Goal: Task Accomplishment & Management: Manage account settings

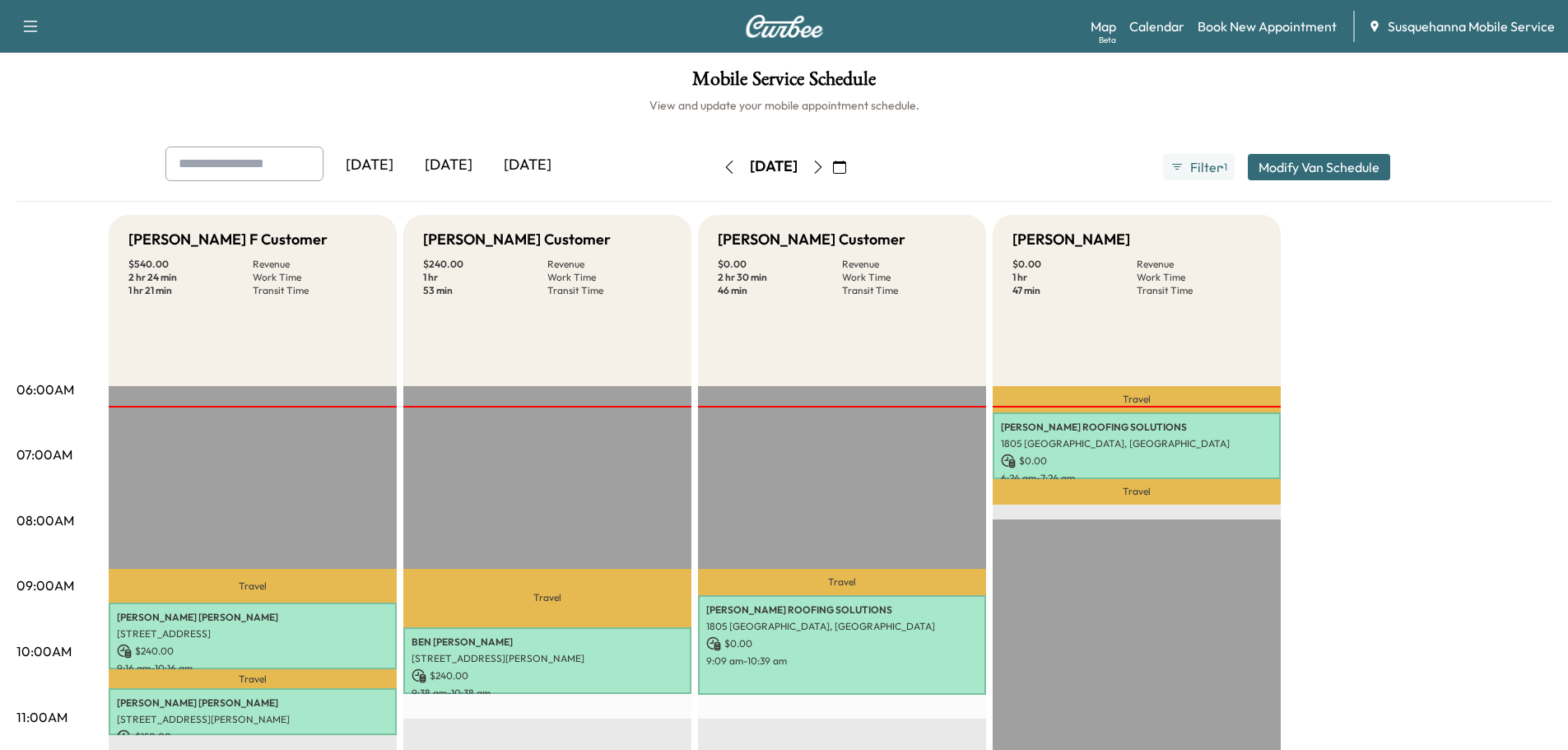
click at [825, 170] on icon "button" at bounding box center [818, 167] width 13 height 13
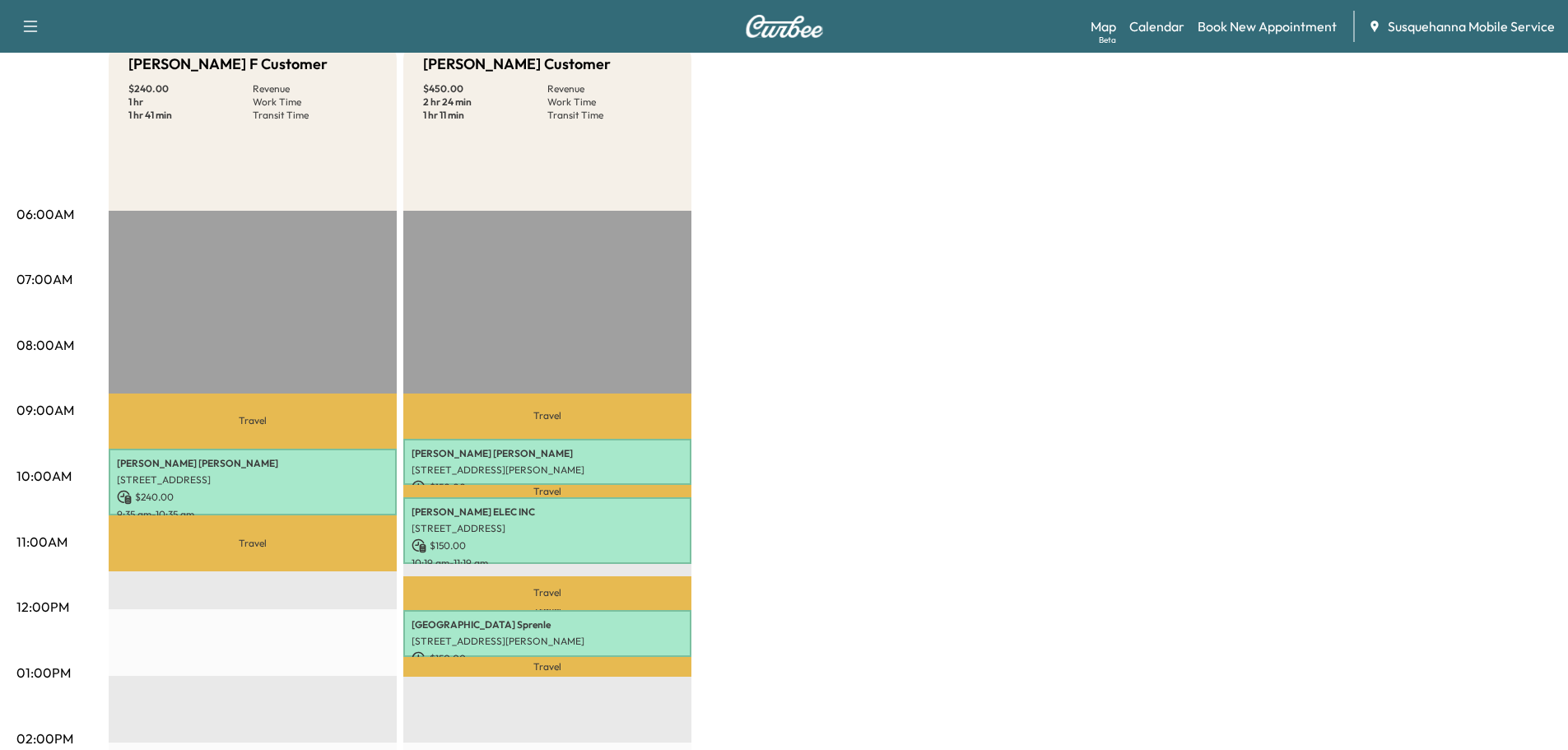
scroll to position [263, 0]
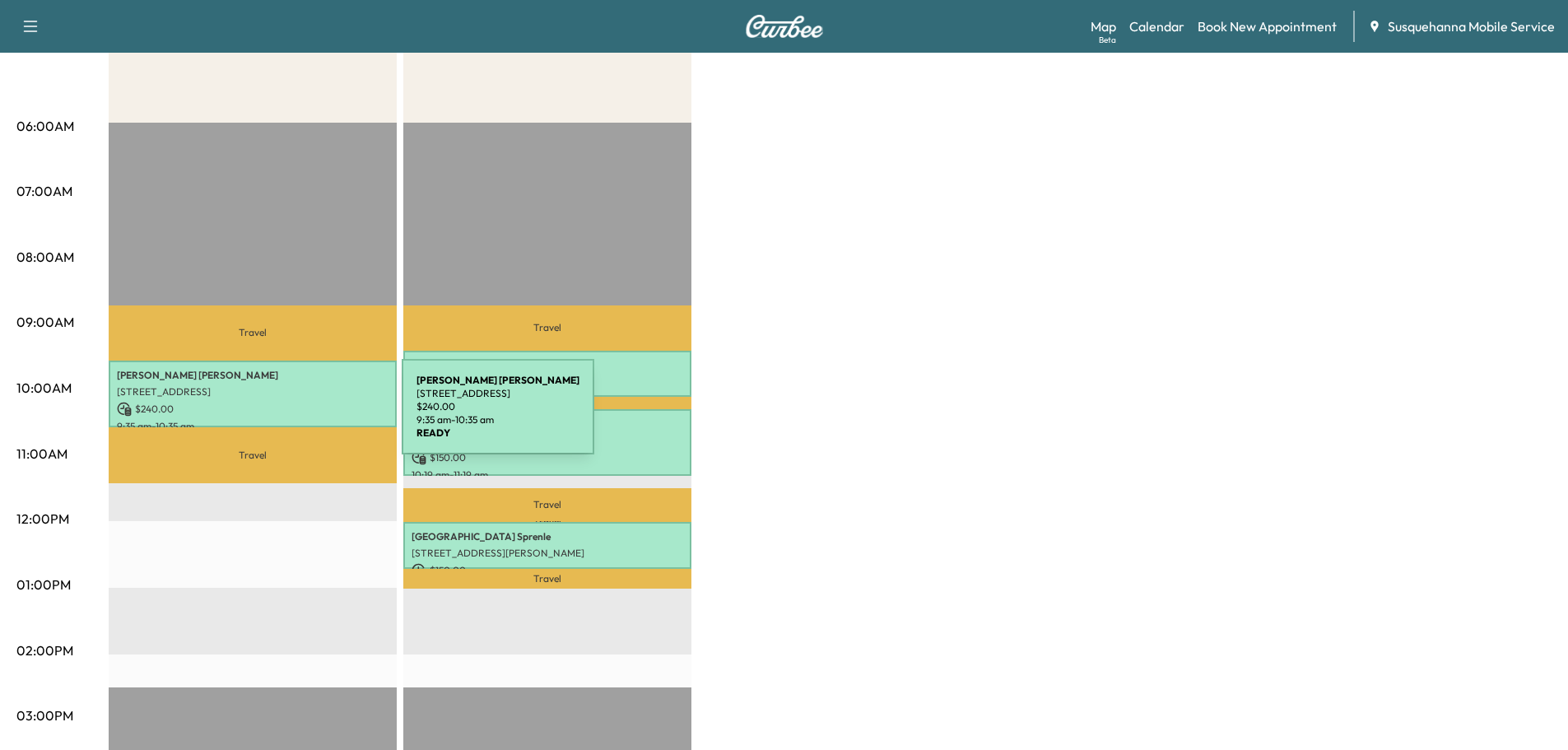
click at [278, 419] on p "9:35 am - 10:35 am" at bounding box center [252, 426] width 272 height 13
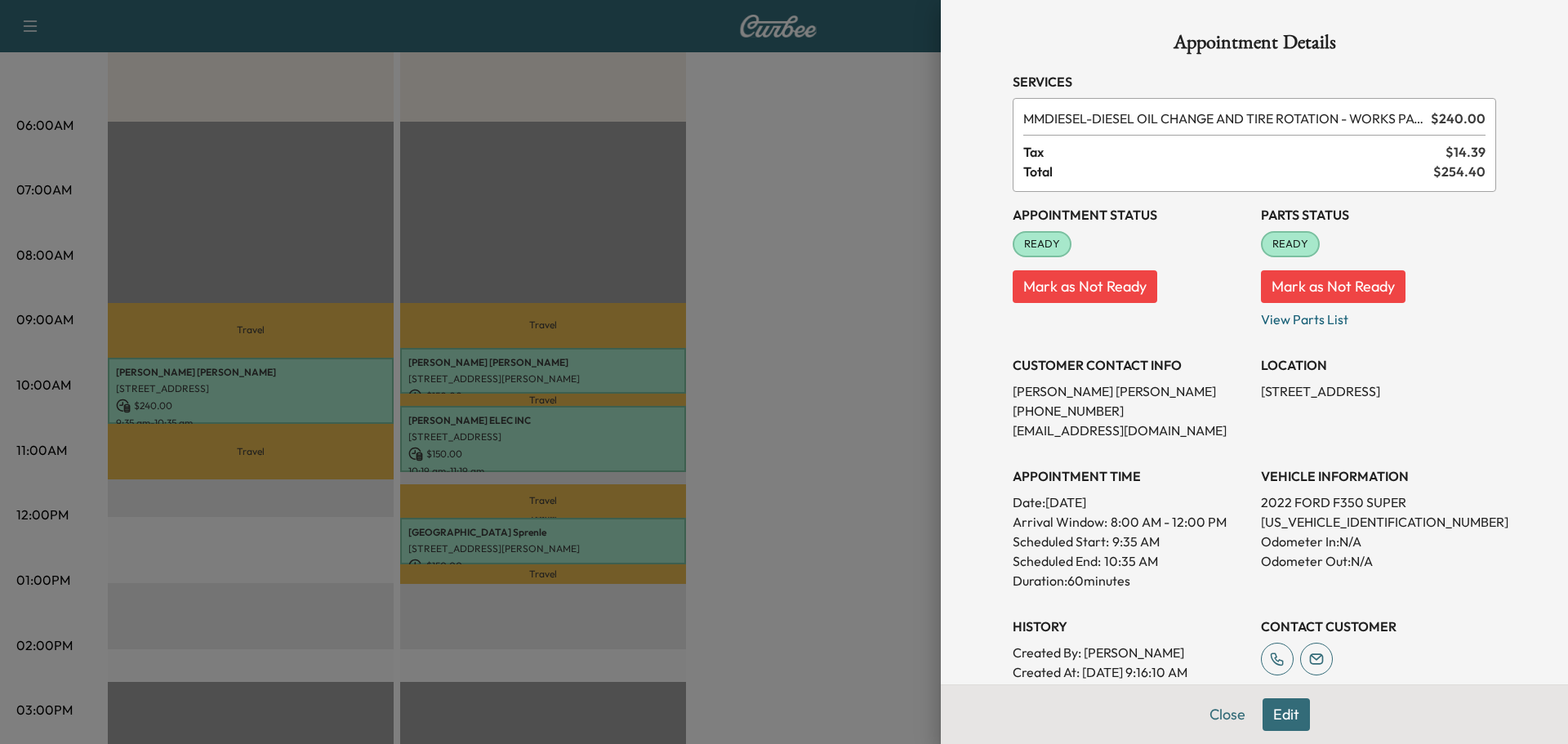
drag, startPoint x: 1207, startPoint y: 710, endPoint x: 1171, endPoint y: 694, distance: 39.4
click at [1202, 705] on button "Close" at bounding box center [1228, 714] width 57 height 33
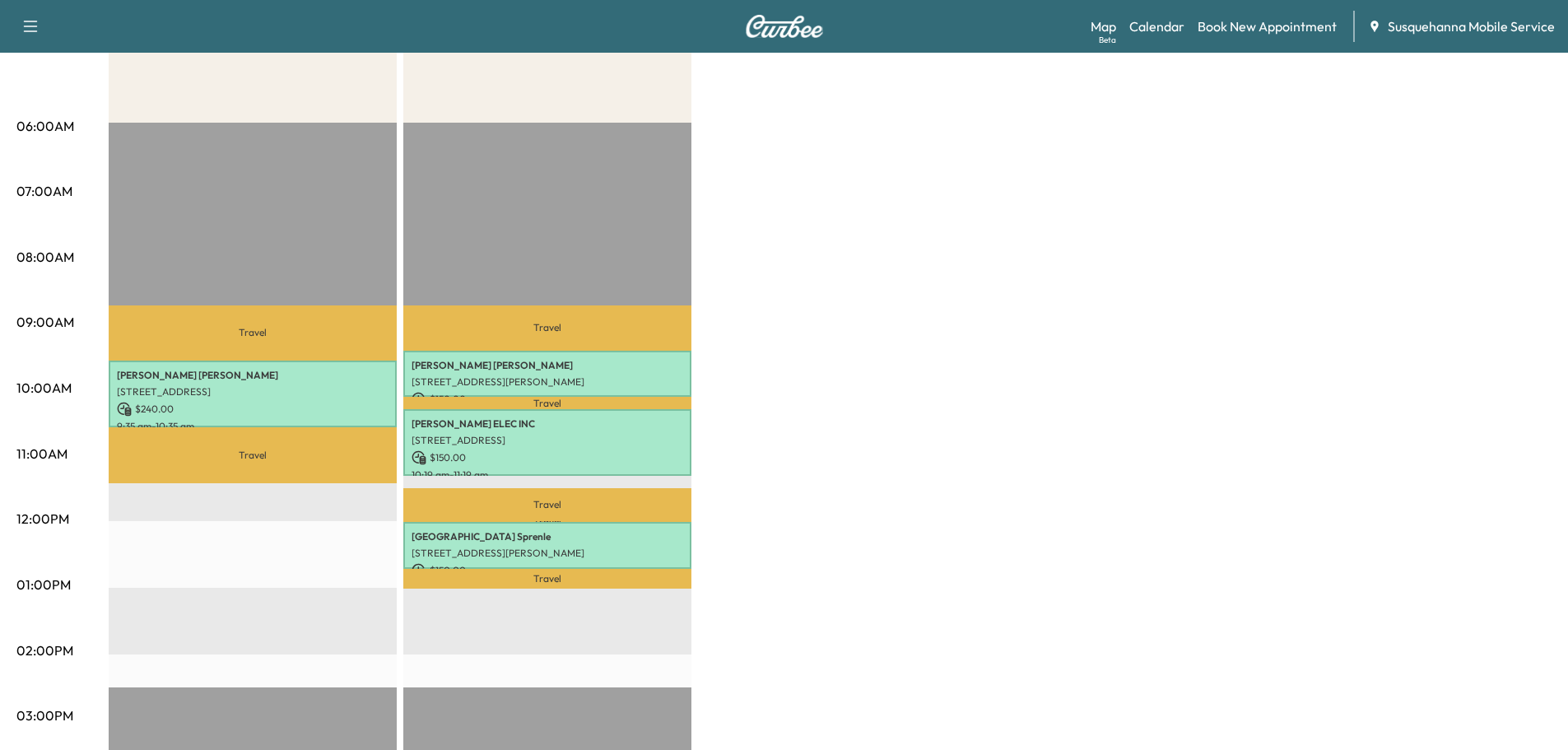
click at [646, 480] on div "Travel LESLIE TROUP 207 Nissley Ln, Holtwood, PA 17532, USA $ 150.00 9:26 am - …" at bounding box center [547, 654] width 288 height 1063
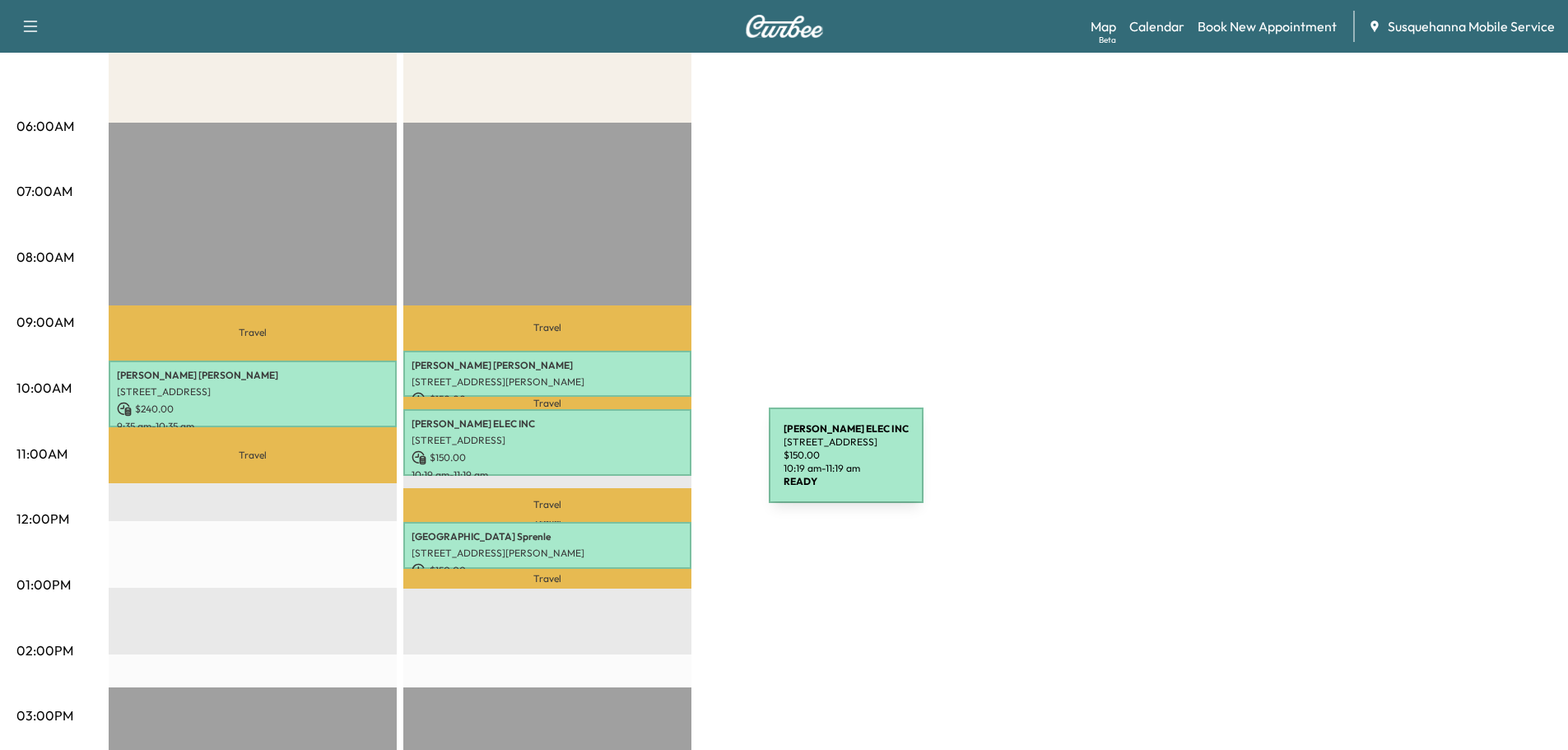
click at [645, 468] on p "10:19 am - 11:19 am" at bounding box center [546, 475] width 272 height 13
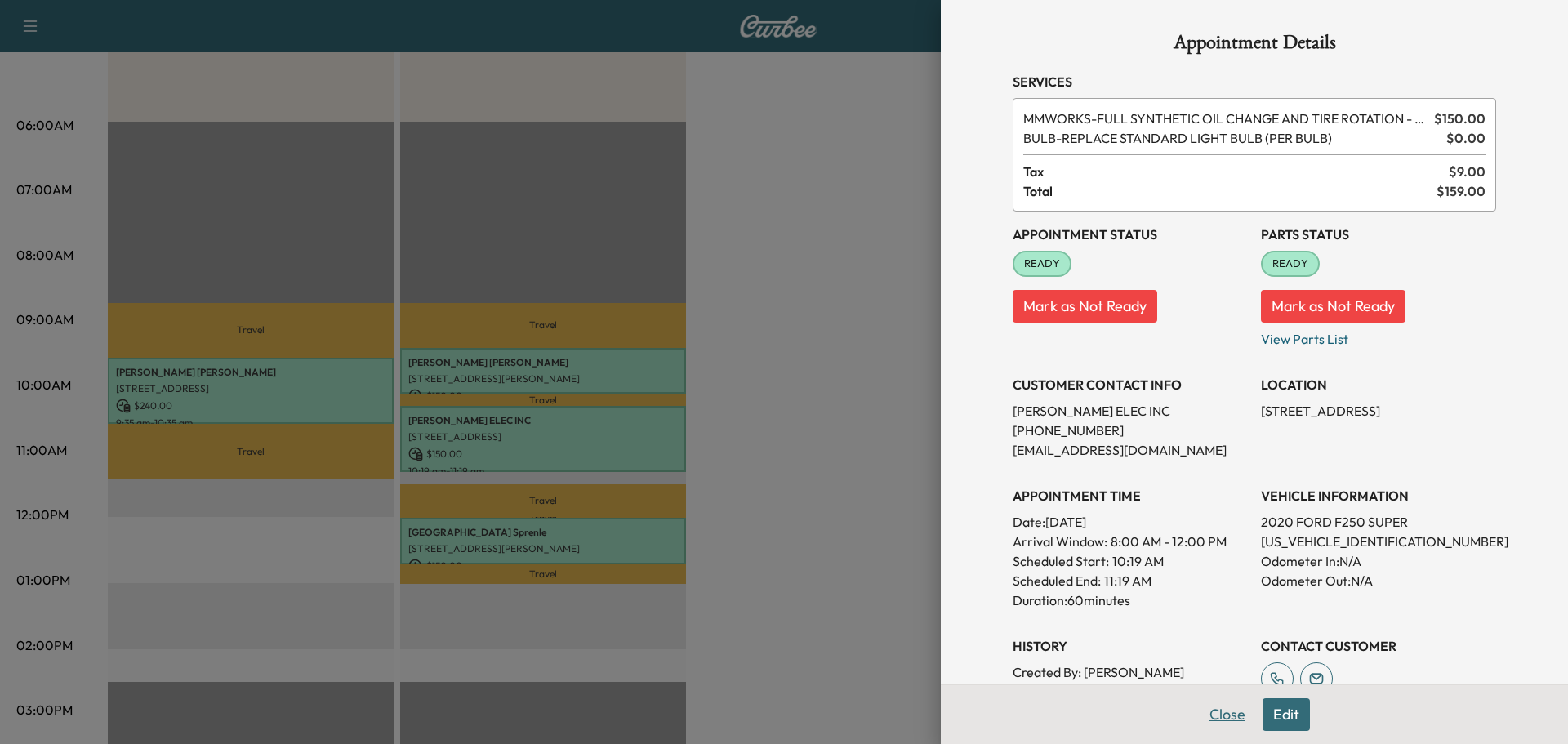
click at [1209, 714] on button "Close" at bounding box center [1228, 714] width 57 height 33
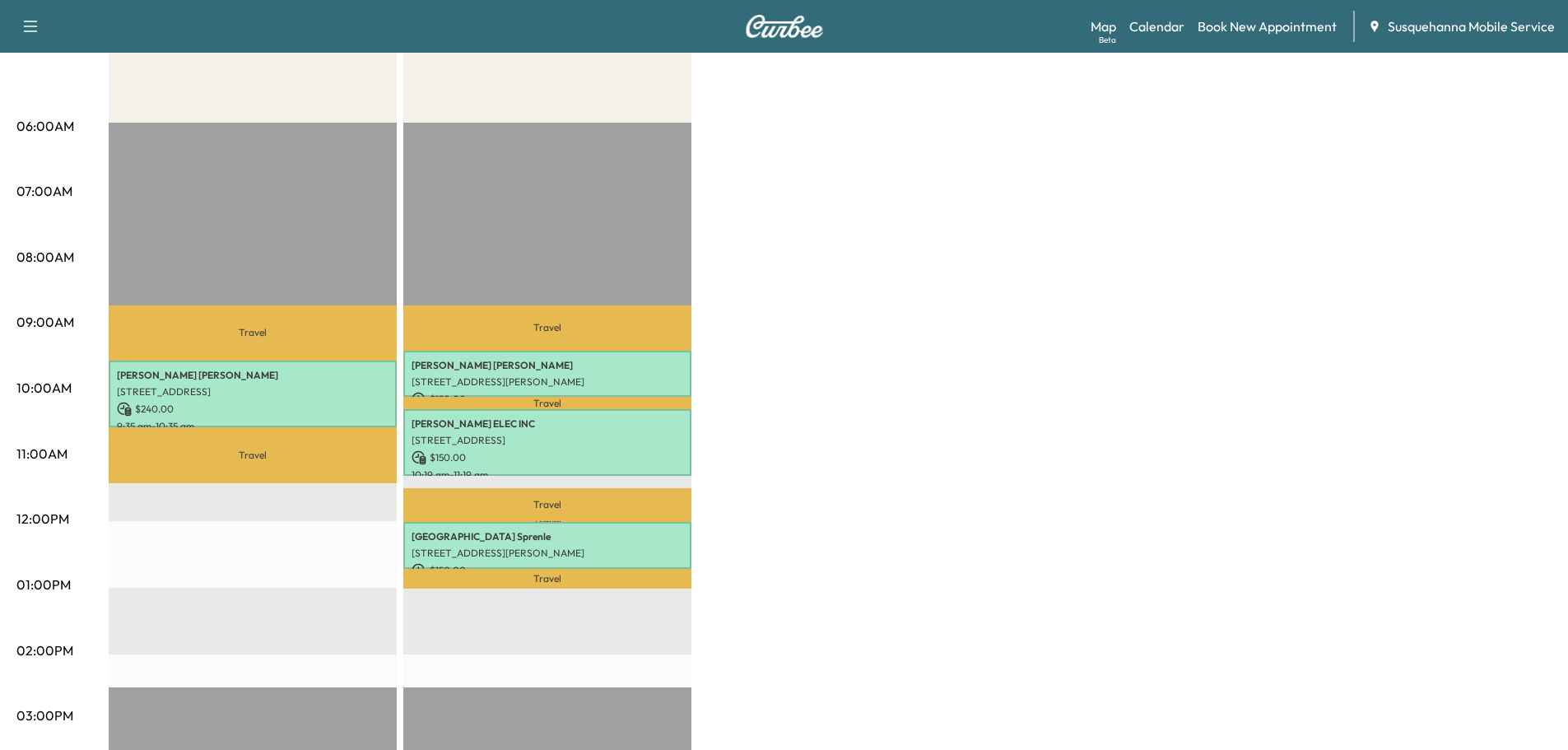
scroll to position [0, 0]
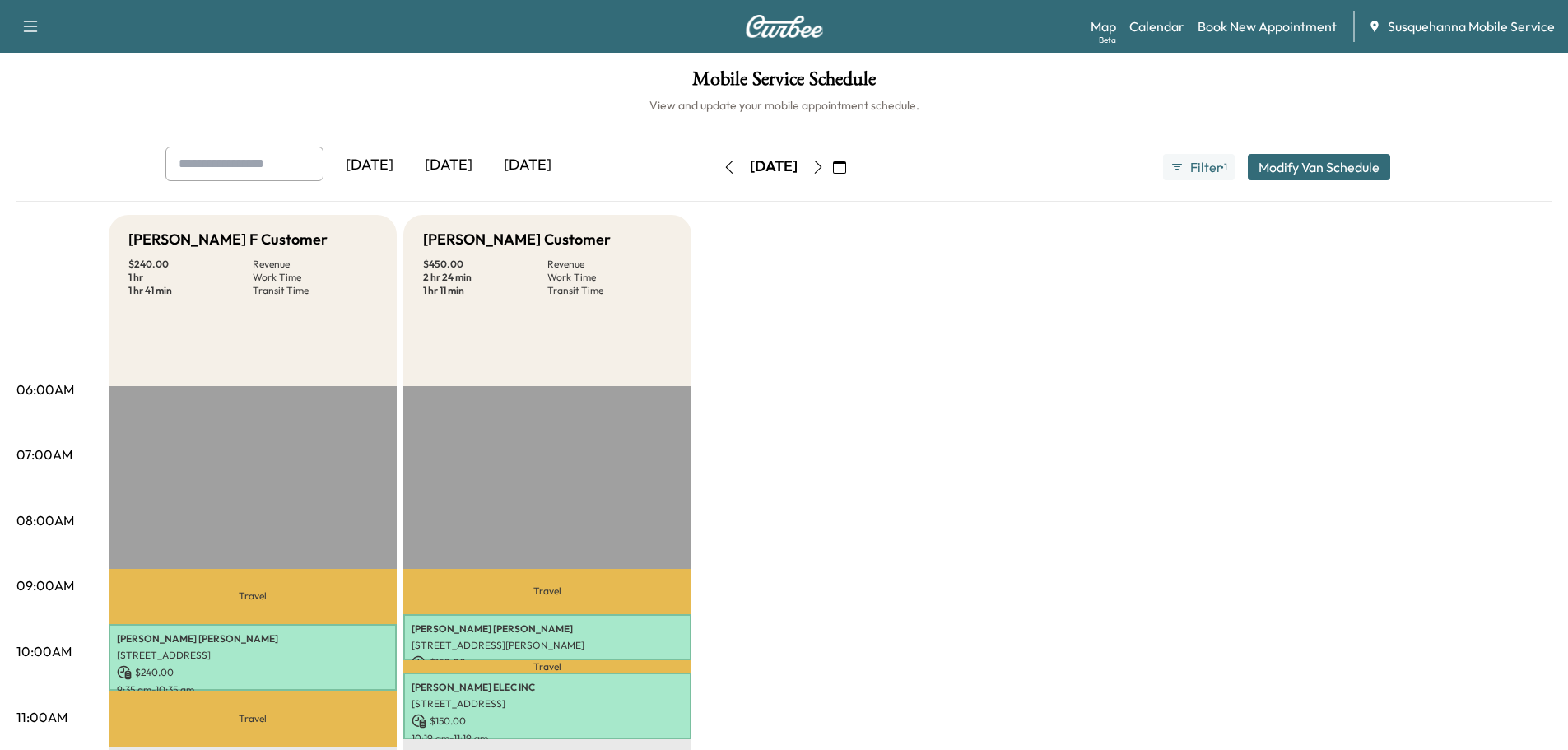
click at [825, 166] on icon "button" at bounding box center [818, 167] width 13 height 13
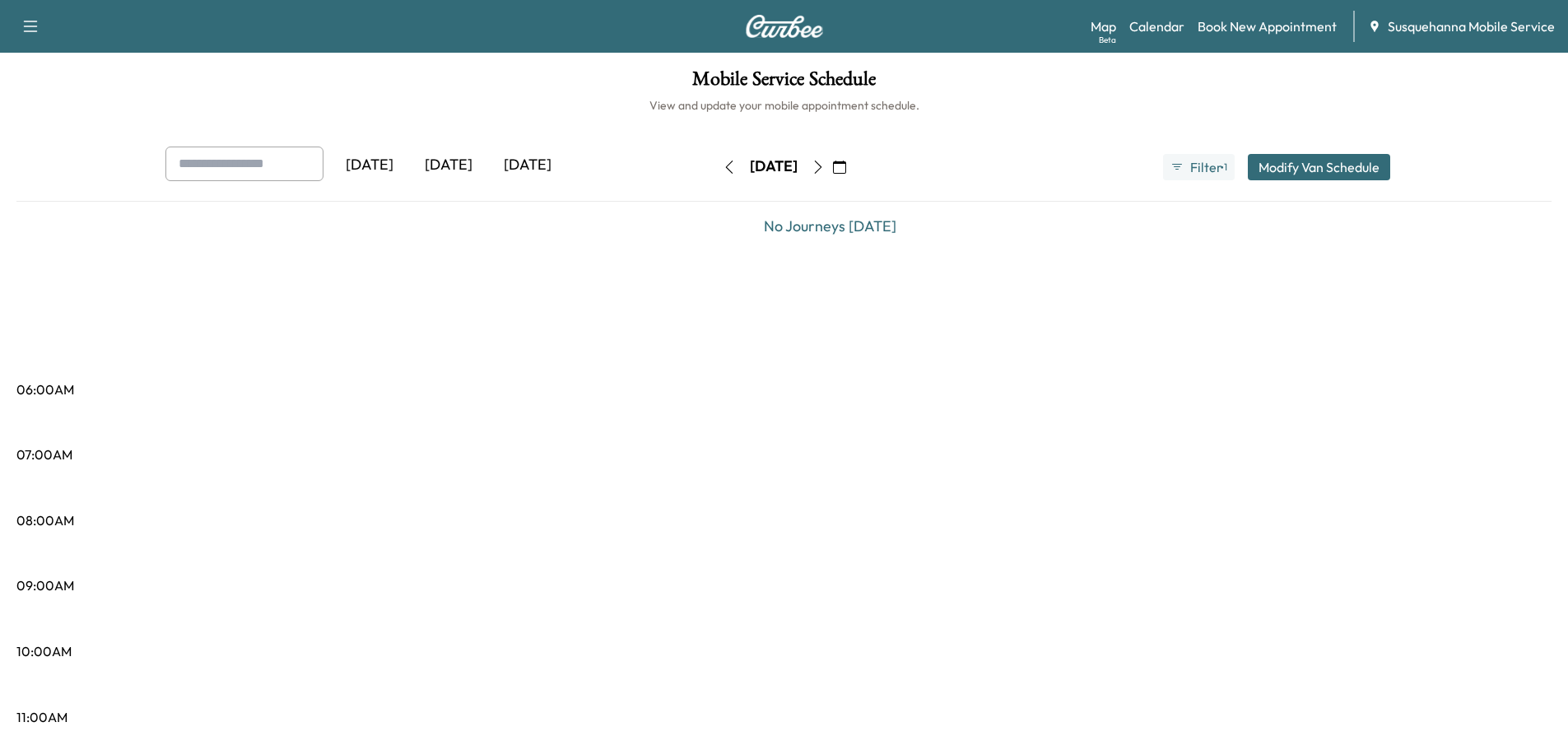
click at [832, 166] on button "button" at bounding box center [818, 167] width 28 height 27
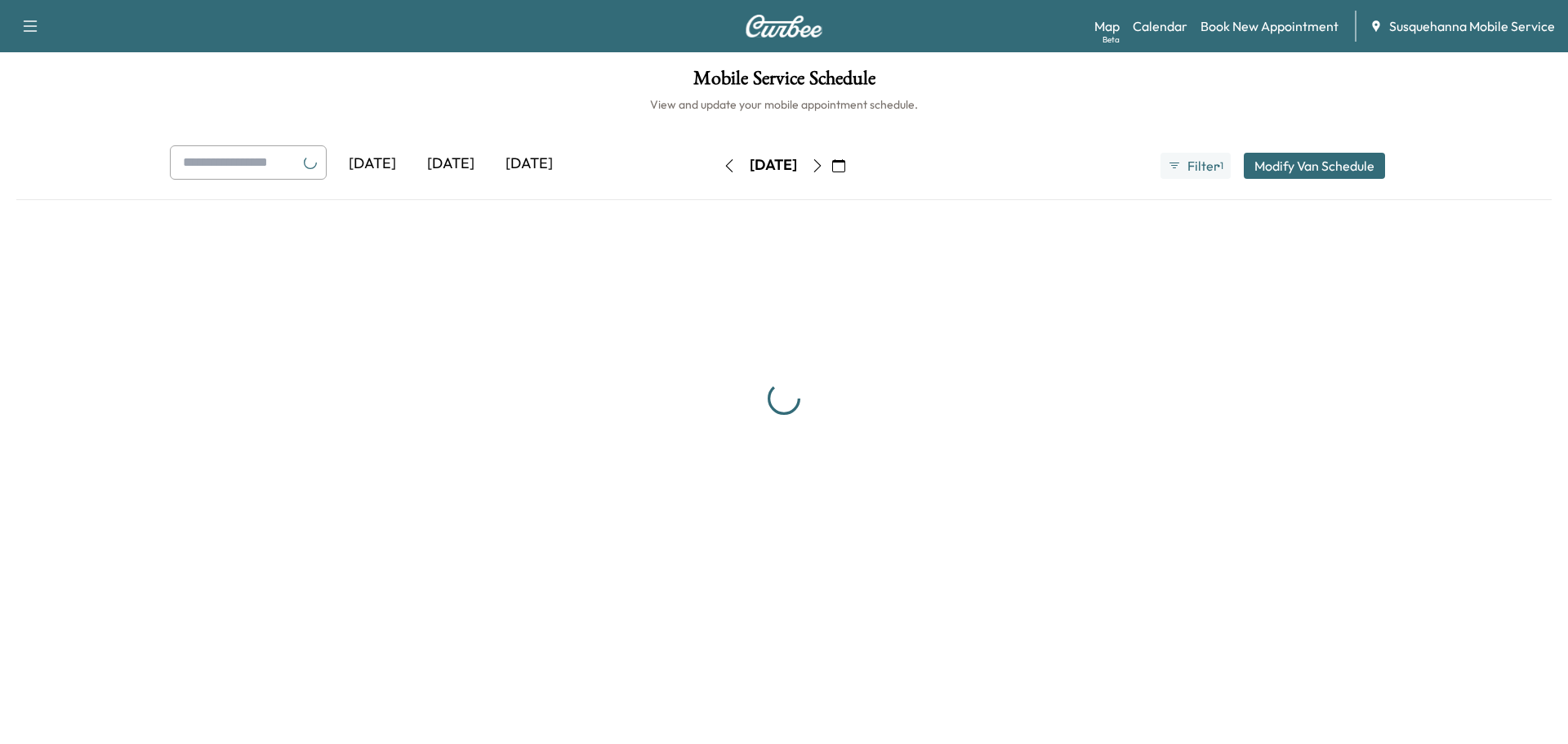
click at [832, 165] on button "button" at bounding box center [818, 166] width 28 height 26
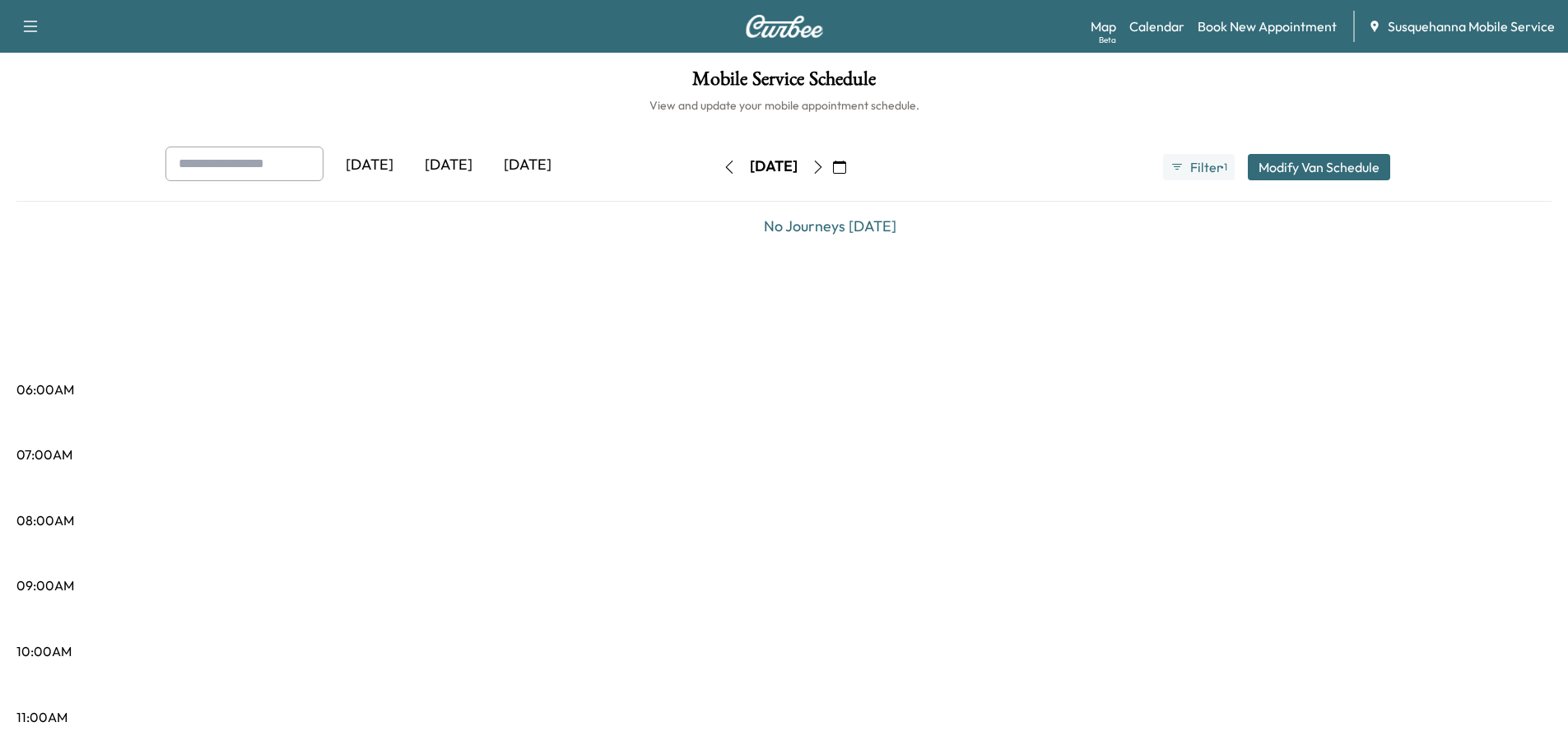
click at [825, 166] on icon "button" at bounding box center [818, 167] width 13 height 13
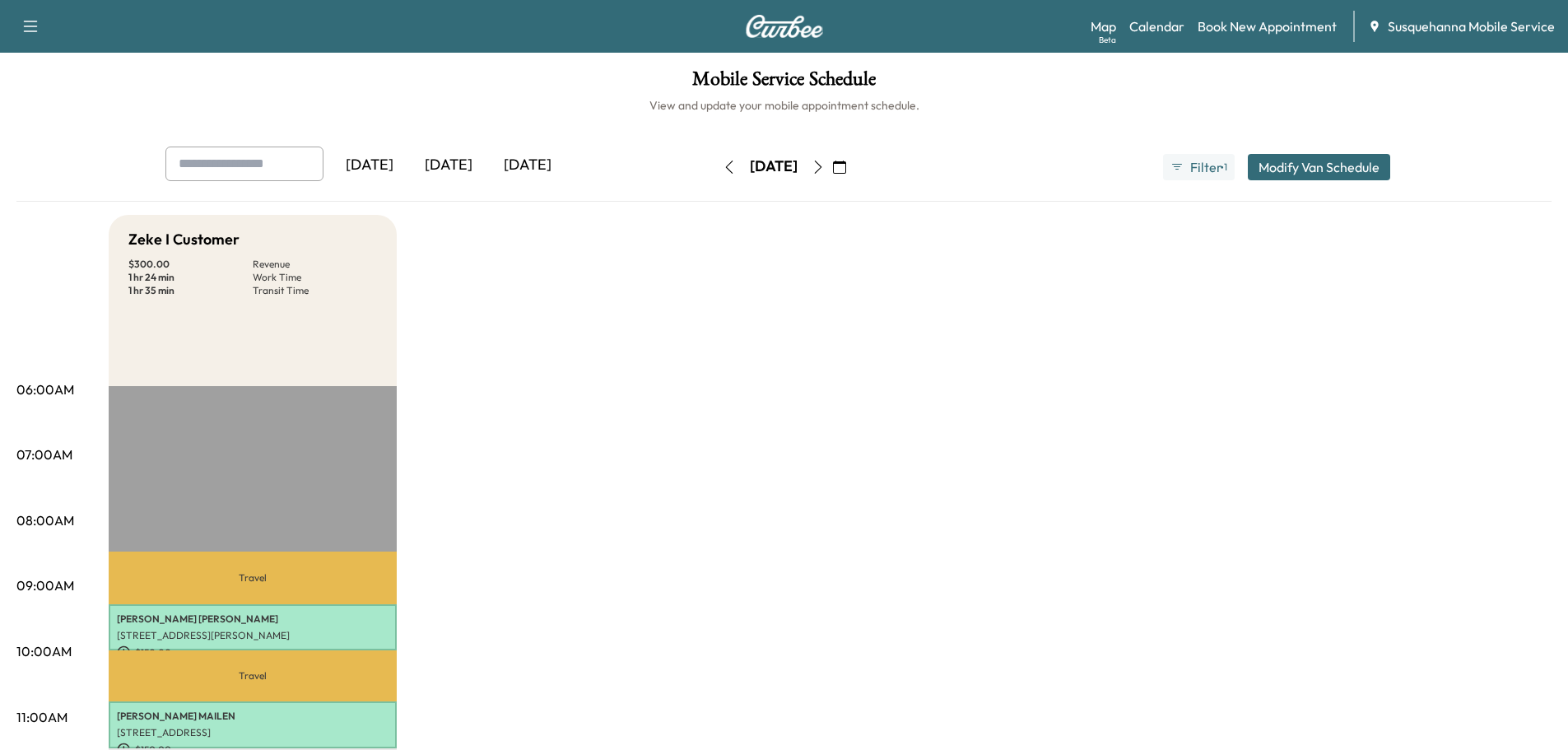
click at [832, 166] on button "button" at bounding box center [818, 167] width 28 height 27
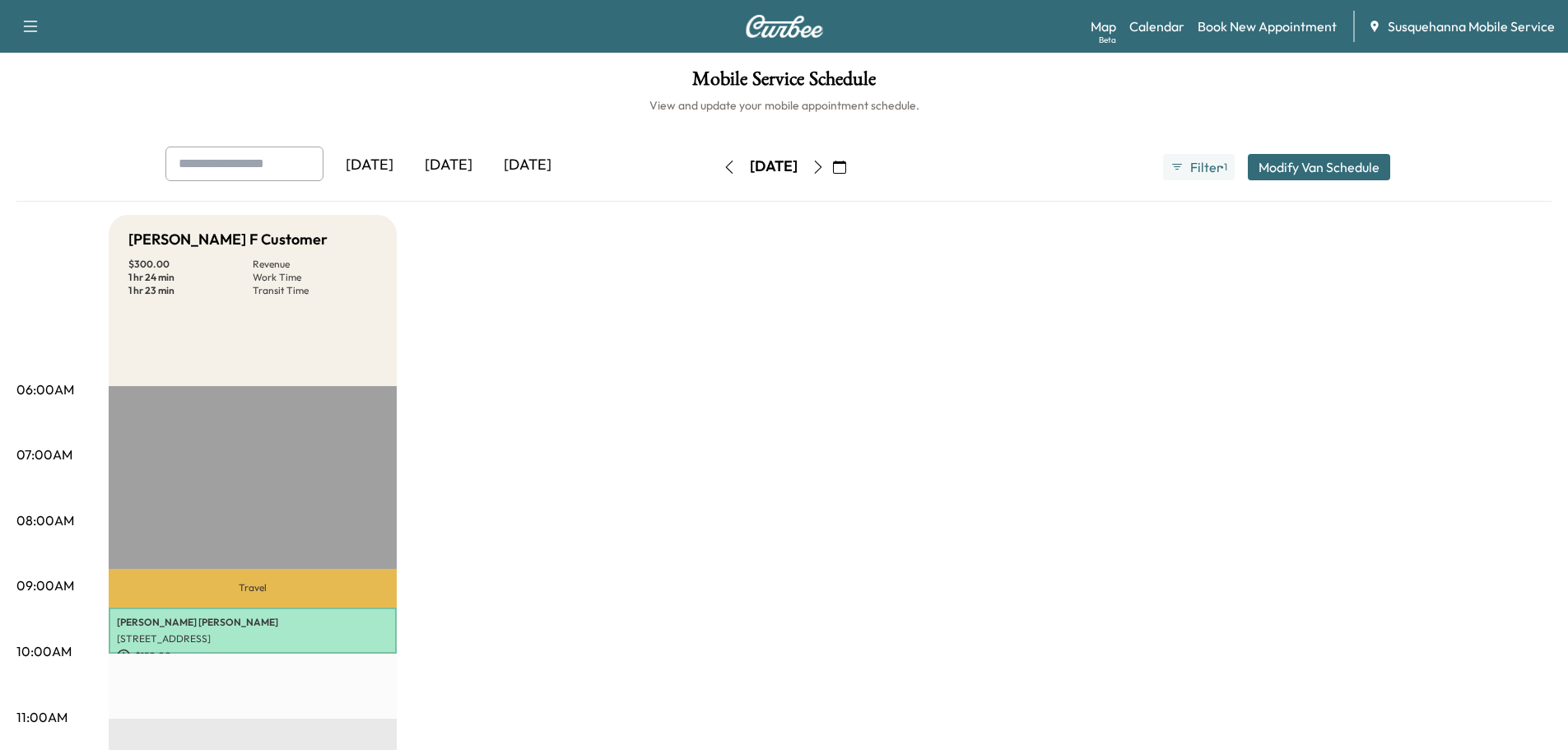
click at [825, 168] on icon "button" at bounding box center [818, 167] width 13 height 13
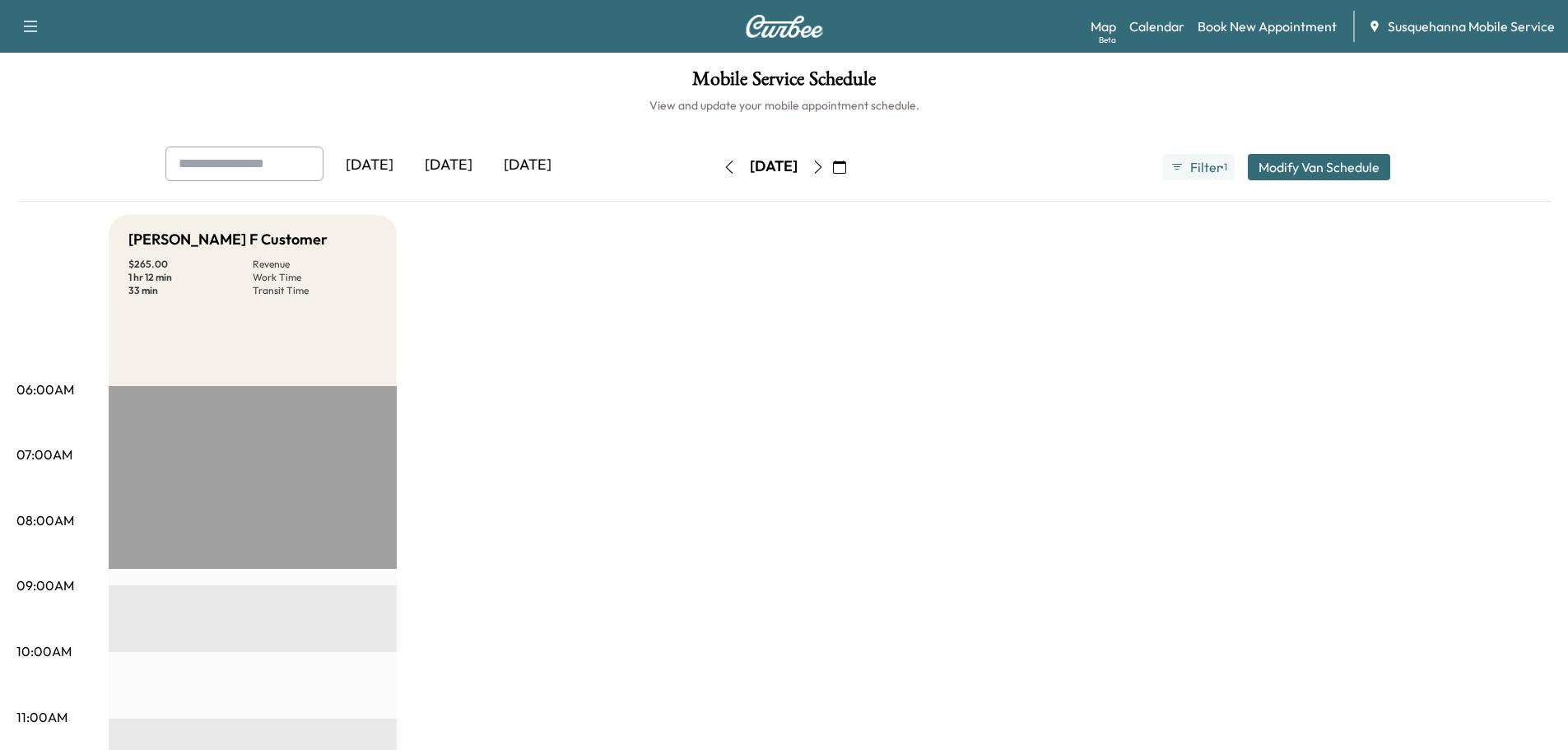
click at [825, 168] on icon "button" at bounding box center [818, 167] width 13 height 13
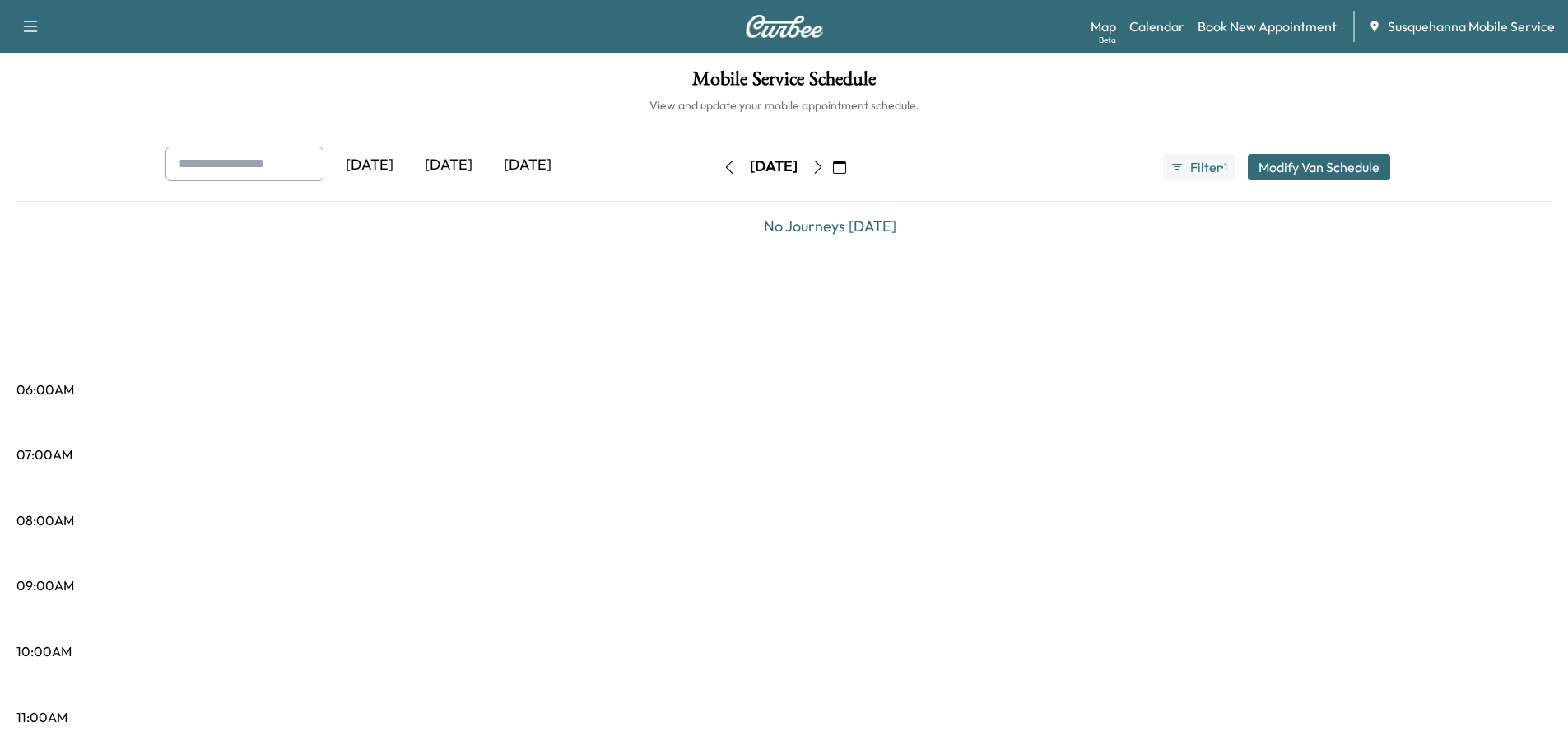
click at [846, 167] on icon "button" at bounding box center [840, 167] width 13 height 13
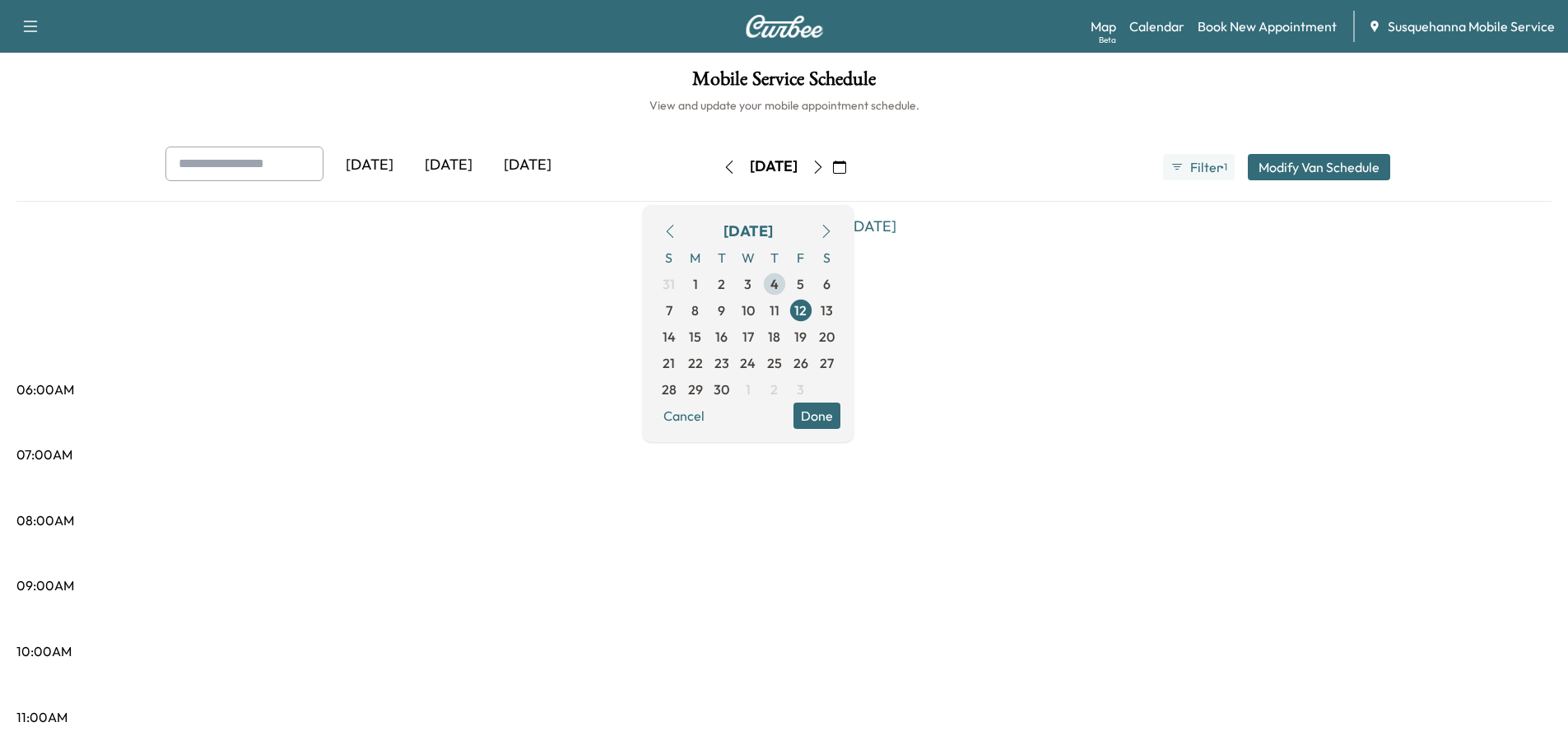
click at [787, 292] on span "4" at bounding box center [775, 284] width 27 height 27
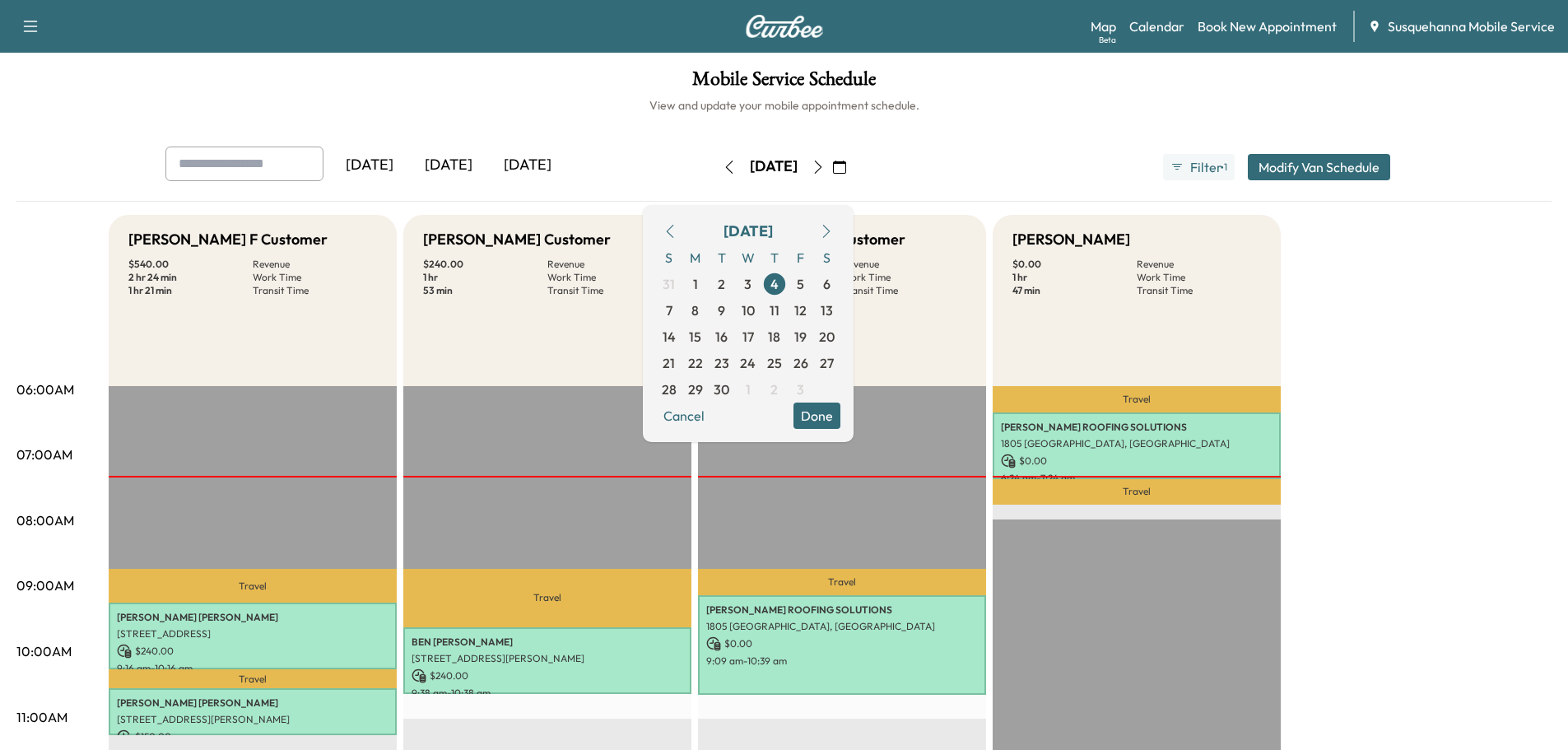
click at [840, 410] on button "Done" at bounding box center [816, 416] width 47 height 27
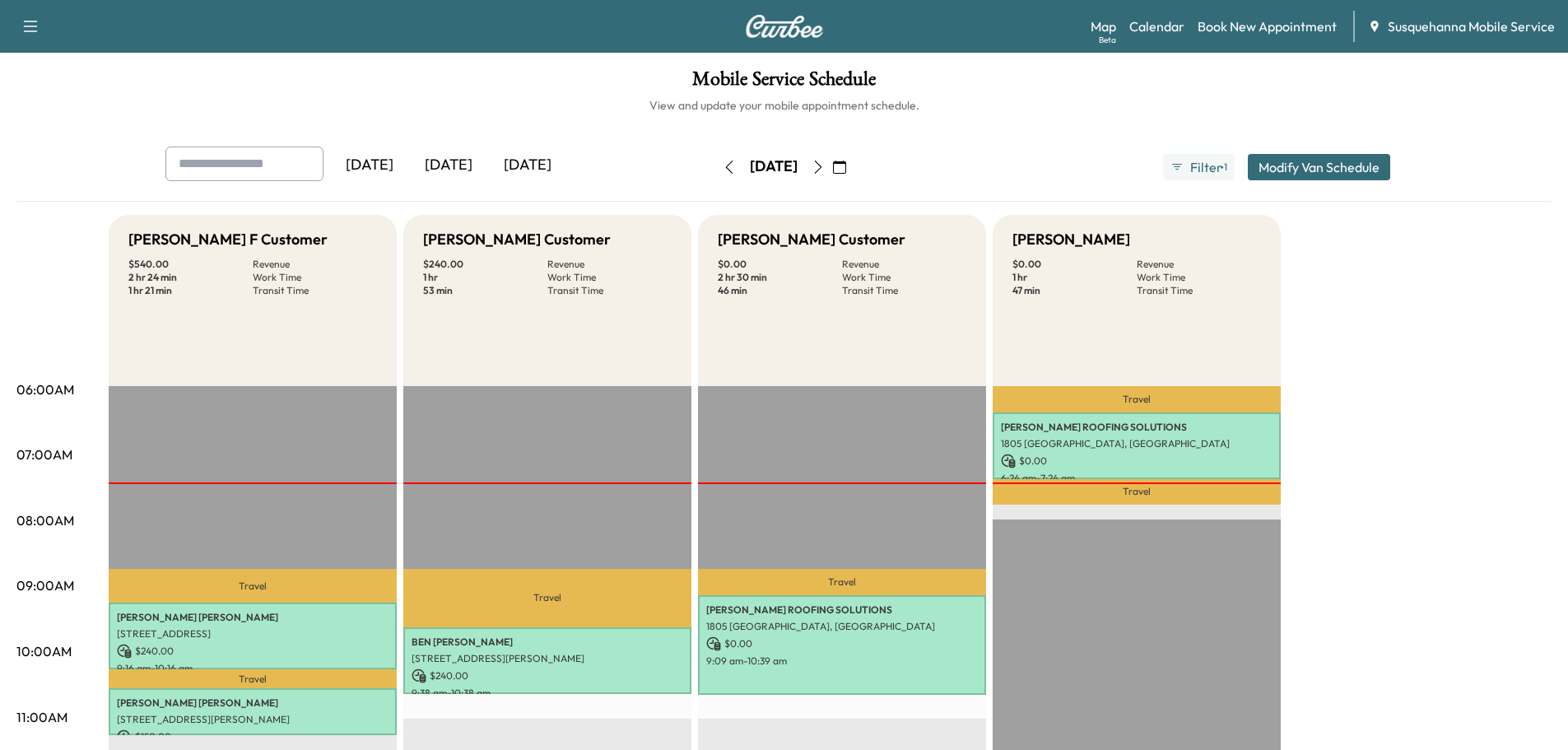
scroll to position [88, 0]
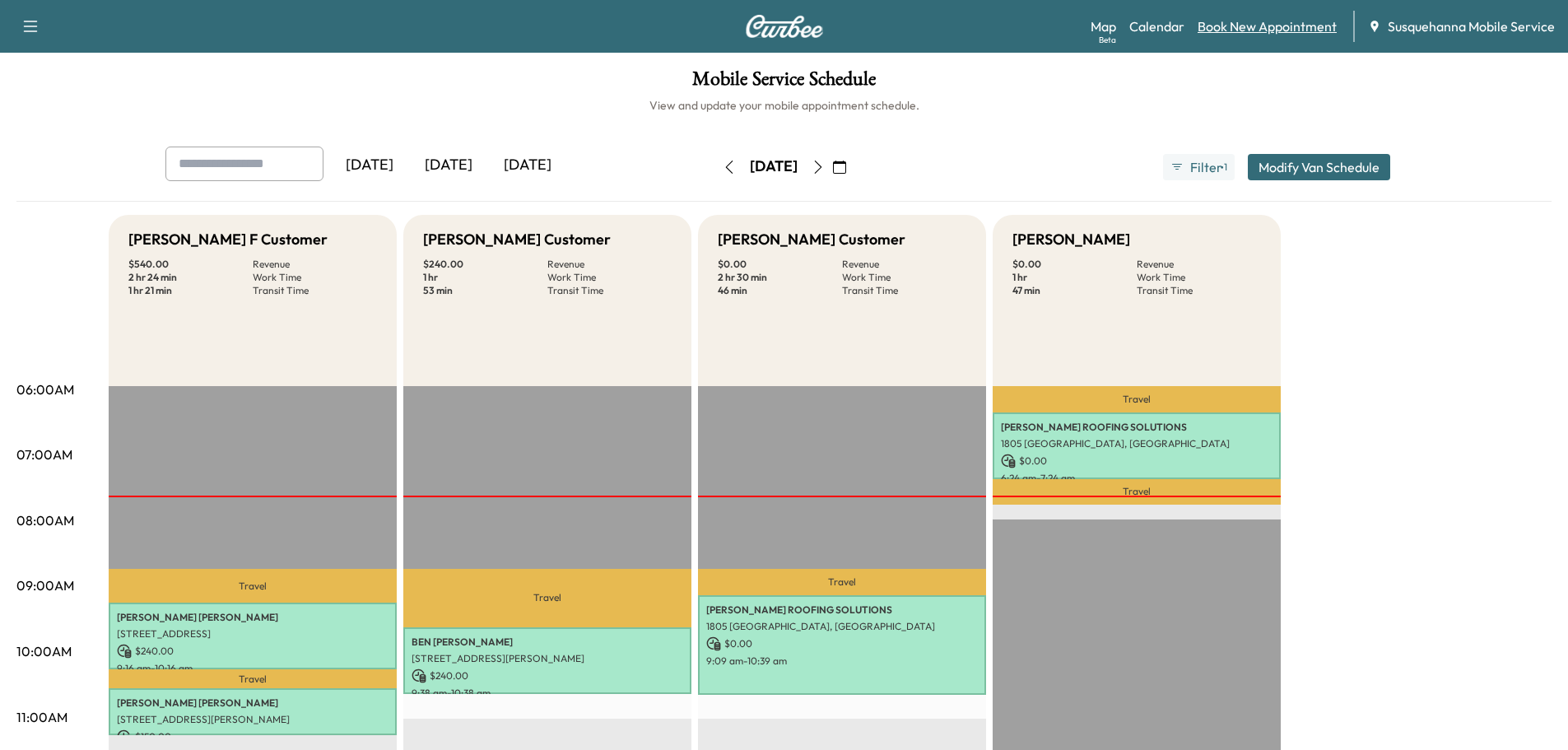
click at [1259, 23] on link "Book New Appointment" at bounding box center [1267, 27] width 139 height 20
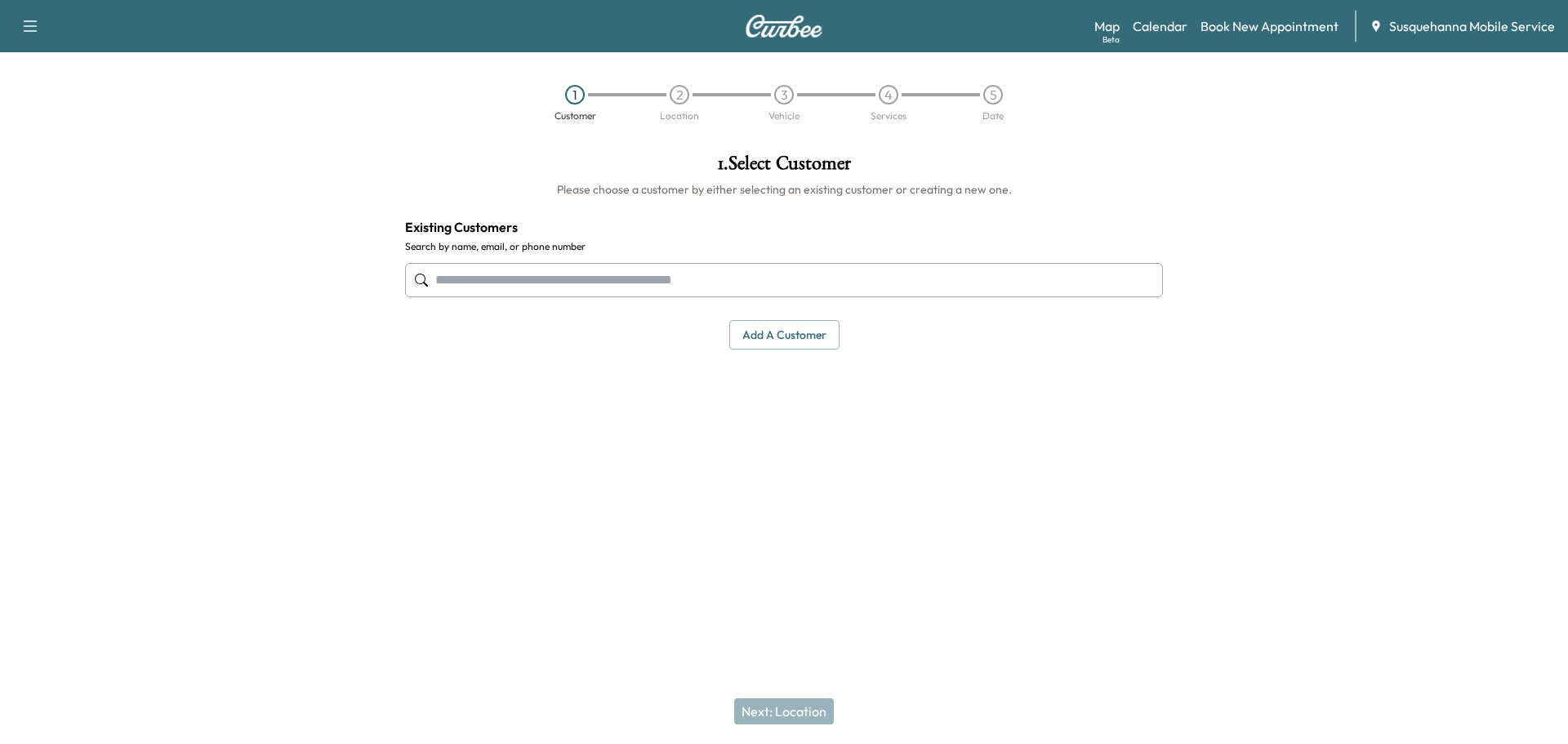
click at [632, 288] on input "text" at bounding box center [783, 280] width 758 height 35
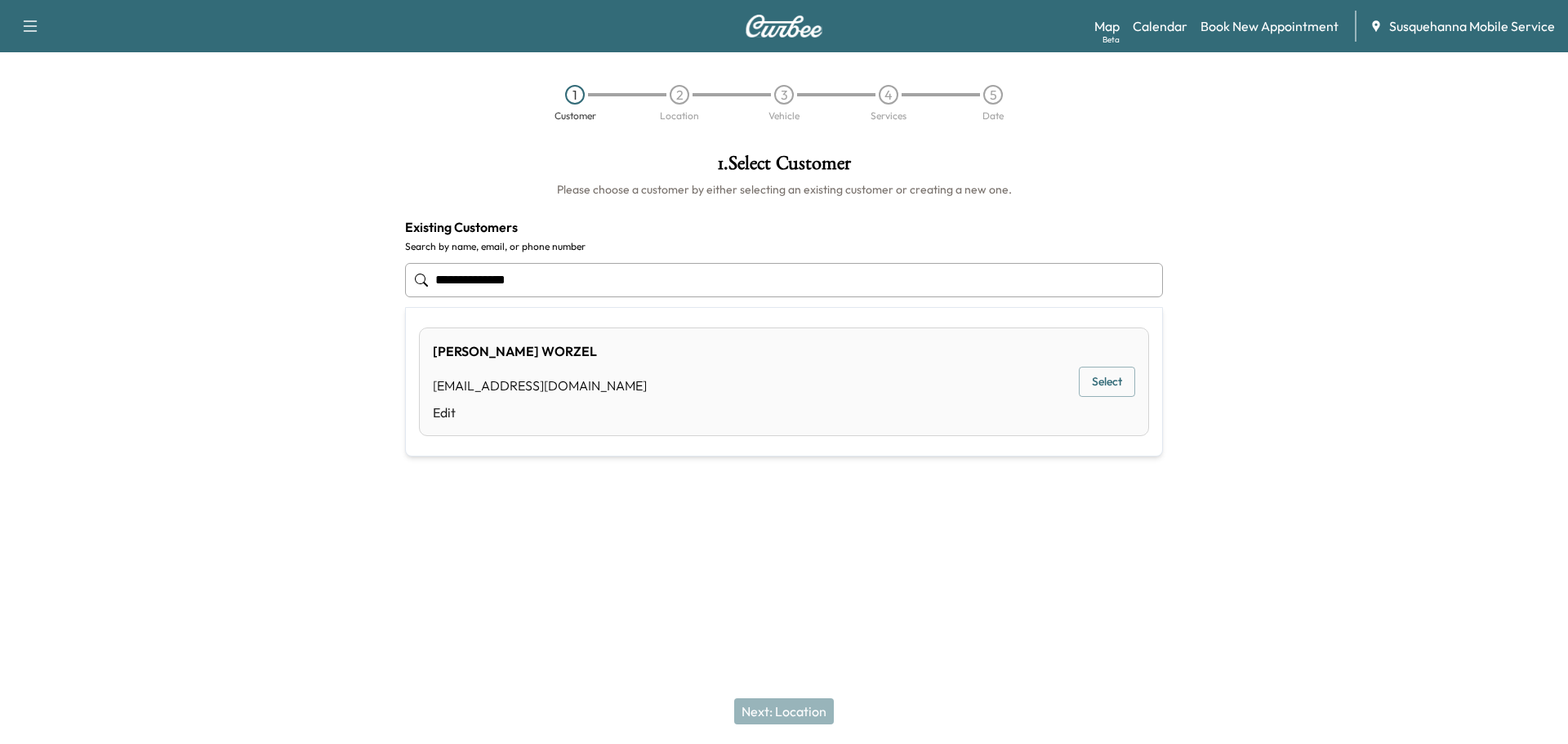
click at [1128, 396] on button "Select" at bounding box center [1107, 381] width 56 height 30
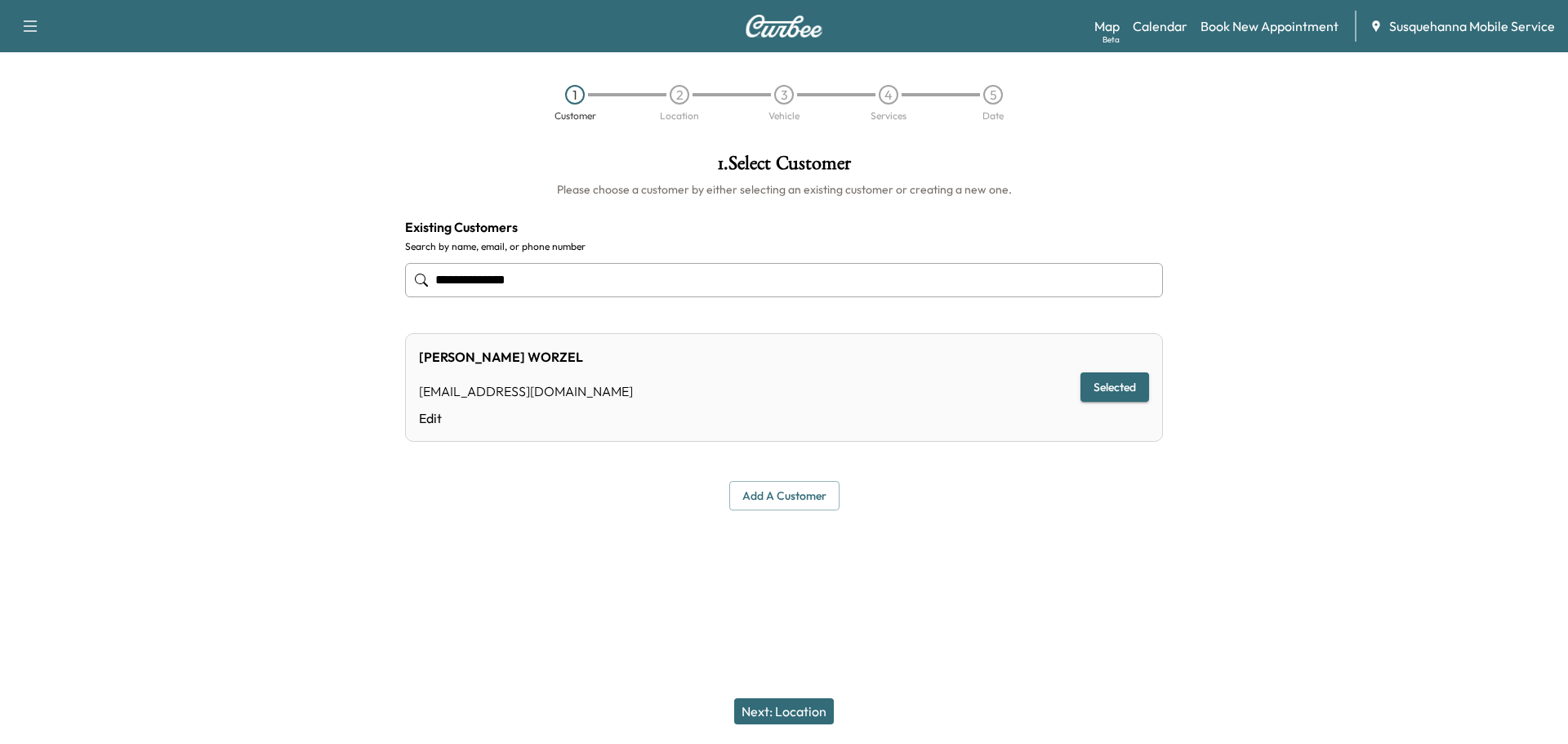
type input "**********"
click at [811, 709] on button "Next: Location" at bounding box center [784, 711] width 100 height 26
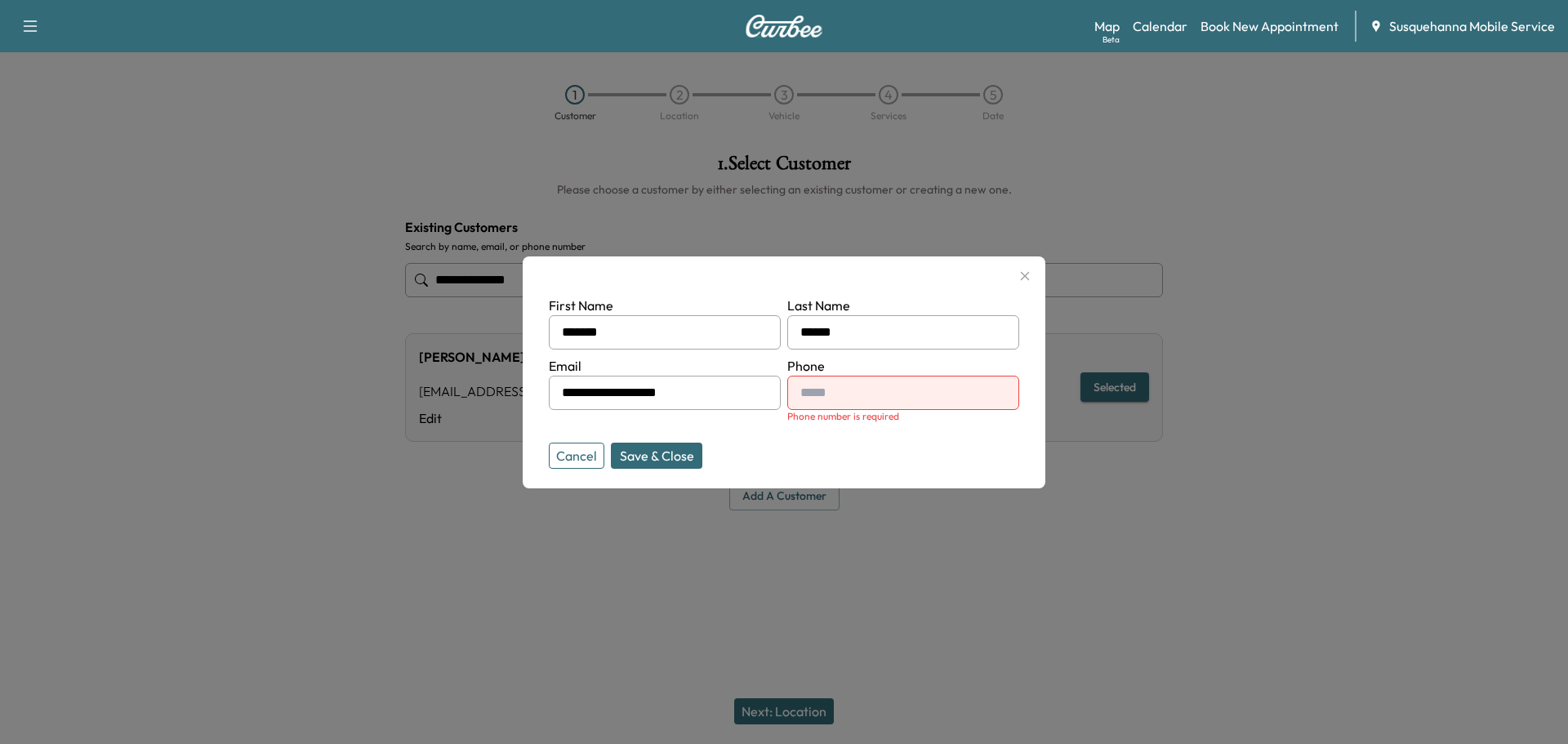
click at [928, 391] on input "text" at bounding box center [903, 393] width 232 height 35
type input "**********"
click at [692, 450] on button "Save & Close" at bounding box center [656, 456] width 92 height 26
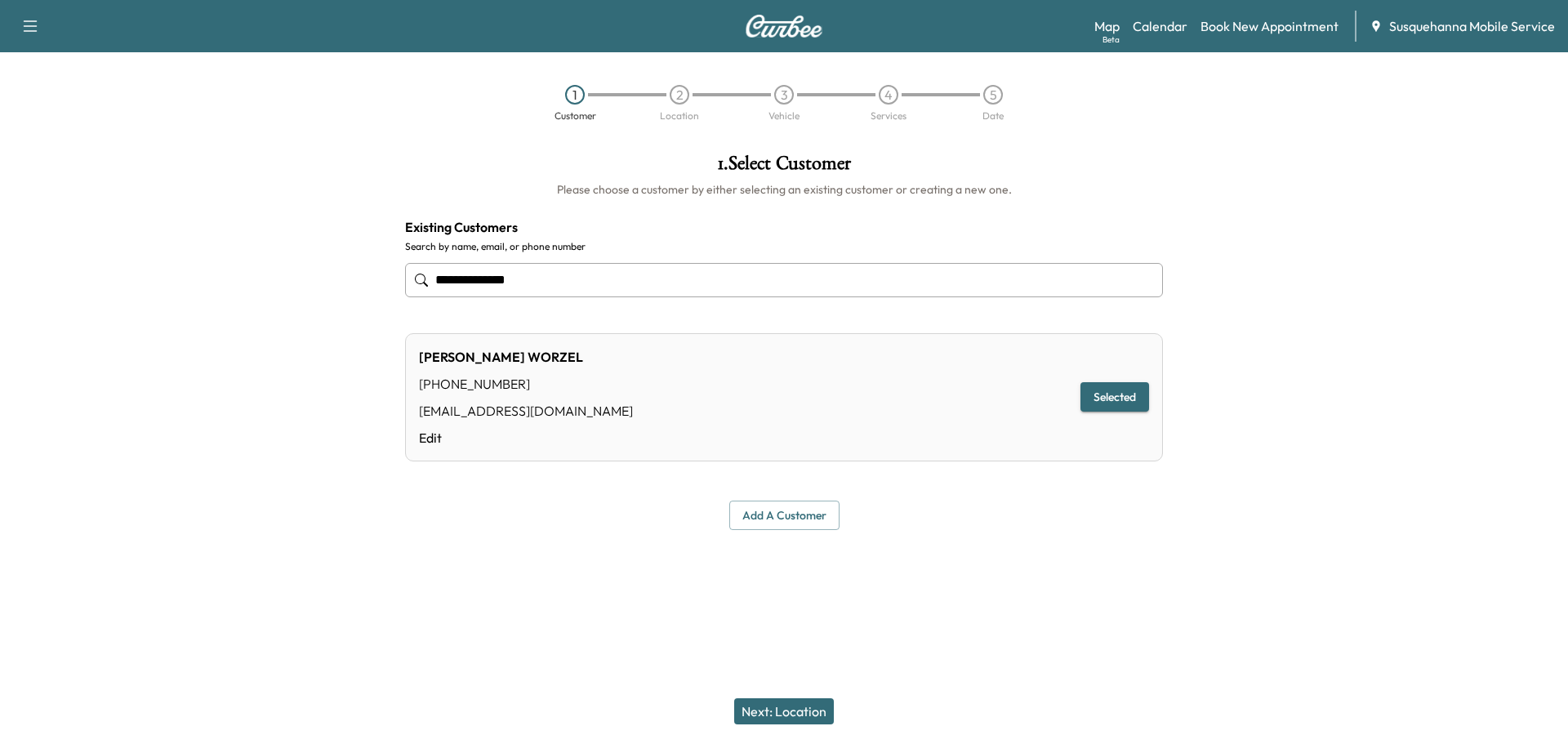
click at [805, 707] on button "Next: Location" at bounding box center [784, 711] width 100 height 26
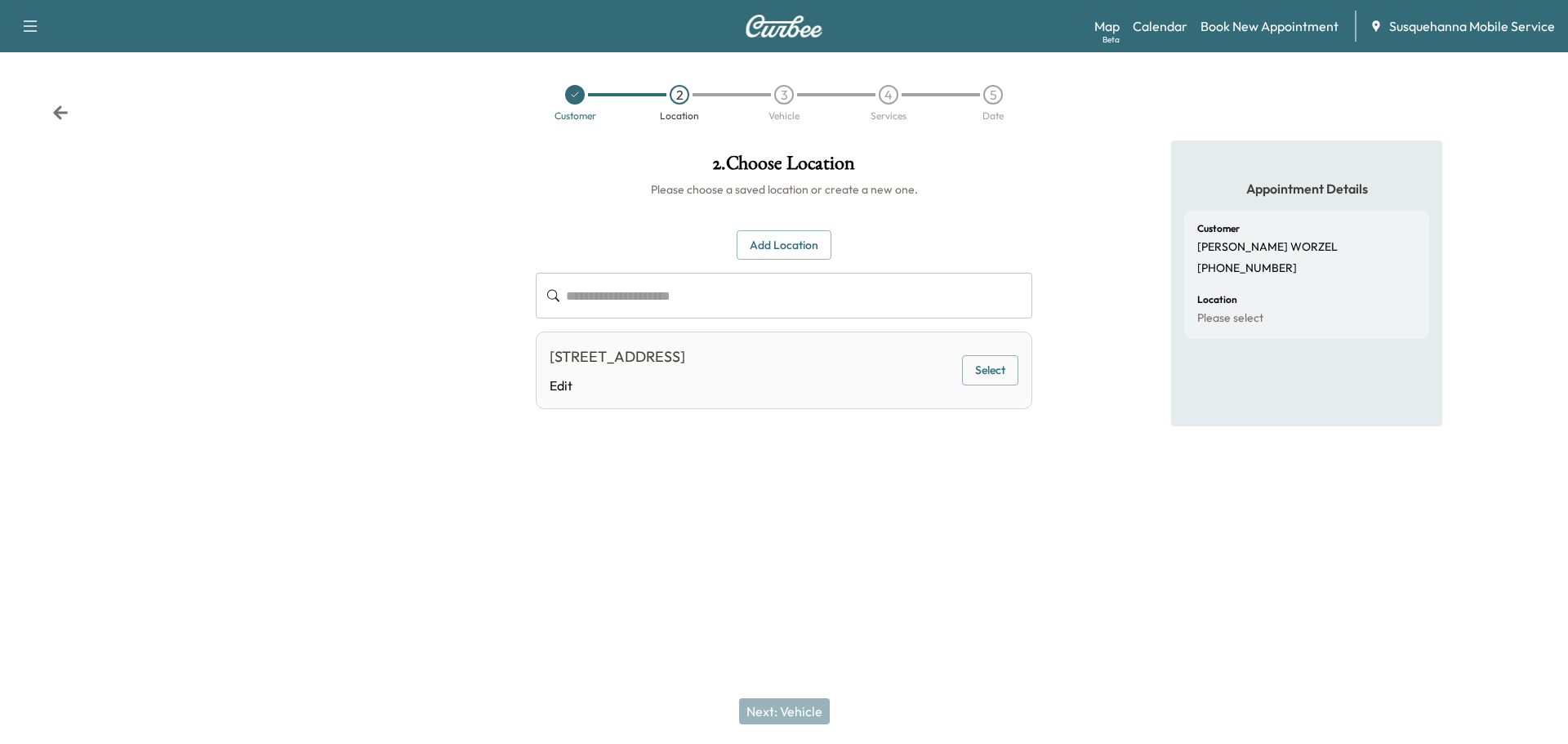
click at [761, 251] on button "Add Location" at bounding box center [784, 245] width 95 height 30
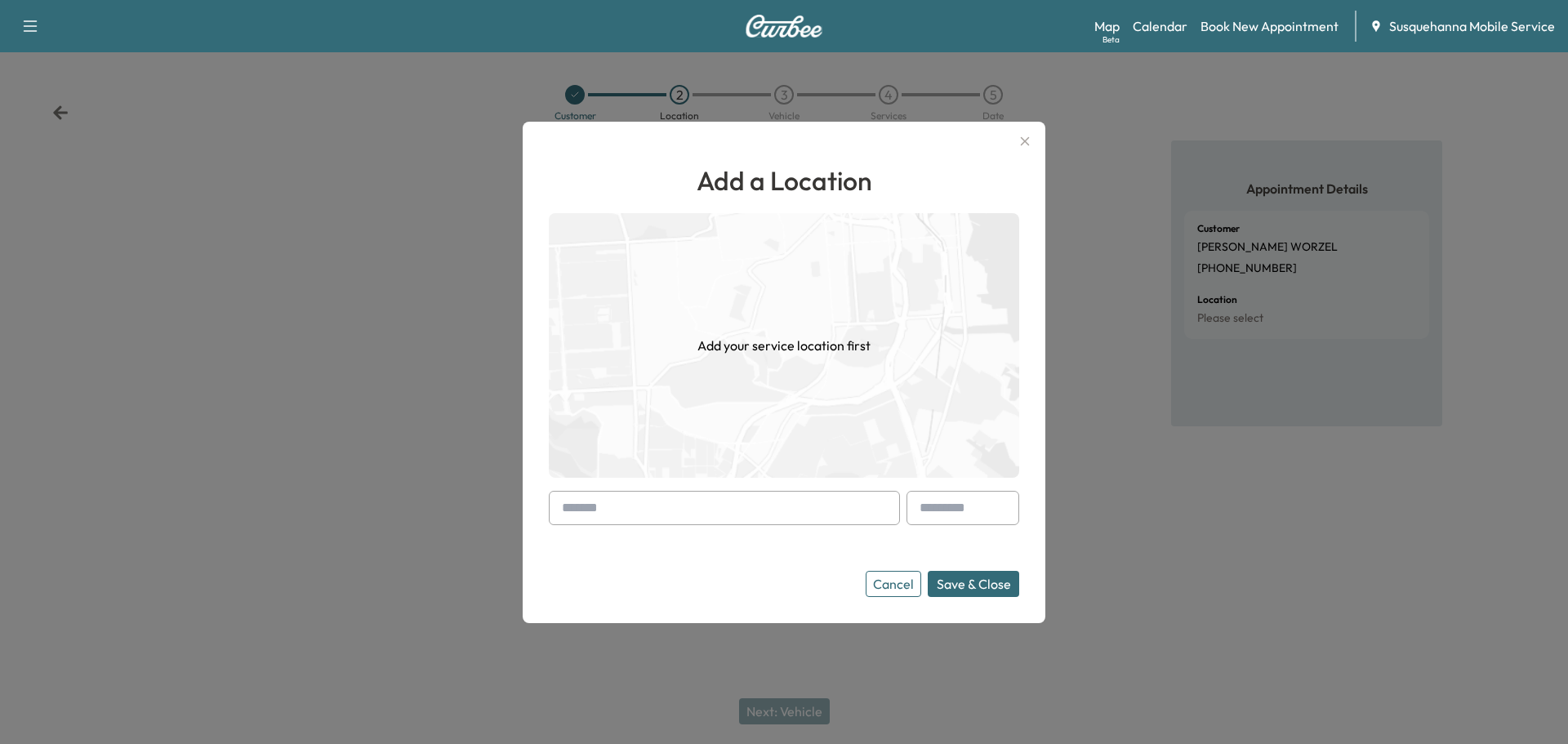
click at [698, 522] on input "text" at bounding box center [725, 508] width 351 height 35
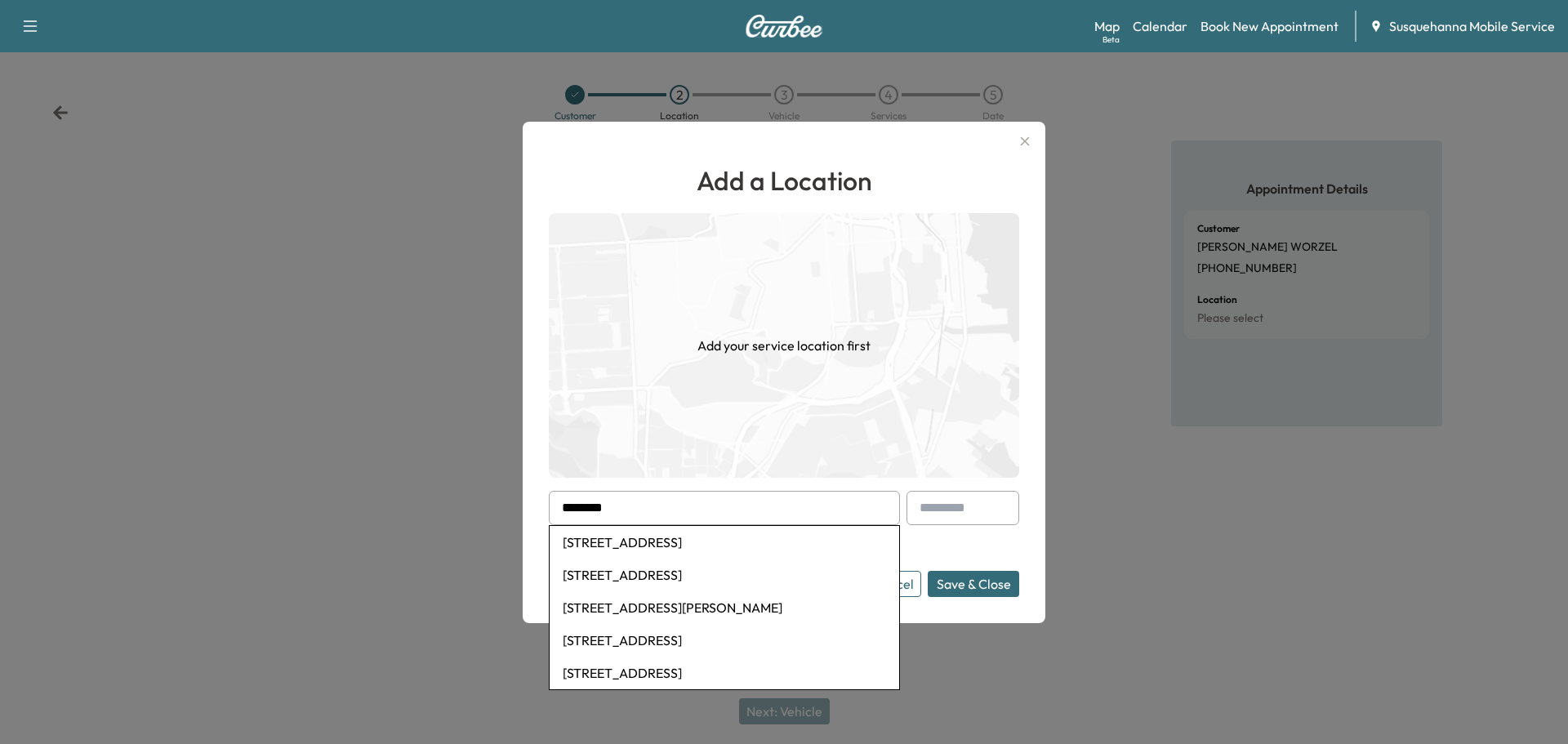
click at [685, 543] on li "126 Chateau Circle, Wrightsville, PA, USA" at bounding box center [725, 542] width 350 height 33
type input "**********"
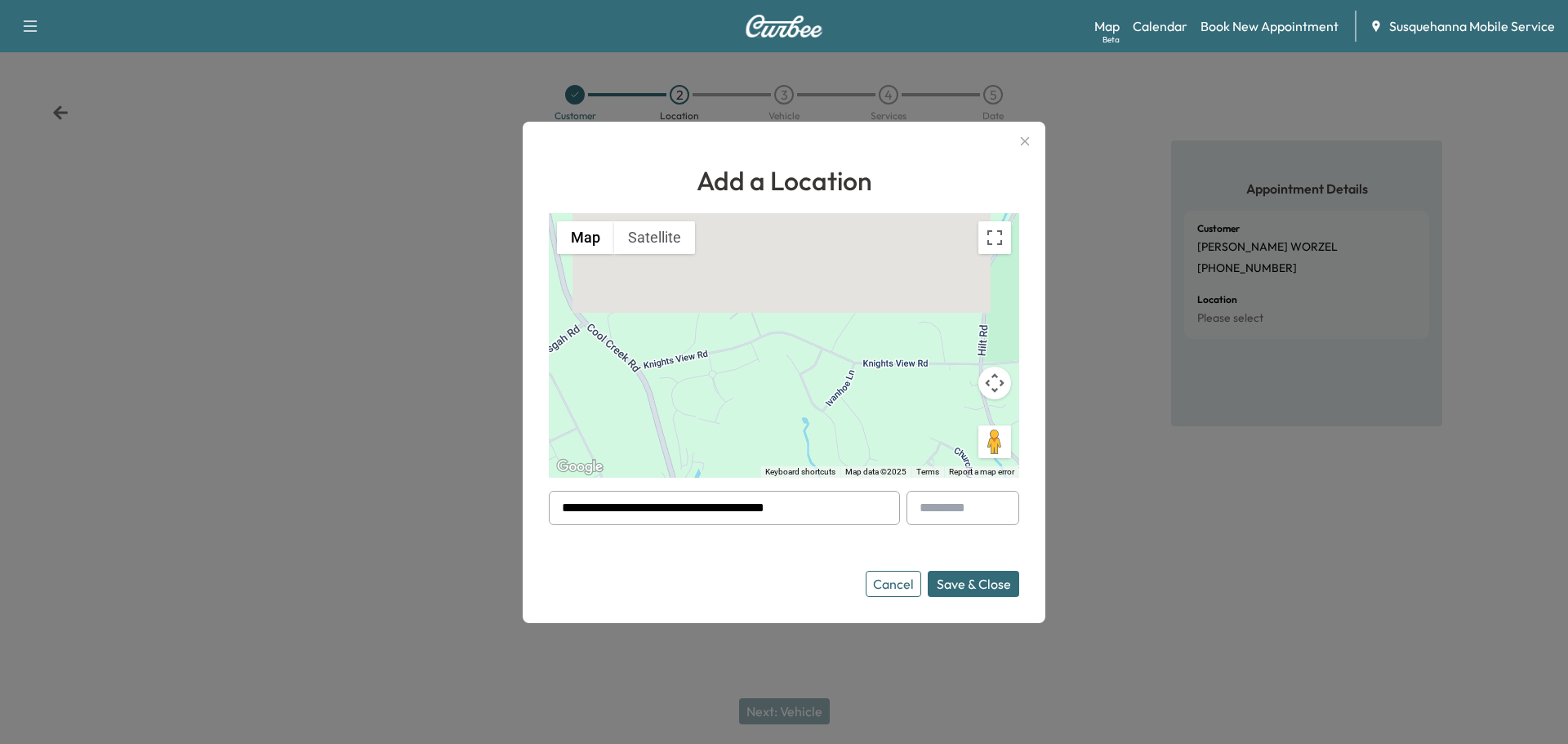
click at [965, 579] on button "Save & Close" at bounding box center [974, 584] width 92 height 26
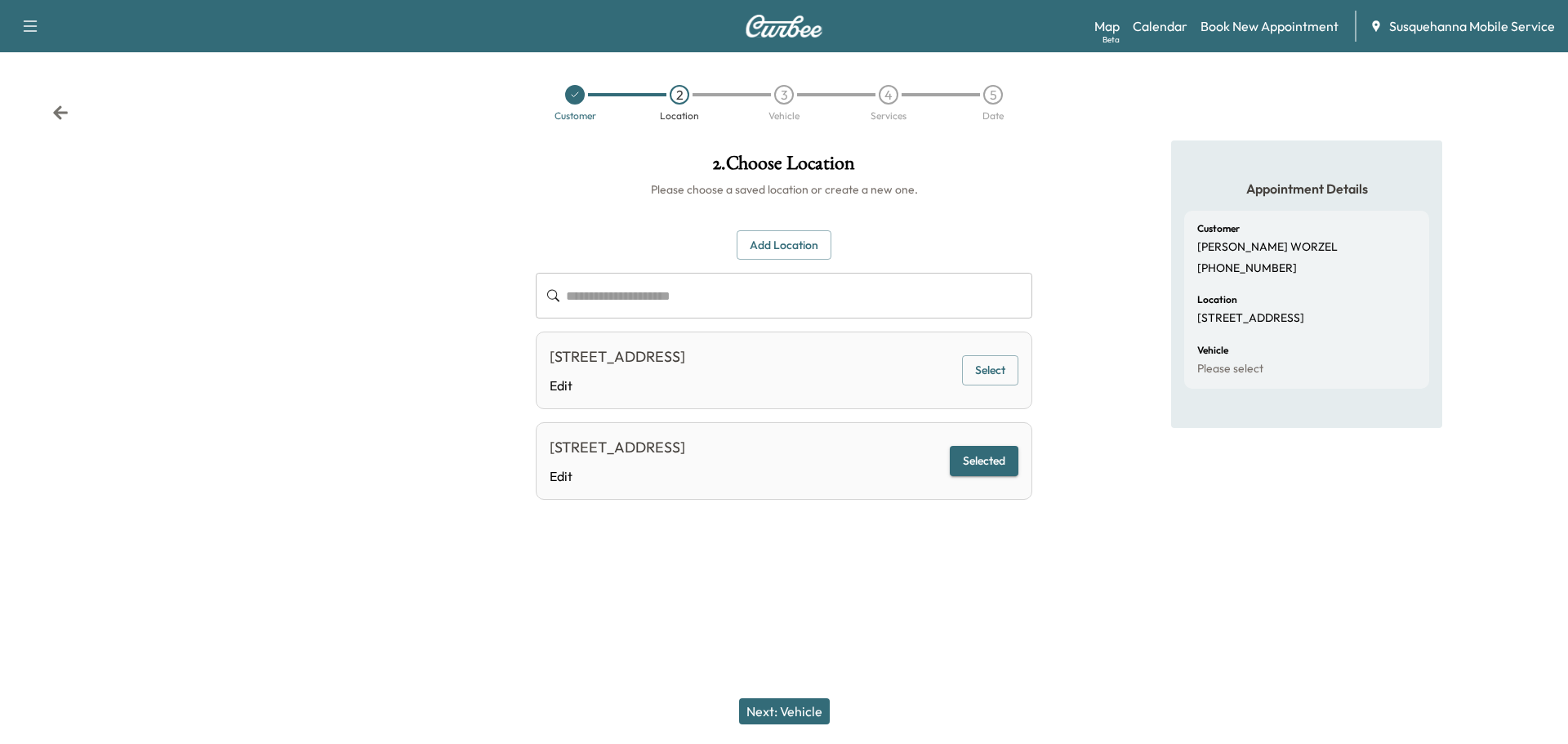
click at [978, 469] on button "Selected" at bounding box center [984, 461] width 68 height 30
click at [814, 716] on button "Next: Vehicle" at bounding box center [785, 711] width 91 height 26
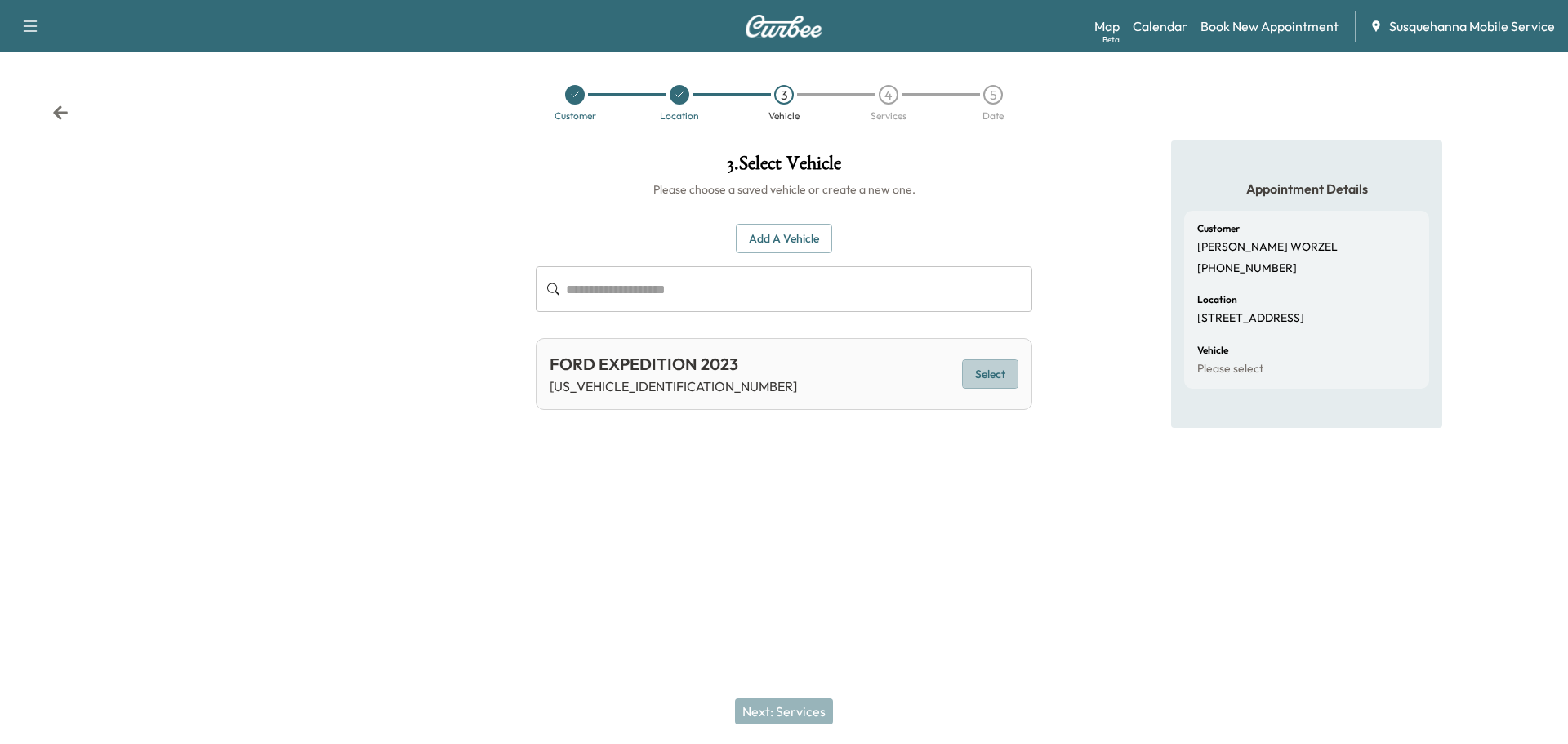
click at [975, 369] on button "Select" at bounding box center [990, 374] width 56 height 30
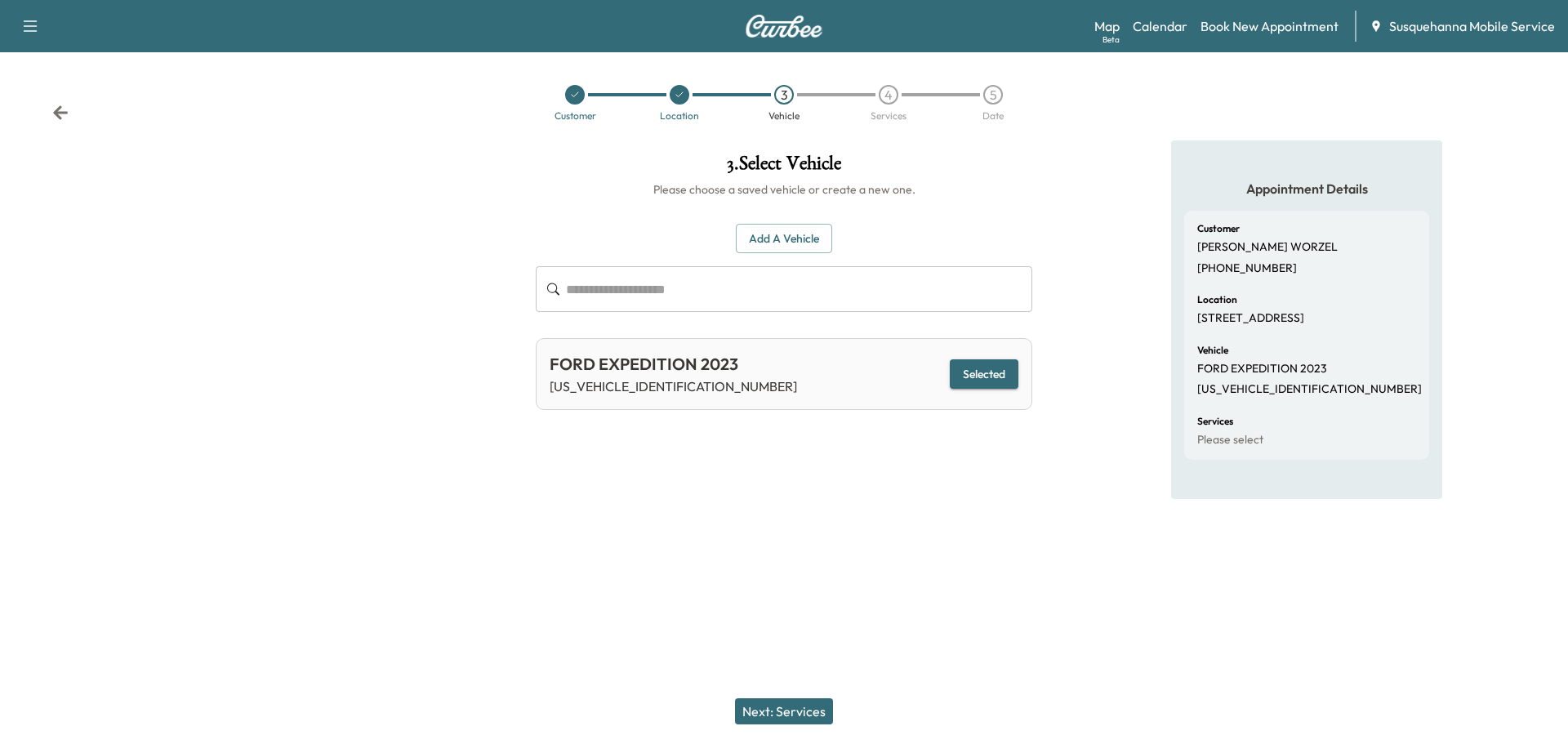
click at [805, 710] on button "Next: Services" at bounding box center [784, 711] width 98 height 26
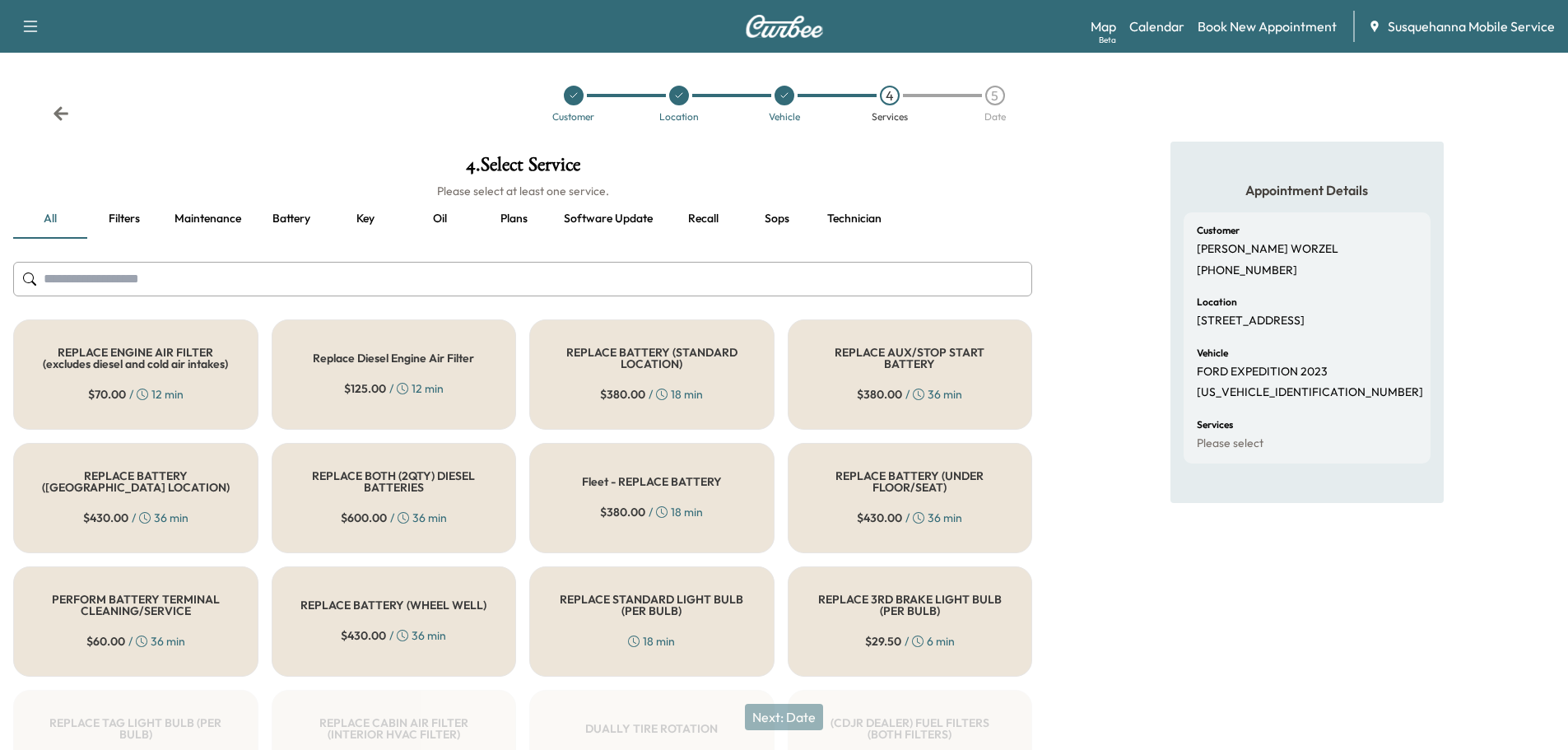
click at [598, 282] on input "text" at bounding box center [522, 279] width 1019 height 35
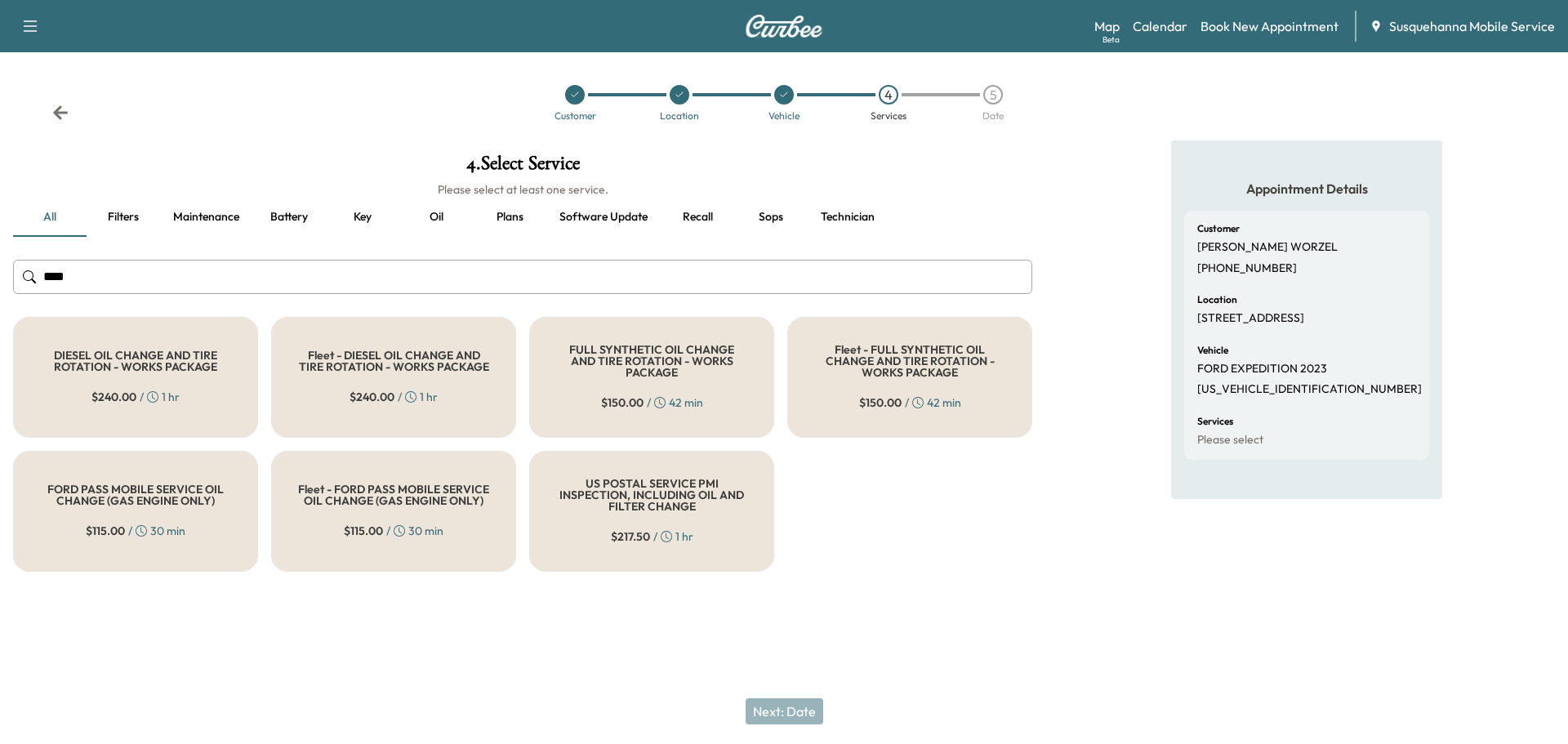
type input "***"
click at [658, 400] on icon at bounding box center [660, 403] width 12 height 12
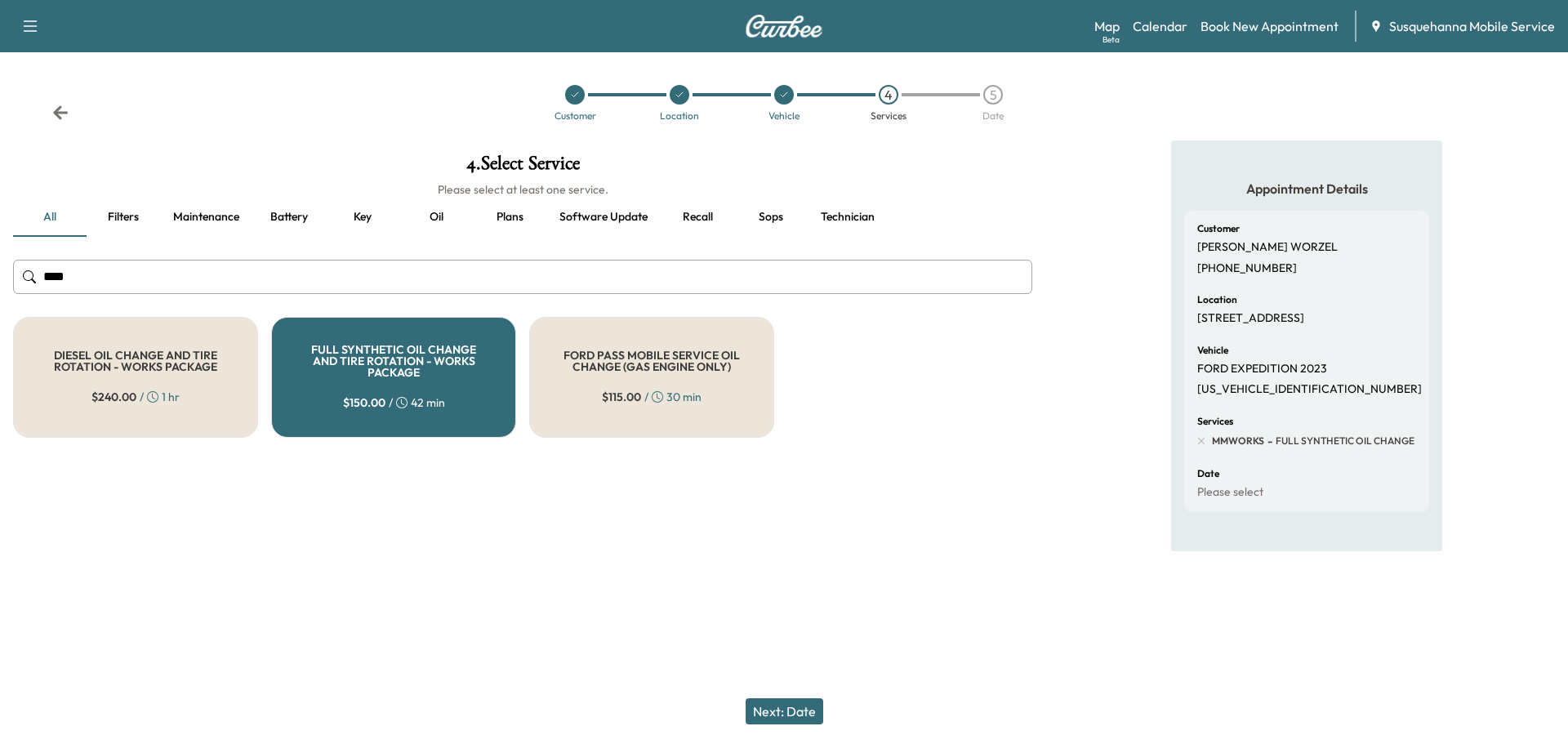
click at [791, 712] on button "Next: Date" at bounding box center [785, 711] width 77 height 26
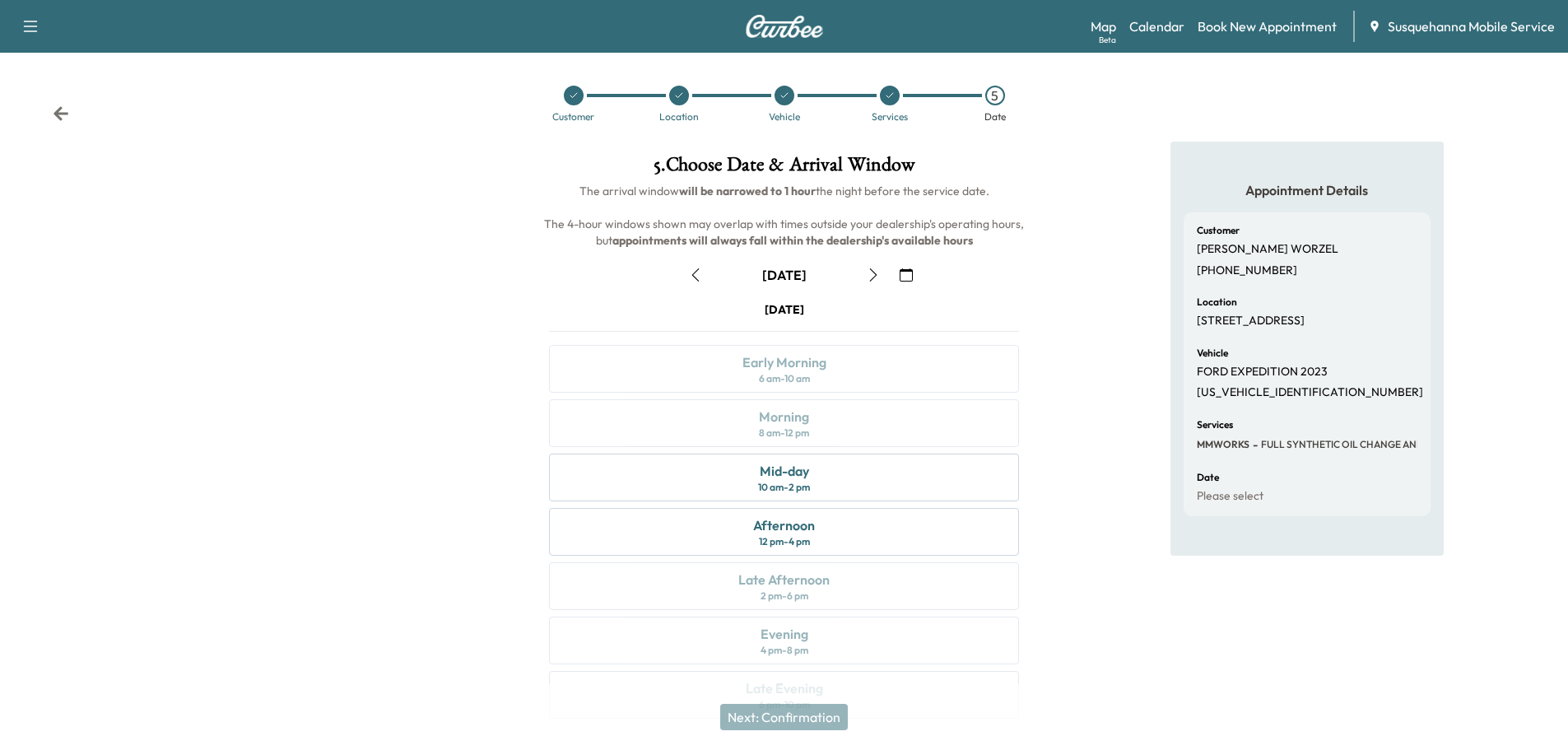
click at [904, 277] on icon "button" at bounding box center [906, 275] width 13 height 13
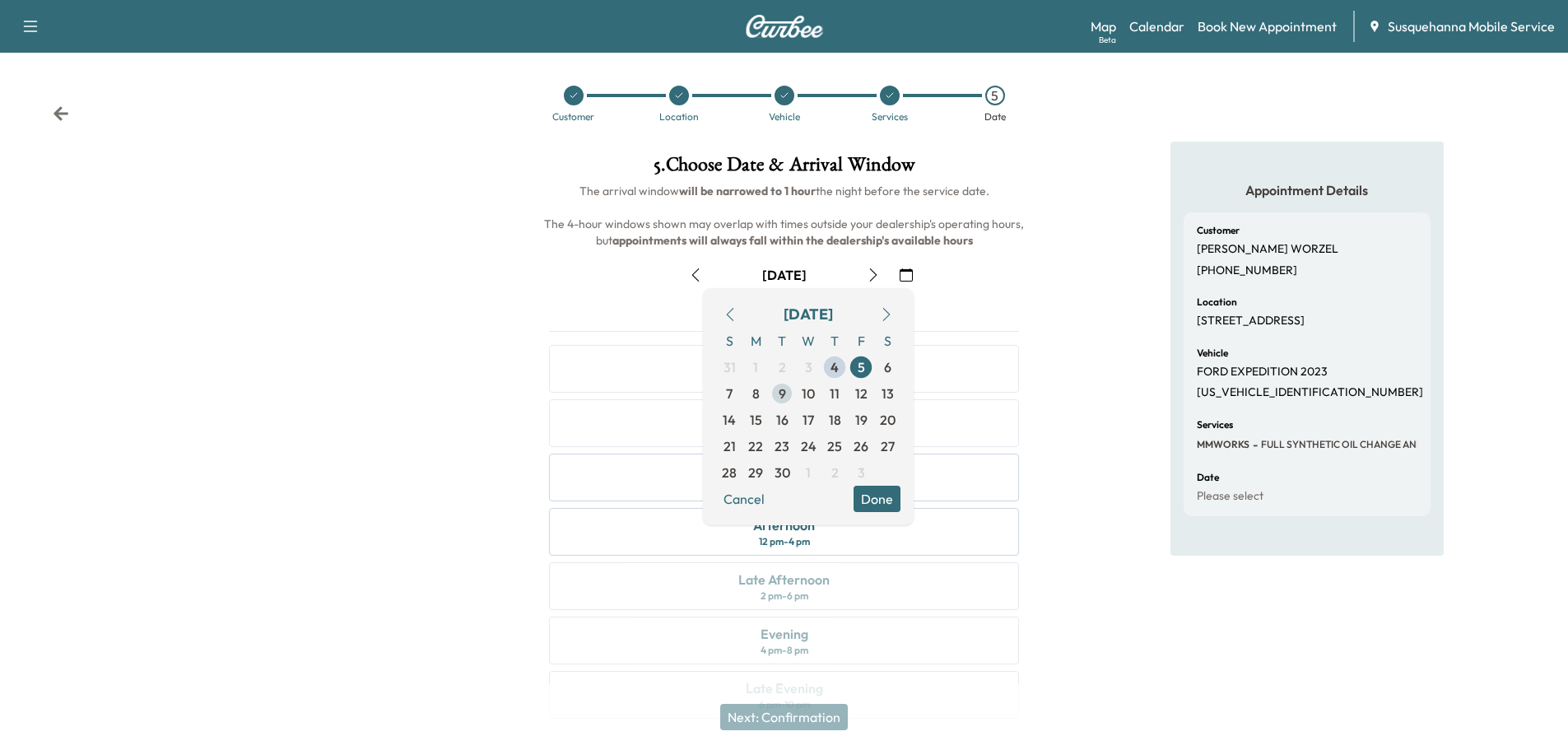
click at [785, 392] on span "9" at bounding box center [782, 394] width 7 height 20
click at [1072, 396] on div "Appointment Details Customer ZACHARY WORZEL (570) 470-0637 Location 126 Chateau…" at bounding box center [1306, 439] width 522 height 596
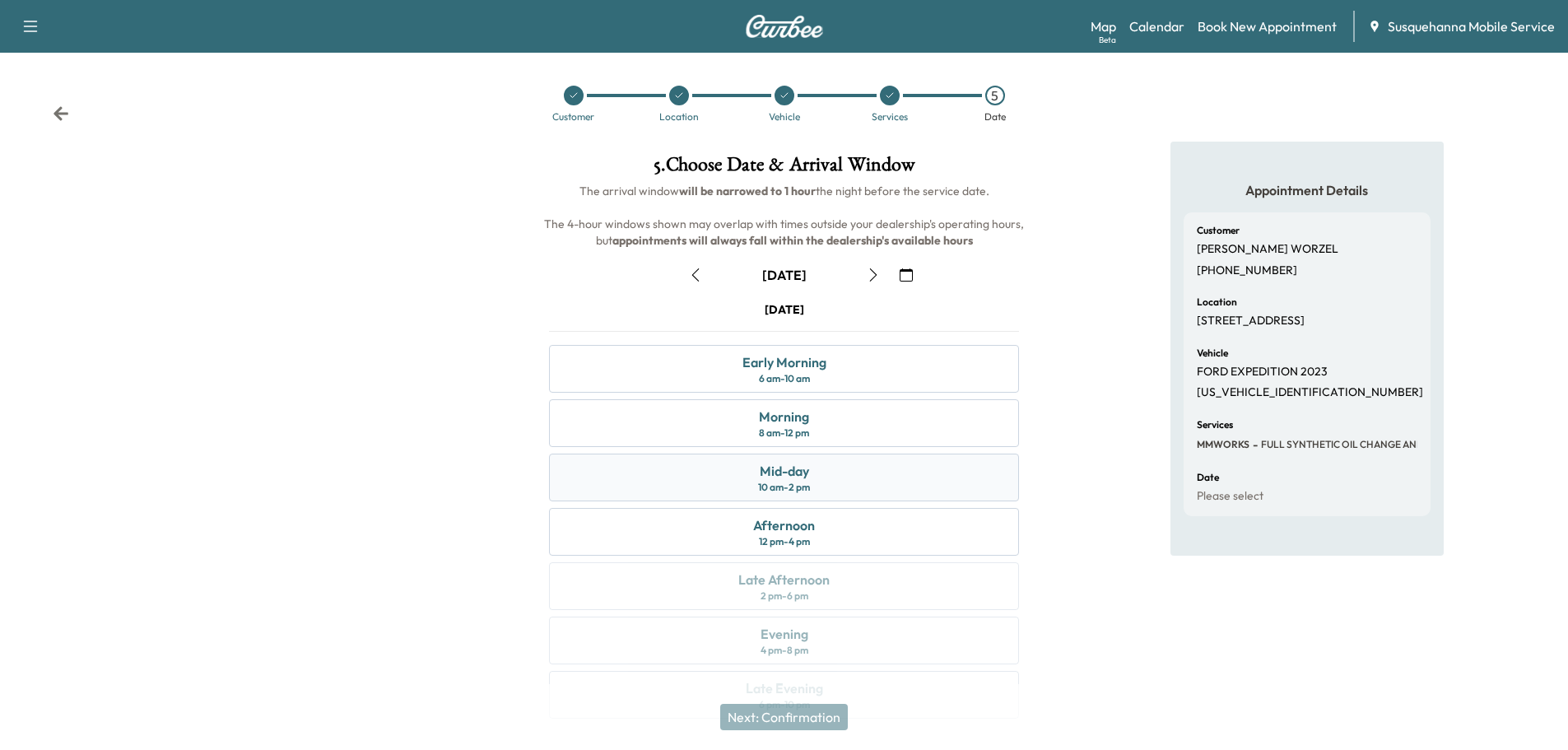
click at [861, 473] on div "Mid-day 10 am - 2 pm" at bounding box center [784, 477] width 470 height 47
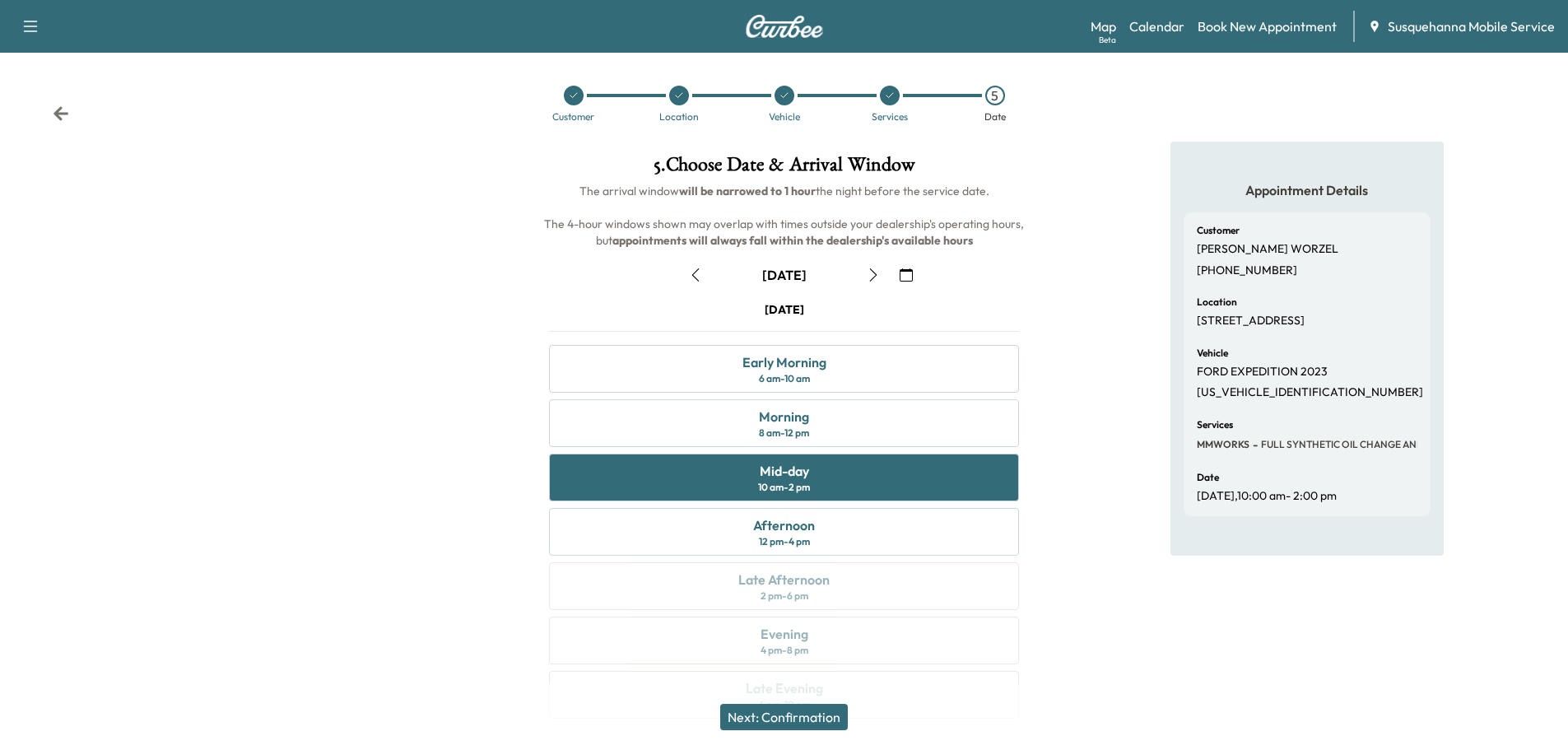
click at [811, 717] on button "Next: Confirmation" at bounding box center [784, 717] width 128 height 27
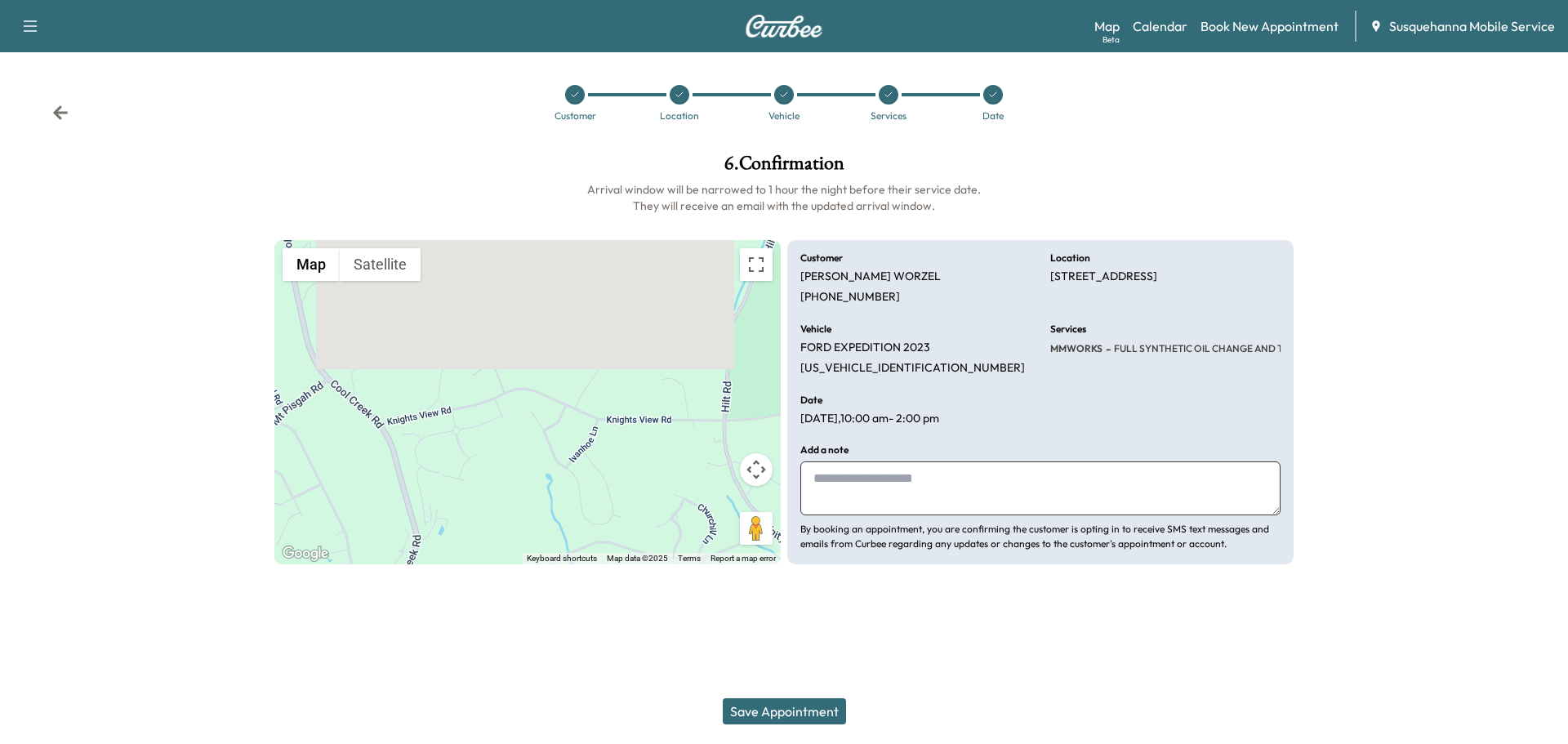
click at [901, 493] on textarea at bounding box center [1040, 488] width 481 height 54
type textarea "**********"
click at [791, 700] on button "Save Appointment" at bounding box center [785, 711] width 124 height 26
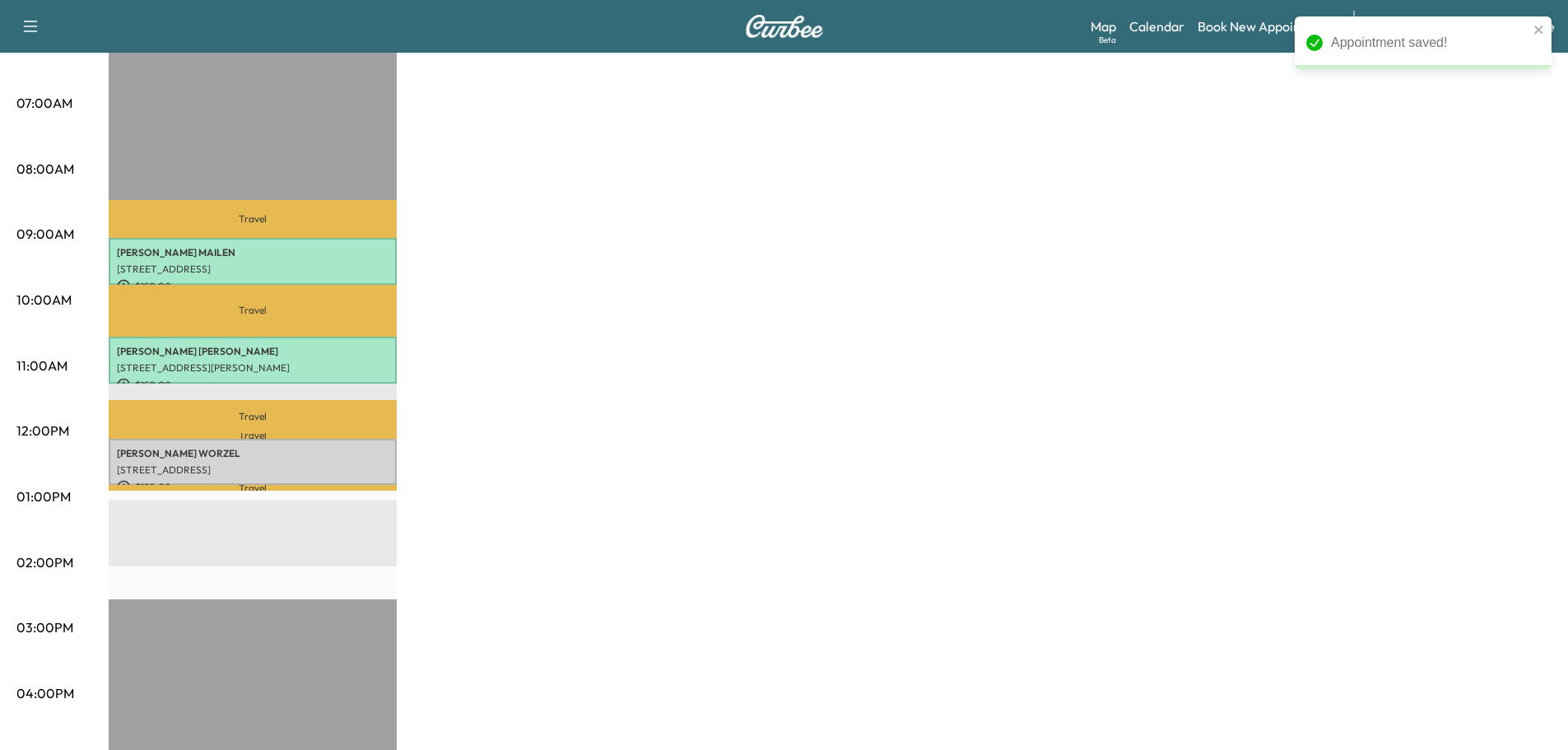
scroll to position [439, 0]
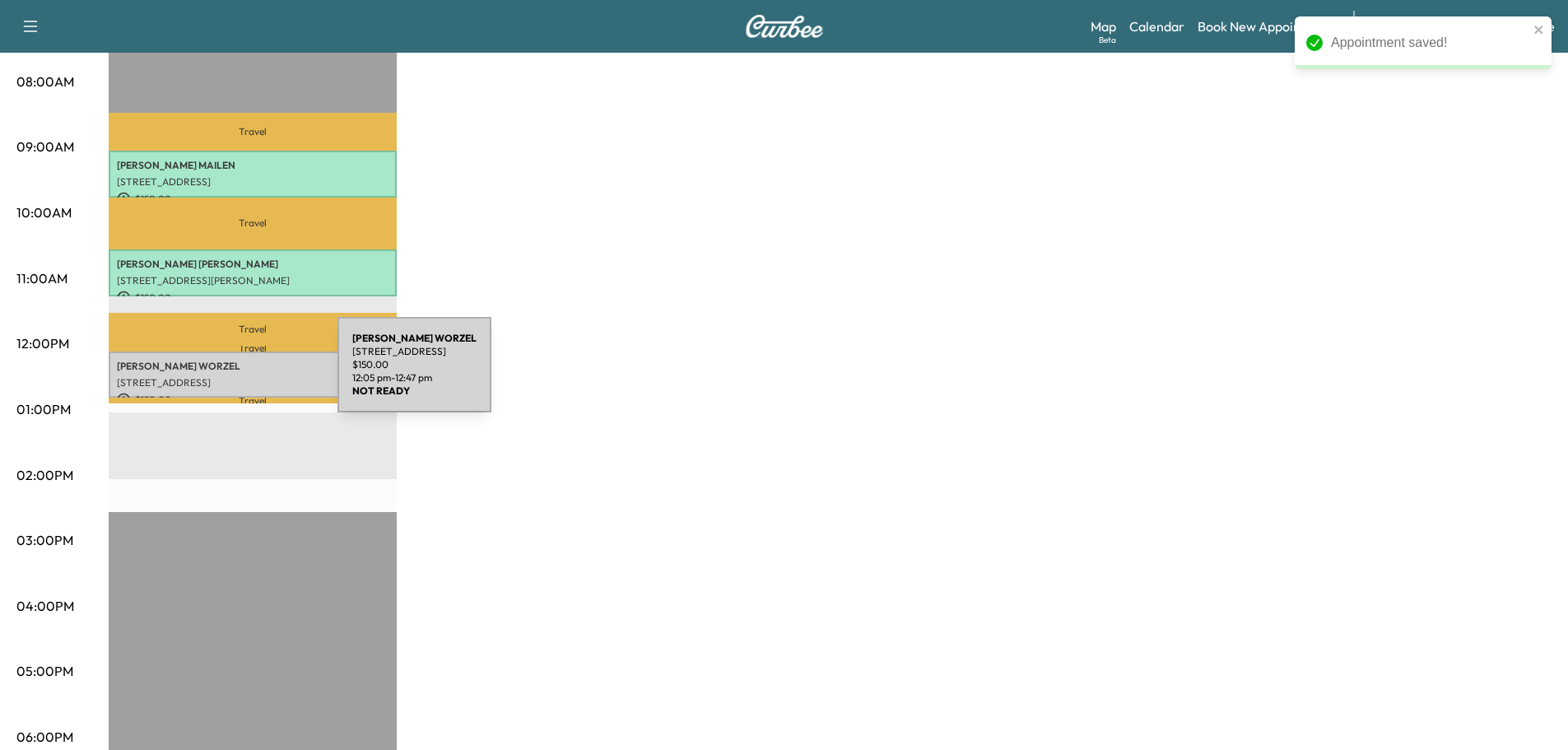
click at [214, 376] on p "126 Chateau Cir, Wrightsville, PA 17368, USA" at bounding box center [252, 383] width 272 height 13
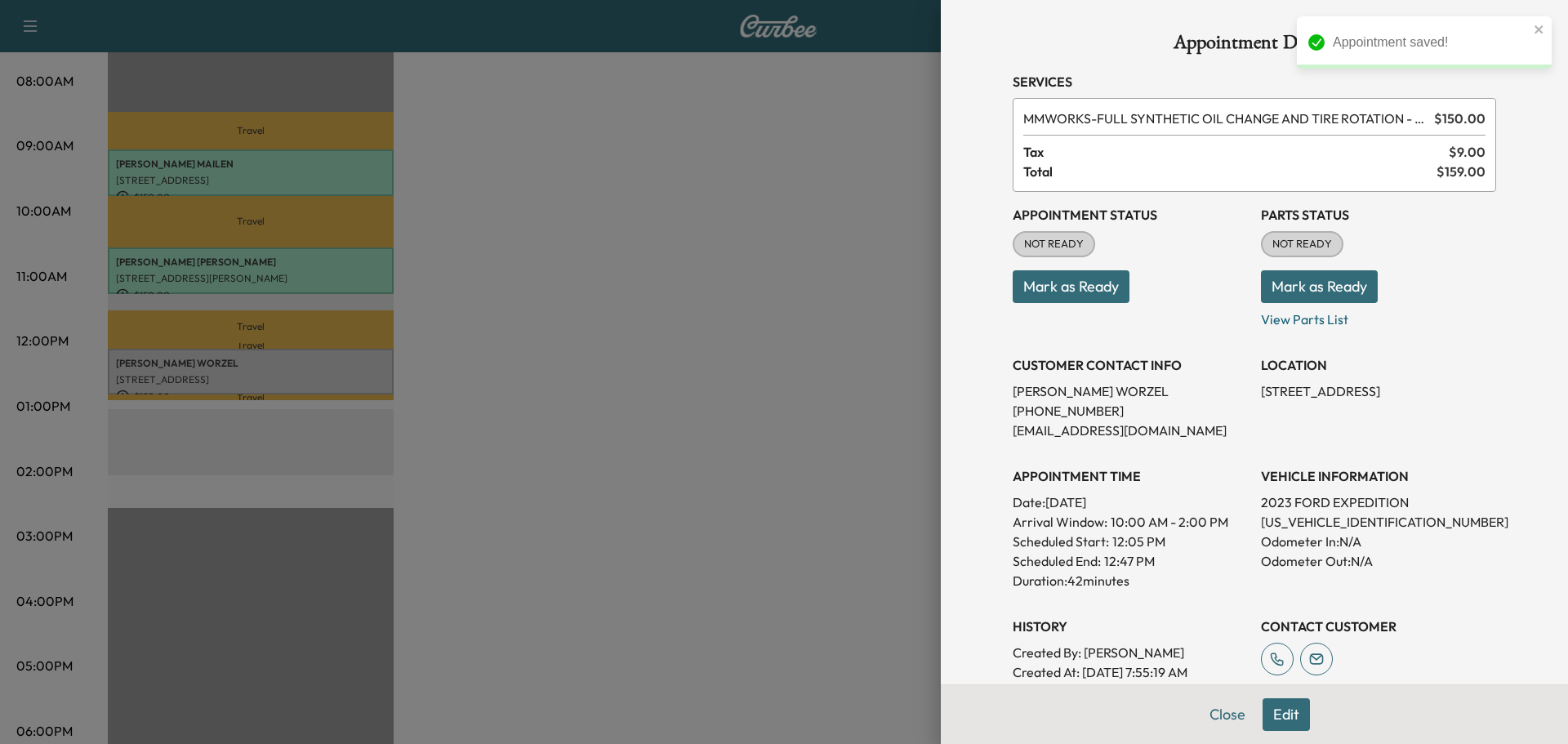
click at [1328, 275] on button "Mark as Ready" at bounding box center [1320, 287] width 117 height 33
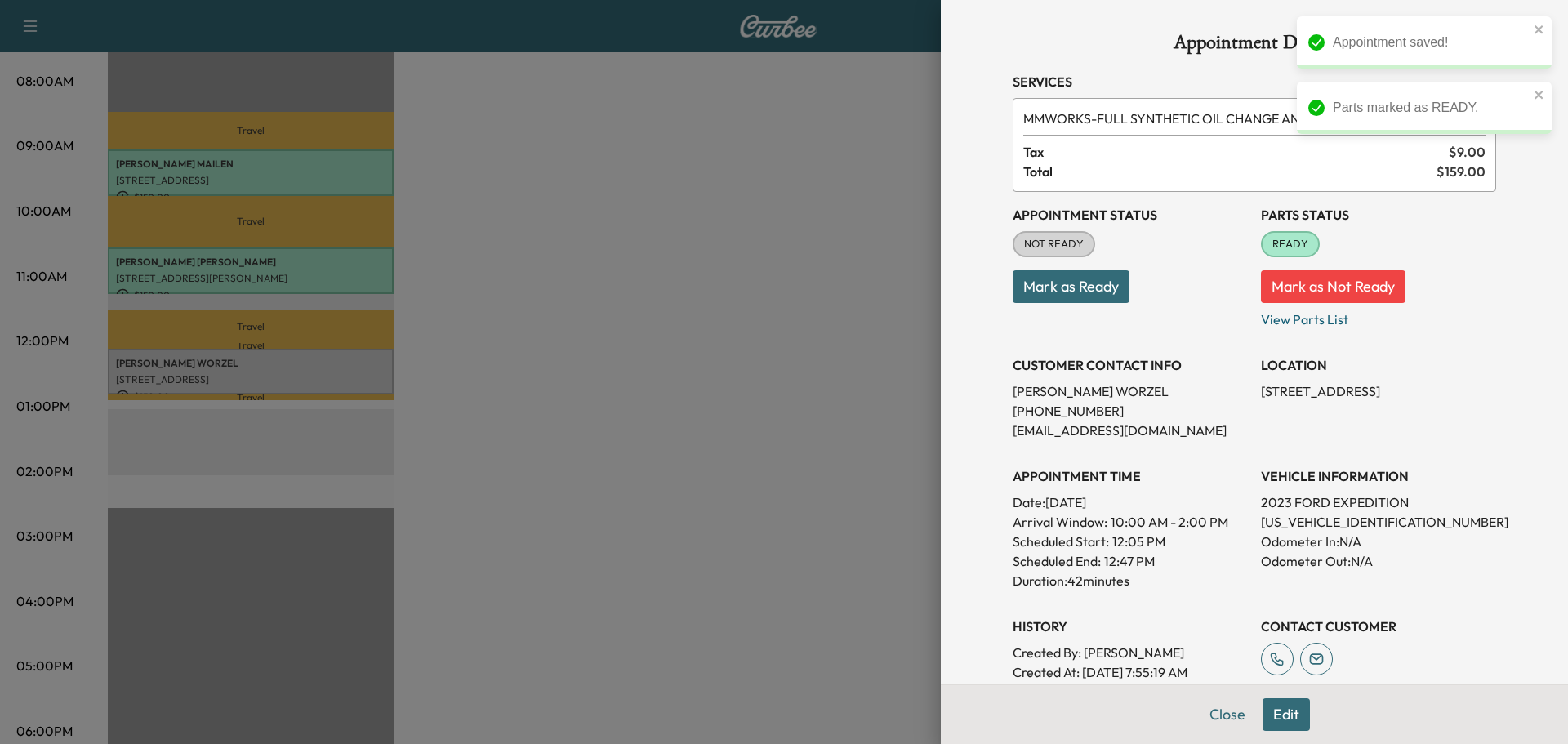
click at [1071, 291] on button "Mark as Ready" at bounding box center [1072, 287] width 117 height 33
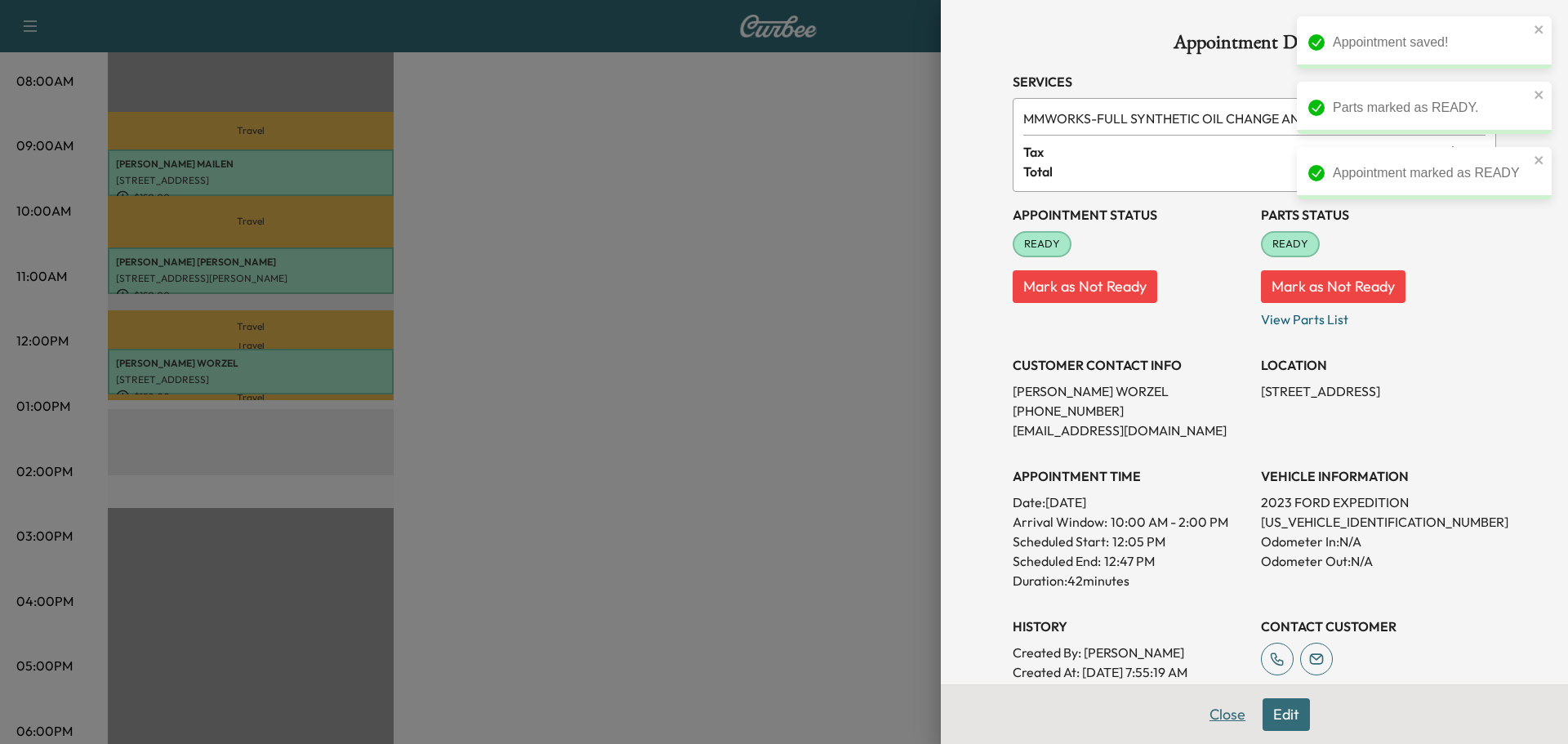
click at [1211, 712] on button "Close" at bounding box center [1228, 714] width 57 height 33
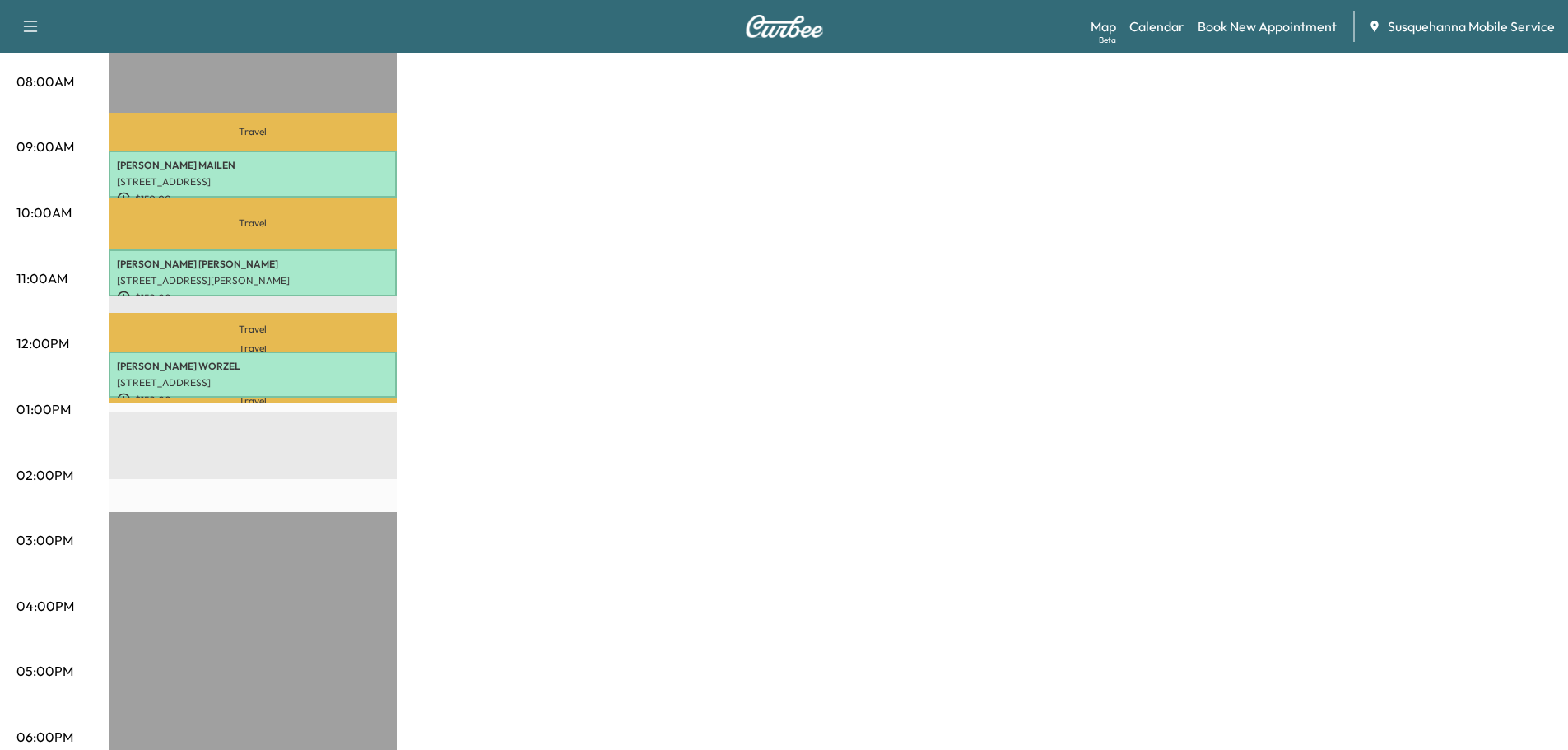
scroll to position [0, 0]
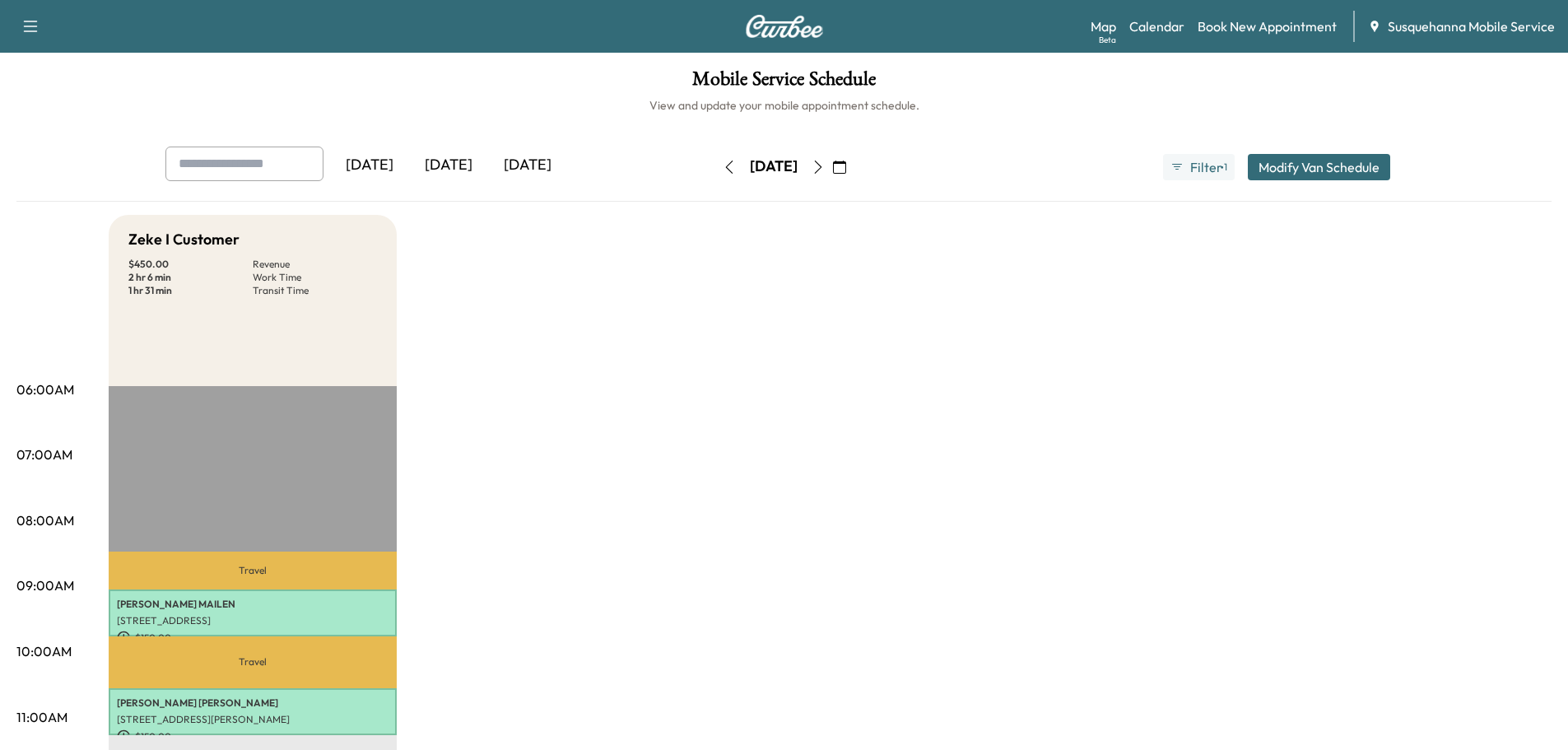
click at [725, 169] on icon "button" at bounding box center [728, 167] width 7 height 13
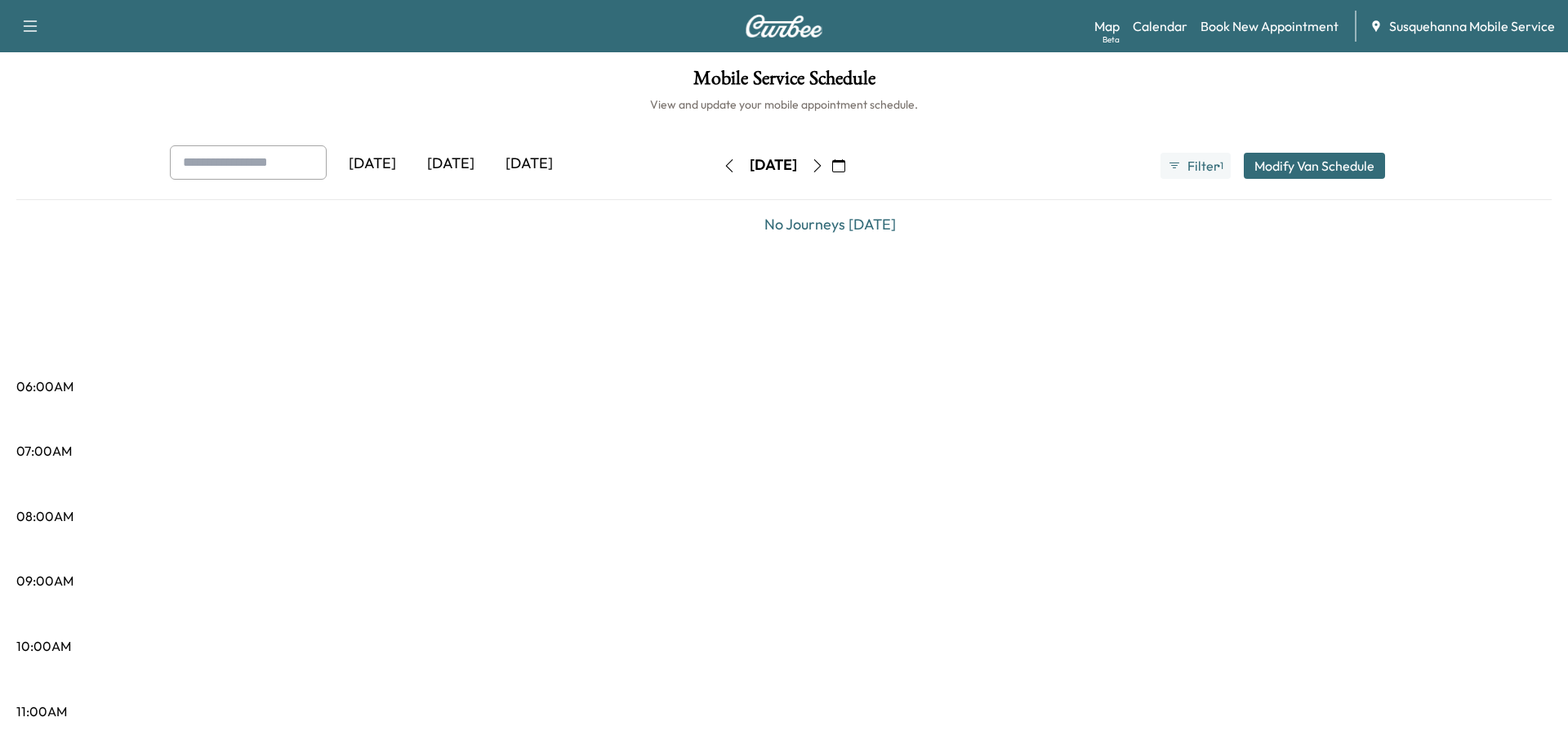
click at [726, 167] on icon "button" at bounding box center [730, 166] width 7 height 13
click at [716, 167] on button "button" at bounding box center [730, 166] width 28 height 26
click at [723, 167] on icon "button" at bounding box center [730, 166] width 13 height 13
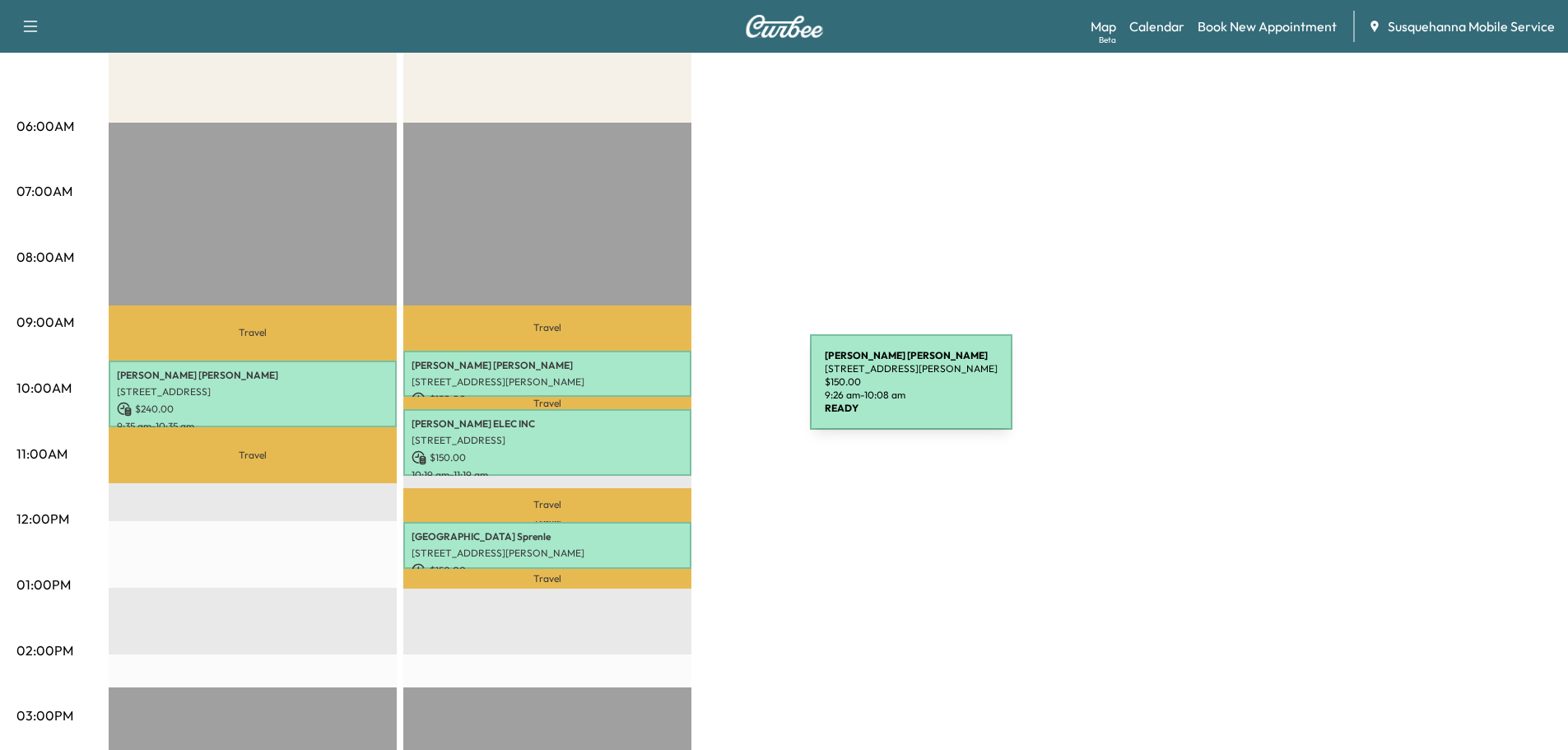
scroll to position [88, 0]
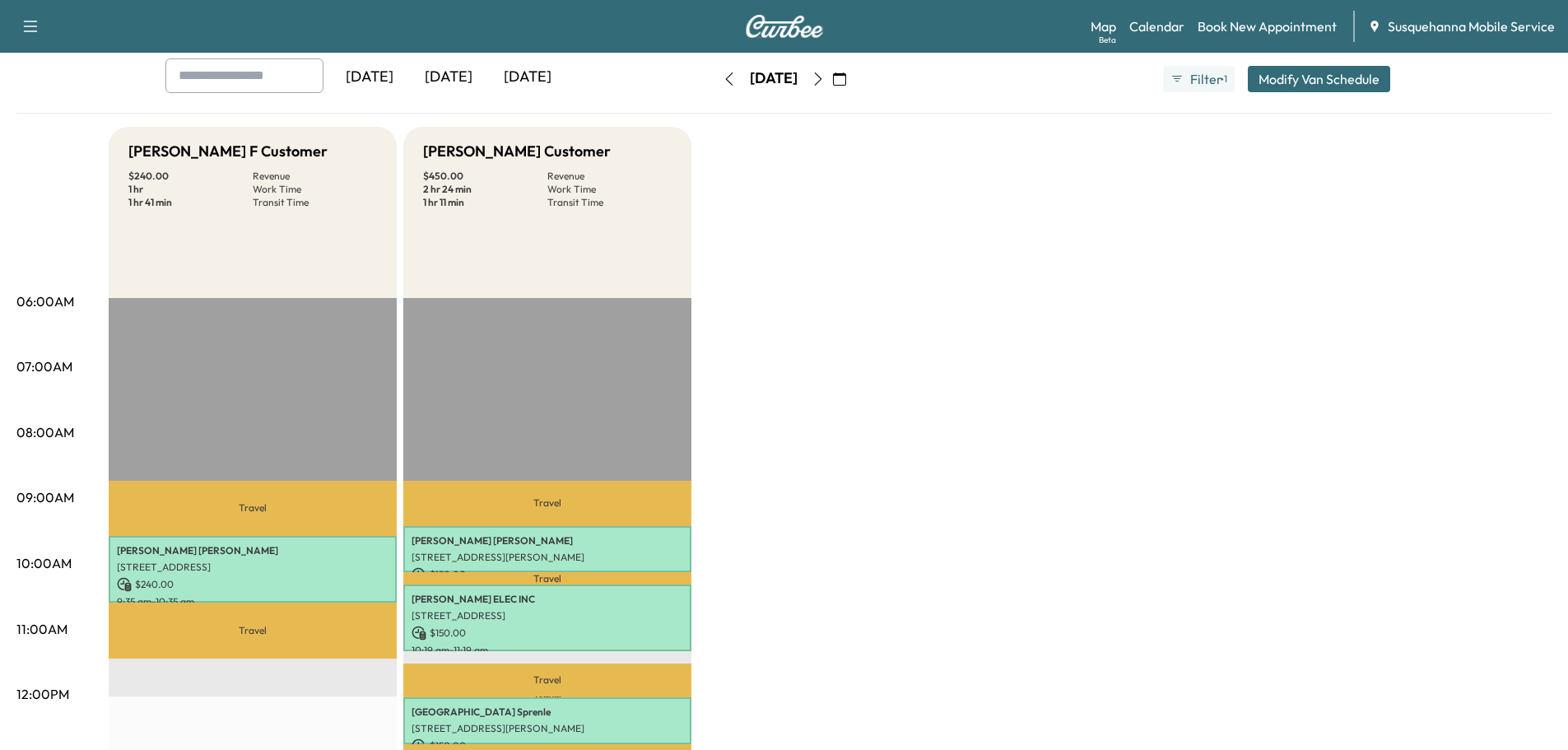
click at [723, 76] on icon "button" at bounding box center [729, 79] width 13 height 13
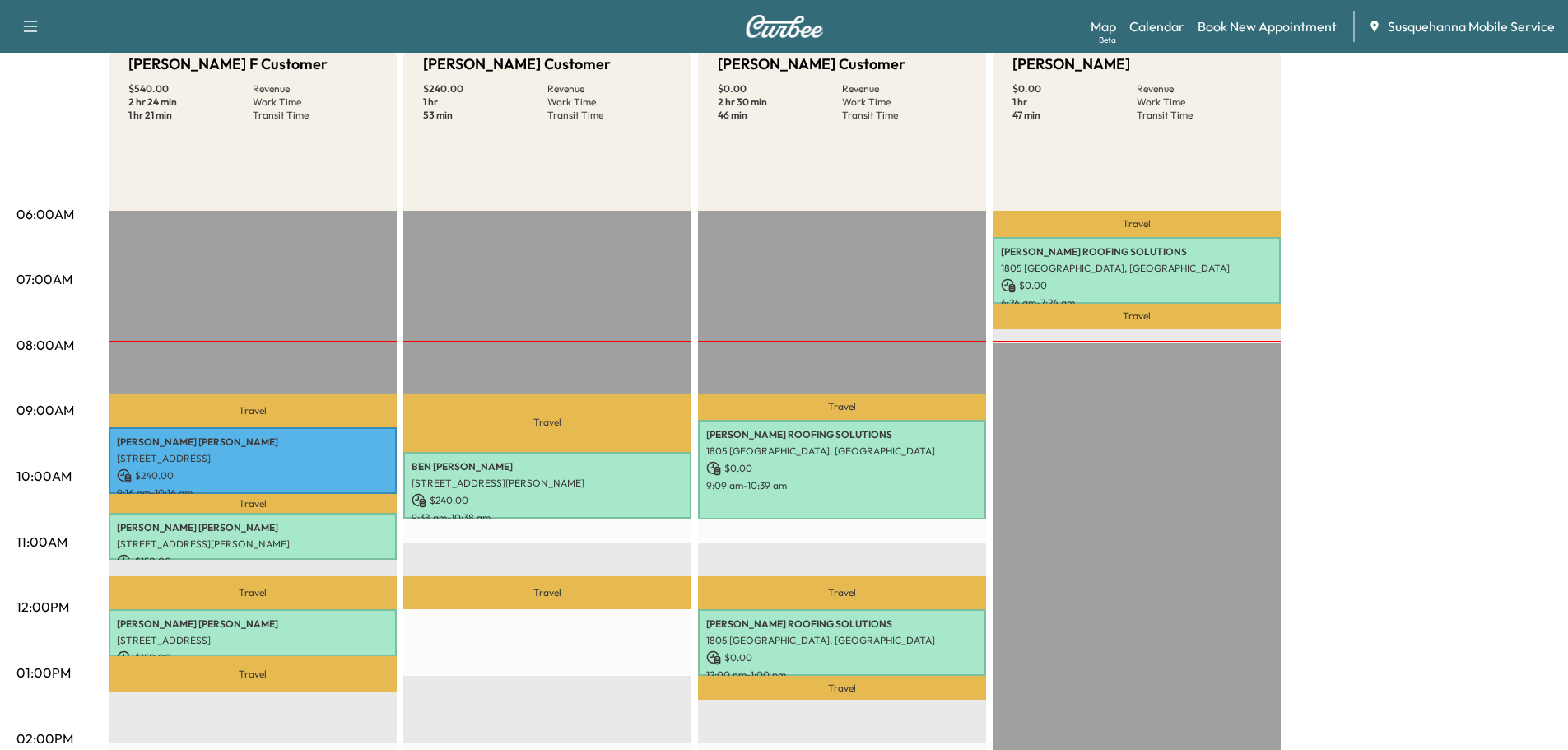
scroll to position [88, 0]
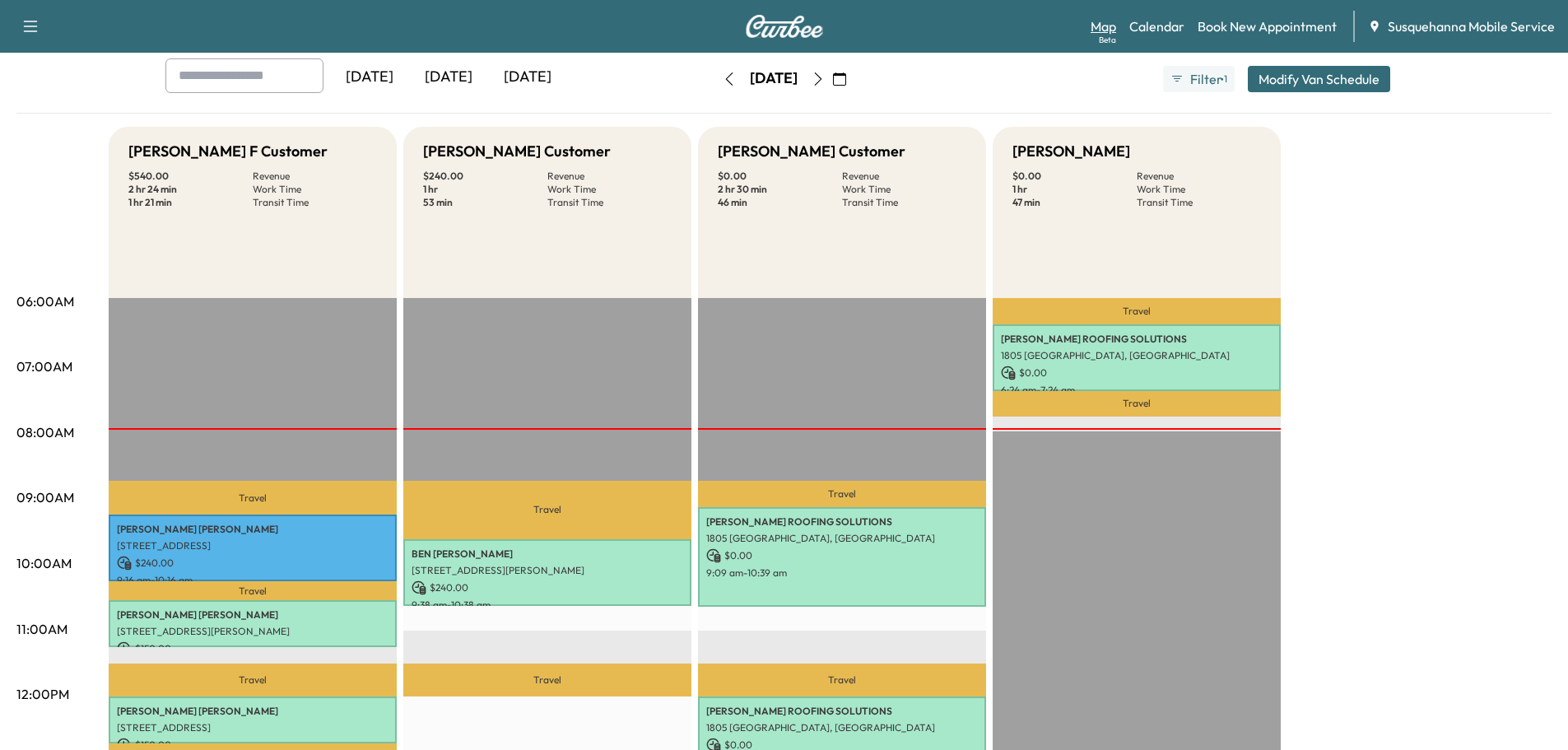
click at [1095, 35] on link "Map Beta" at bounding box center [1103, 27] width 26 height 20
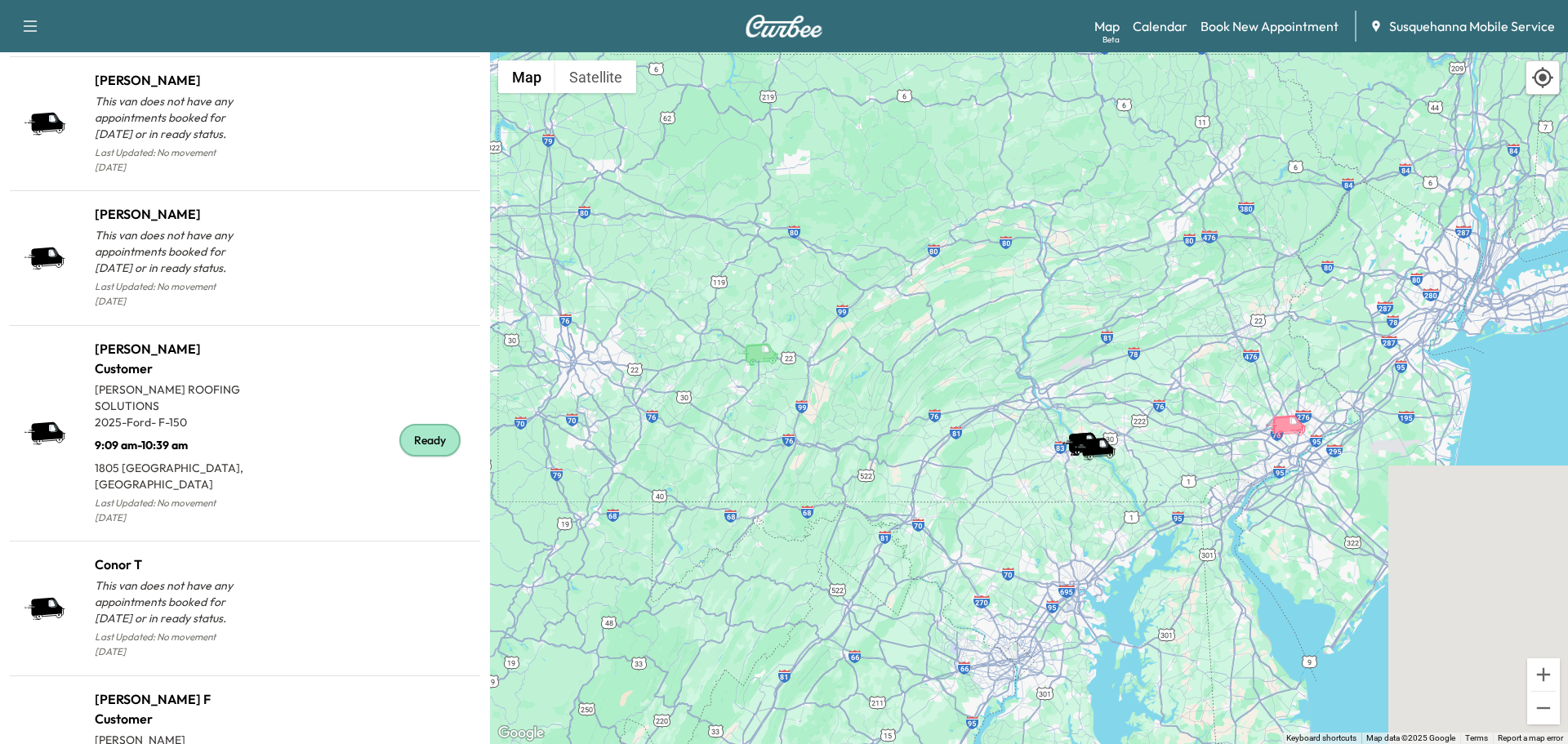
scroll to position [1745, 0]
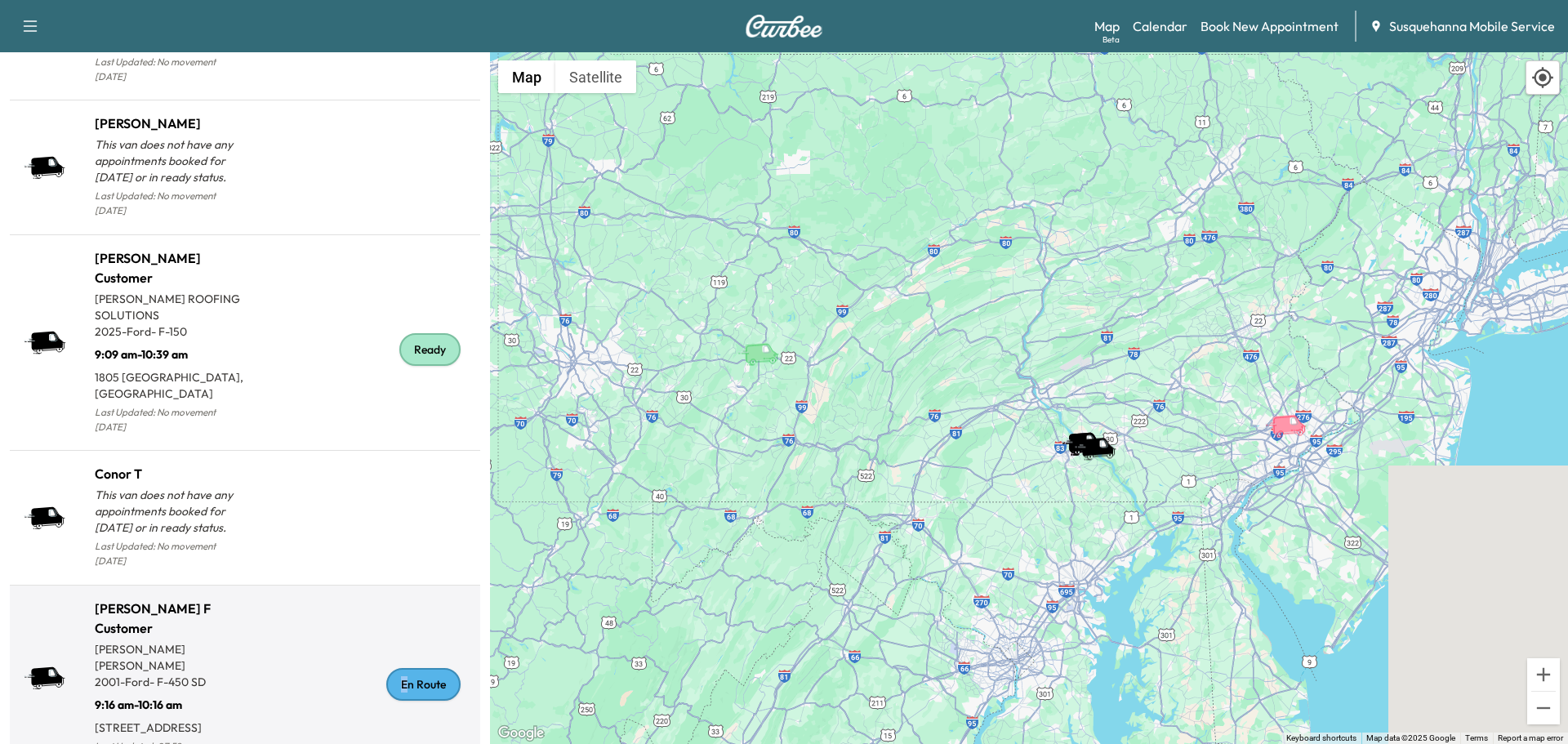
click at [393, 667] on div "En Route" at bounding box center [424, 684] width 74 height 33
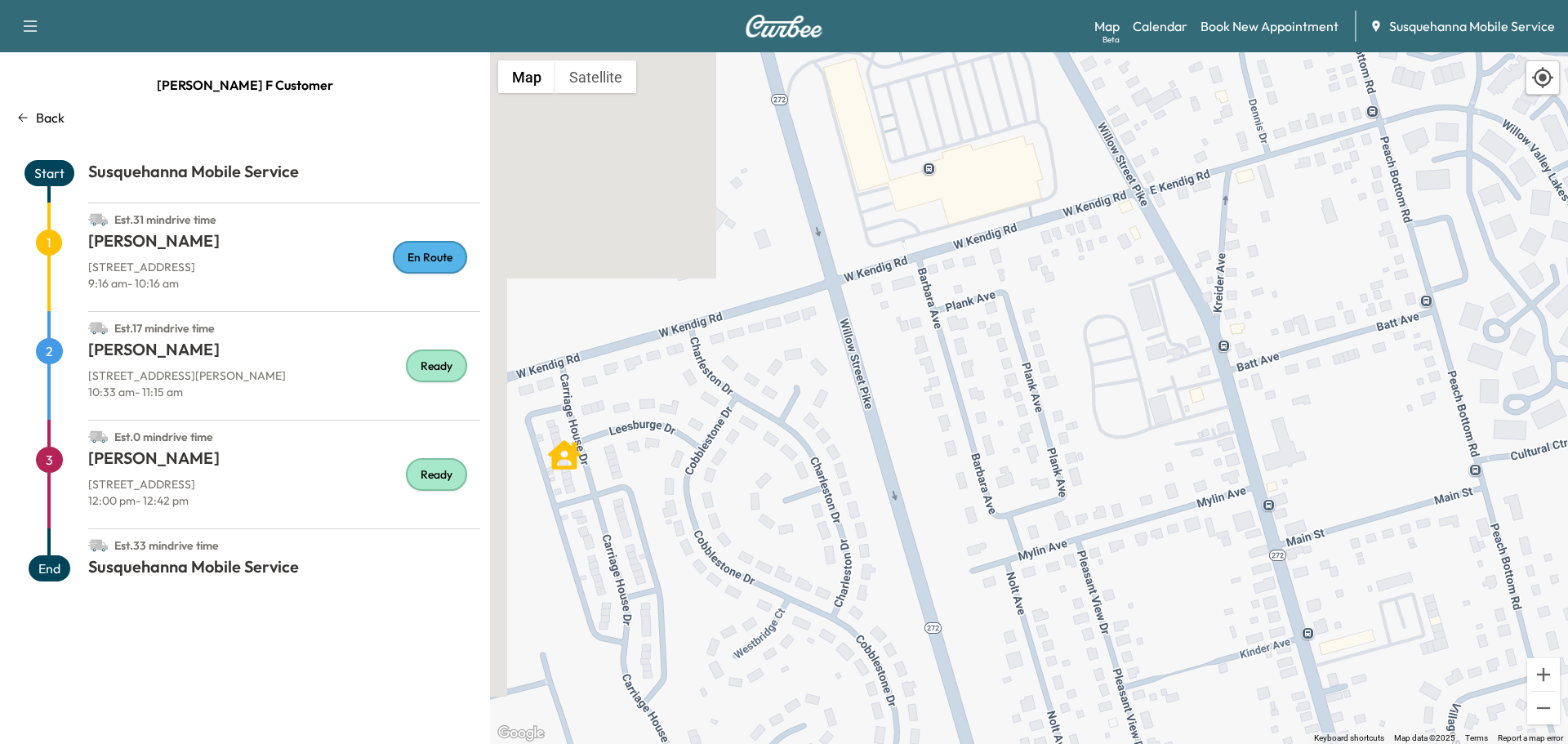
drag, startPoint x: 868, startPoint y: 468, endPoint x: 1139, endPoint y: 486, distance: 271.6
click at [1139, 486] on div "To activate drag with keyboard, press Alt + Enter. Once in keyboard drag state,…" at bounding box center [1029, 397] width 1078 height 691
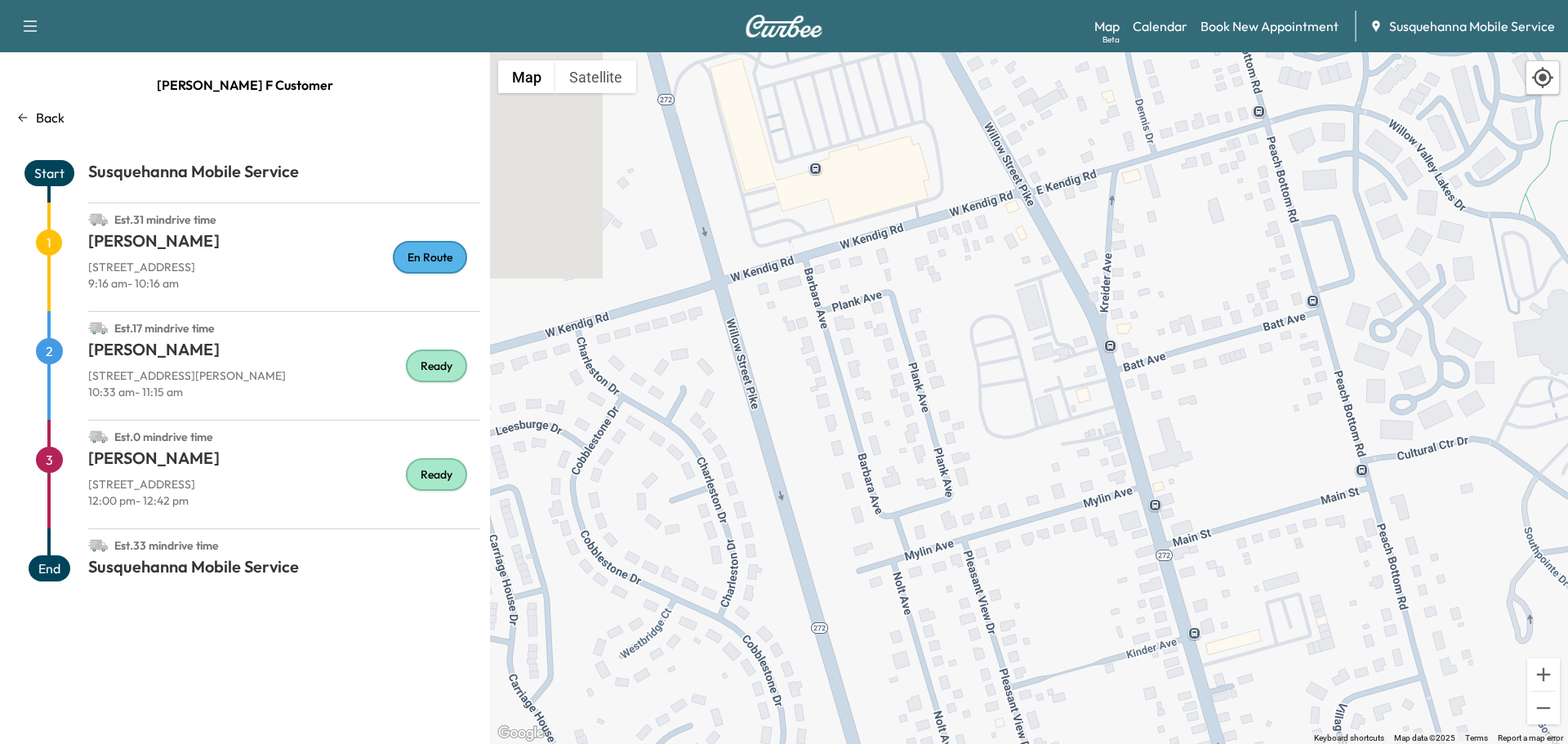
drag, startPoint x: 1284, startPoint y: 236, endPoint x: 1045, endPoint y: 244, distance: 239.1
click at [1045, 244] on div "To activate drag with keyboard, press Alt + Enter. Once in keyboard drag state,…" at bounding box center [1029, 397] width 1078 height 691
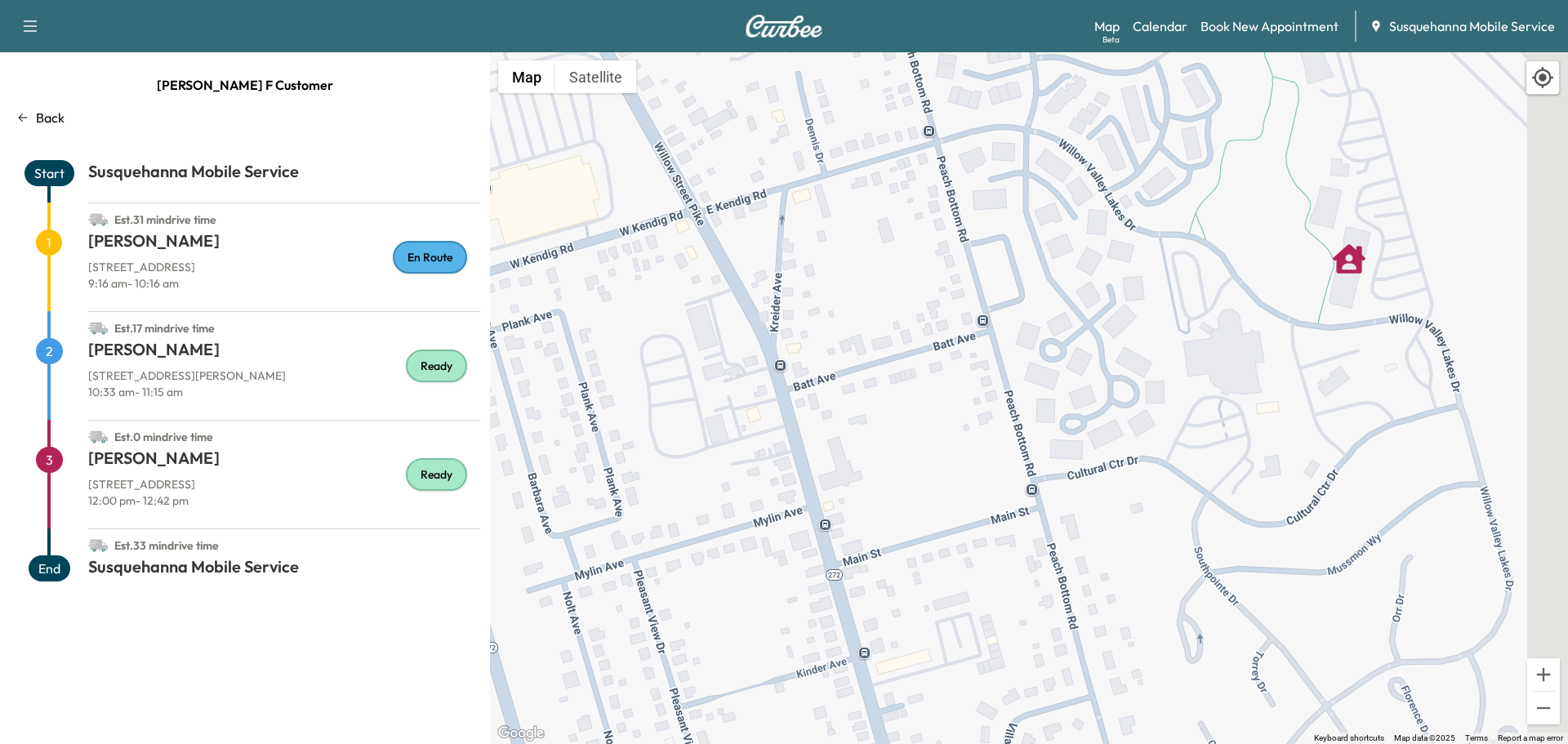
drag, startPoint x: 1485, startPoint y: 263, endPoint x: 1156, endPoint y: 286, distance: 329.8
click at [1156, 286] on div "To activate drag with keyboard, press Alt + Enter. Once in keyboard drag state,…" at bounding box center [1029, 397] width 1078 height 691
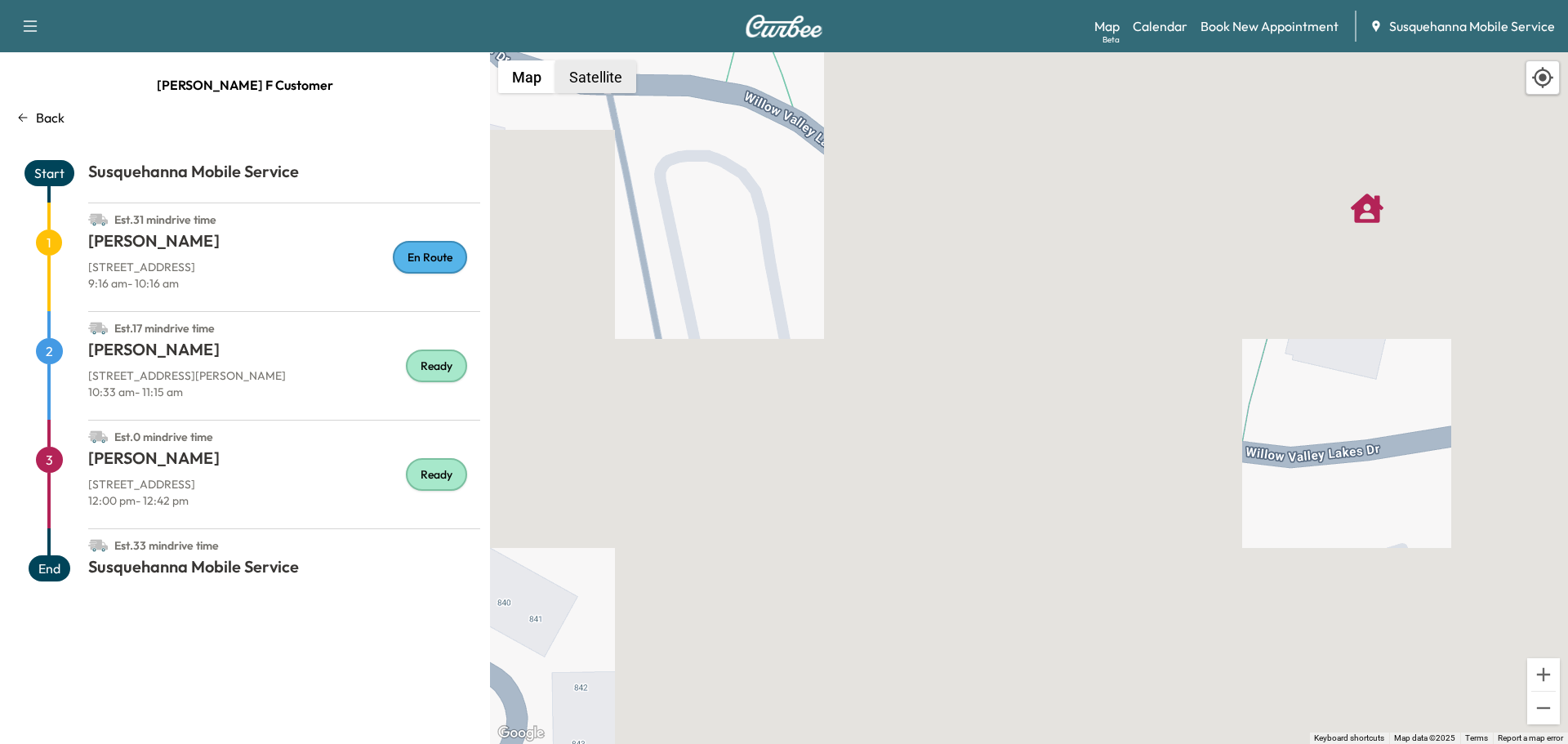
click at [631, 75] on button "Satellite" at bounding box center [596, 77] width 81 height 33
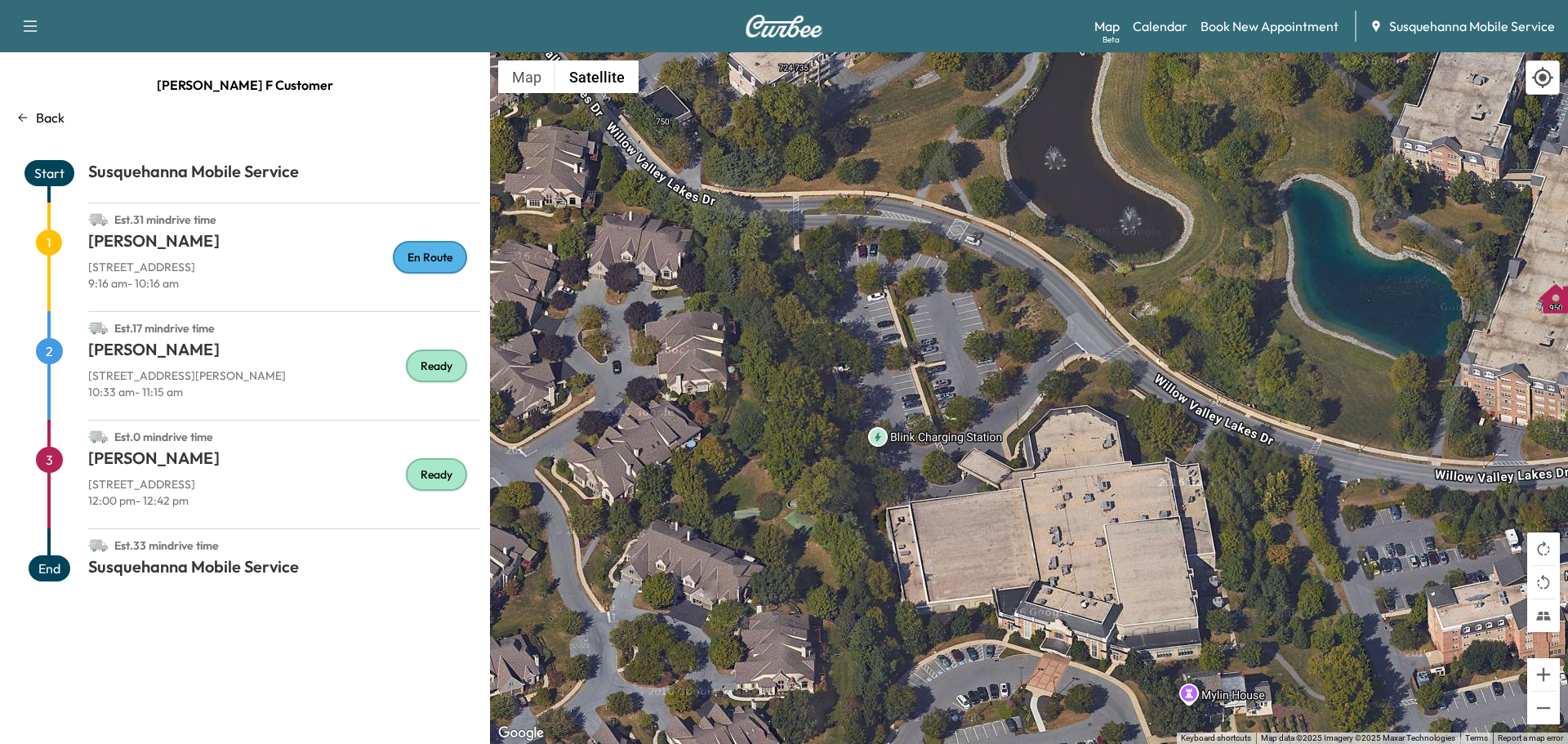
drag, startPoint x: 1460, startPoint y: 392, endPoint x: 1567, endPoint y: 511, distance: 160.0
click at [1567, 511] on div "To activate drag with keyboard, press Alt + Enter. Once in keyboard drag state,…" at bounding box center [1029, 397] width 1078 height 691
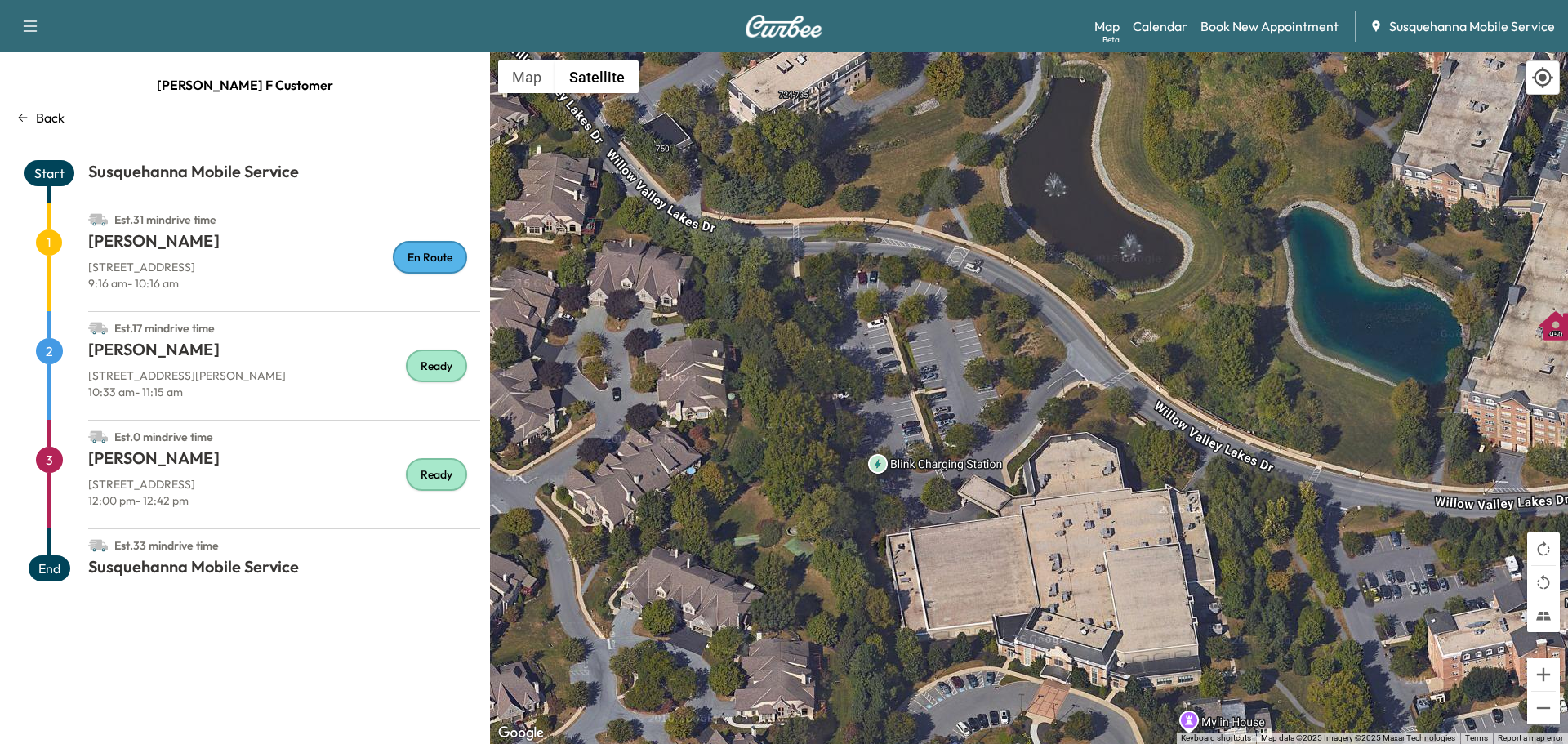
drag, startPoint x: 766, startPoint y: 396, endPoint x: 1553, endPoint y: 407, distance: 787.1
click at [1551, 407] on div "To activate drag with keyboard, press Alt + Enter. Once in keyboard drag state,…" at bounding box center [1029, 397] width 1078 height 691
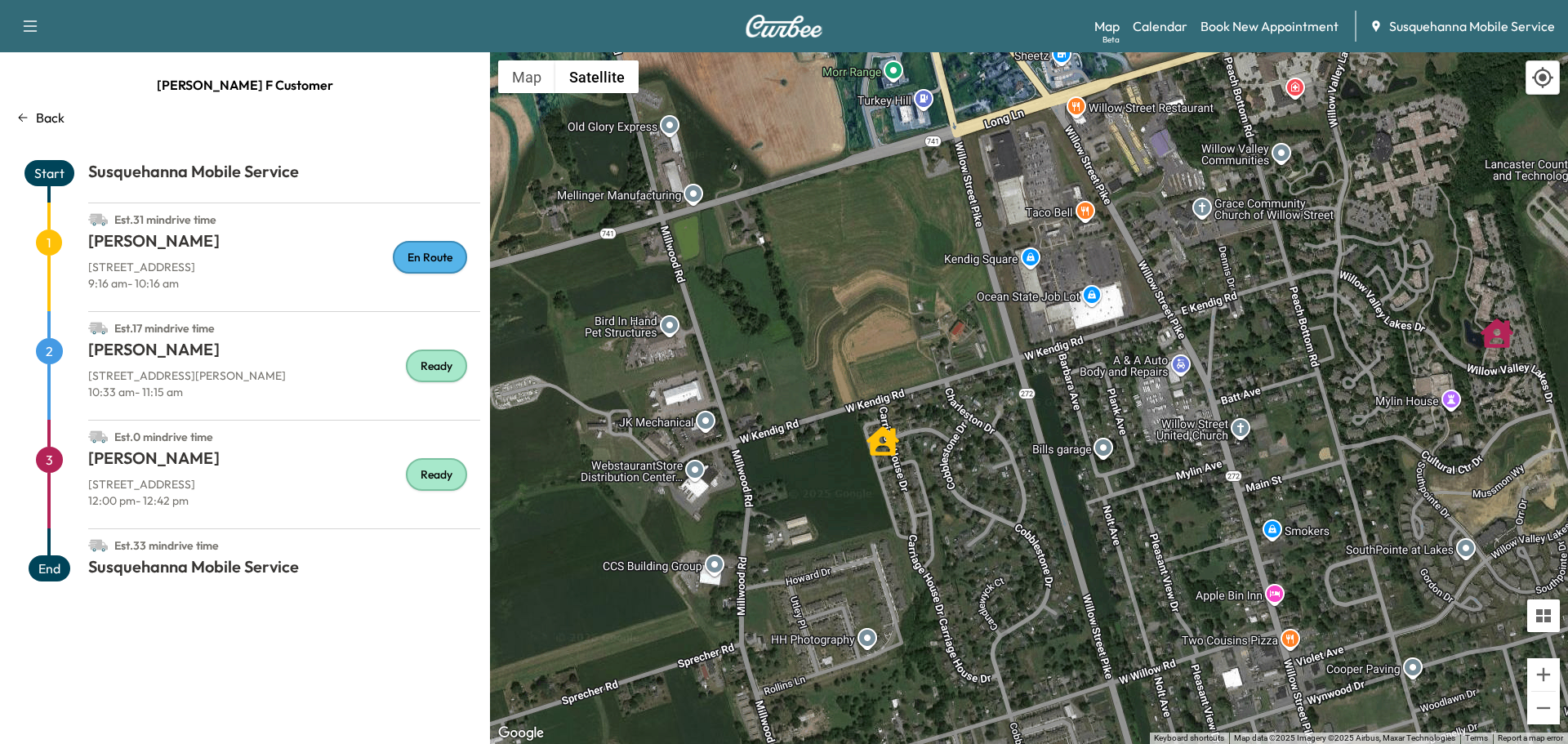
drag, startPoint x: 1415, startPoint y: 546, endPoint x: 1235, endPoint y: 381, distance: 244.2
click at [1235, 381] on div "To activate drag with keyboard, press Alt + Enter. Once in keyboard drag state,…" at bounding box center [1029, 397] width 1078 height 691
click at [1167, 26] on link "Calendar" at bounding box center [1160, 26] width 54 height 20
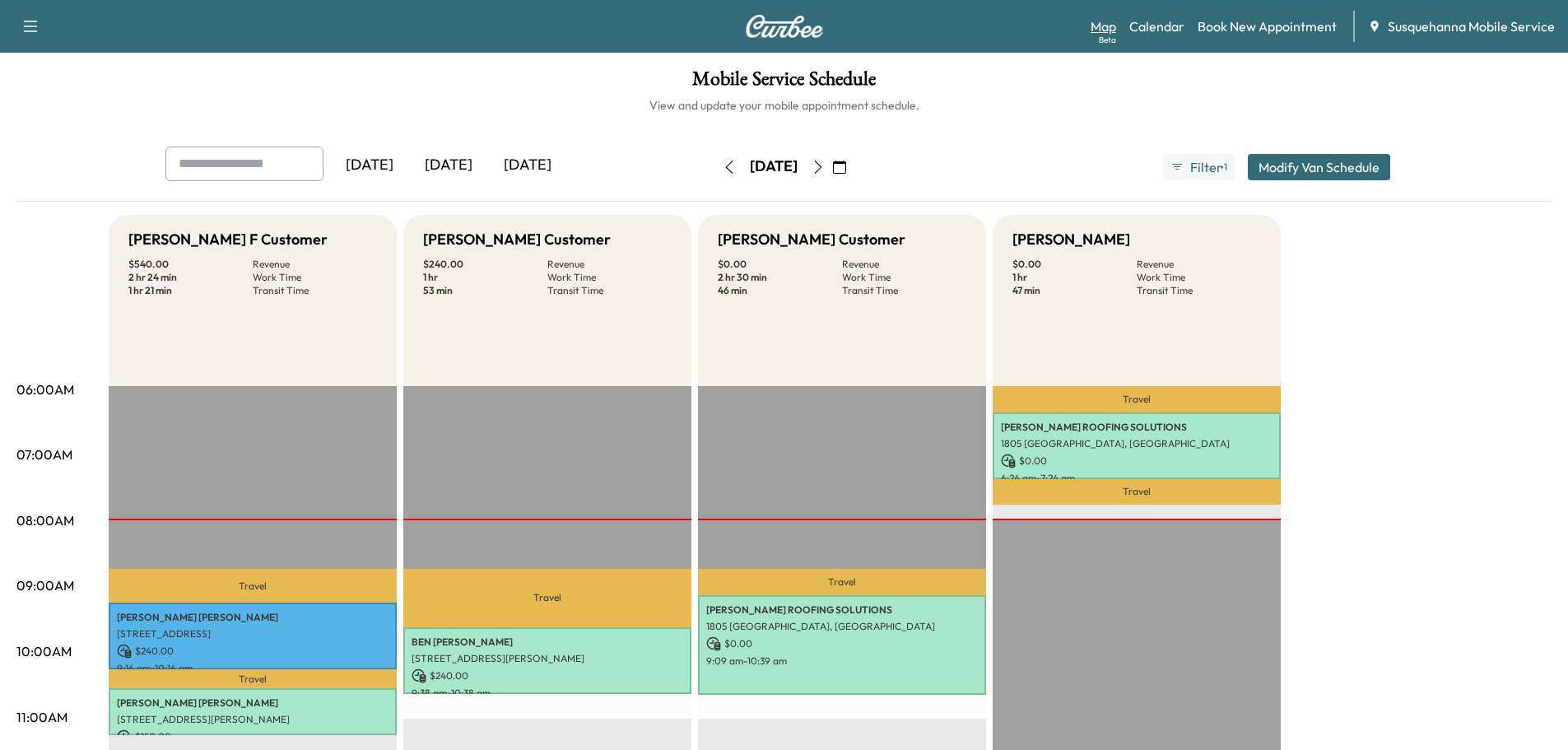
click at [1102, 37] on div "Beta" at bounding box center [1107, 40] width 17 height 12
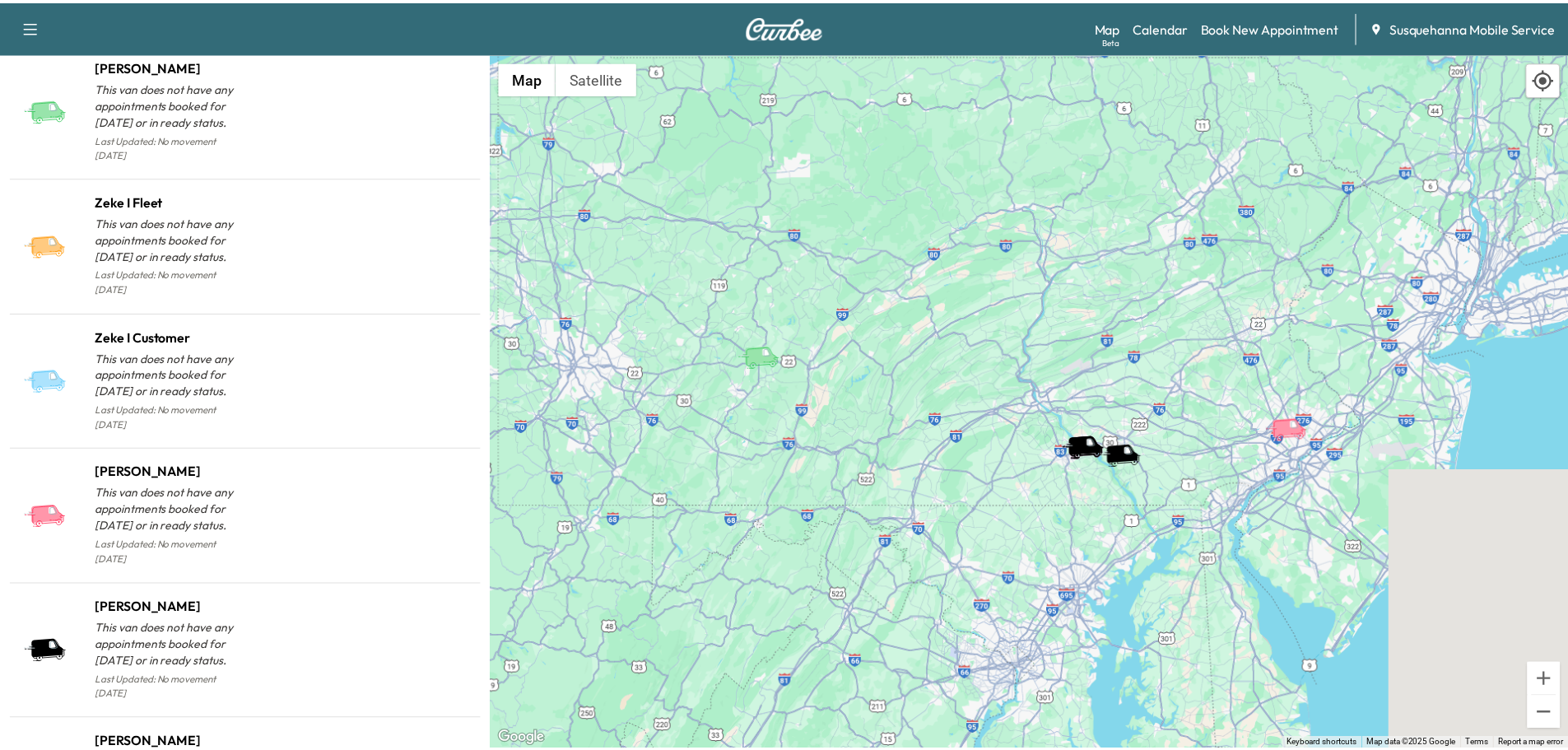
scroll to position [1759, 0]
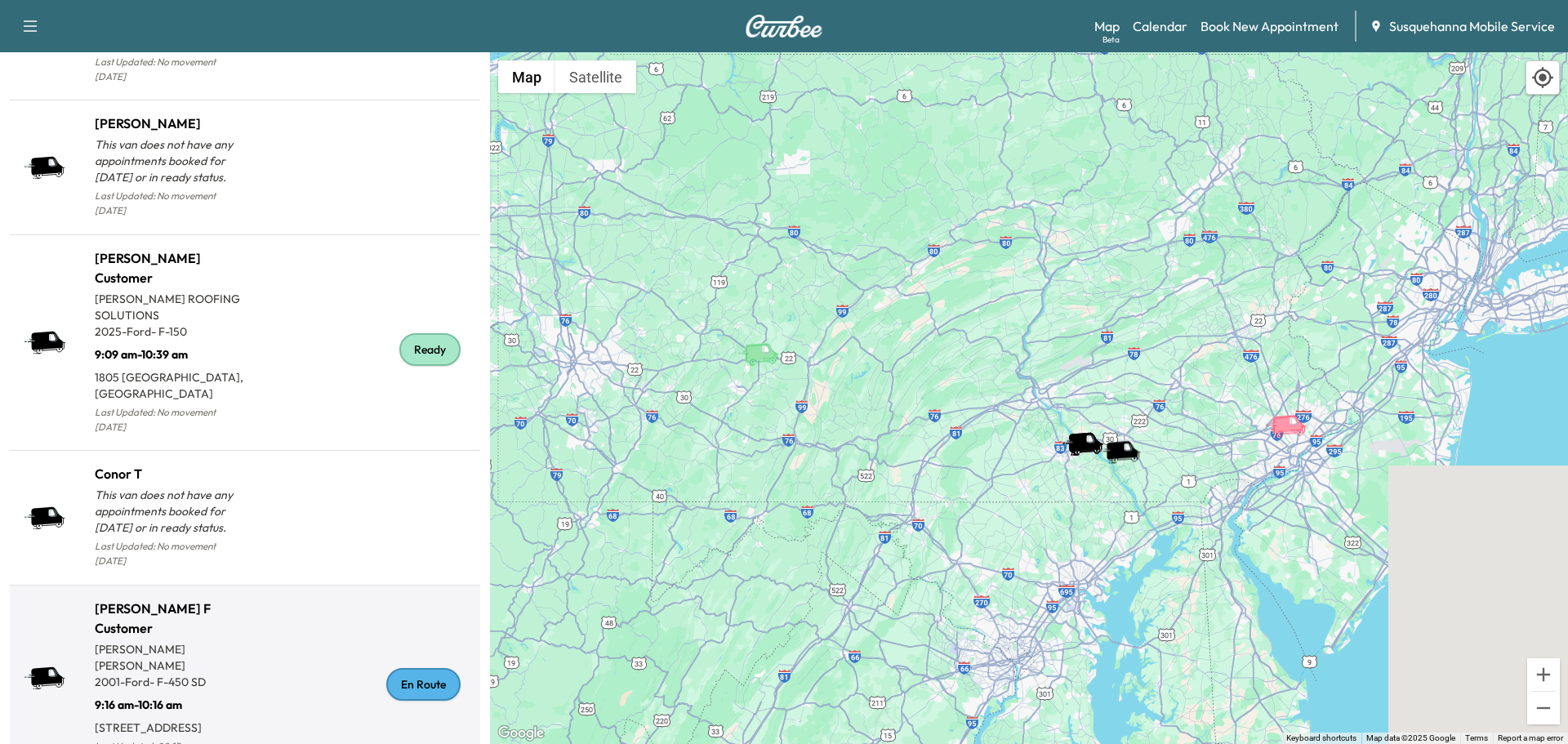
click at [439, 667] on div "En Route" at bounding box center [424, 684] width 74 height 33
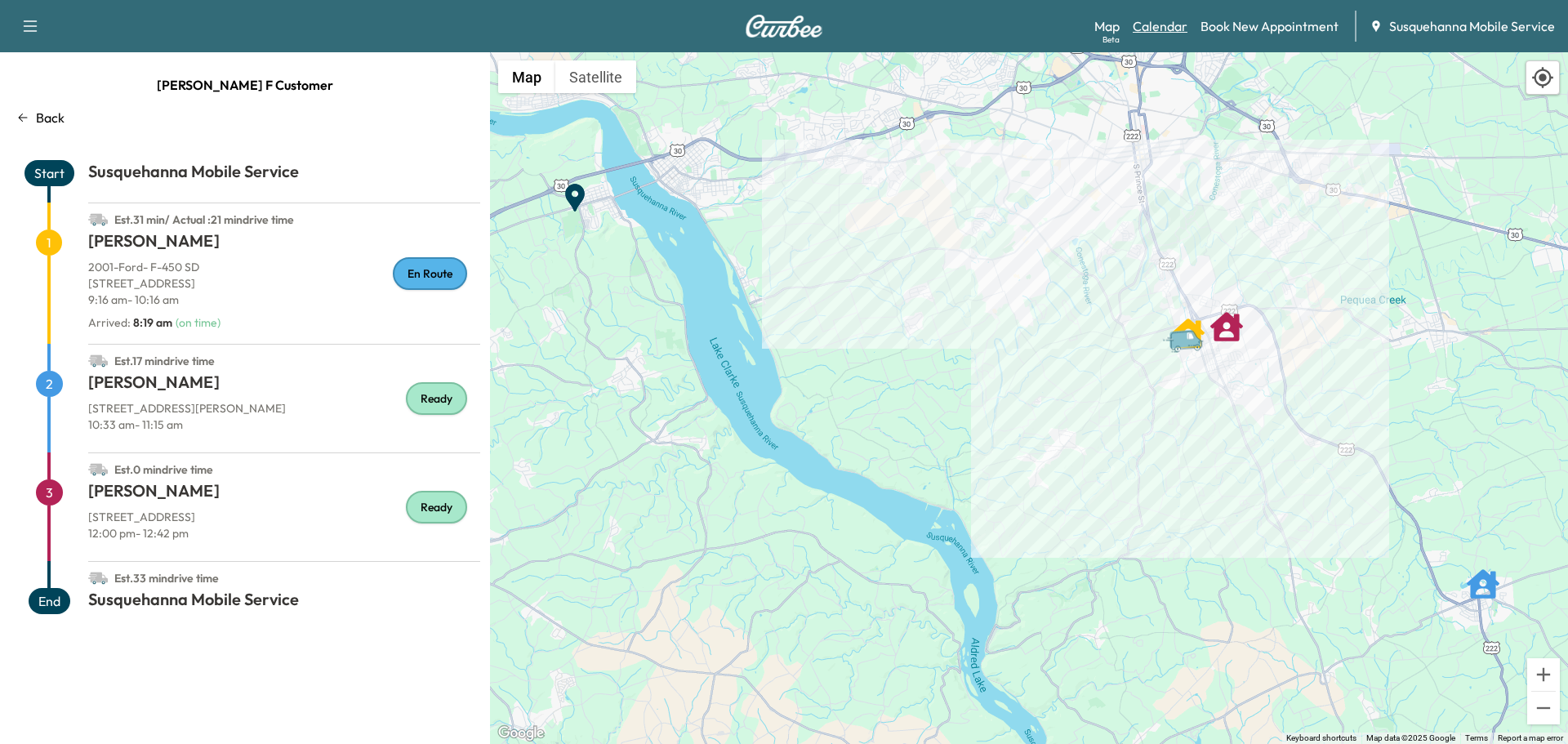
click at [1173, 30] on link "Calendar" at bounding box center [1160, 26] width 54 height 20
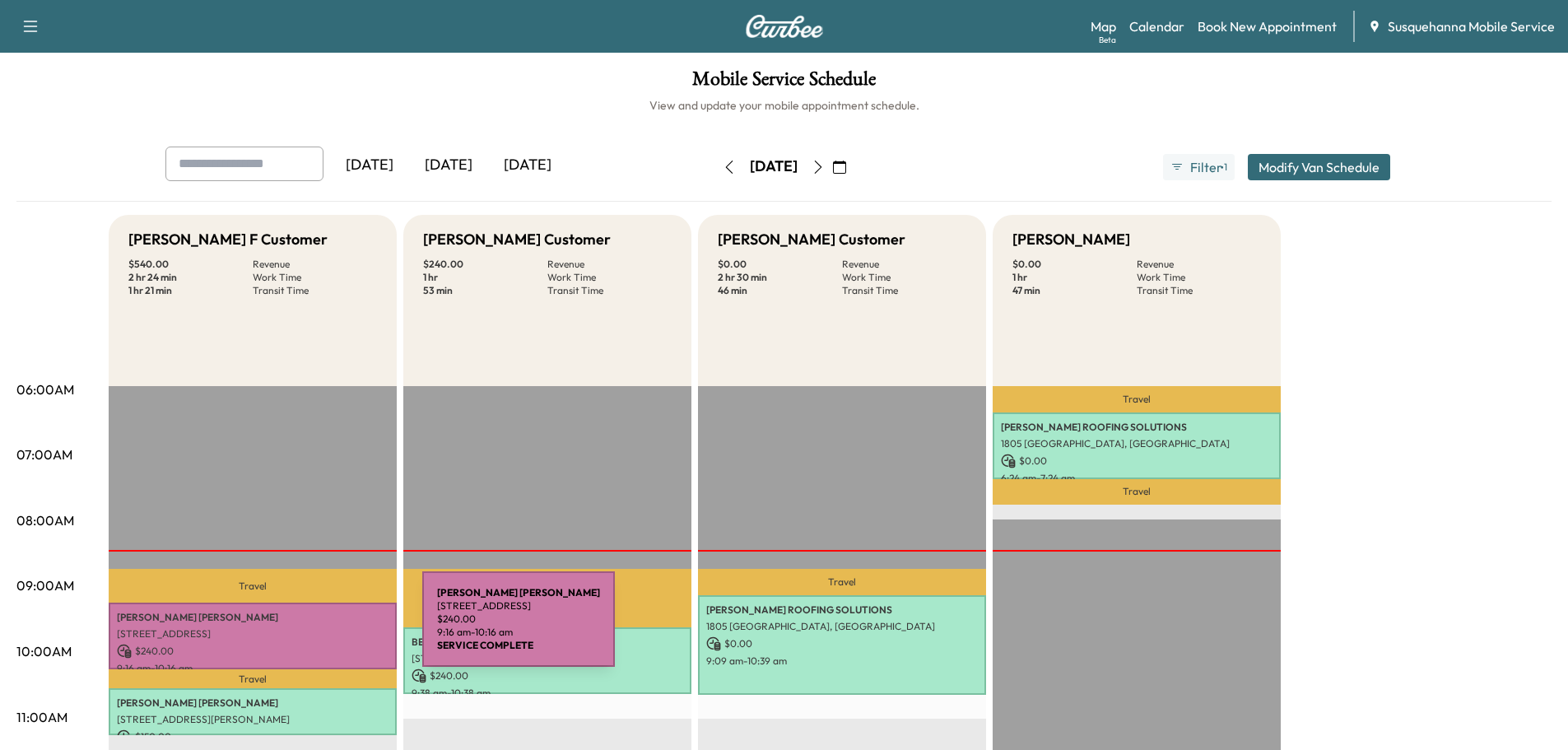
click at [299, 629] on p "[STREET_ADDRESS]" at bounding box center [252, 634] width 272 height 13
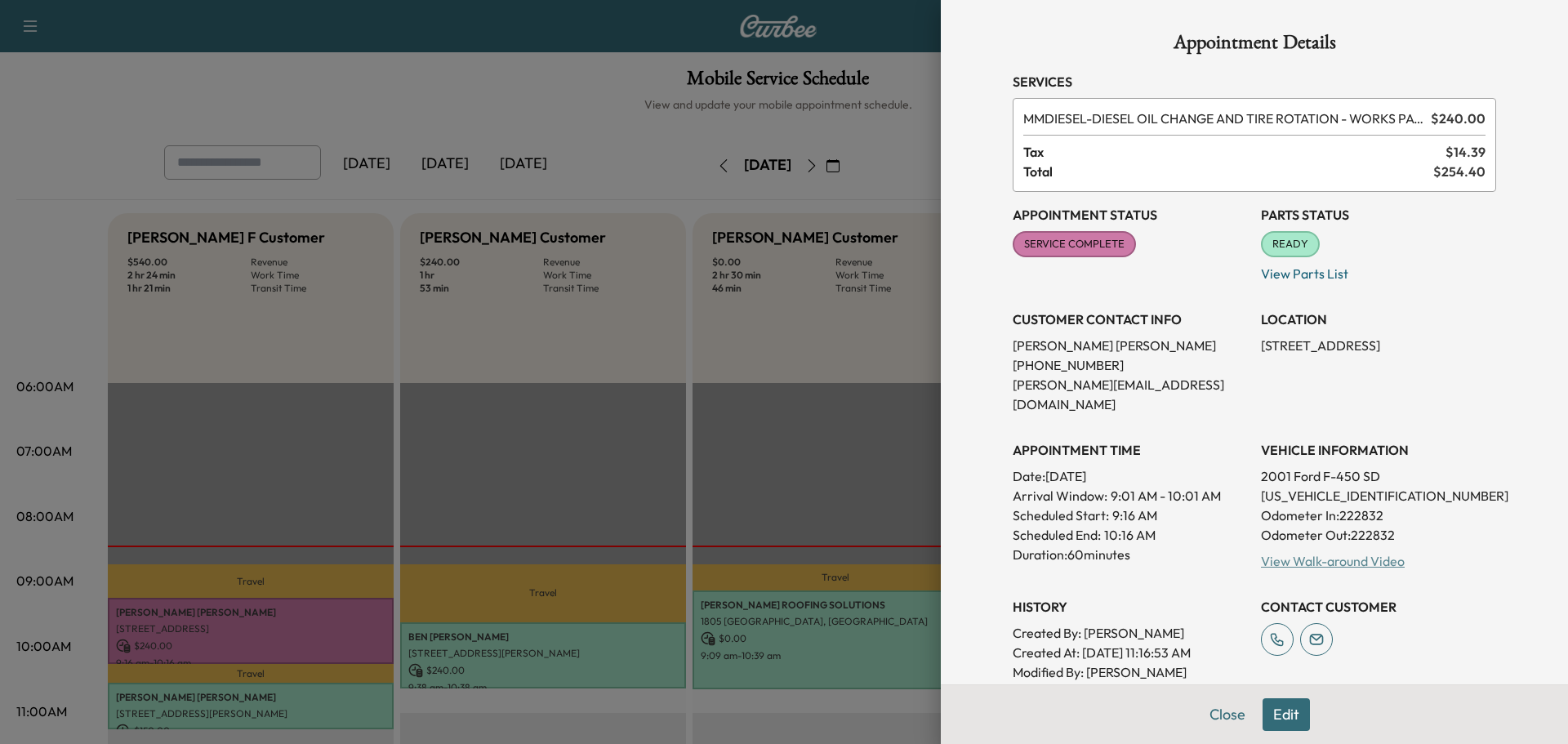
click at [1297, 553] on link "View Walk-around Video" at bounding box center [1333, 561] width 143 height 16
click at [1209, 712] on button "Close" at bounding box center [1228, 714] width 57 height 33
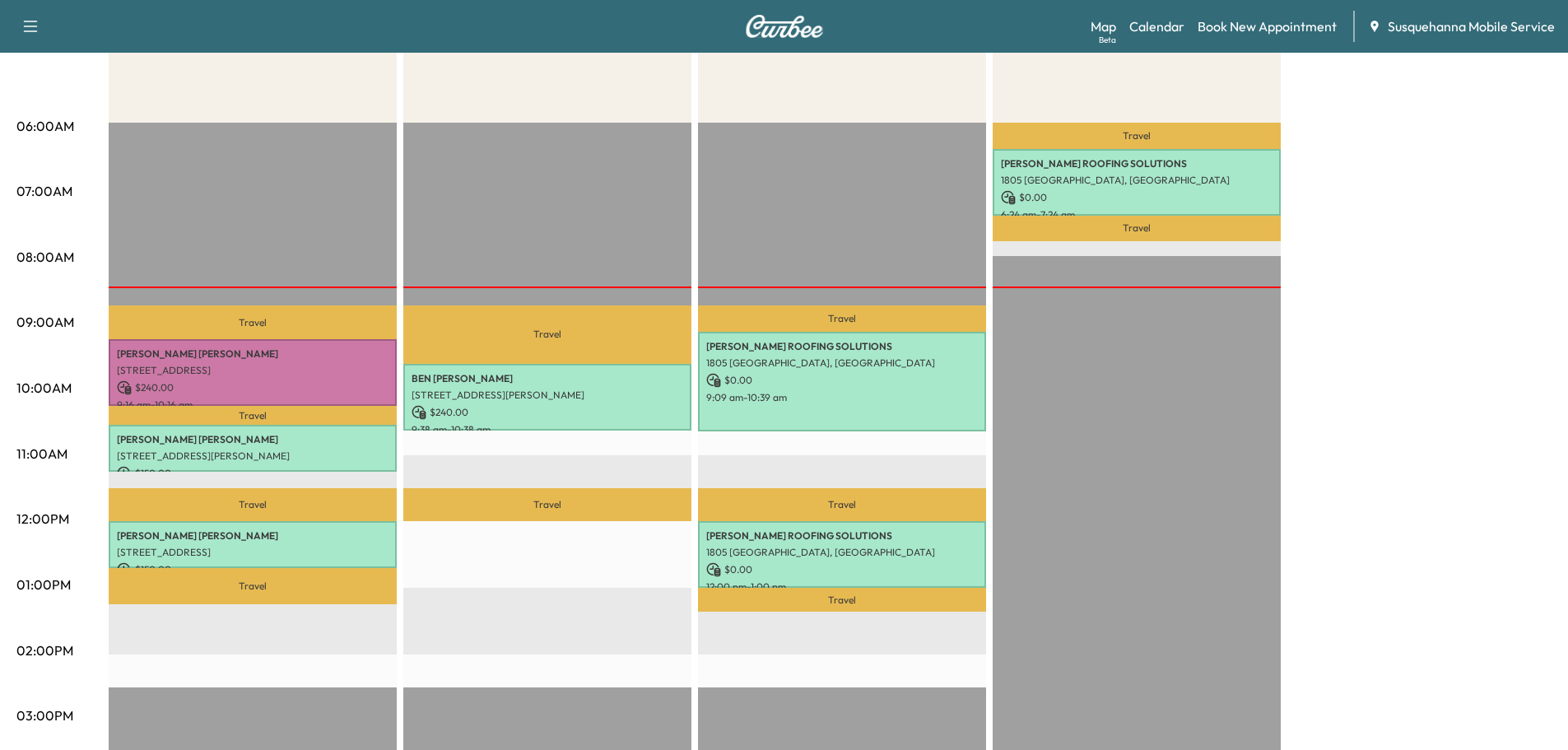
scroll to position [88, 0]
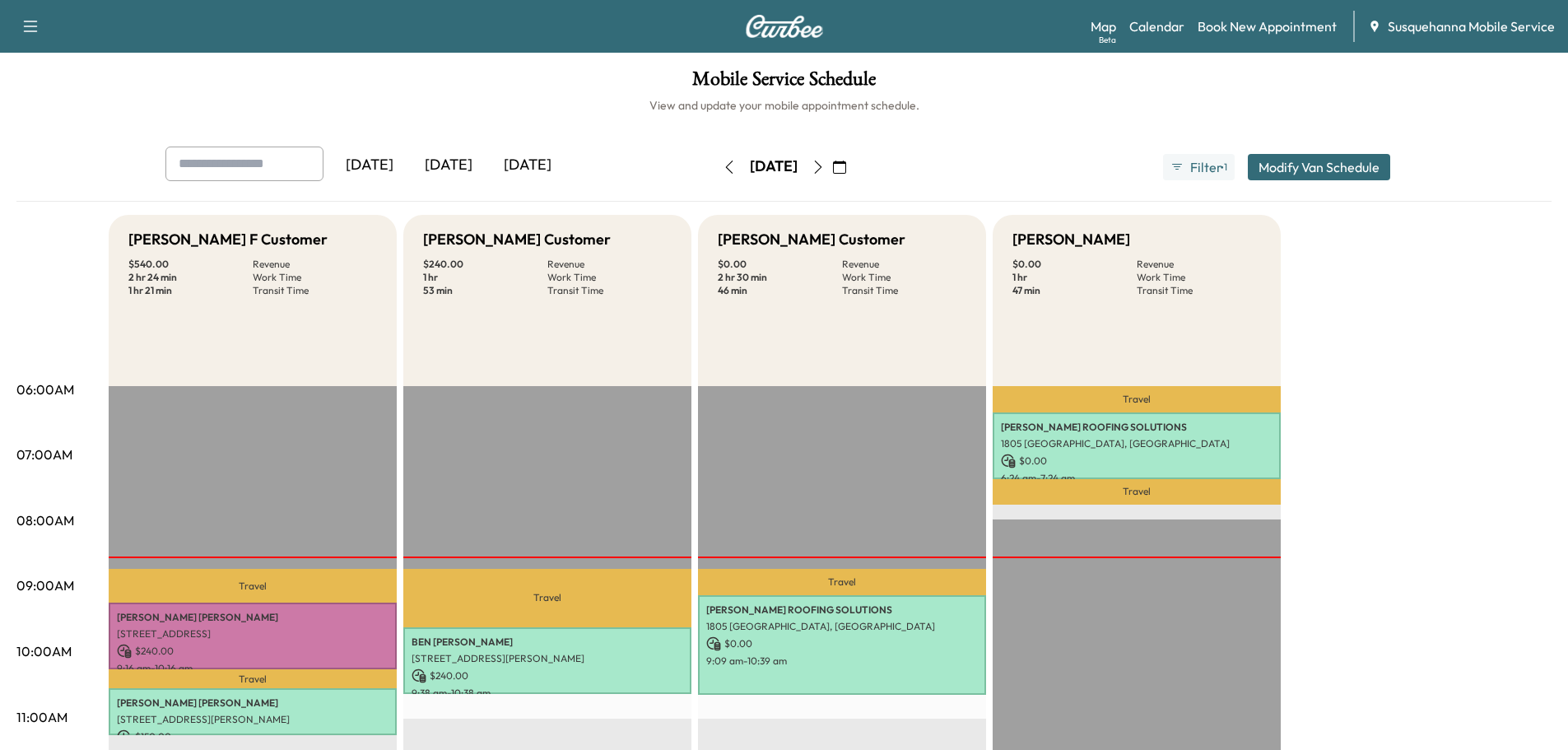
scroll to position [263, 0]
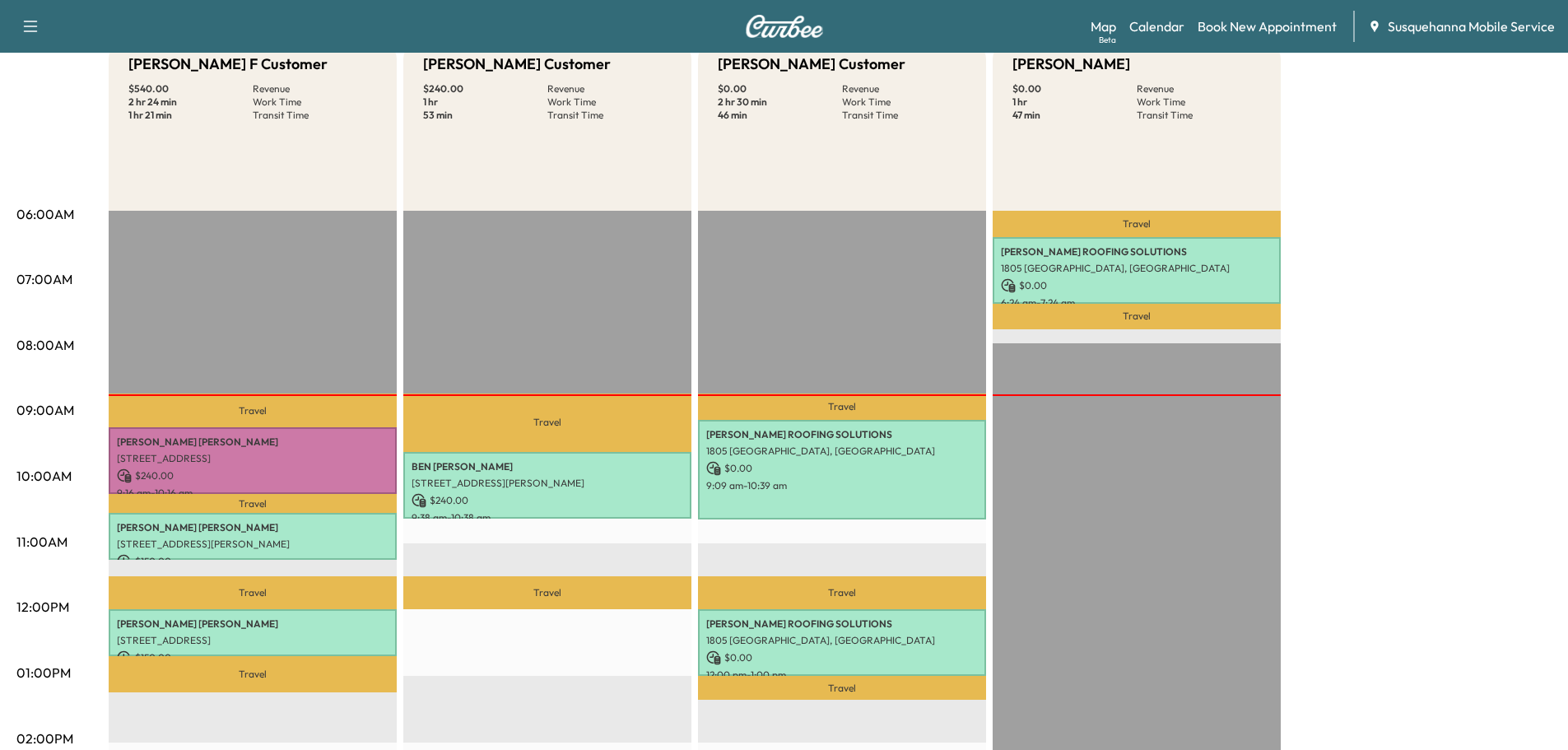
scroll to position [263, 0]
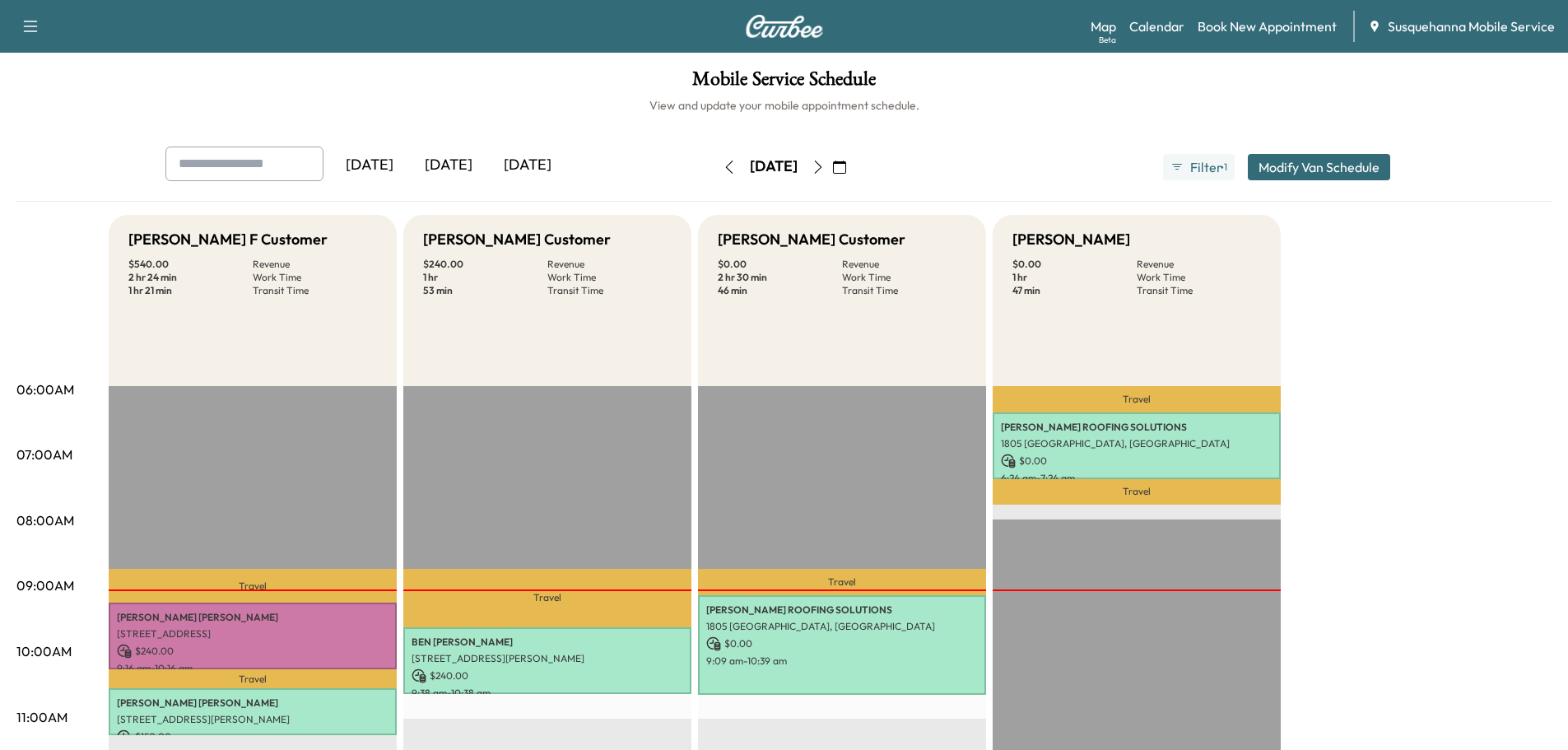
scroll to position [263, 0]
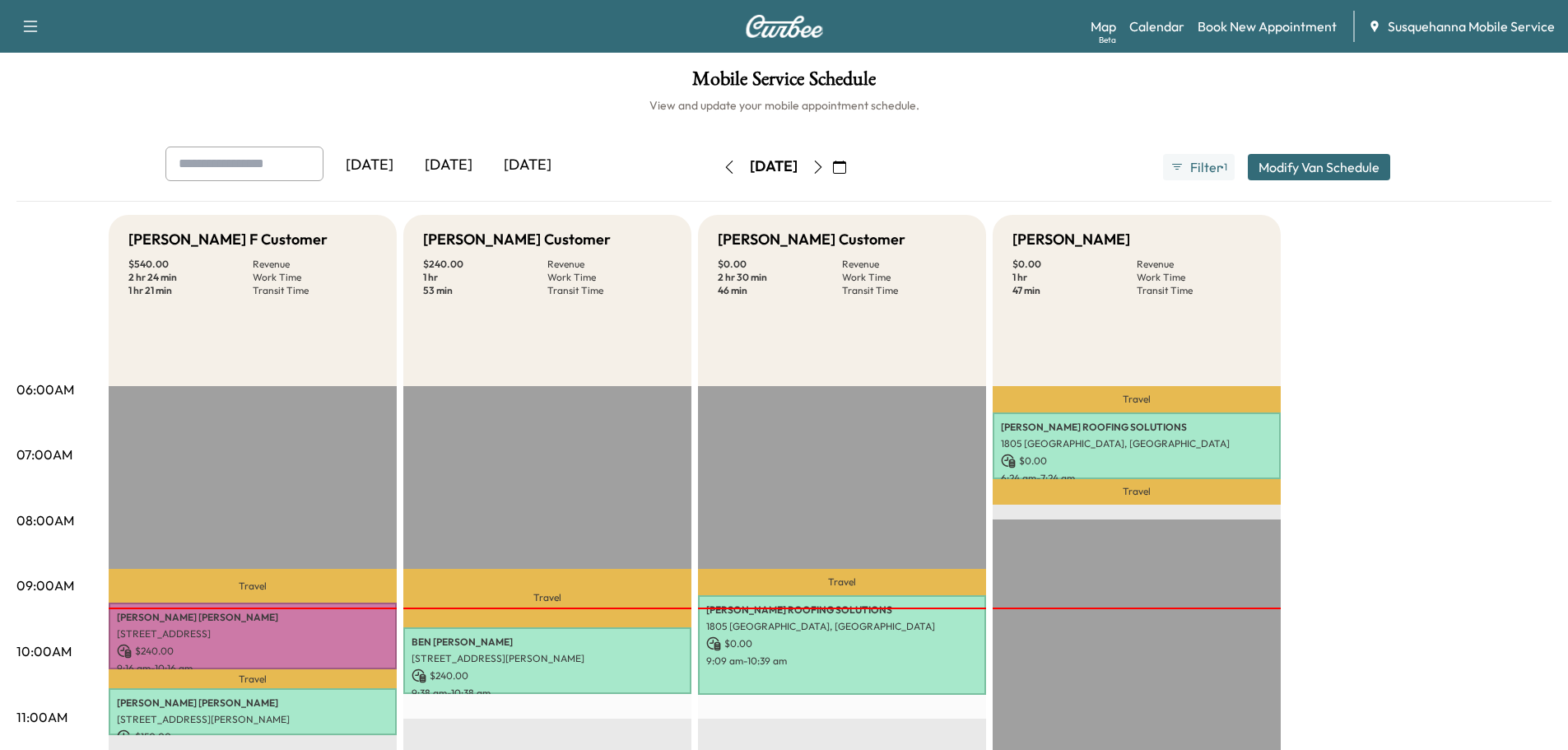
click at [825, 162] on icon "button" at bounding box center [818, 167] width 13 height 13
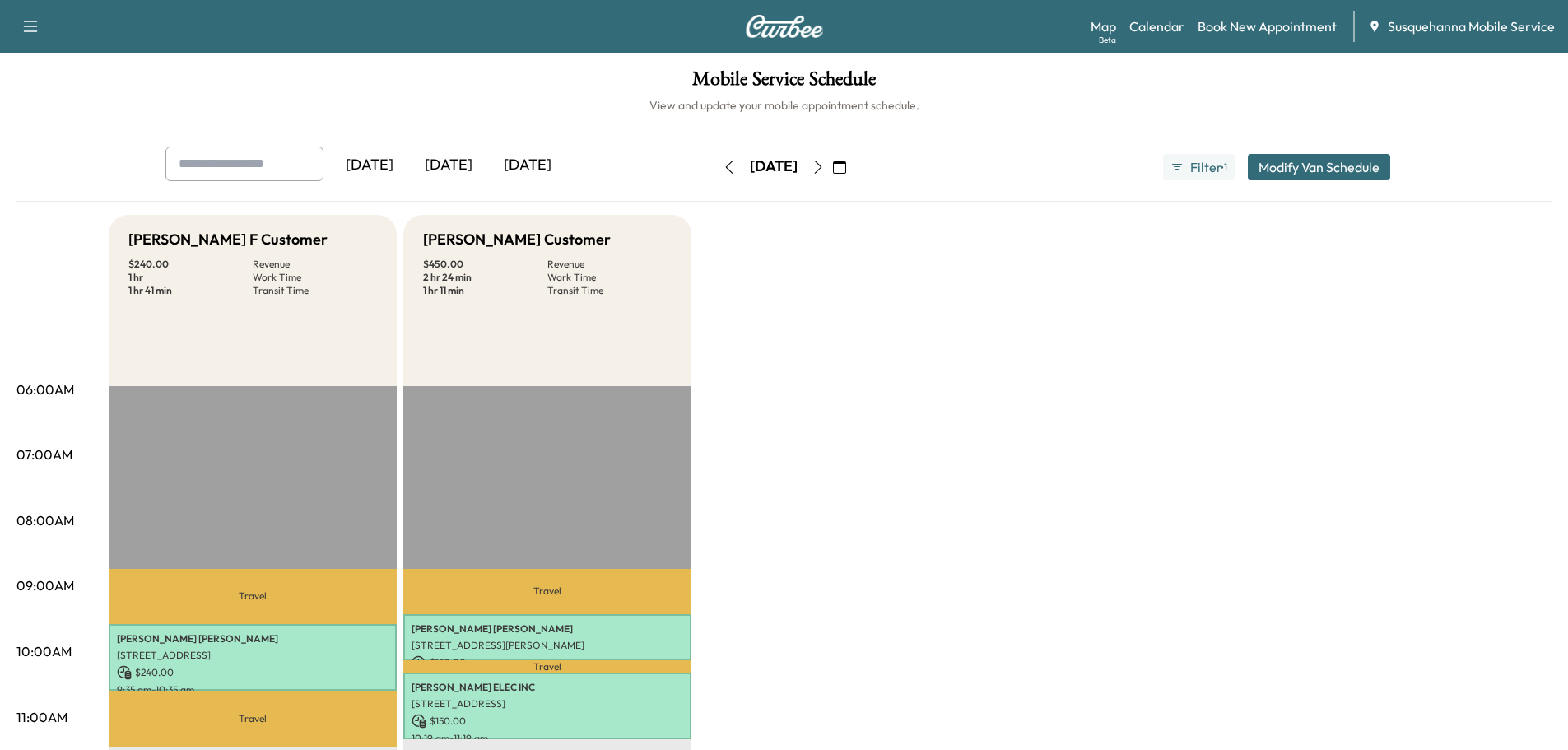
click at [723, 167] on icon "button" at bounding box center [729, 167] width 13 height 13
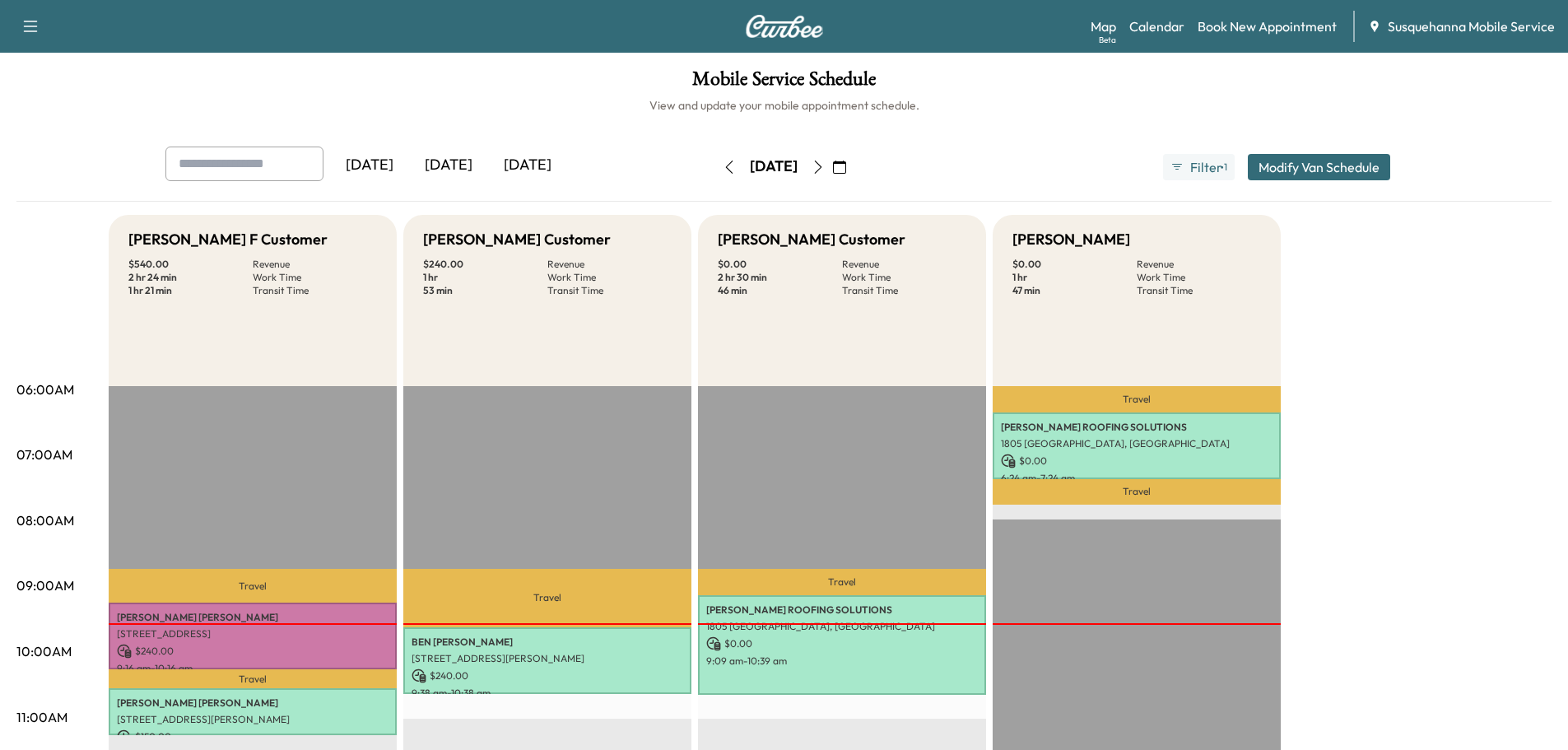
click at [846, 163] on icon "button" at bounding box center [840, 167] width 13 height 13
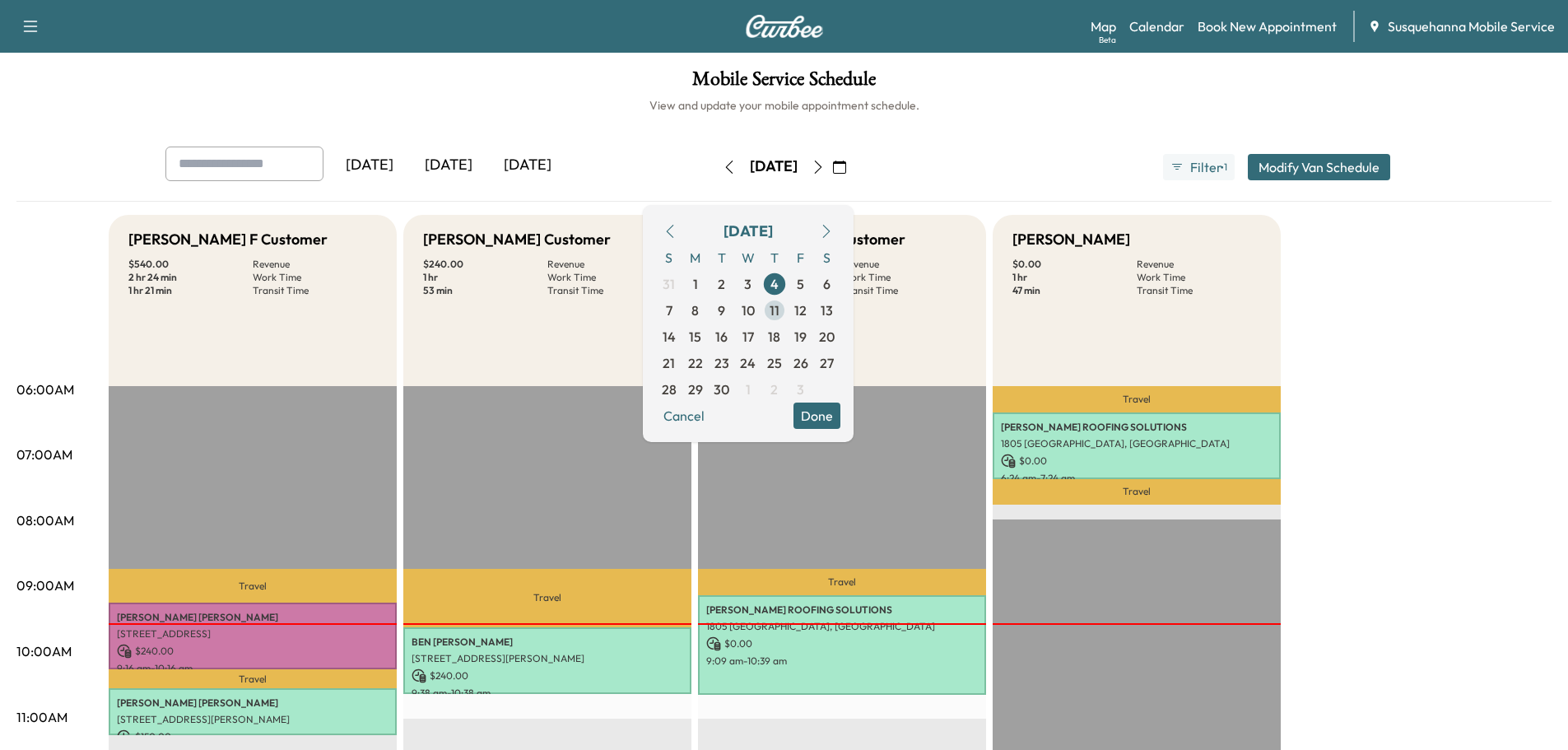
click at [779, 315] on span "11" at bounding box center [774, 311] width 10 height 20
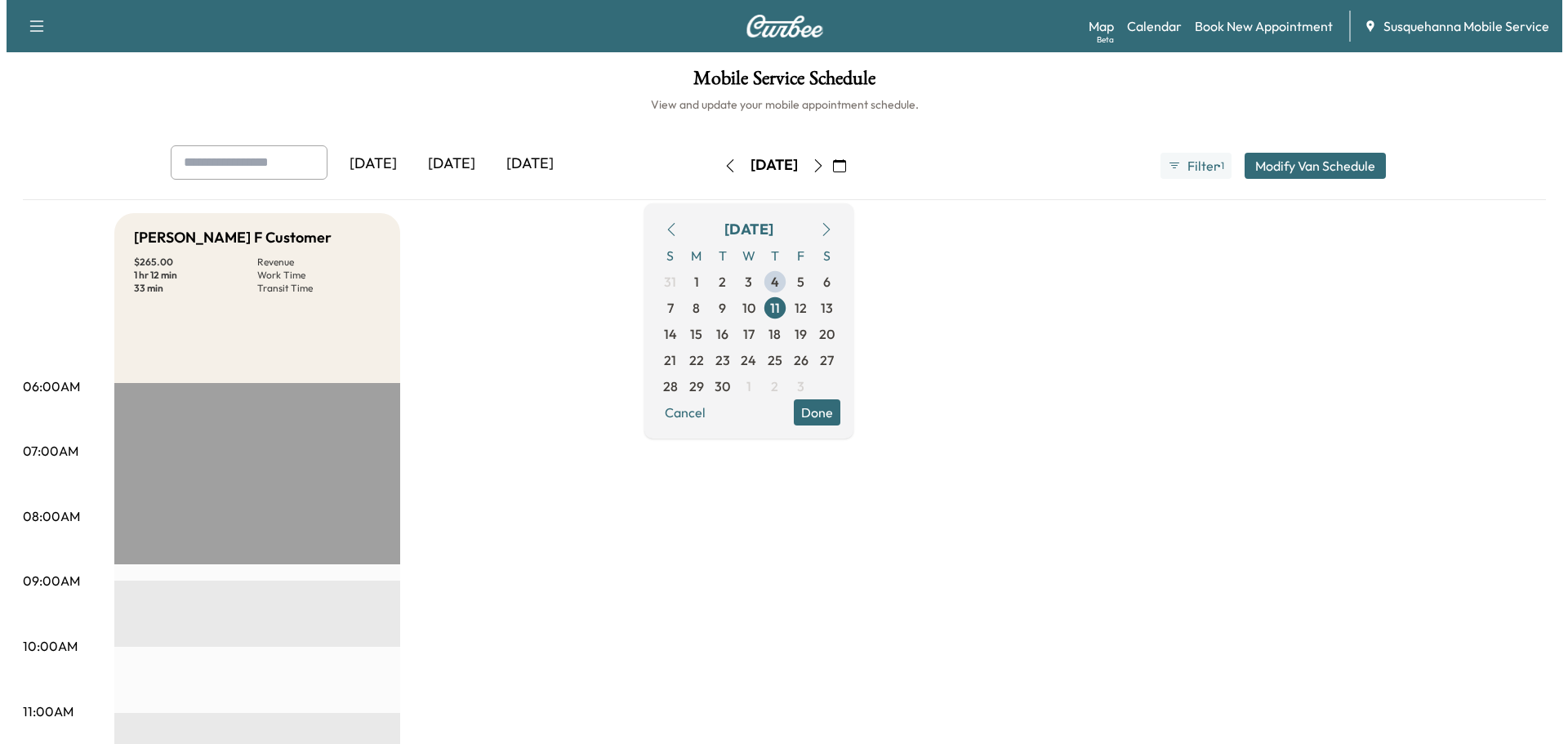
scroll to position [435, 0]
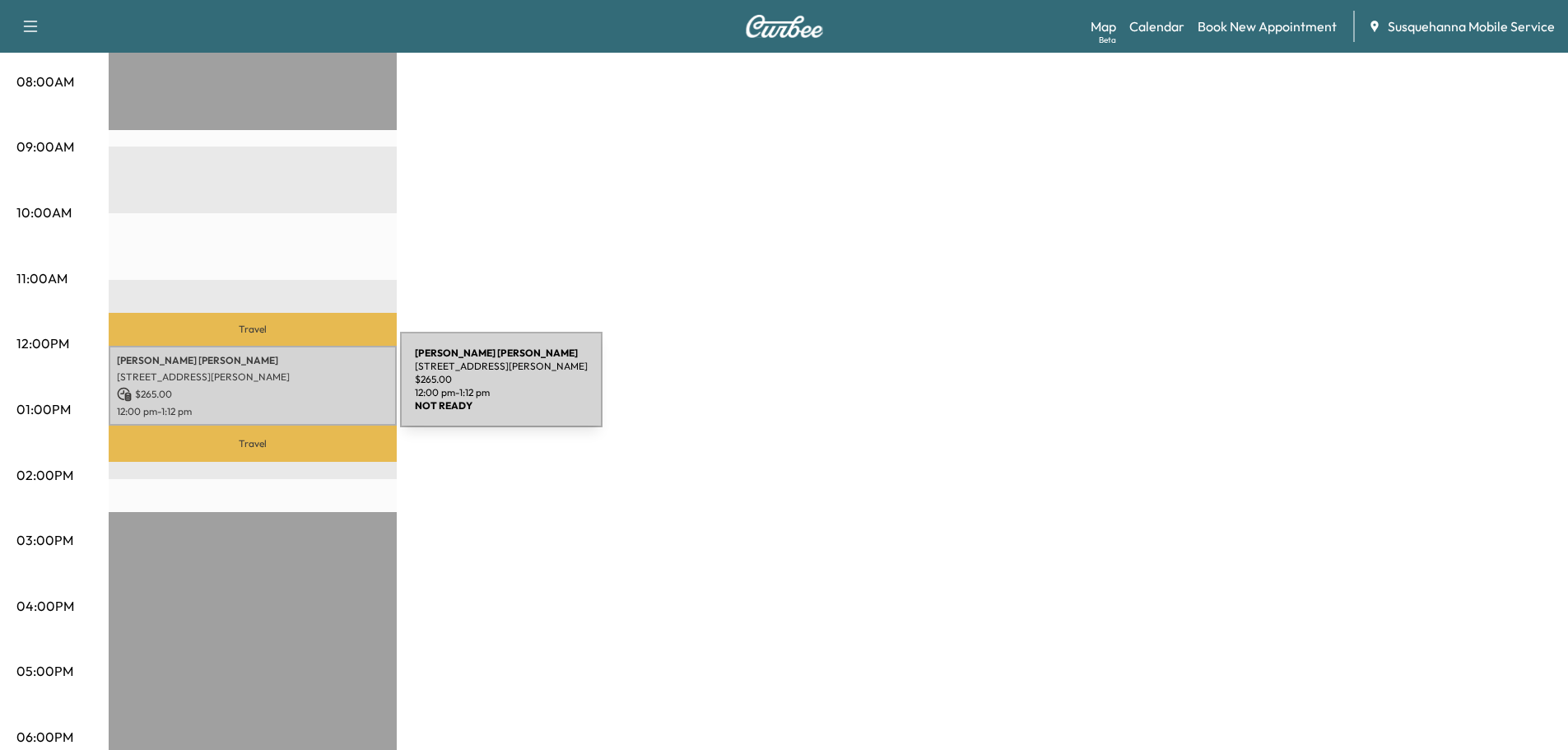
click at [277, 390] on p "$ 265.00" at bounding box center [252, 395] width 272 height 15
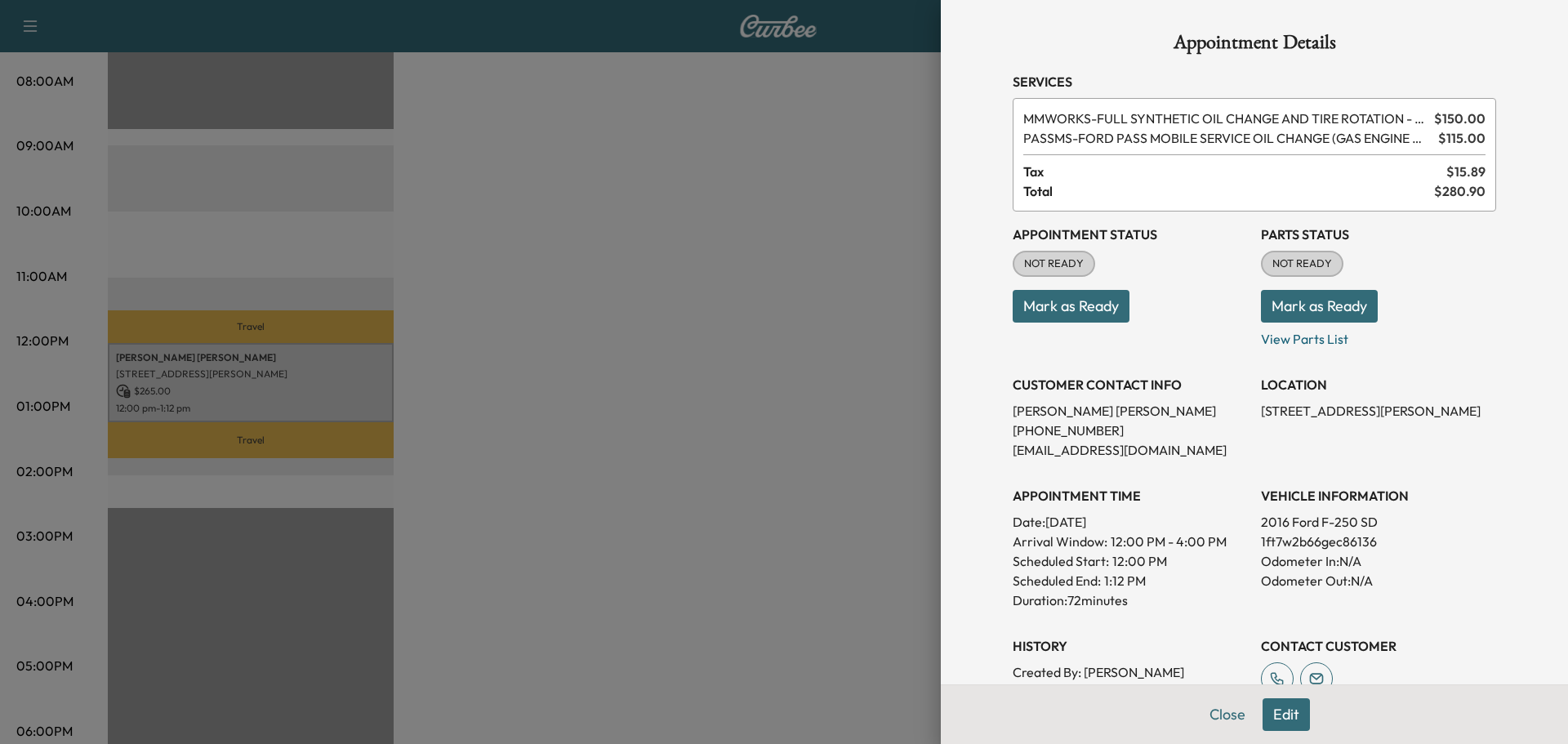
click at [1317, 543] on p "1ft7w2b66gec86136" at bounding box center [1378, 541] width 235 height 20
copy p "1ft7w2b66gec86136"
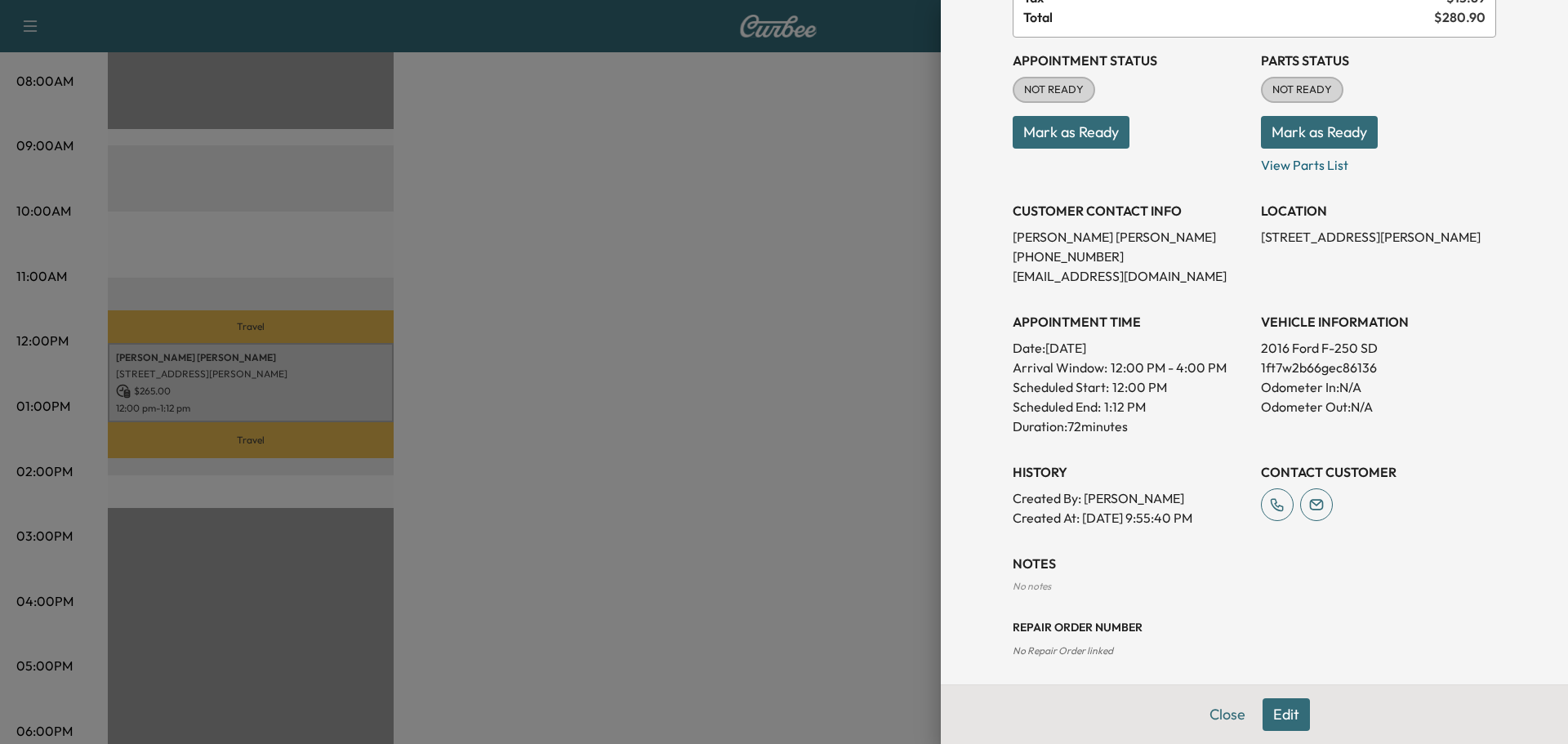
drag, startPoint x: 1303, startPoint y: 379, endPoint x: 1486, endPoint y: 490, distance: 214.0
click at [1486, 490] on div "Appointment Details Services MMWORKS - FULL SYNTHETIC OIL CHANGE AND TIRE ROTAT…" at bounding box center [1255, 258] width 523 height 864
click at [1310, 360] on p "1ft7w2b66gec86136" at bounding box center [1378, 367] width 235 height 20
click at [1310, 363] on p "1ft7w2b66gec86136" at bounding box center [1378, 367] width 235 height 20
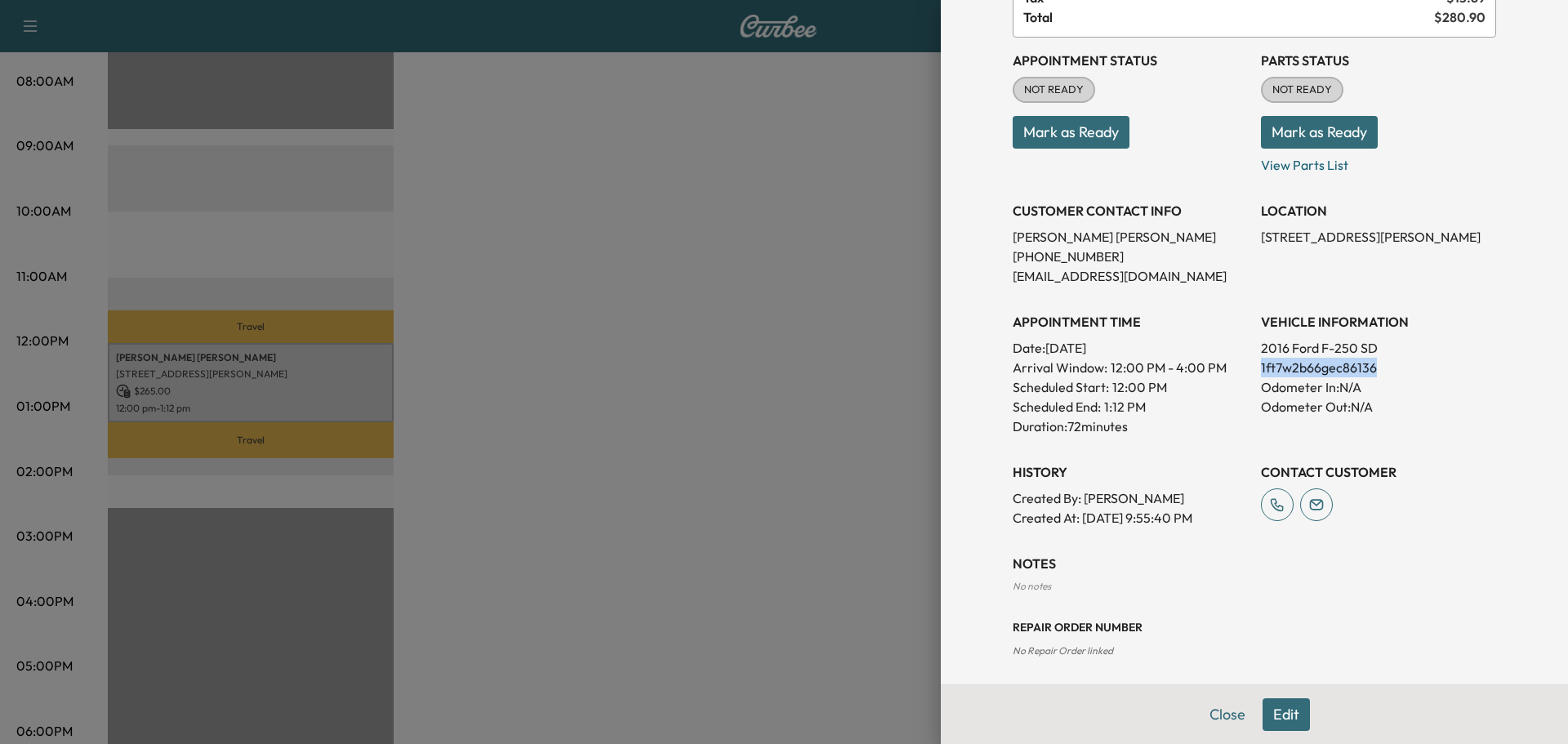
copy p "1ft7w2b66gec86136"
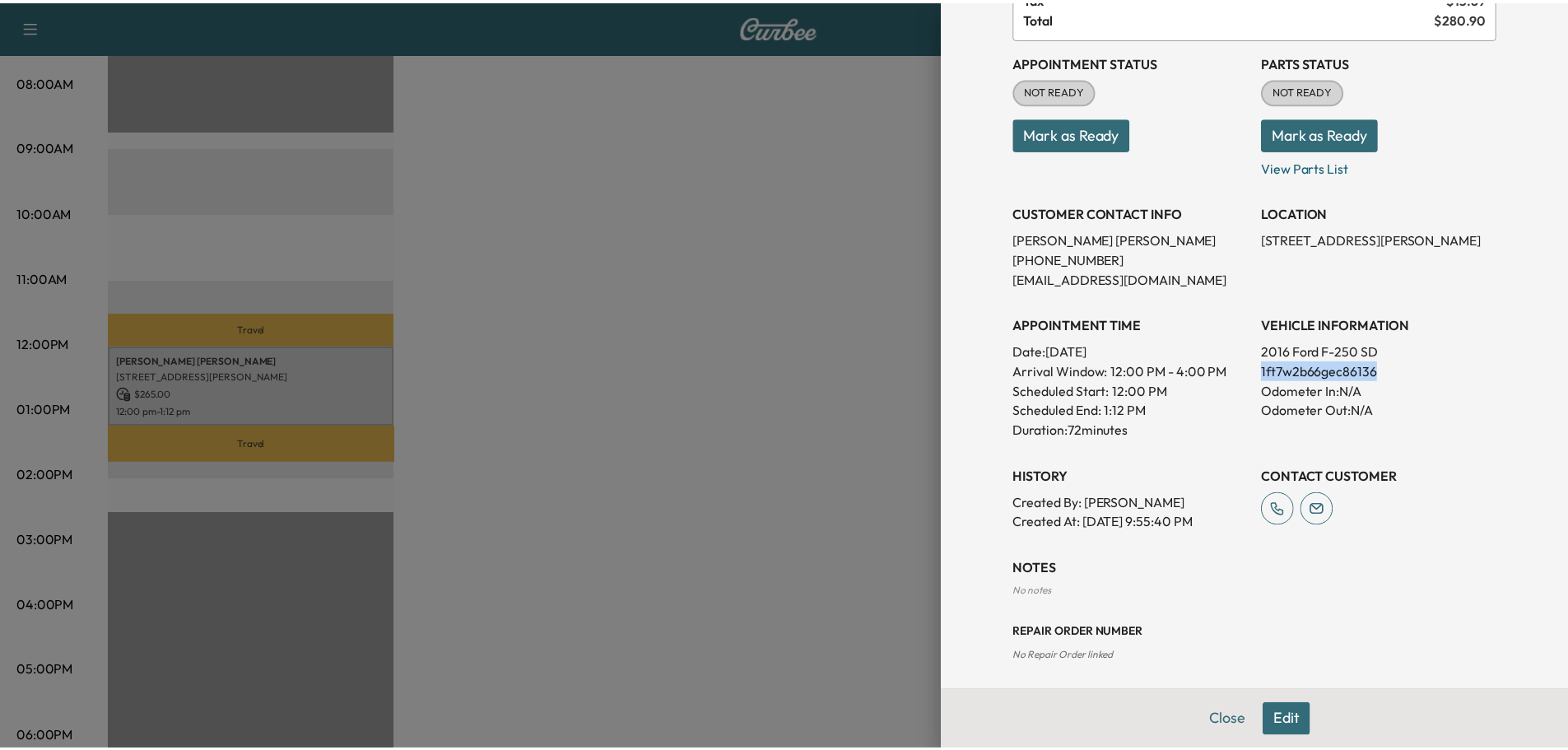
scroll to position [0, 0]
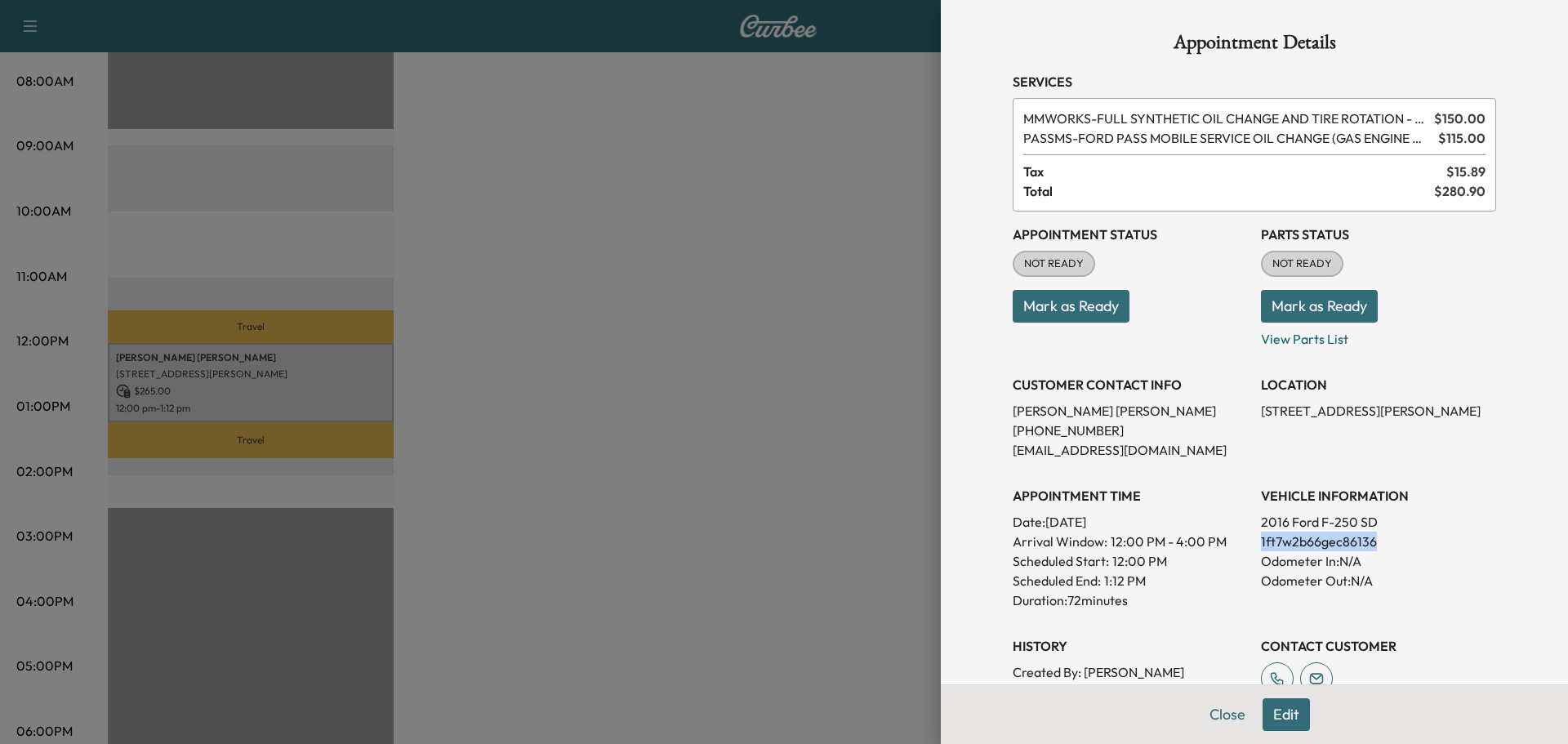
click at [1268, 718] on button "Edit" at bounding box center [1286, 714] width 47 height 33
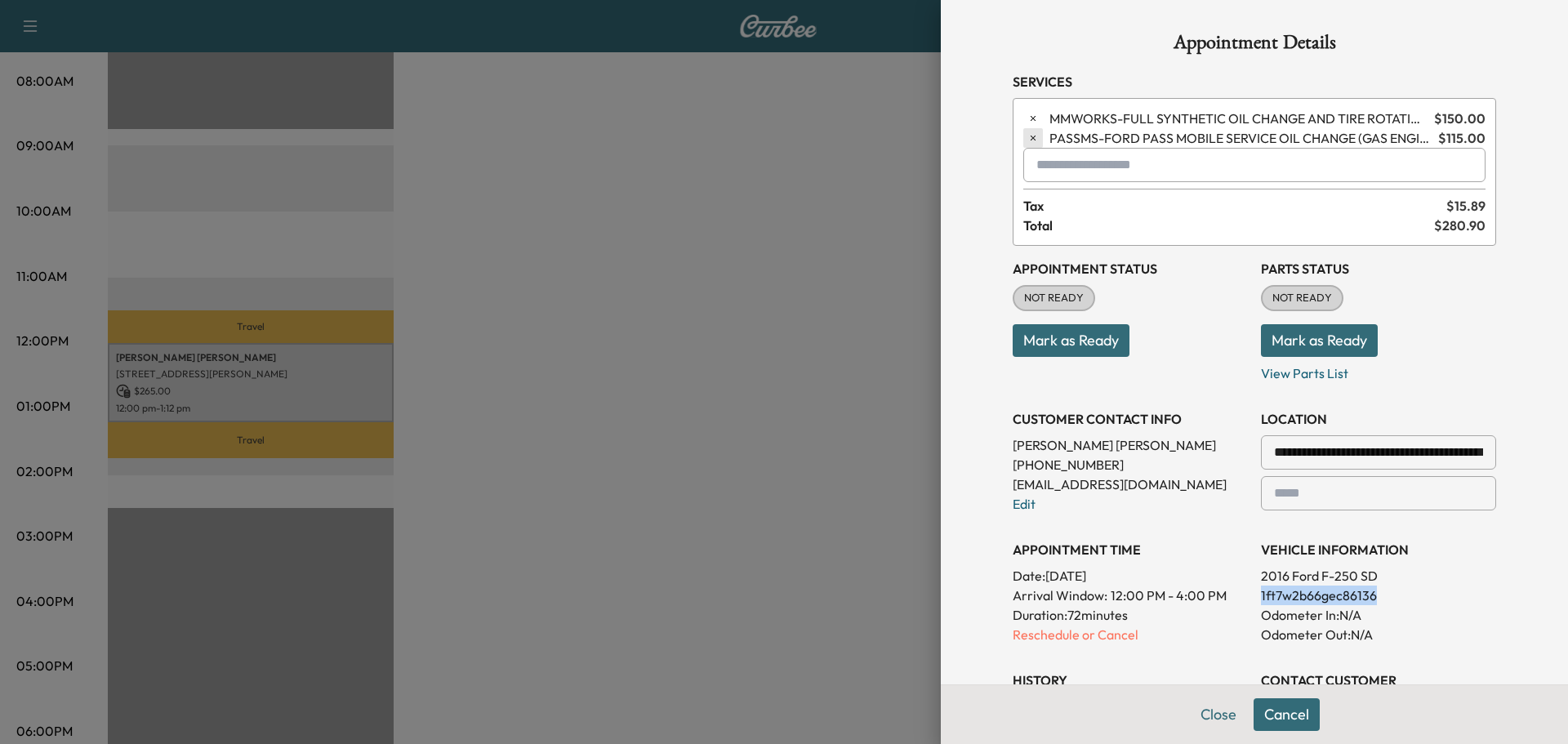
click at [1027, 133] on icon "button" at bounding box center [1033, 138] width 12 height 12
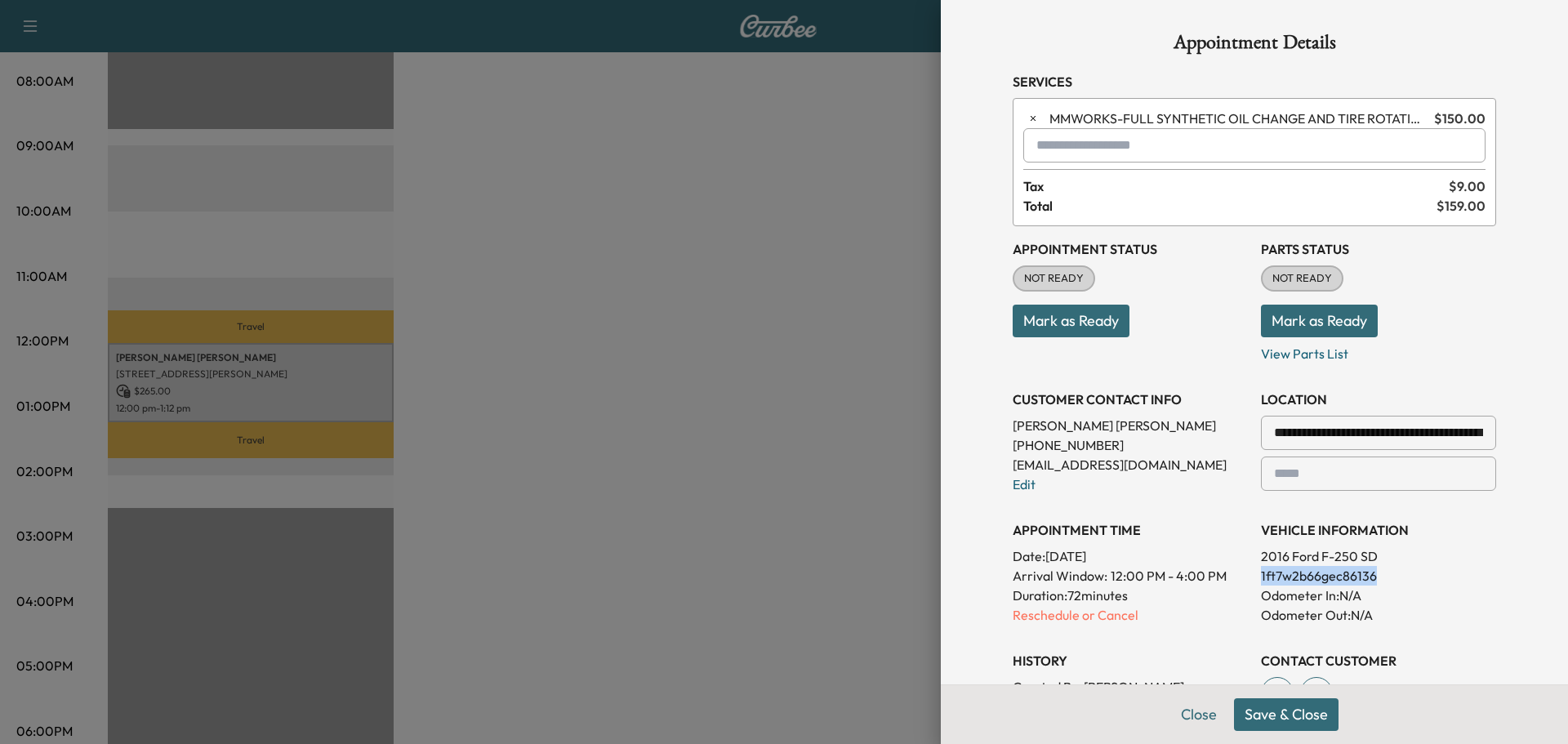
click at [1293, 723] on button "Save & Close" at bounding box center [1286, 714] width 105 height 33
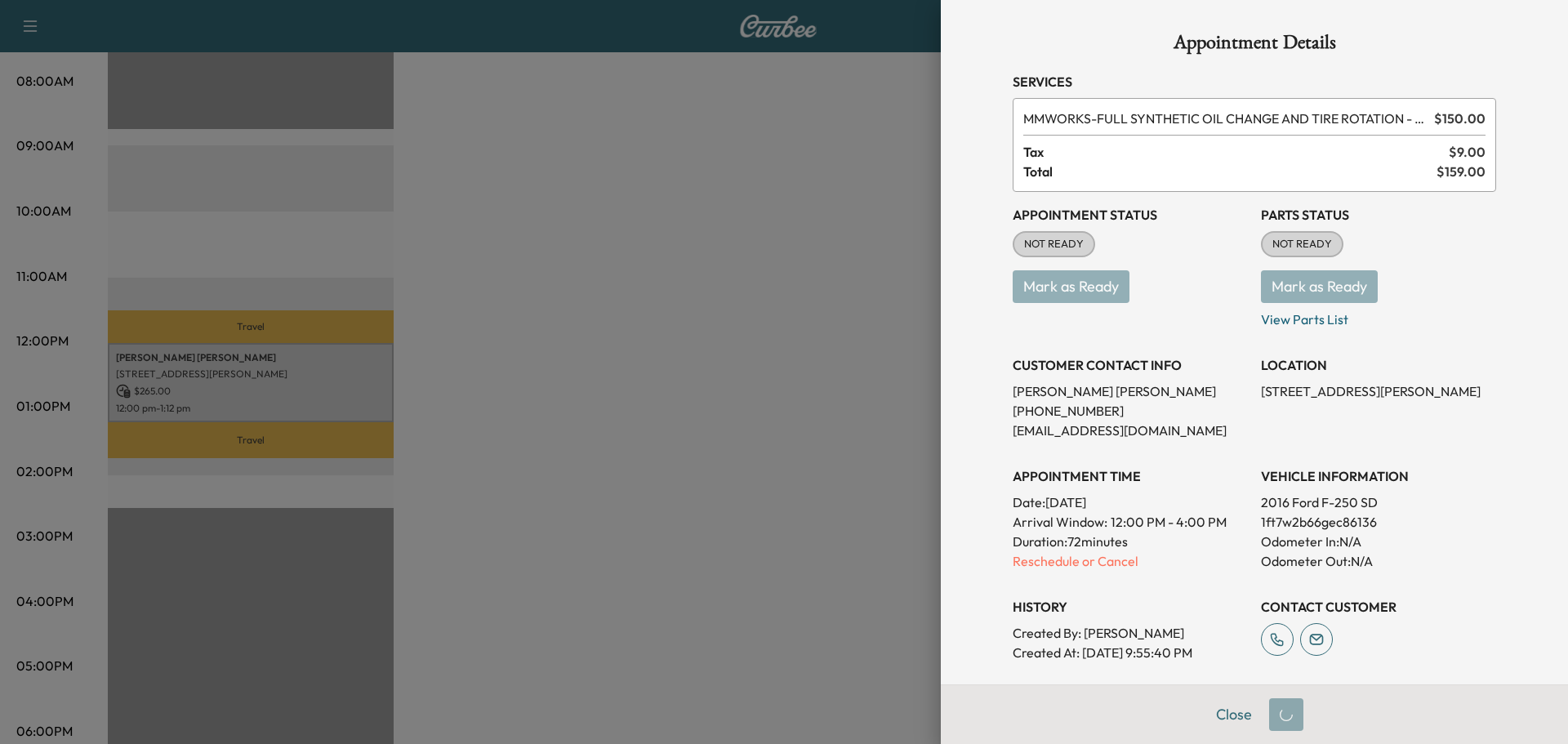
click at [1293, 281] on p "Mark as Ready" at bounding box center [1378, 279] width 235 height 45
click at [1112, 288] on p "Mark as Ready" at bounding box center [1130, 279] width 235 height 45
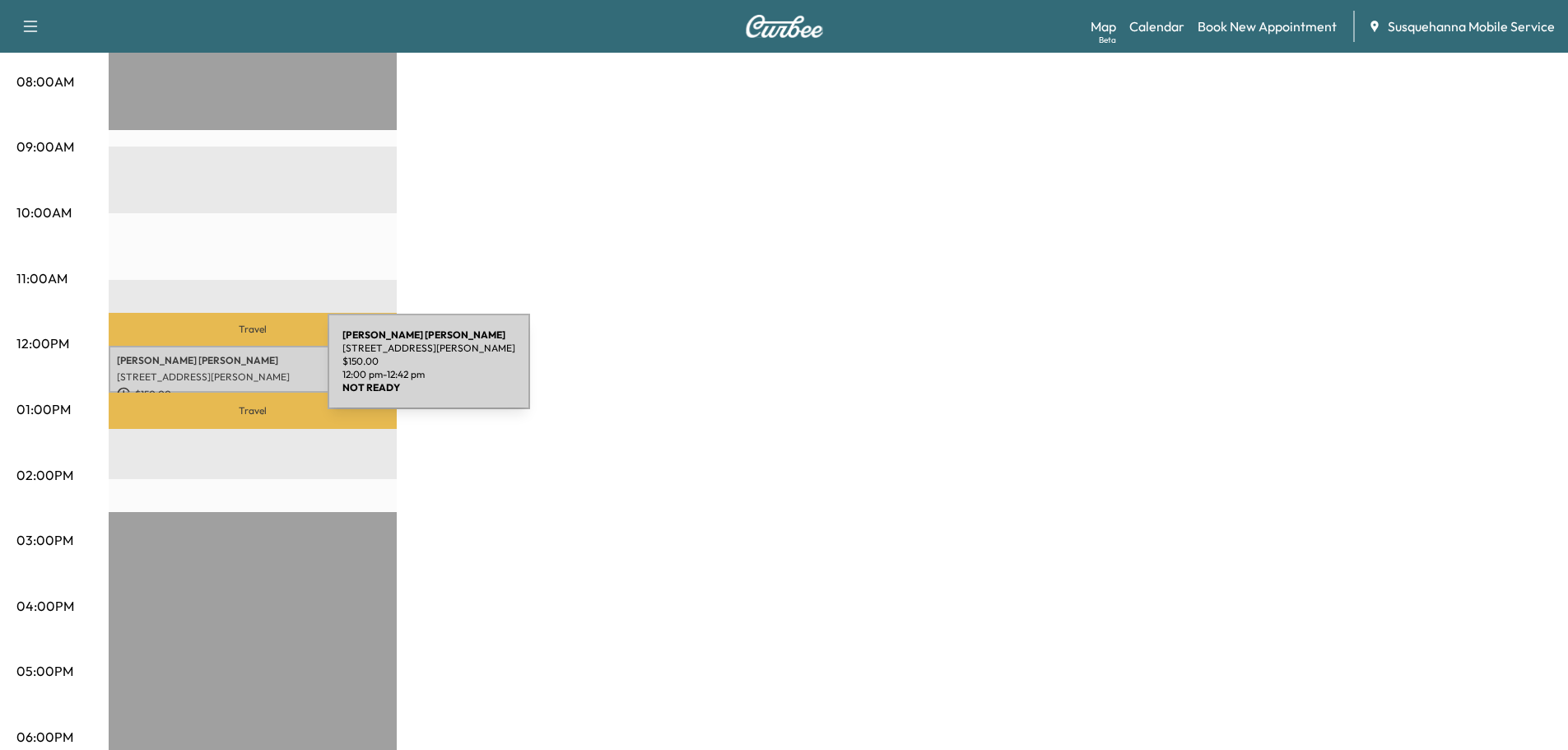
click at [204, 371] on p "358 Steinman Farm Rd, Pequea, PA 17565, USA" at bounding box center [252, 377] width 272 height 13
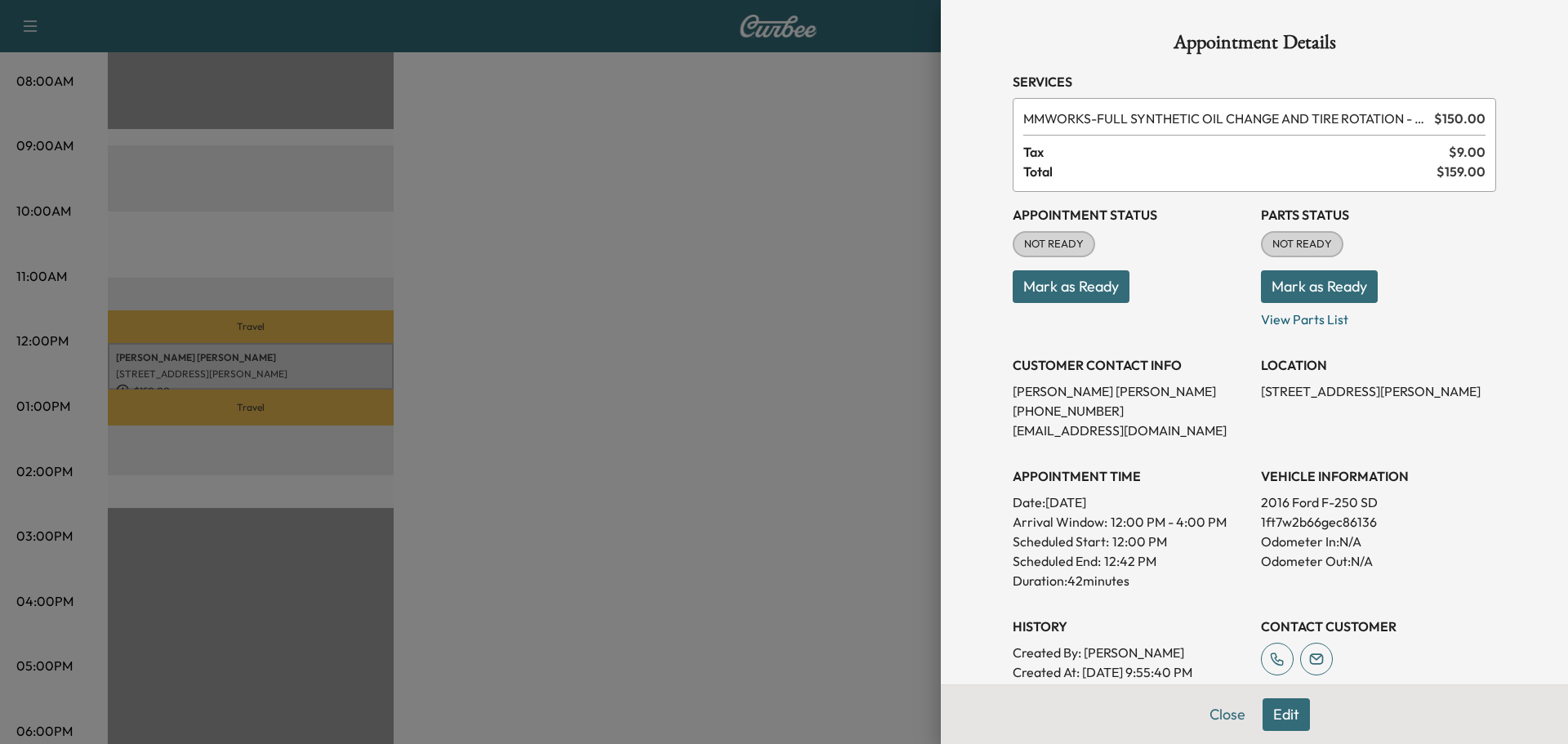
click at [1299, 287] on button "Mark as Ready" at bounding box center [1320, 287] width 117 height 33
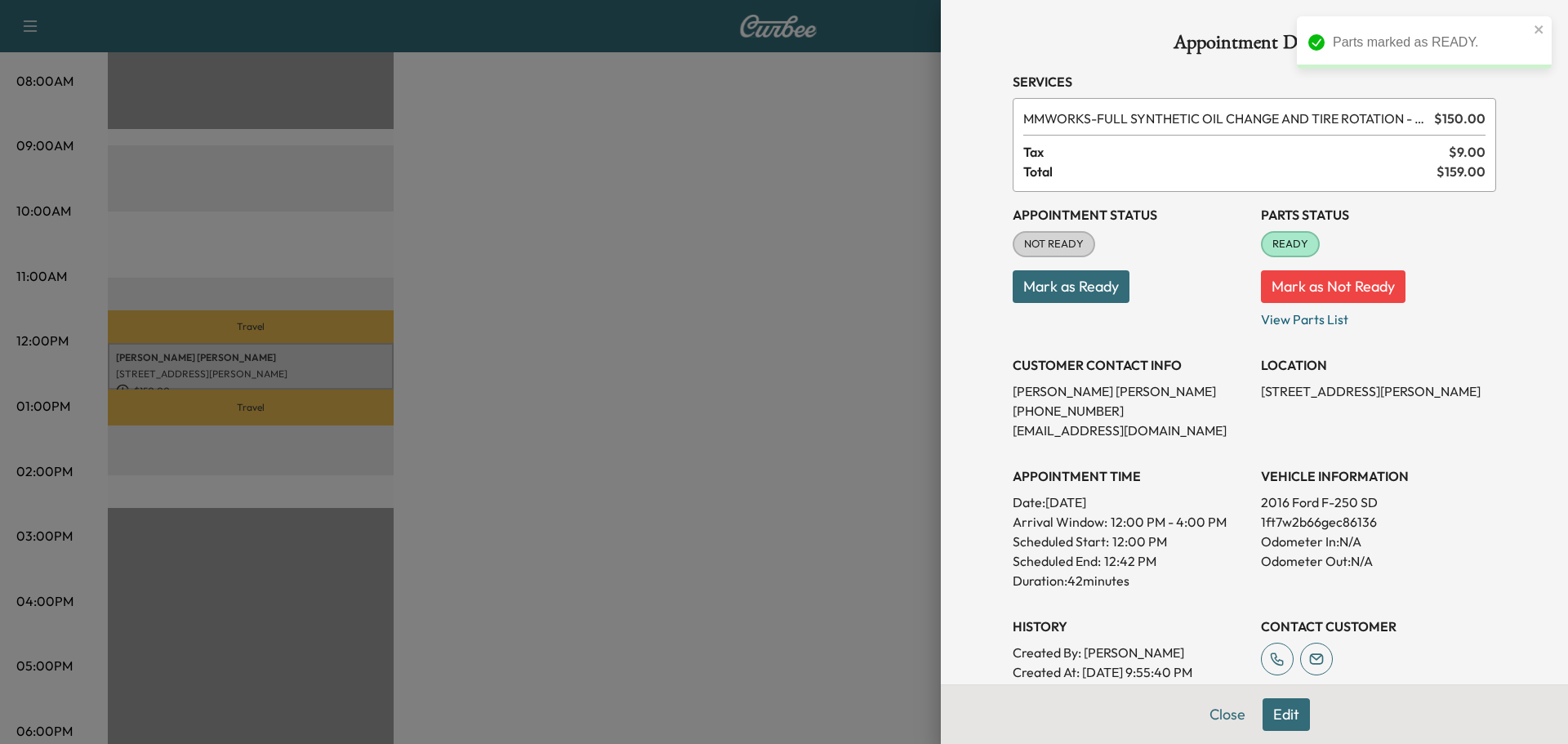
click at [1081, 300] on button "Mark as Ready" at bounding box center [1072, 287] width 117 height 33
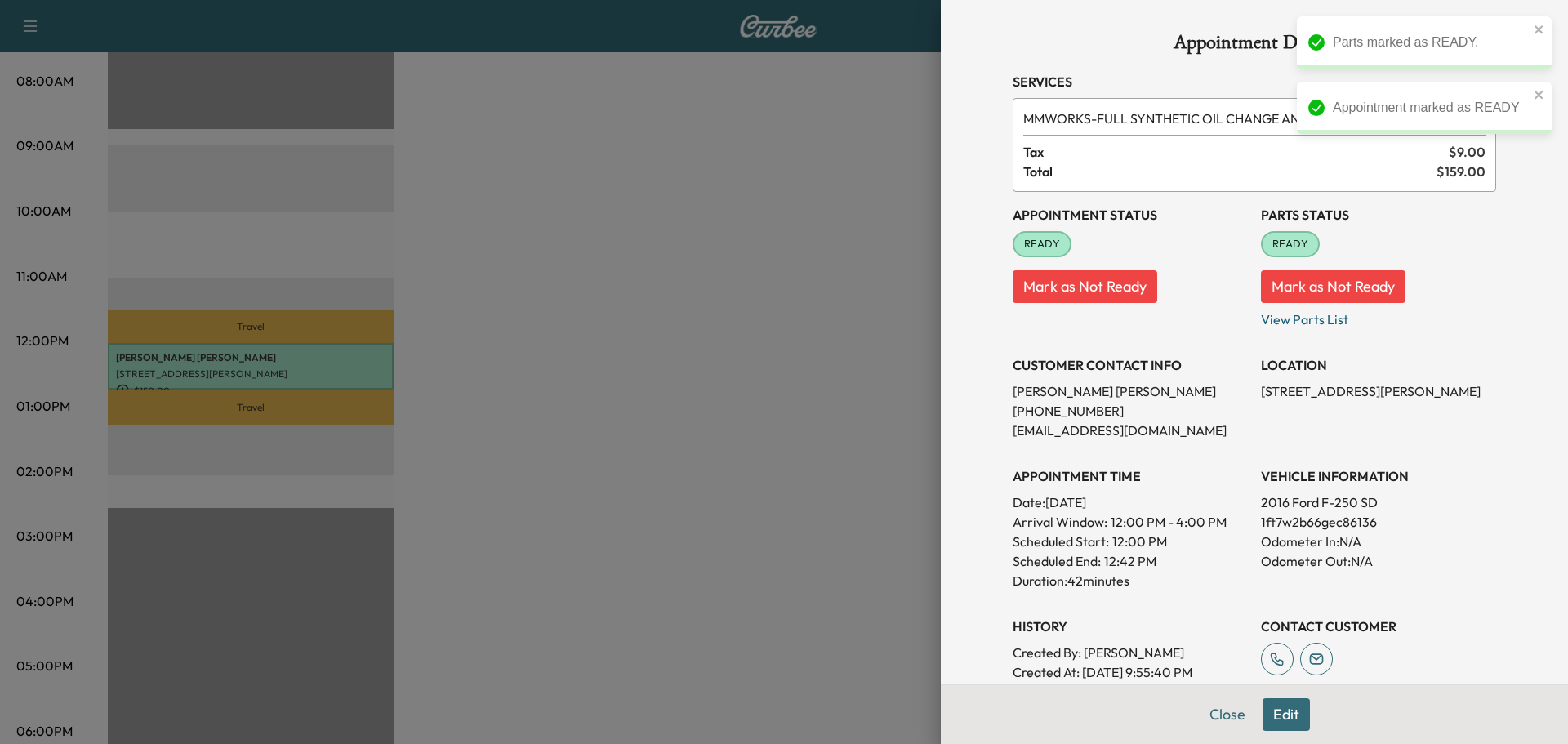
click at [1212, 714] on button "Close" at bounding box center [1228, 714] width 57 height 33
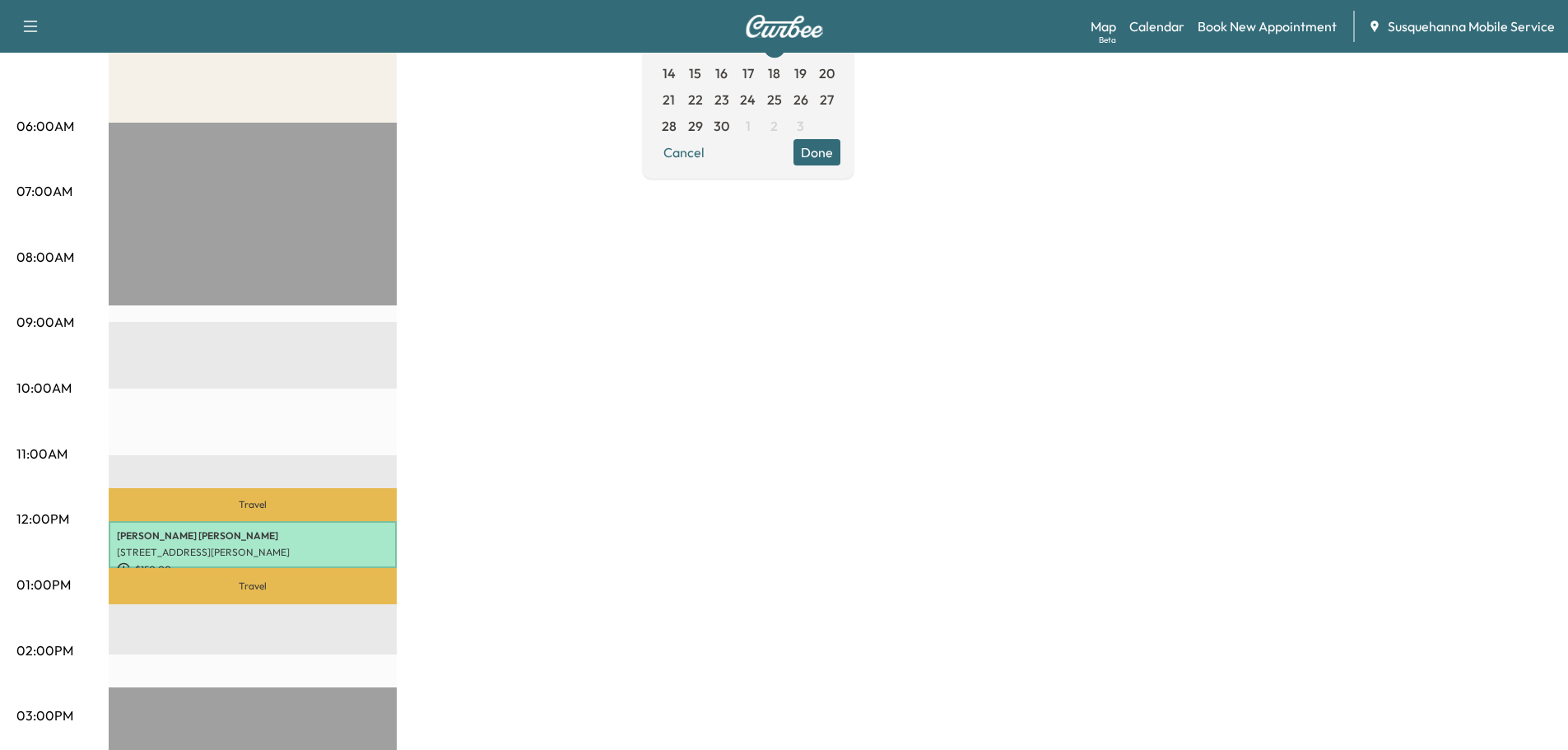
scroll to position [88, 0]
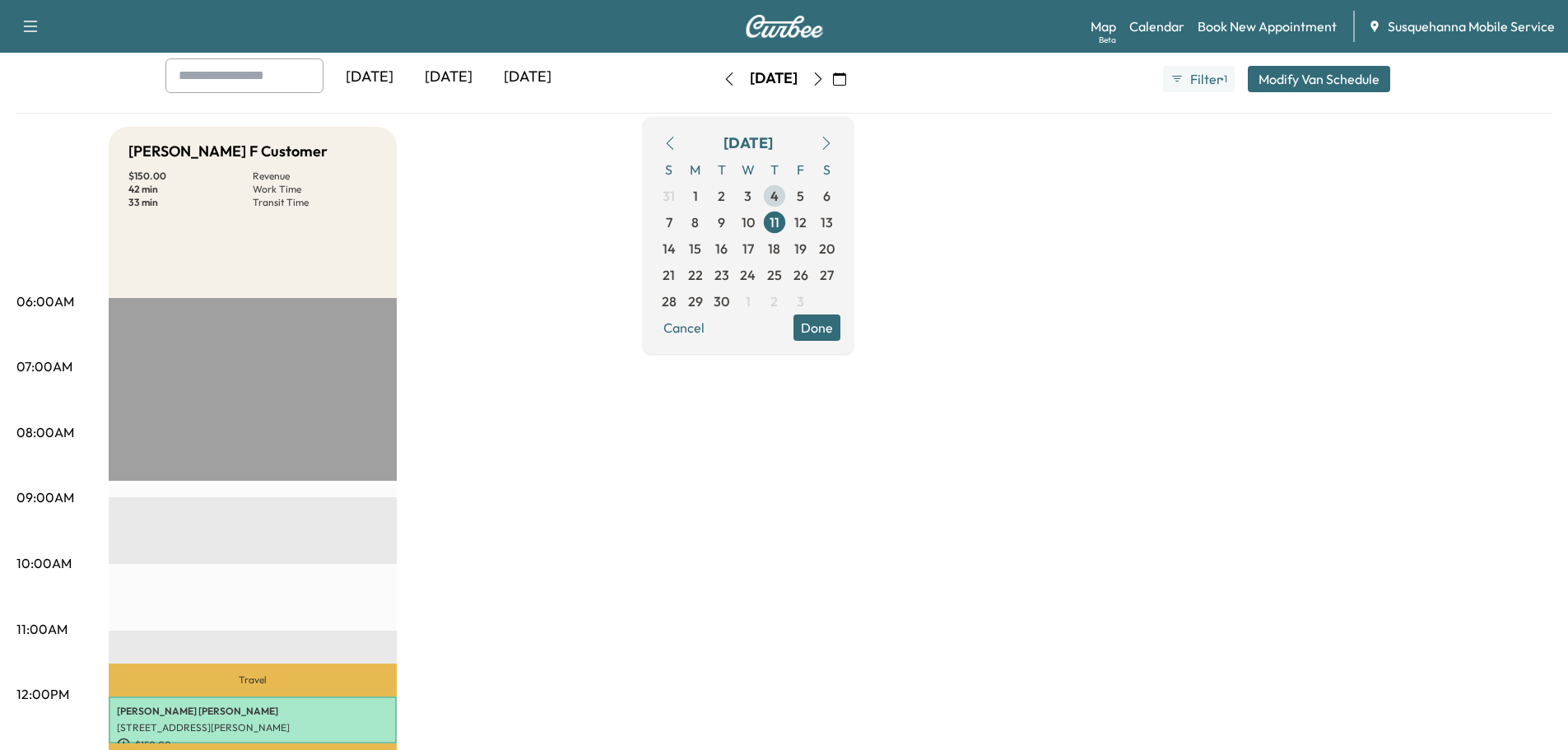
click at [778, 194] on span "4" at bounding box center [774, 196] width 8 height 20
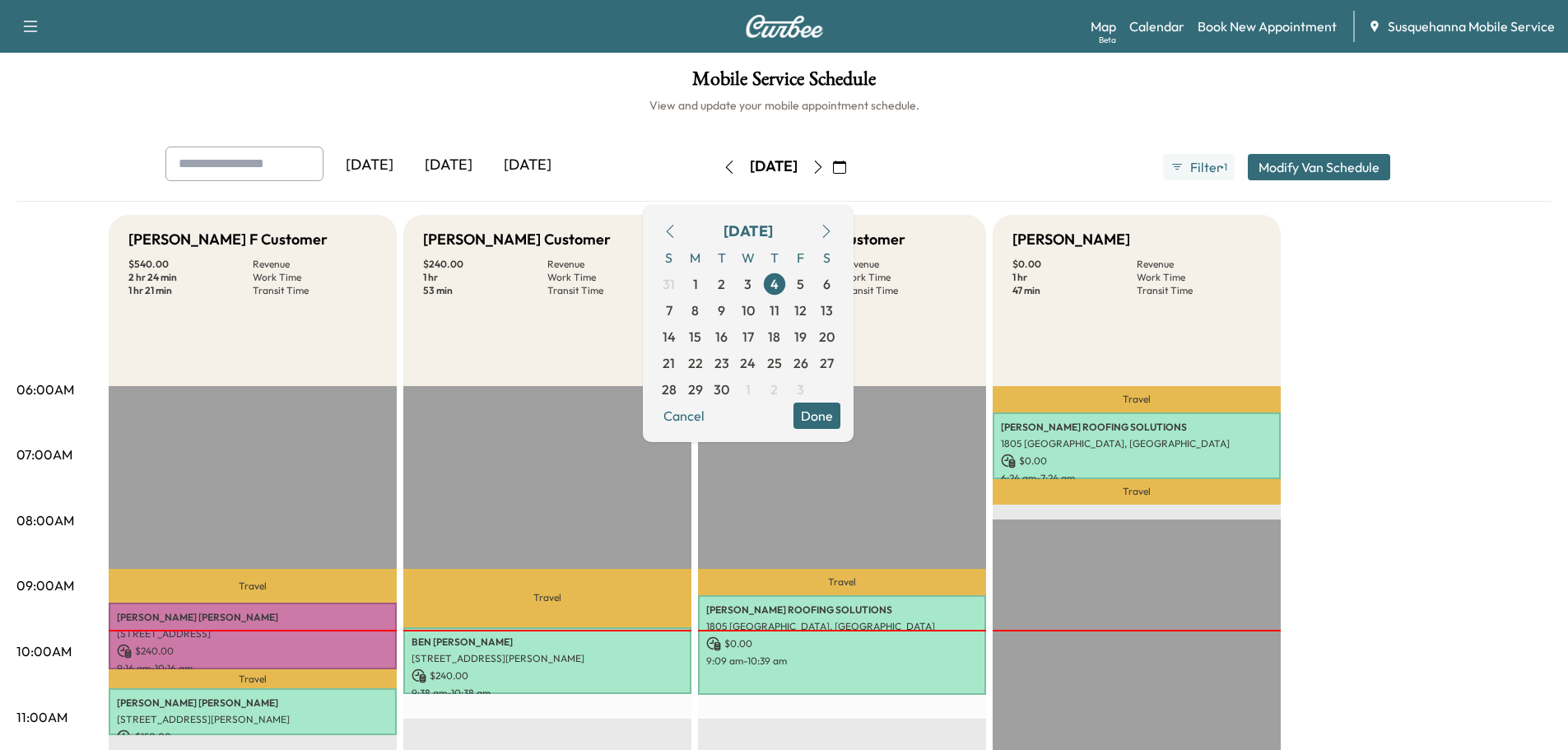
click at [840, 410] on button "Done" at bounding box center [816, 416] width 47 height 27
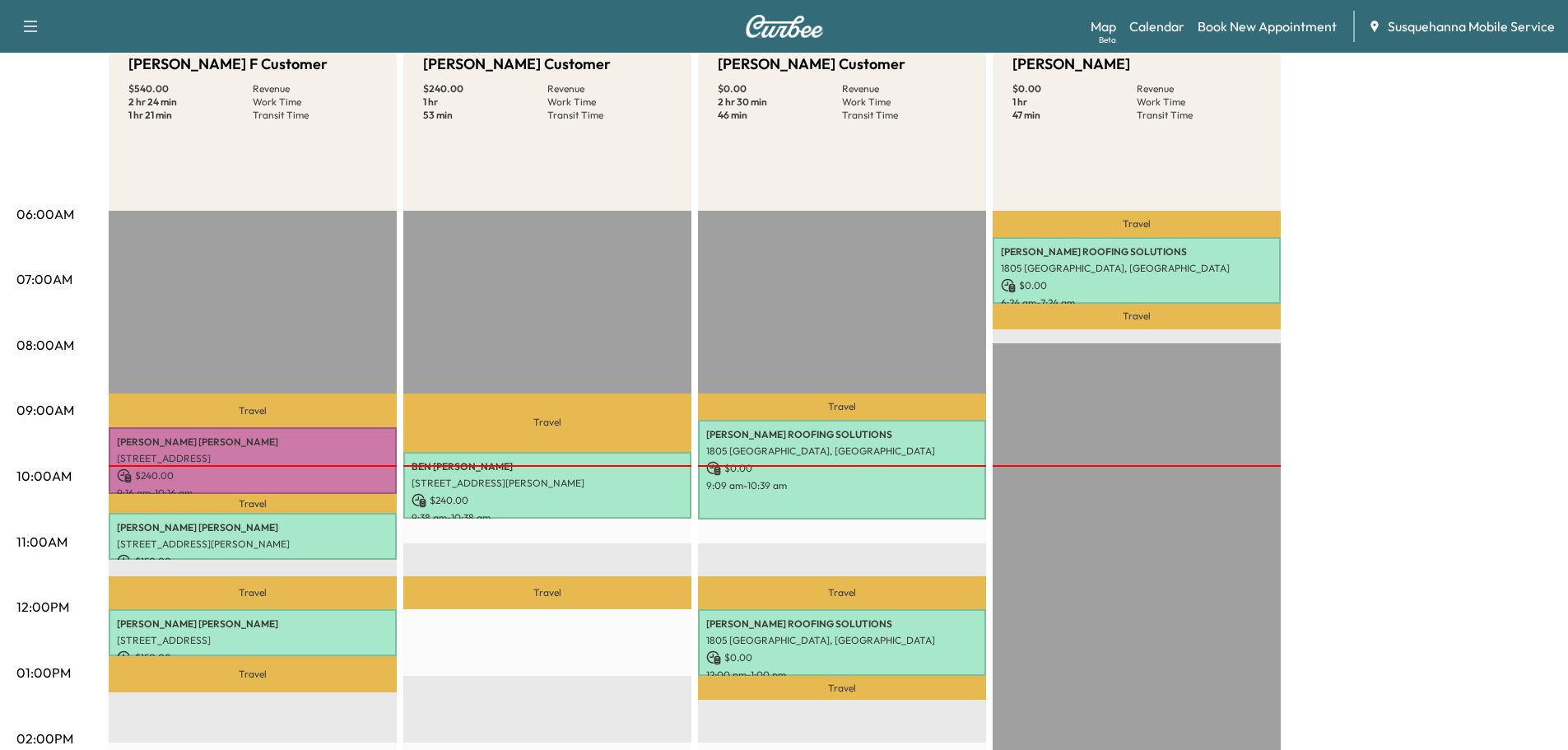
scroll to position [263, 0]
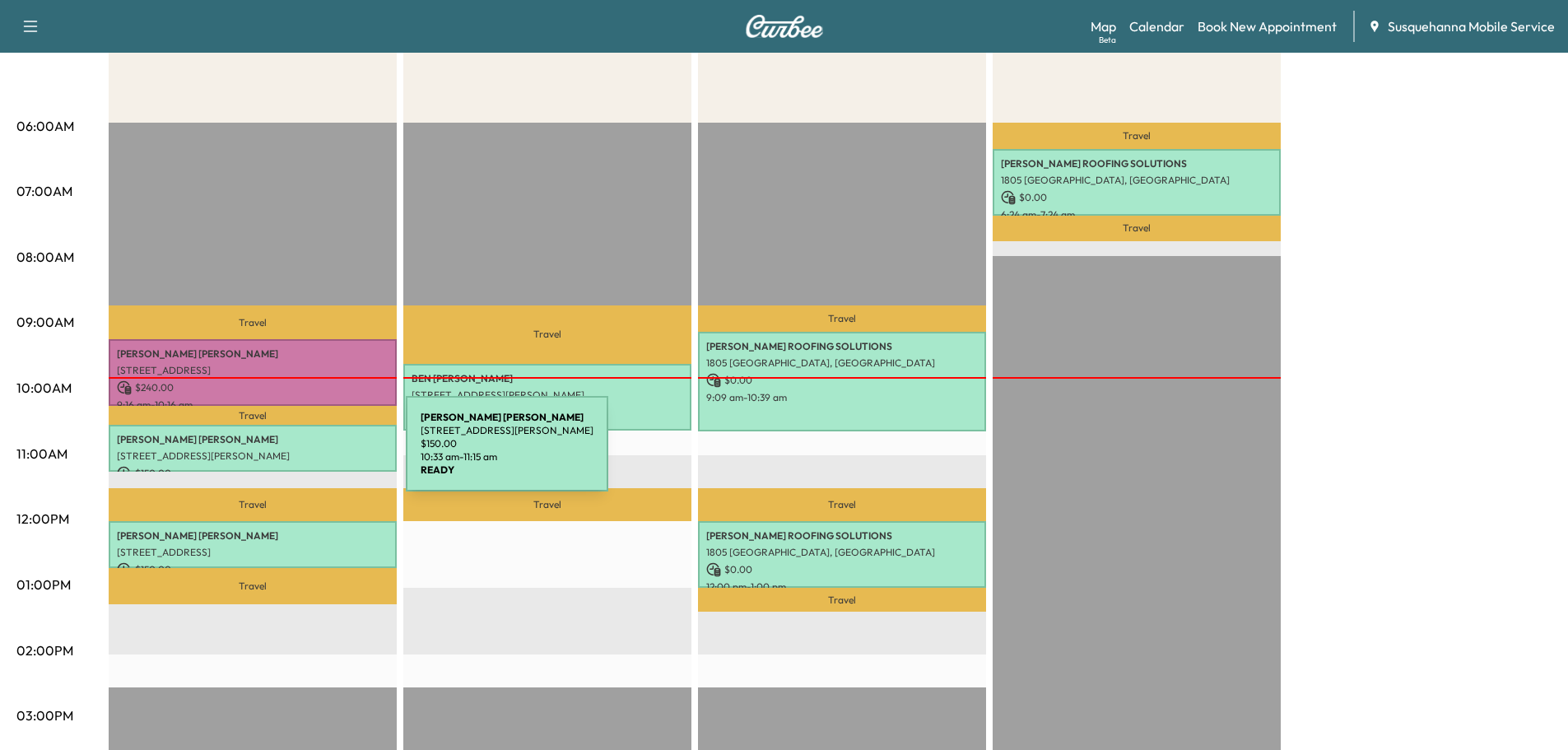
click at [282, 453] on p "[STREET_ADDRESS][PERSON_NAME]" at bounding box center [252, 456] width 272 height 13
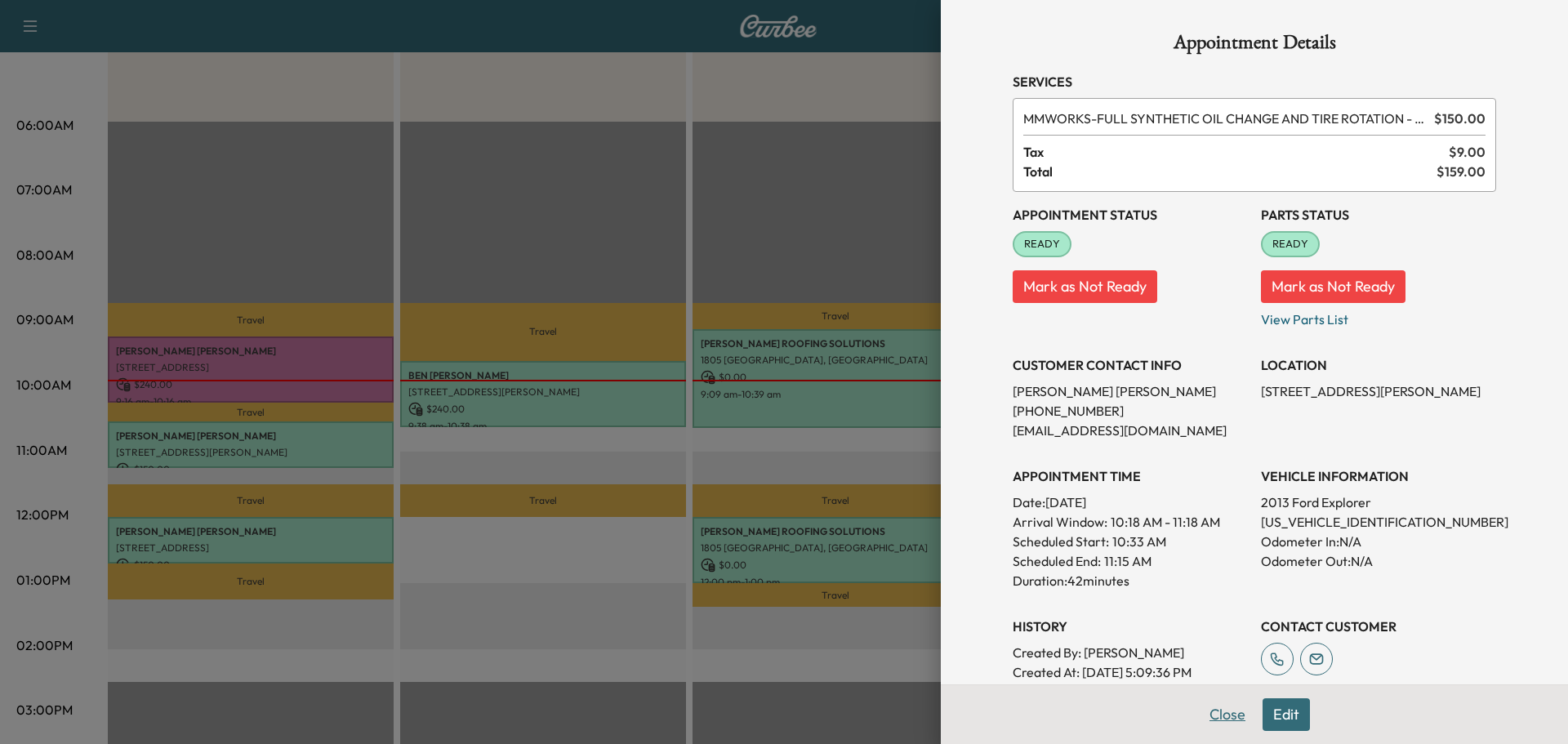
click at [1212, 710] on button "Close" at bounding box center [1228, 714] width 57 height 33
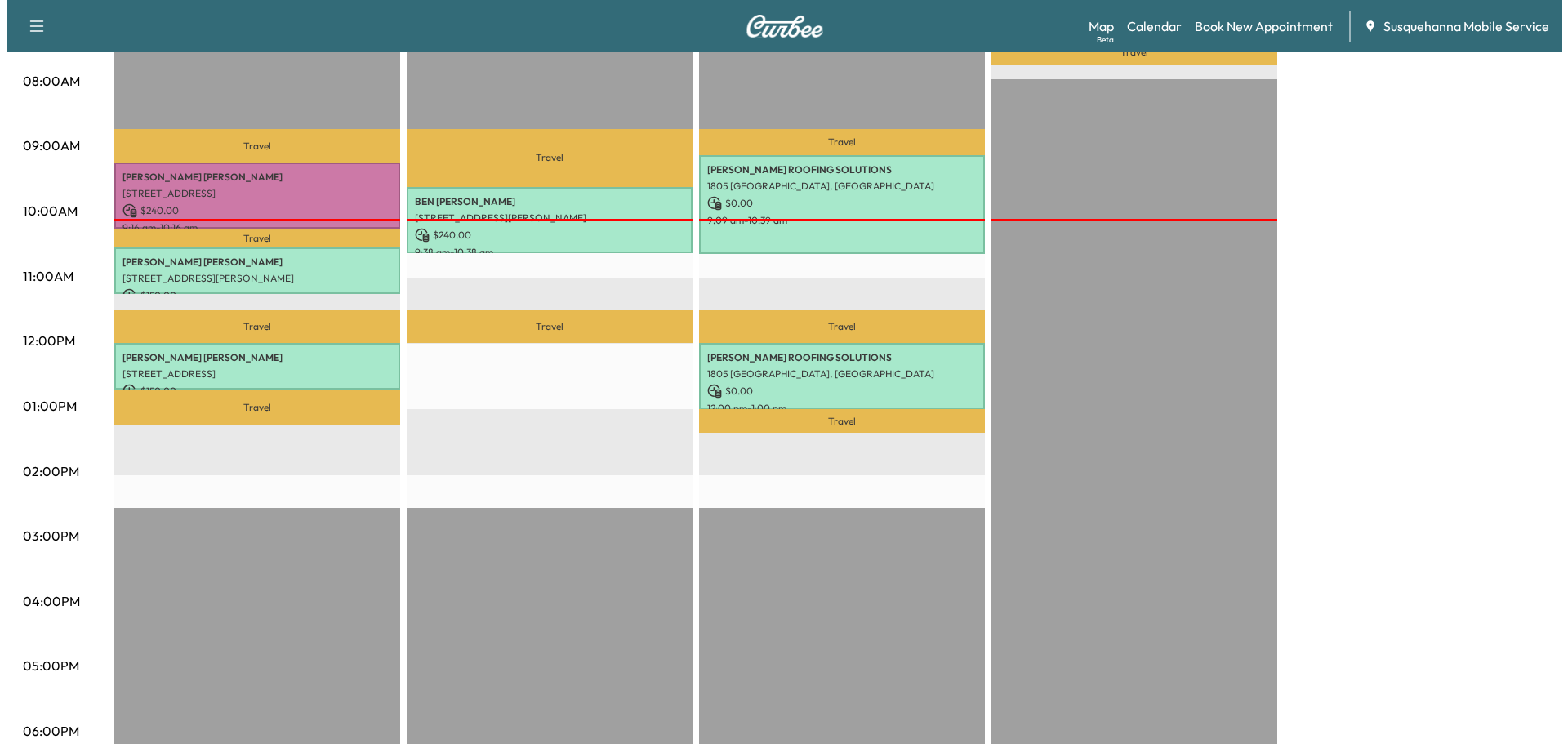
scroll to position [174, 0]
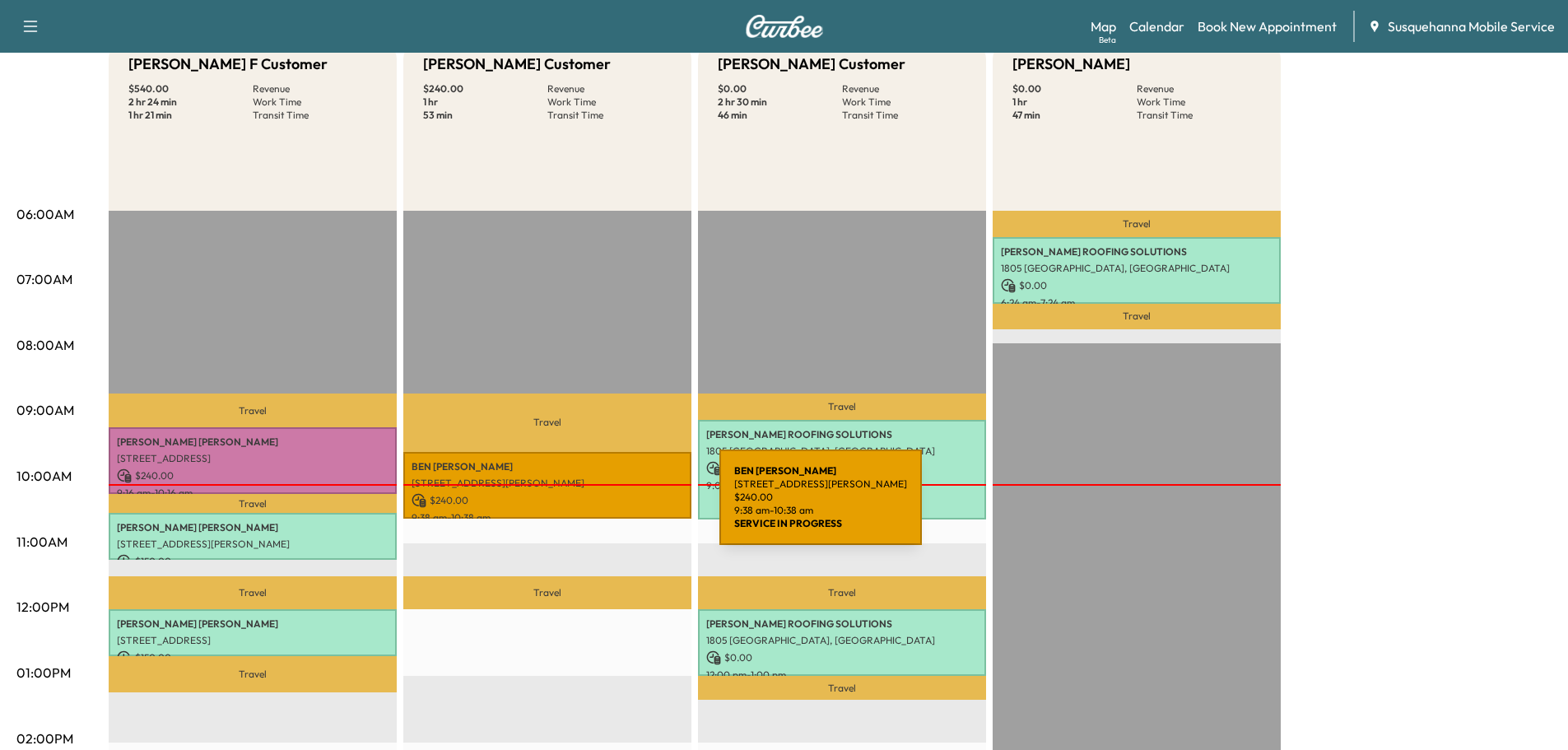
click at [591, 501] on p "$ 240.00" at bounding box center [546, 501] width 272 height 15
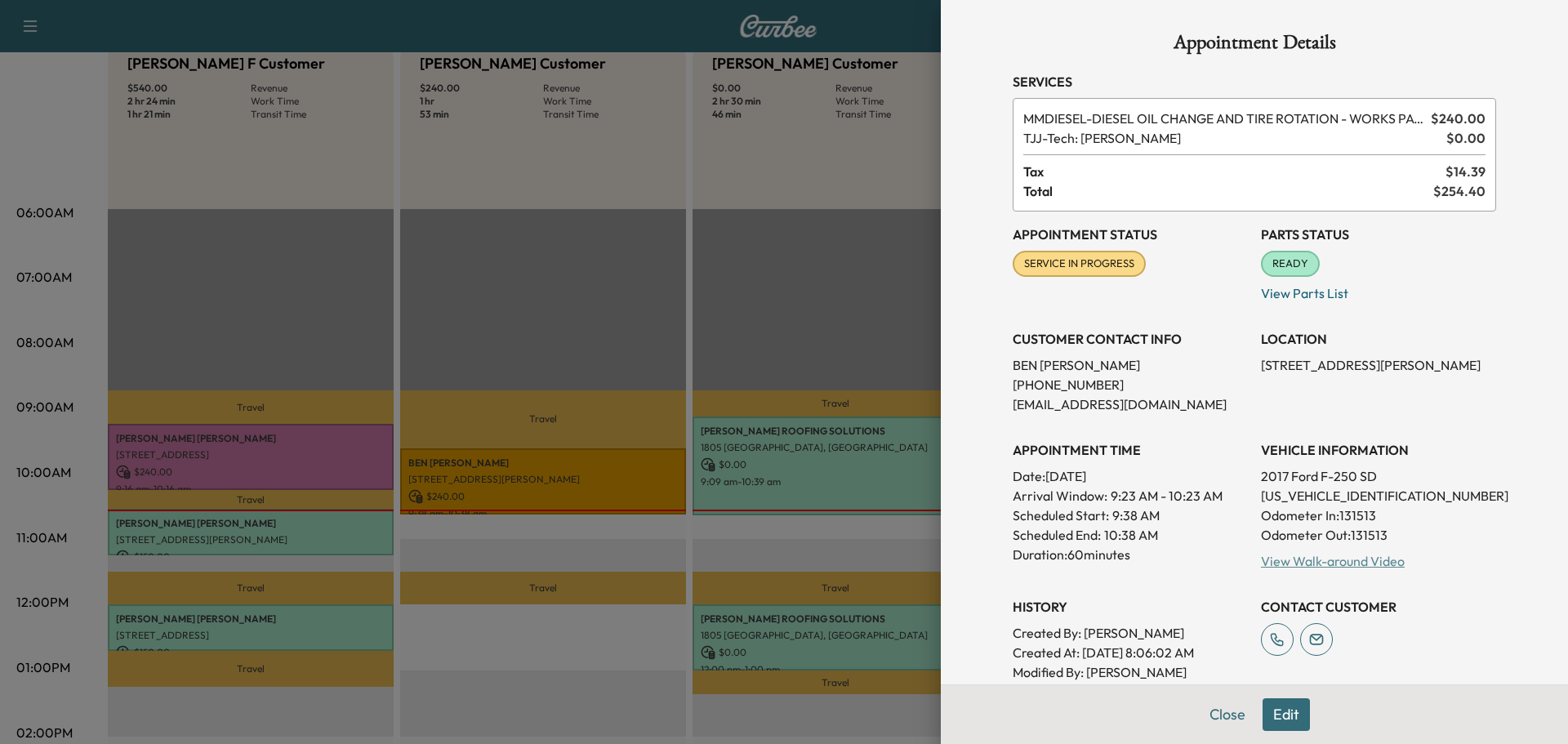
click at [1309, 561] on link "View Walk-around Video" at bounding box center [1333, 561] width 143 height 16
click at [1216, 718] on button "Close" at bounding box center [1228, 714] width 57 height 33
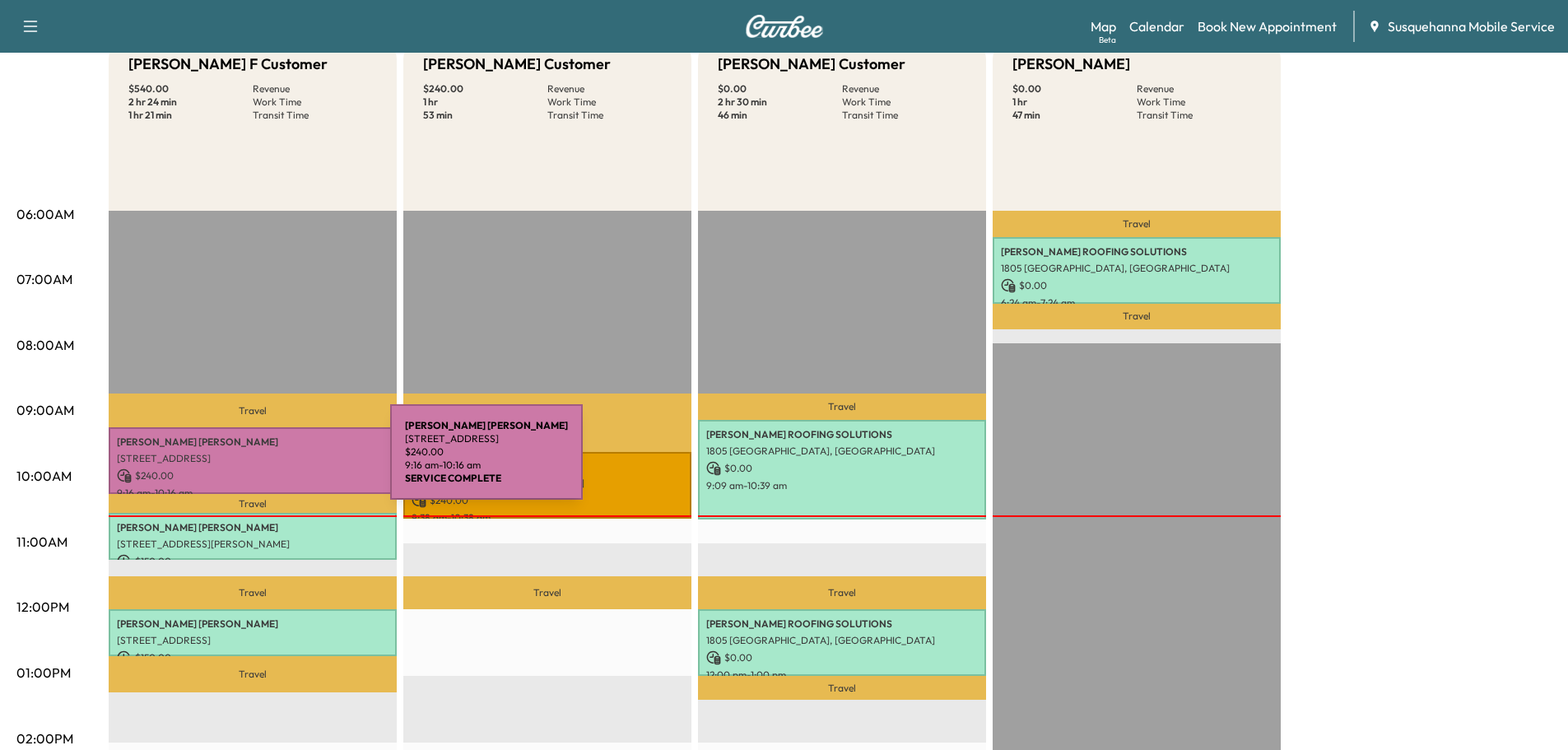
click at [267, 461] on p "[STREET_ADDRESS]" at bounding box center [252, 458] width 272 height 13
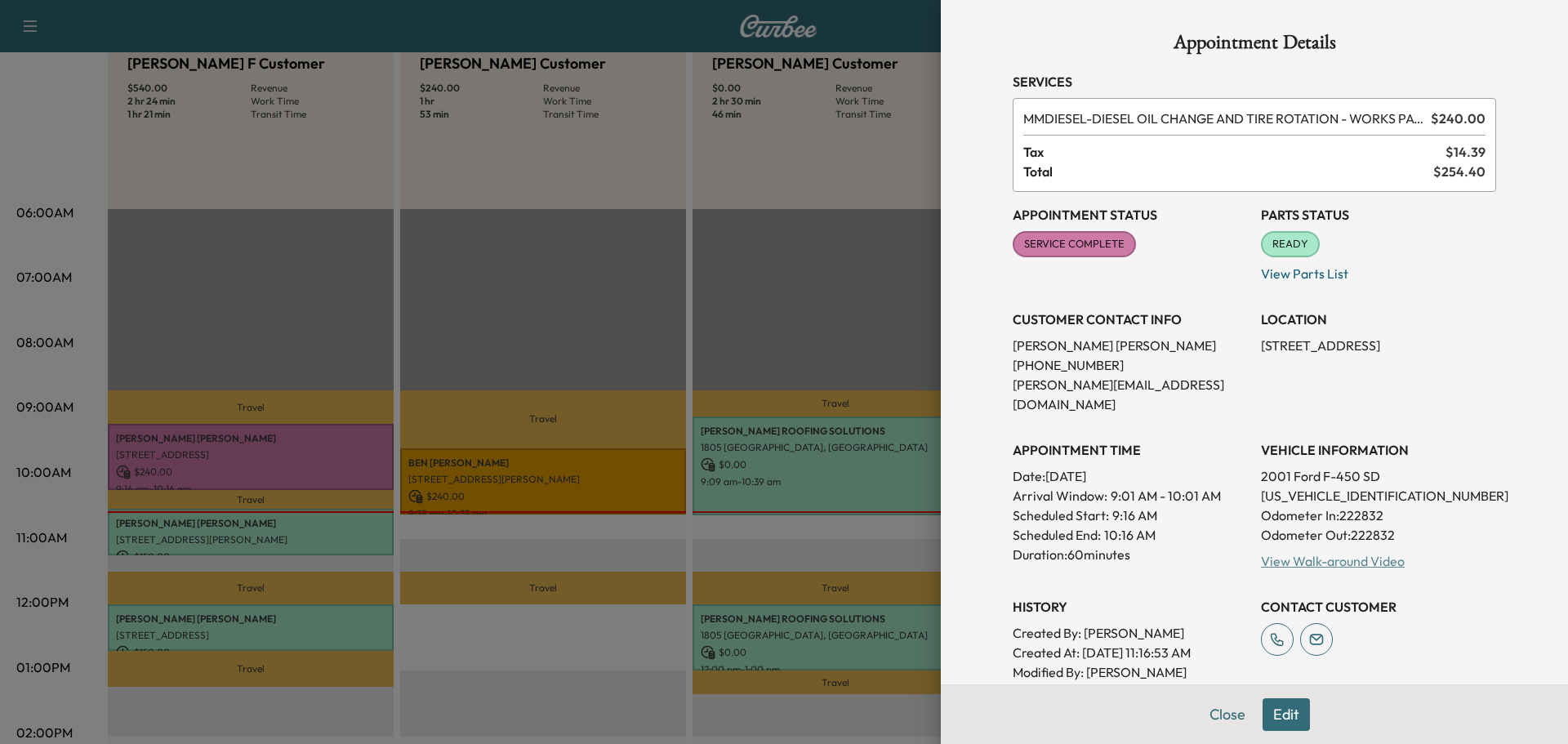
click at [1307, 553] on link "View Walk-around Video" at bounding box center [1333, 561] width 143 height 16
click at [1212, 721] on button "Close" at bounding box center [1228, 714] width 57 height 33
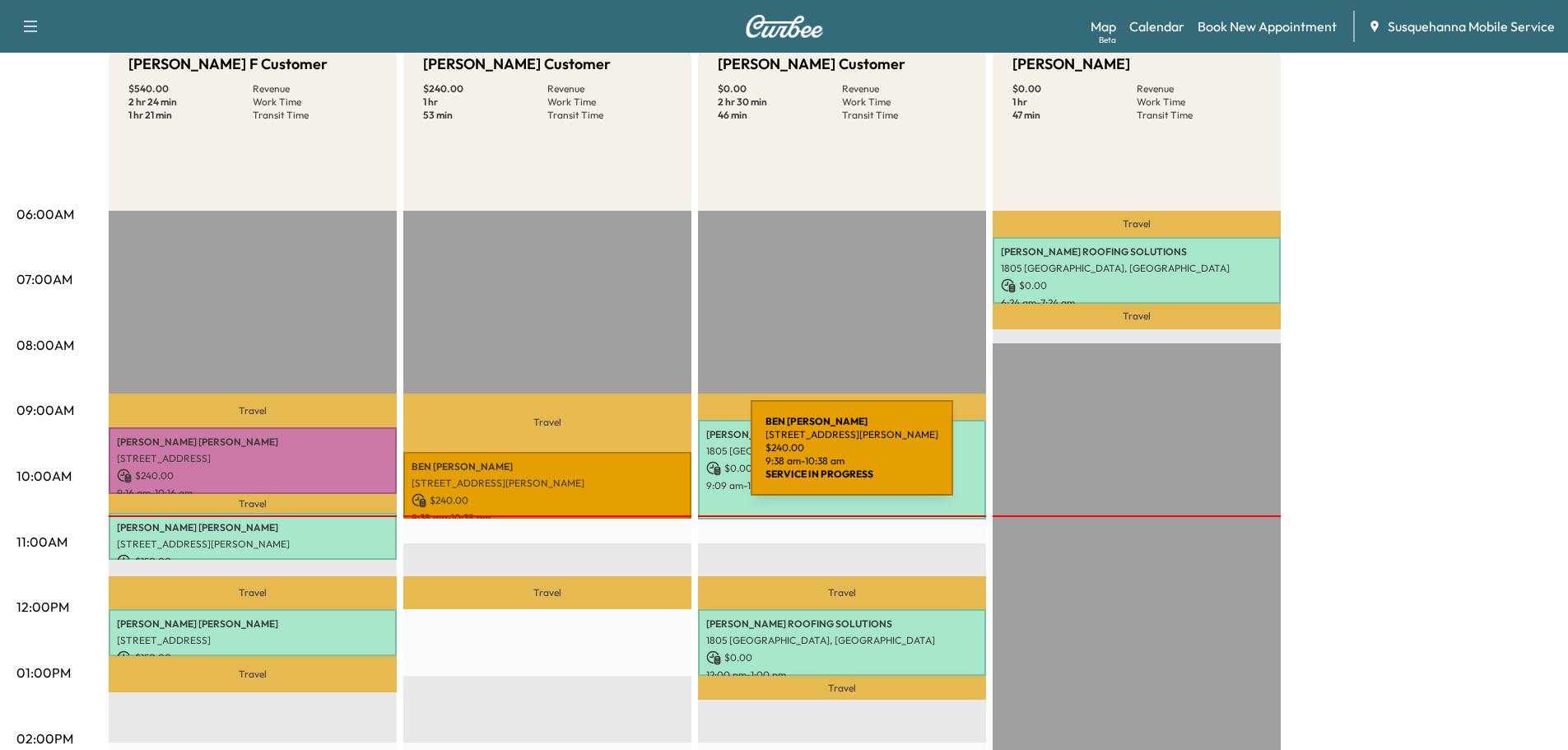
click at [625, 464] on p "[PERSON_NAME]" at bounding box center [546, 467] width 272 height 13
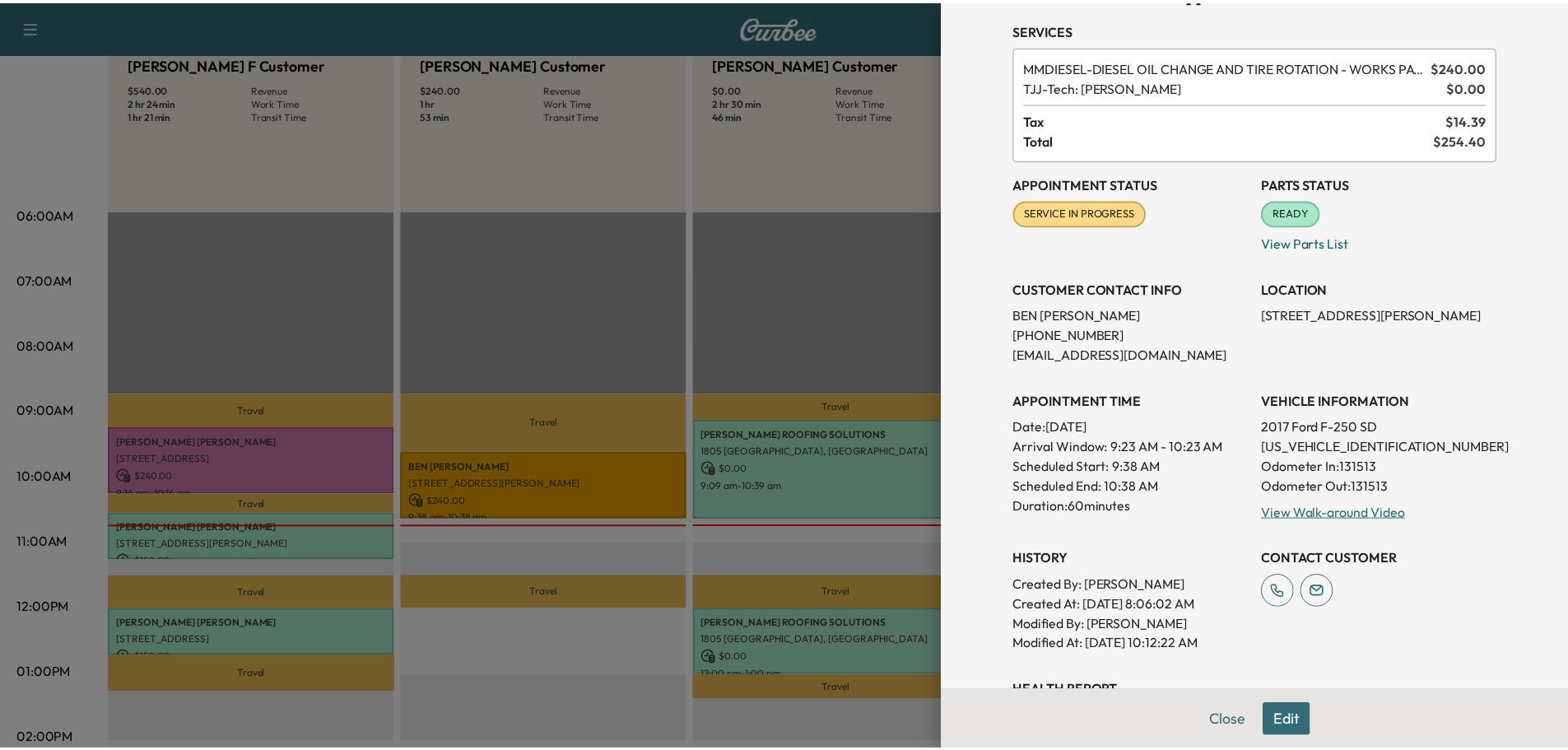
scroll to position [0, 0]
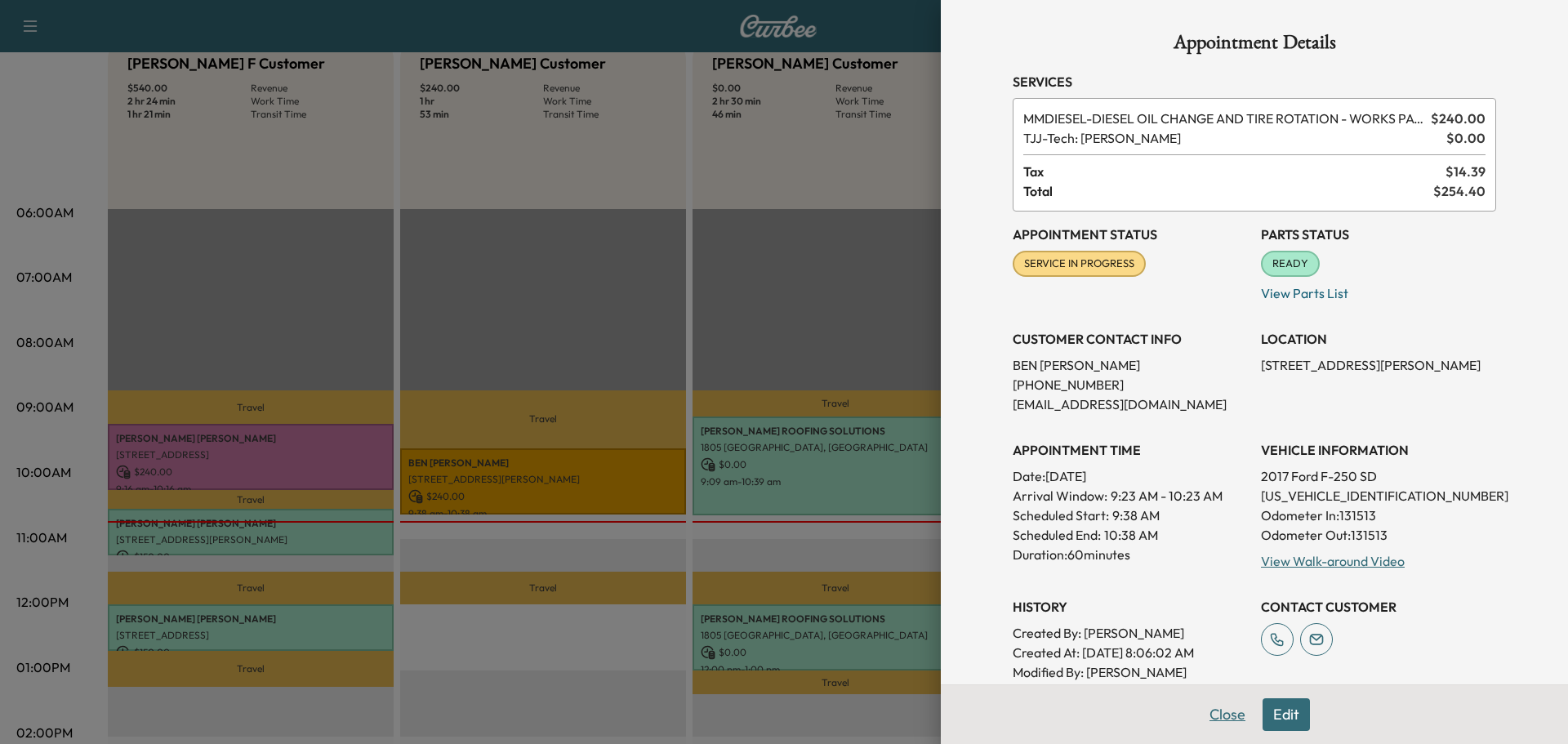
click at [1203, 715] on button "Close" at bounding box center [1228, 714] width 57 height 33
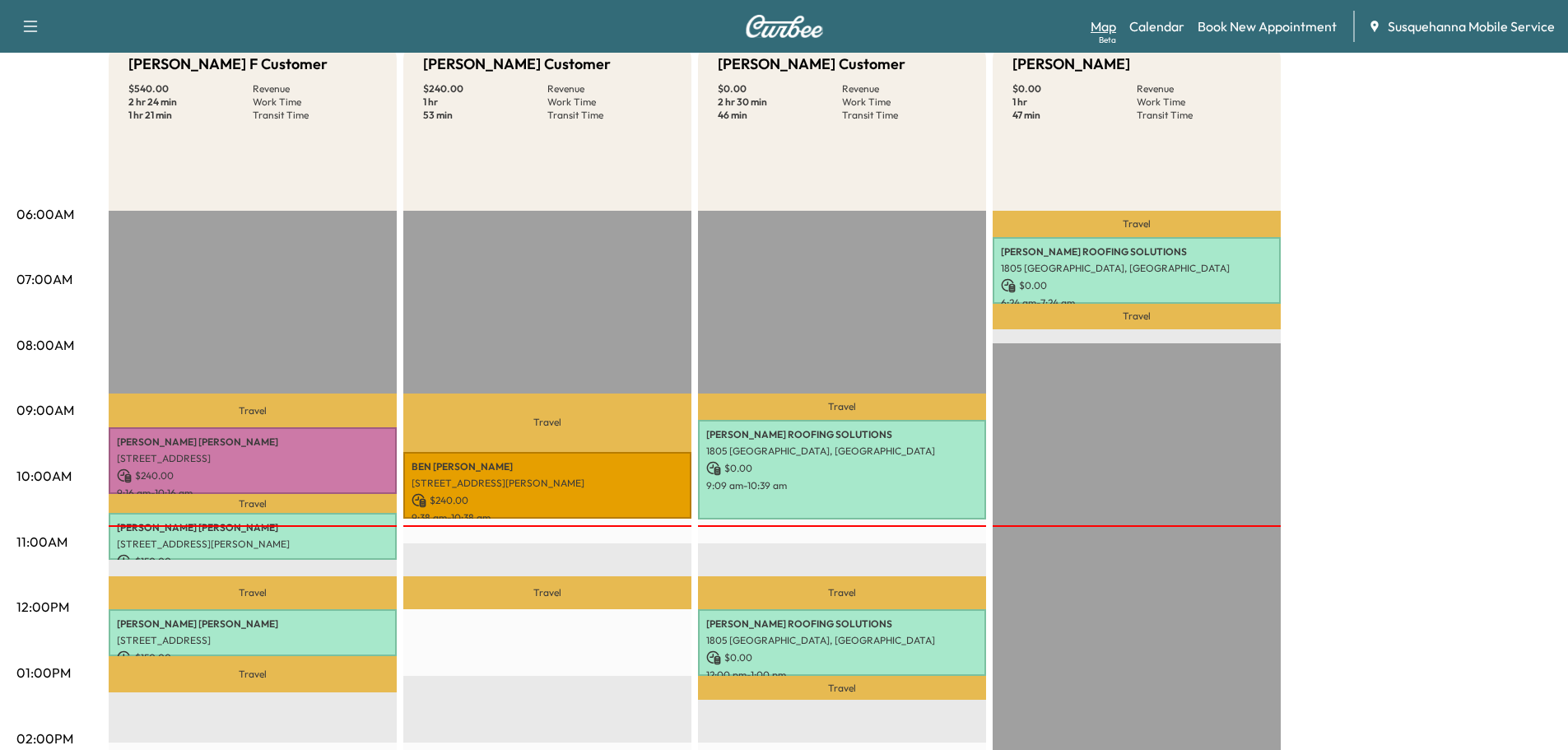
click at [1105, 28] on link "Map Beta" at bounding box center [1103, 27] width 26 height 20
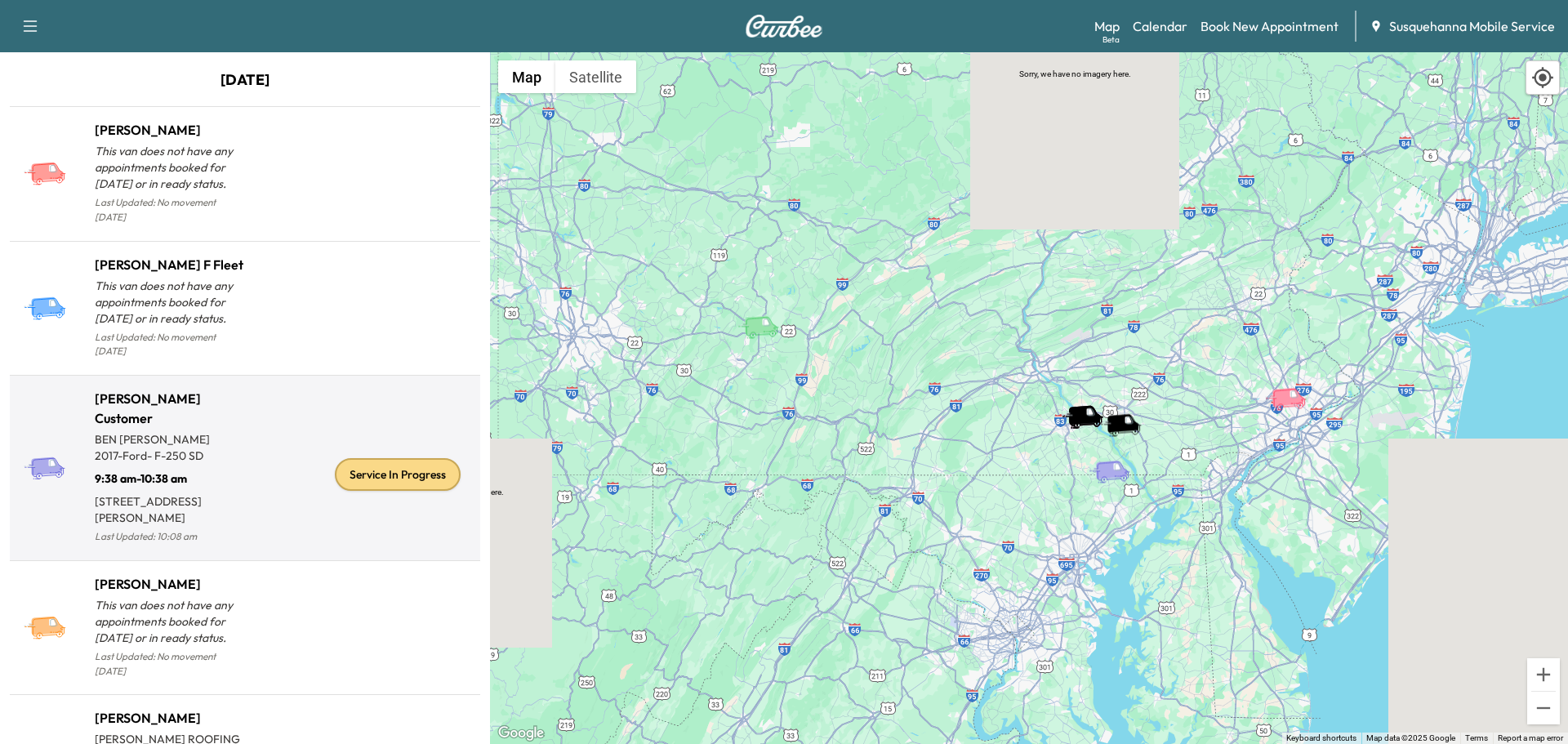
click at [341, 470] on div "Service In Progress" at bounding box center [397, 475] width 126 height 33
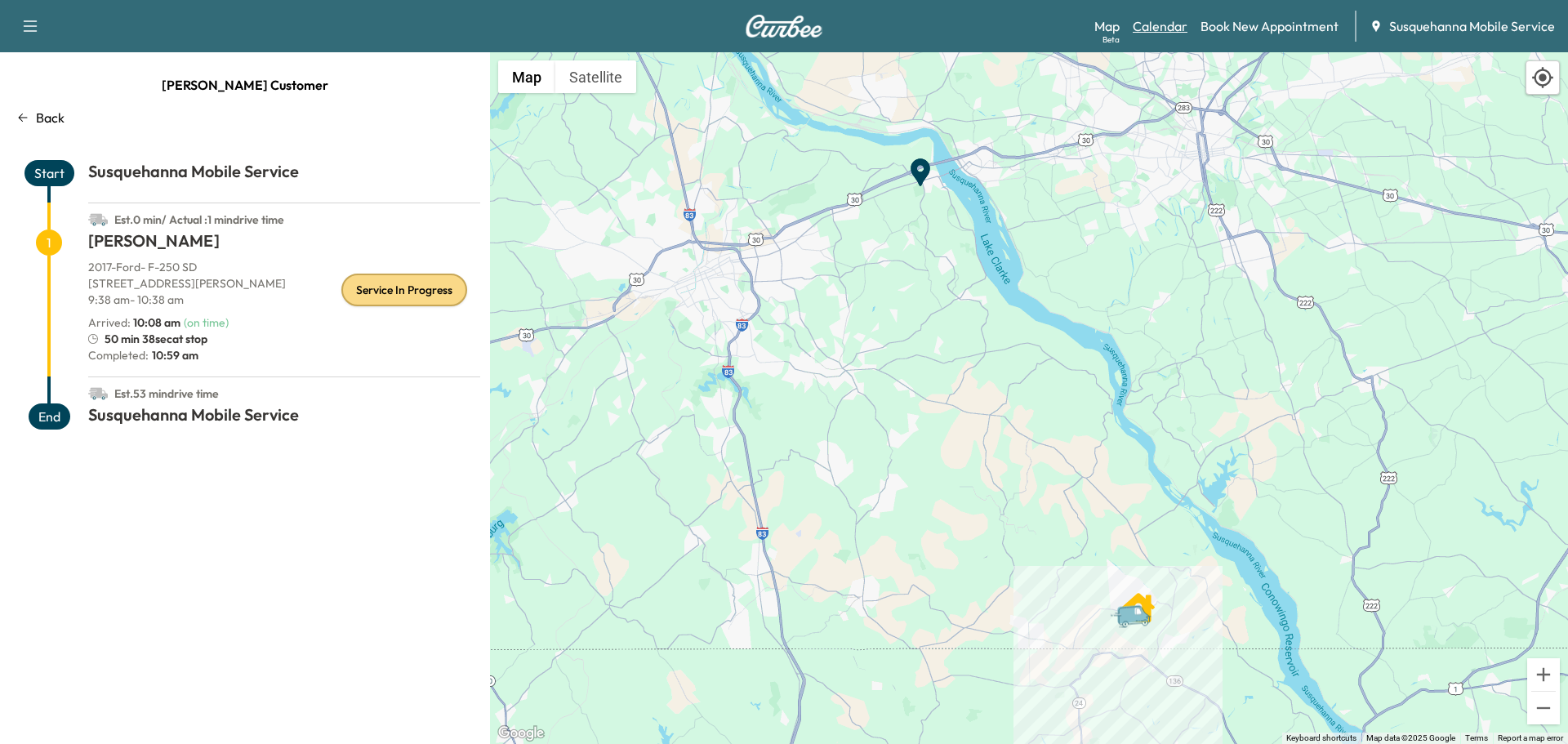
click at [1151, 18] on link "Calendar" at bounding box center [1160, 26] width 54 height 20
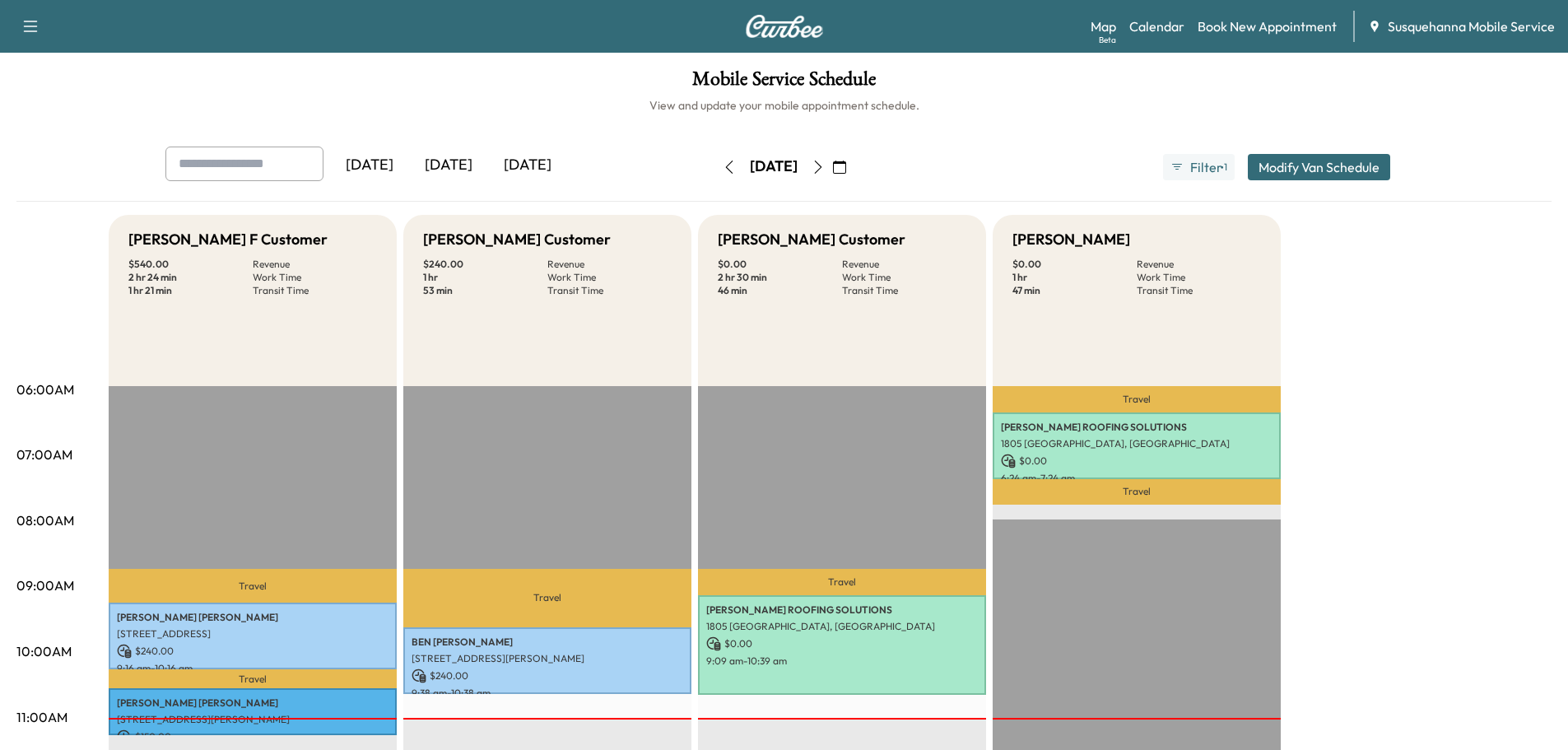
scroll to position [263, 0]
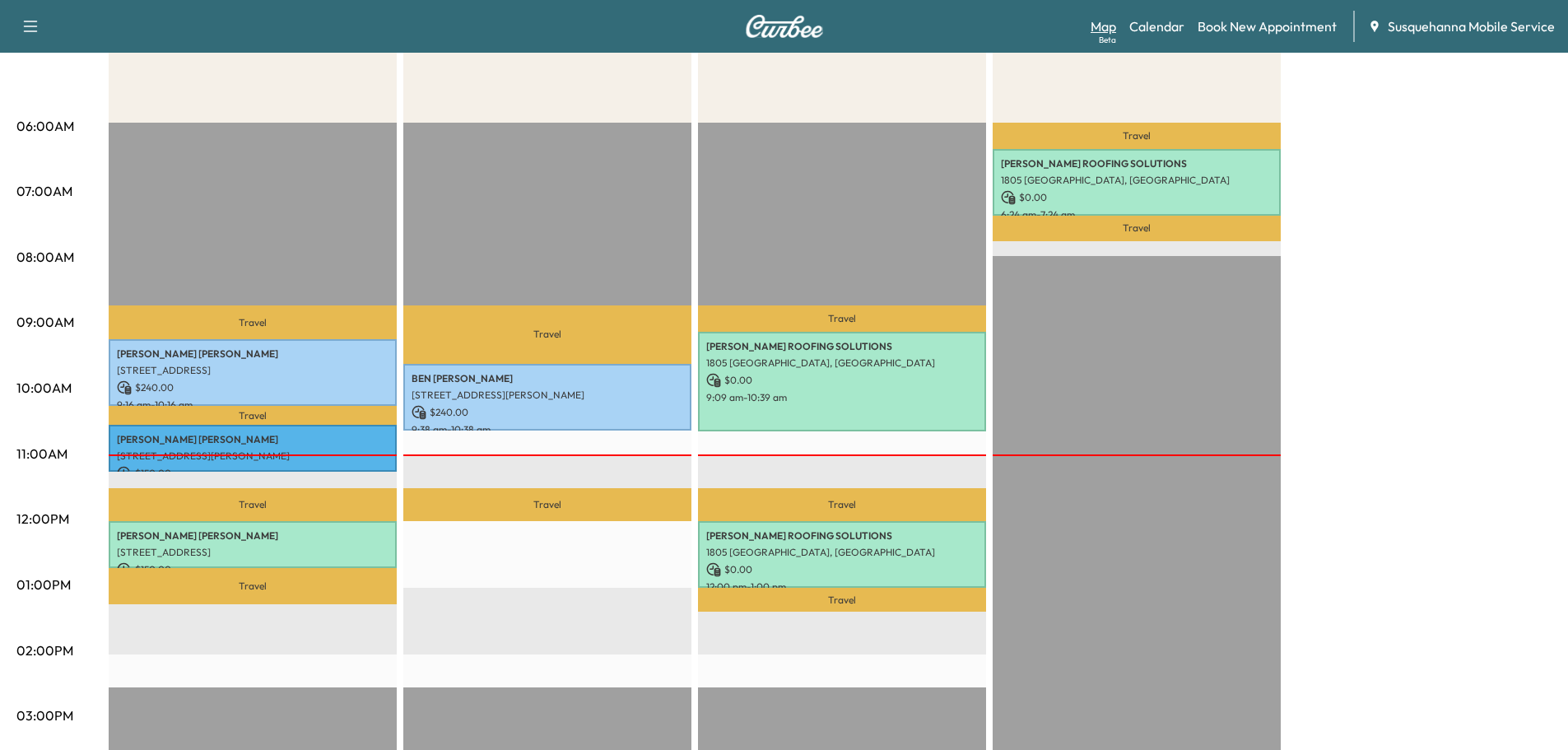
click at [1097, 23] on link "Map Beta" at bounding box center [1103, 27] width 26 height 20
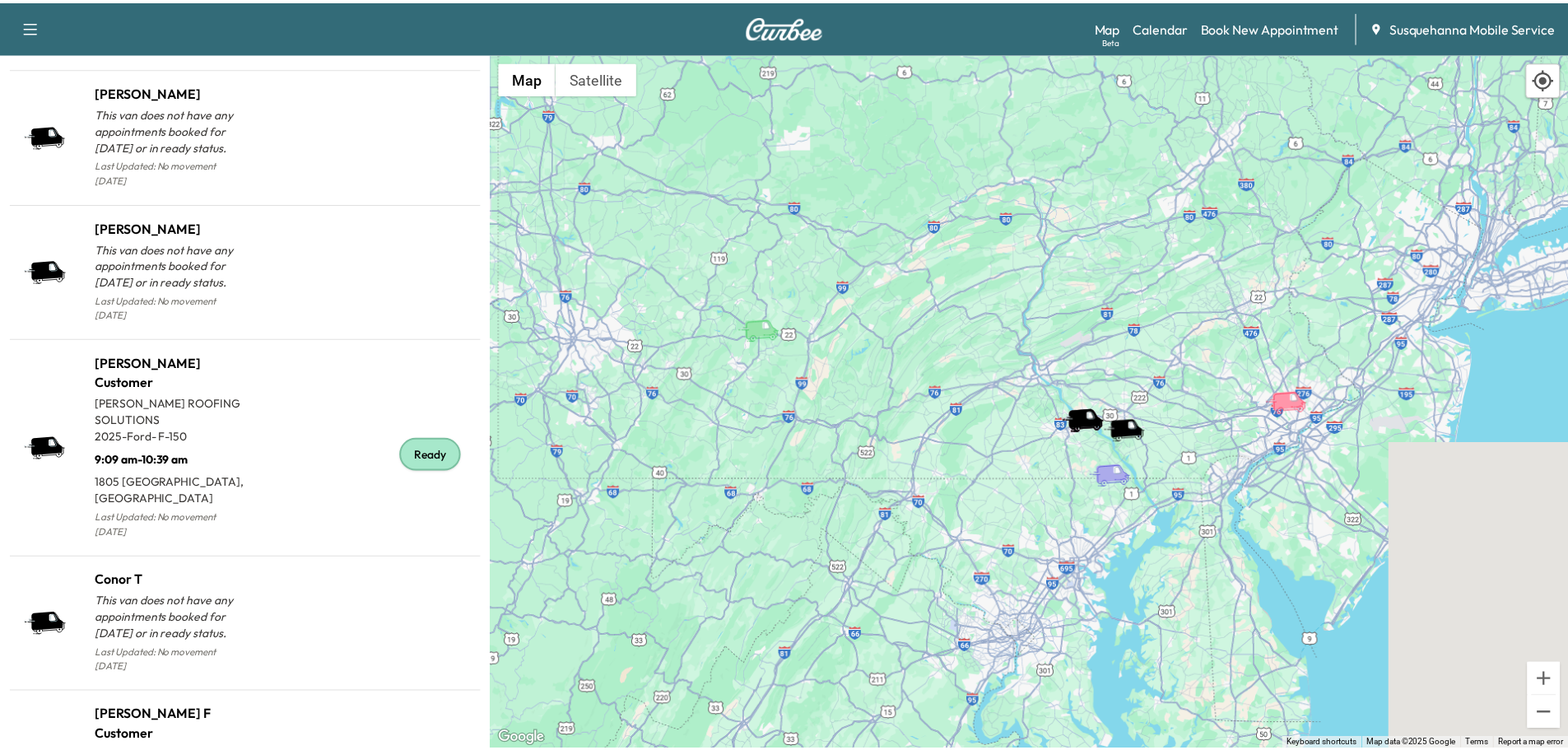
scroll to position [1665, 0]
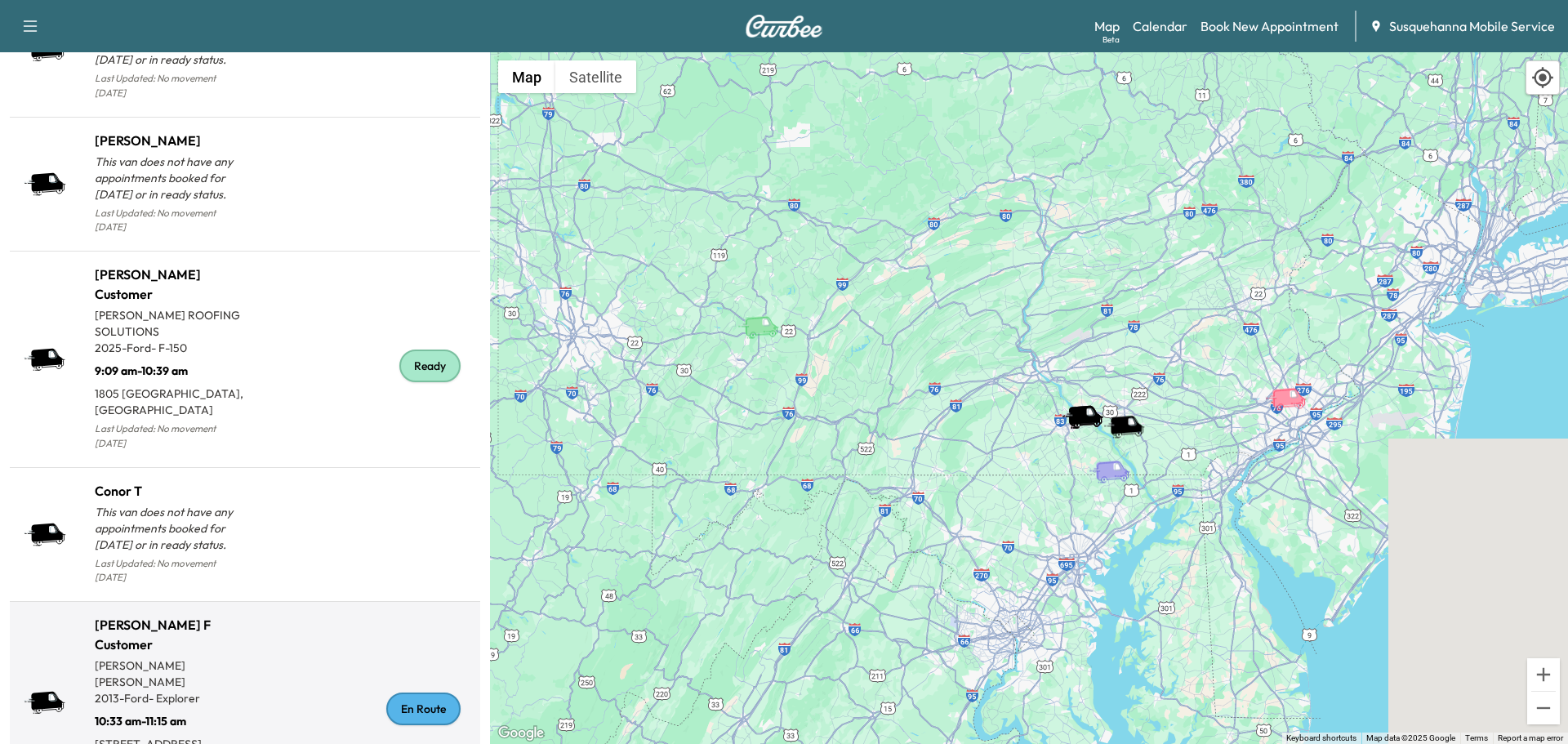
click at [417, 692] on div "En Route" at bounding box center [424, 709] width 74 height 33
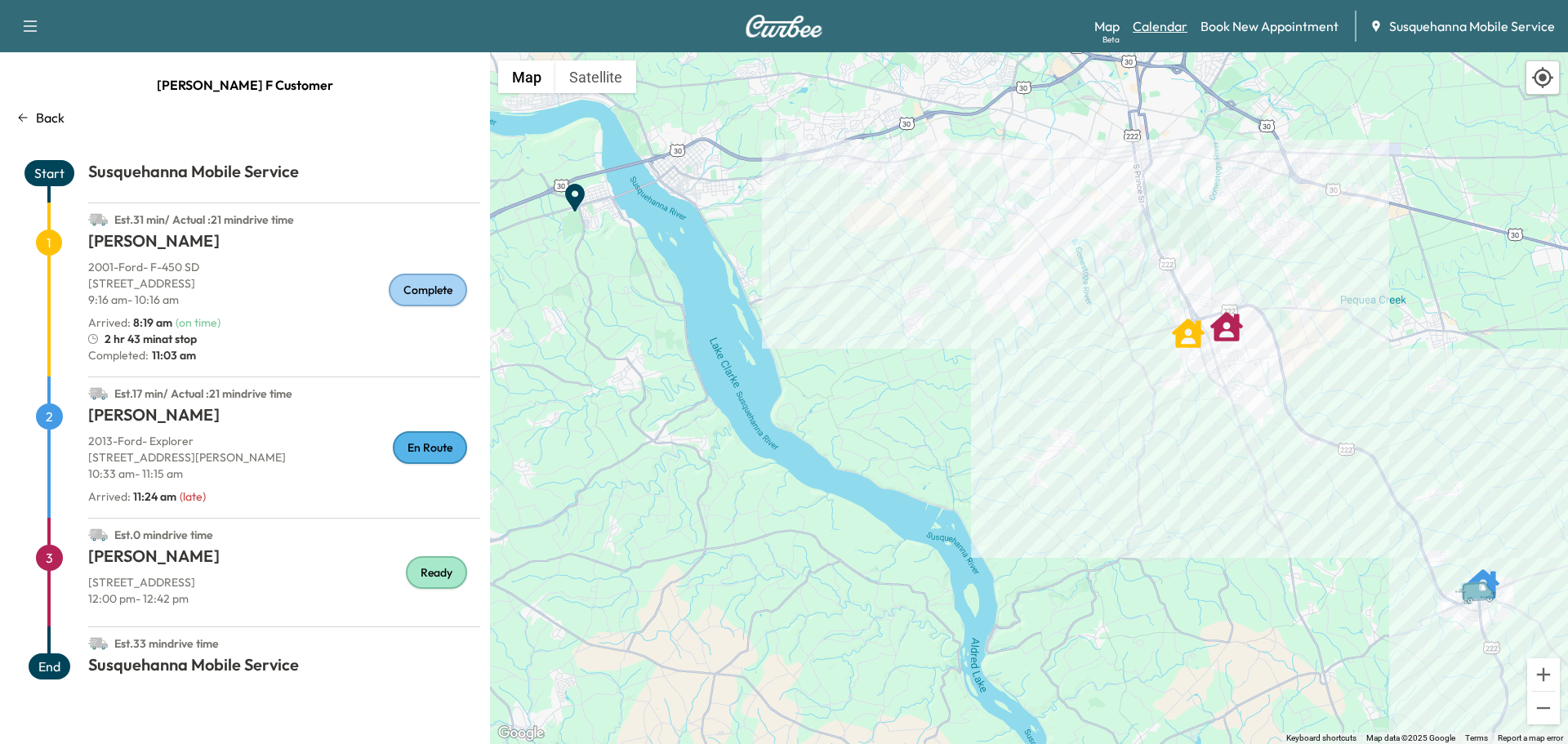
click at [1150, 20] on link "Calendar" at bounding box center [1160, 26] width 54 height 20
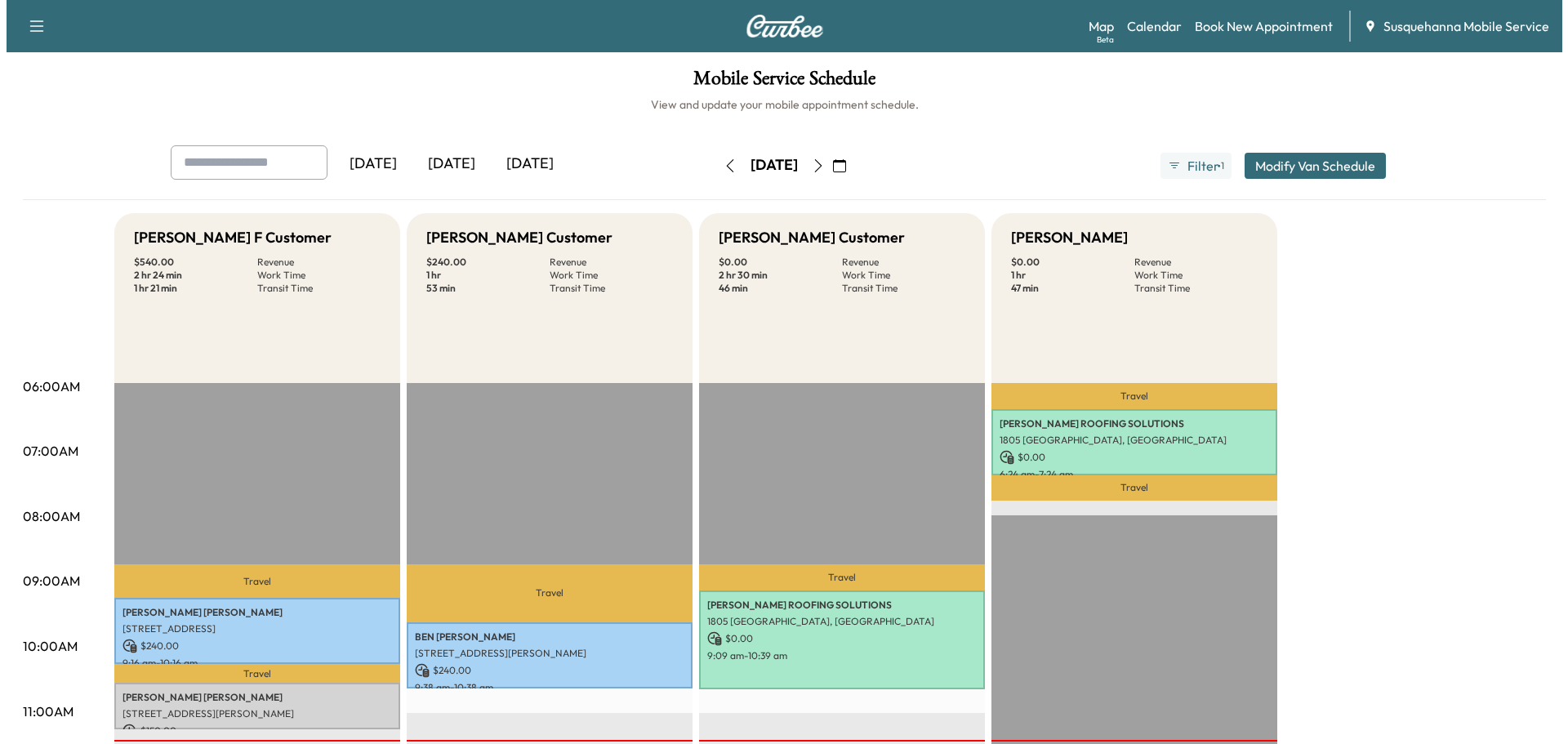
scroll to position [174, 0]
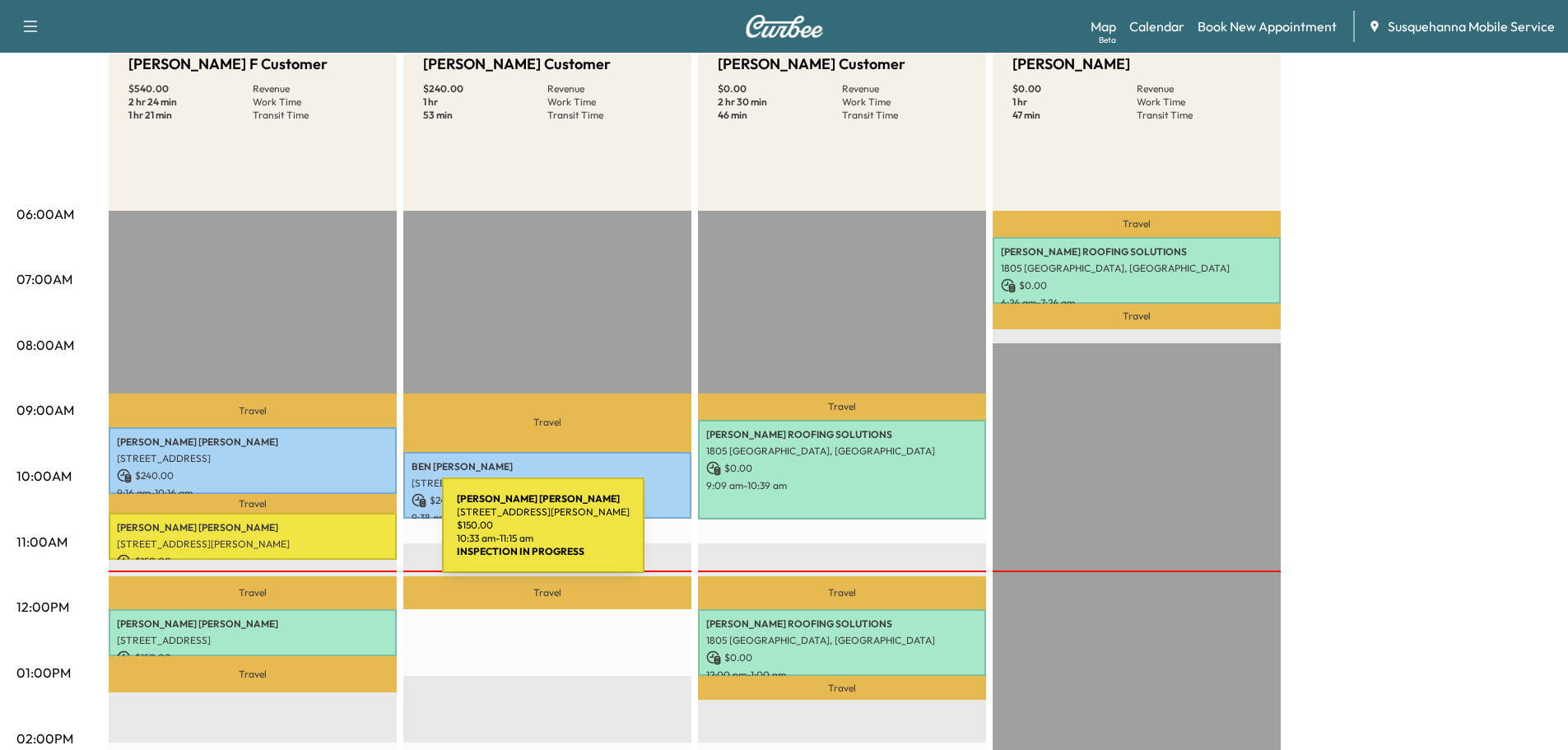
click at [318, 537] on p "[STREET_ADDRESS][PERSON_NAME]" at bounding box center [252, 544] width 272 height 13
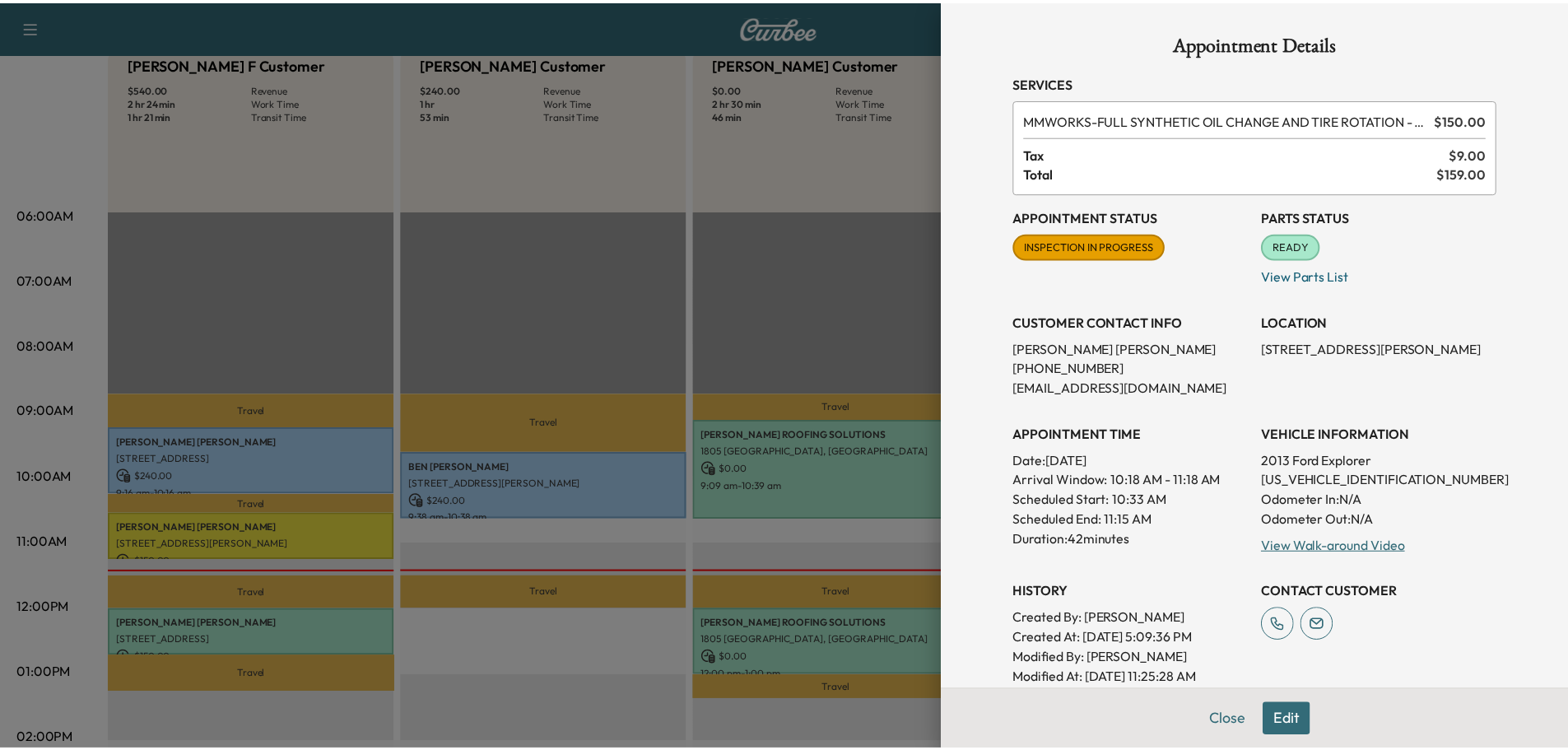
scroll to position [162, 0]
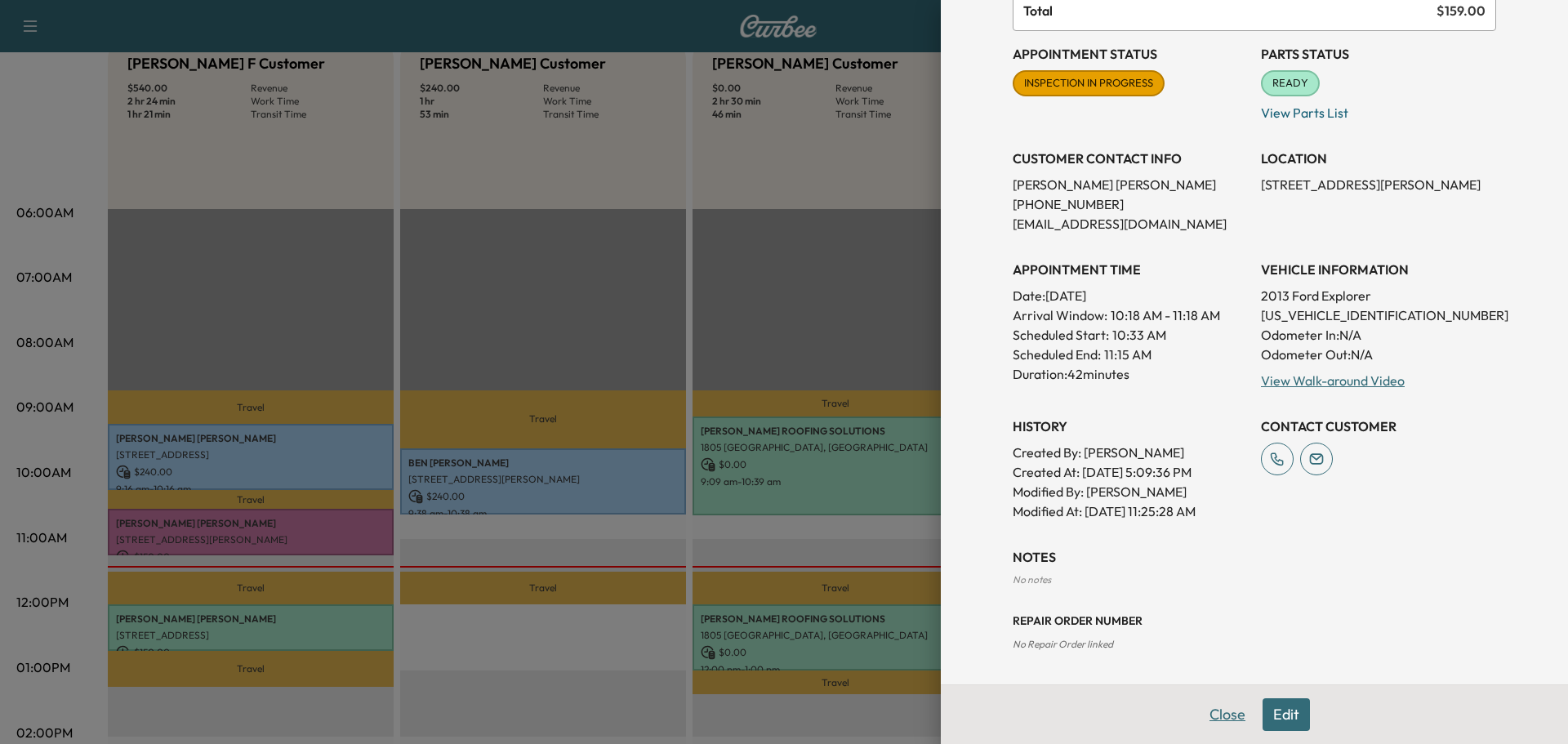
click at [1214, 718] on button "Close" at bounding box center [1228, 714] width 57 height 33
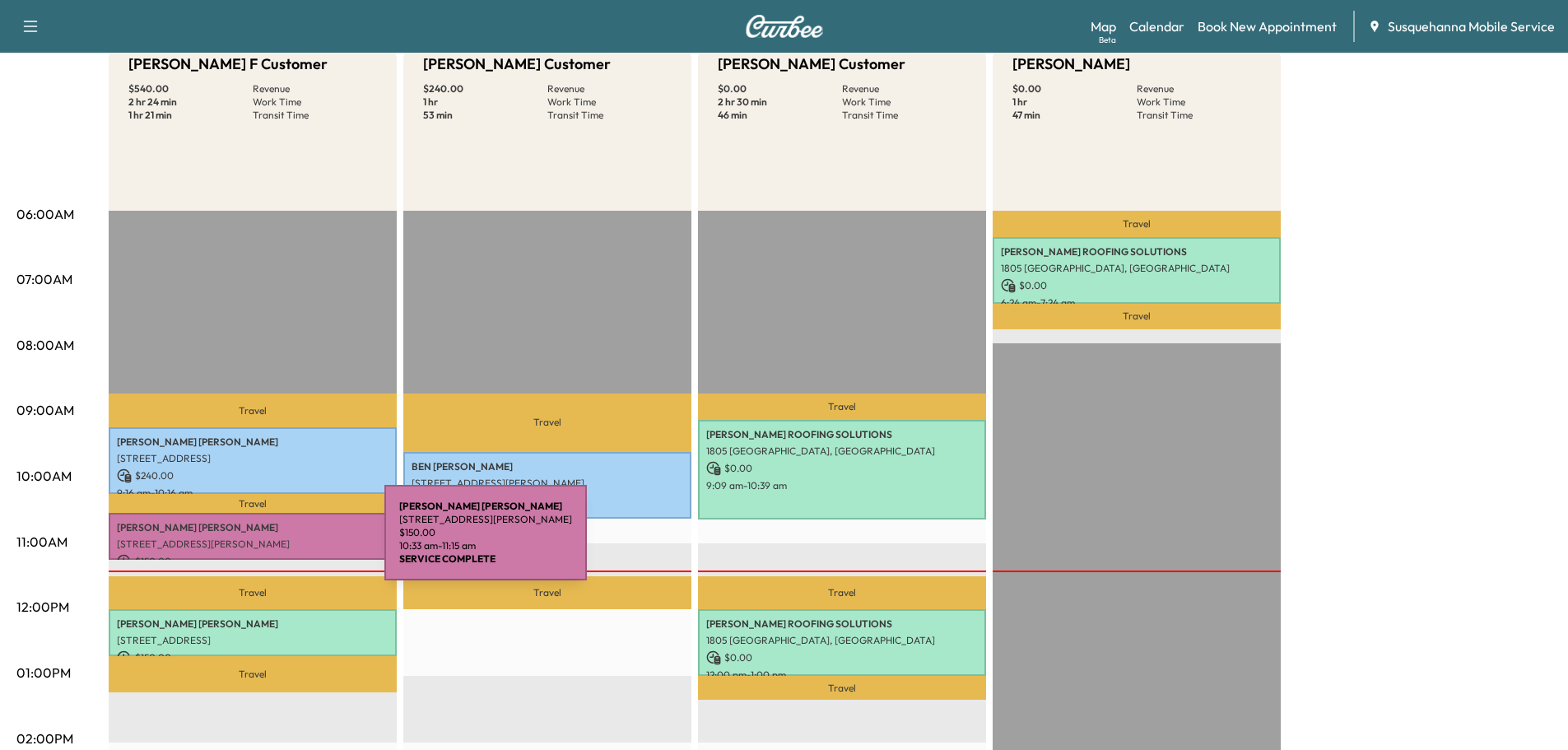
click at [261, 542] on p "[STREET_ADDRESS][PERSON_NAME]" at bounding box center [252, 544] width 272 height 13
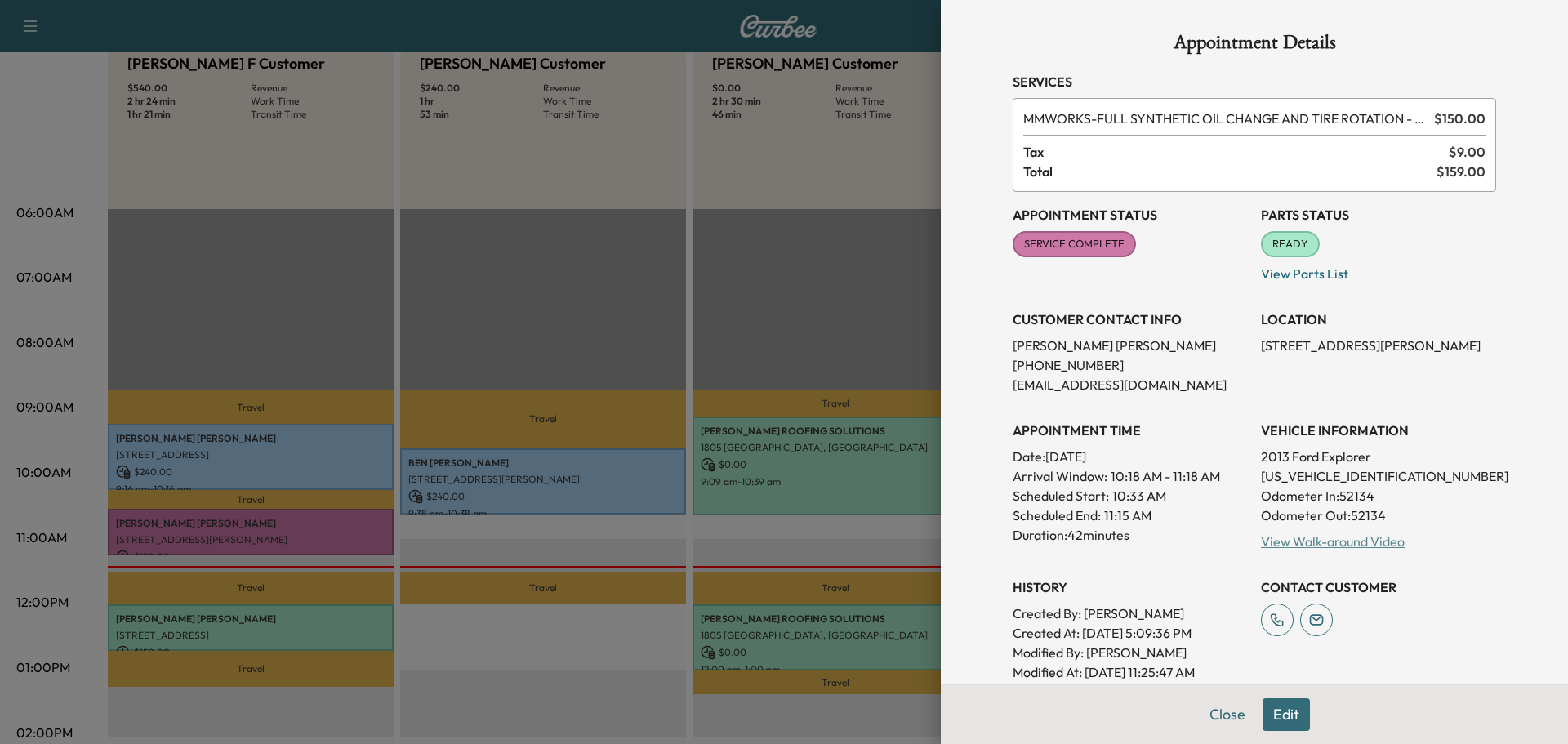
click at [1281, 534] on link "View Walk-around Video" at bounding box center [1333, 541] width 143 height 16
click at [1214, 710] on button "Close" at bounding box center [1228, 714] width 57 height 33
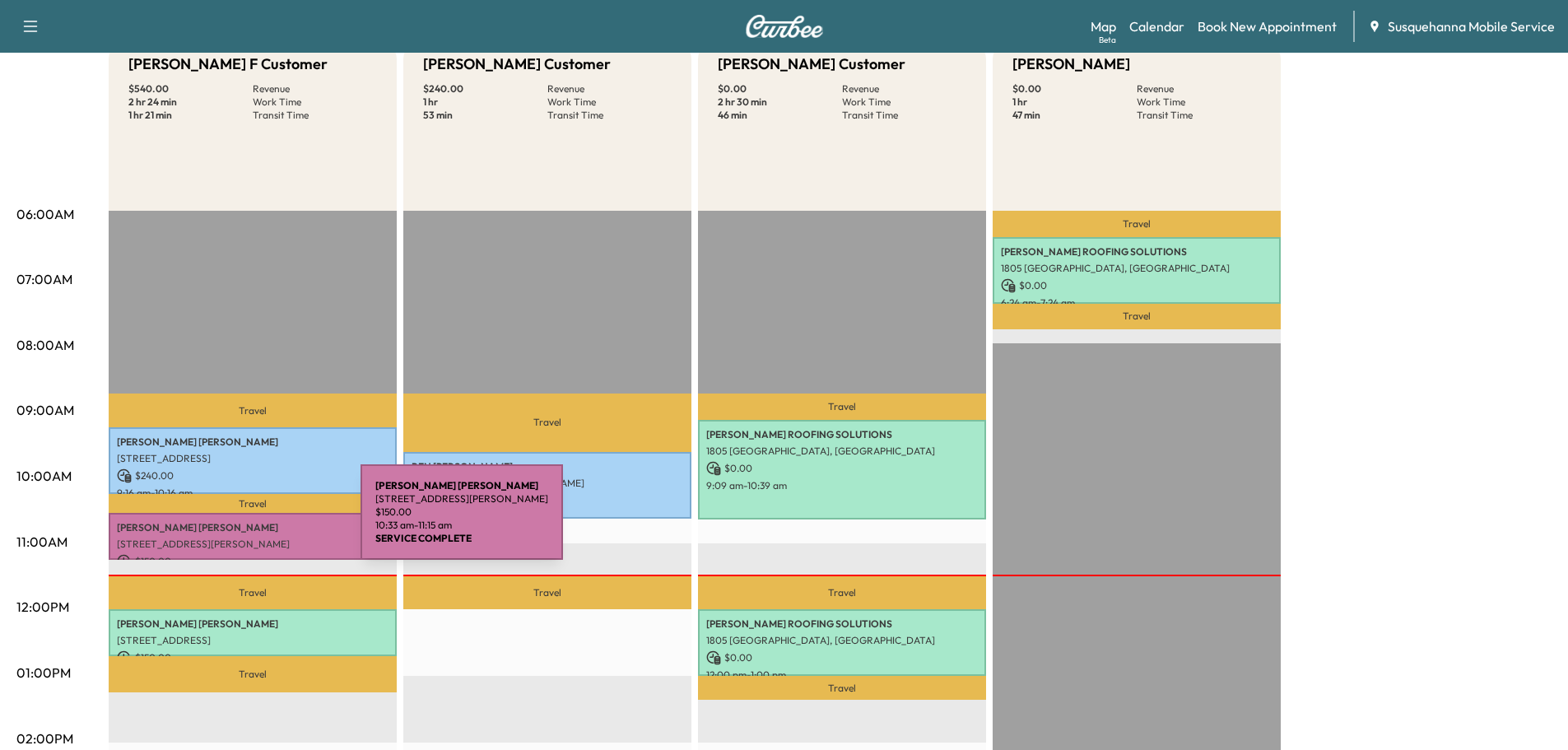
click at [237, 522] on p "[PERSON_NAME]" at bounding box center [252, 527] width 272 height 13
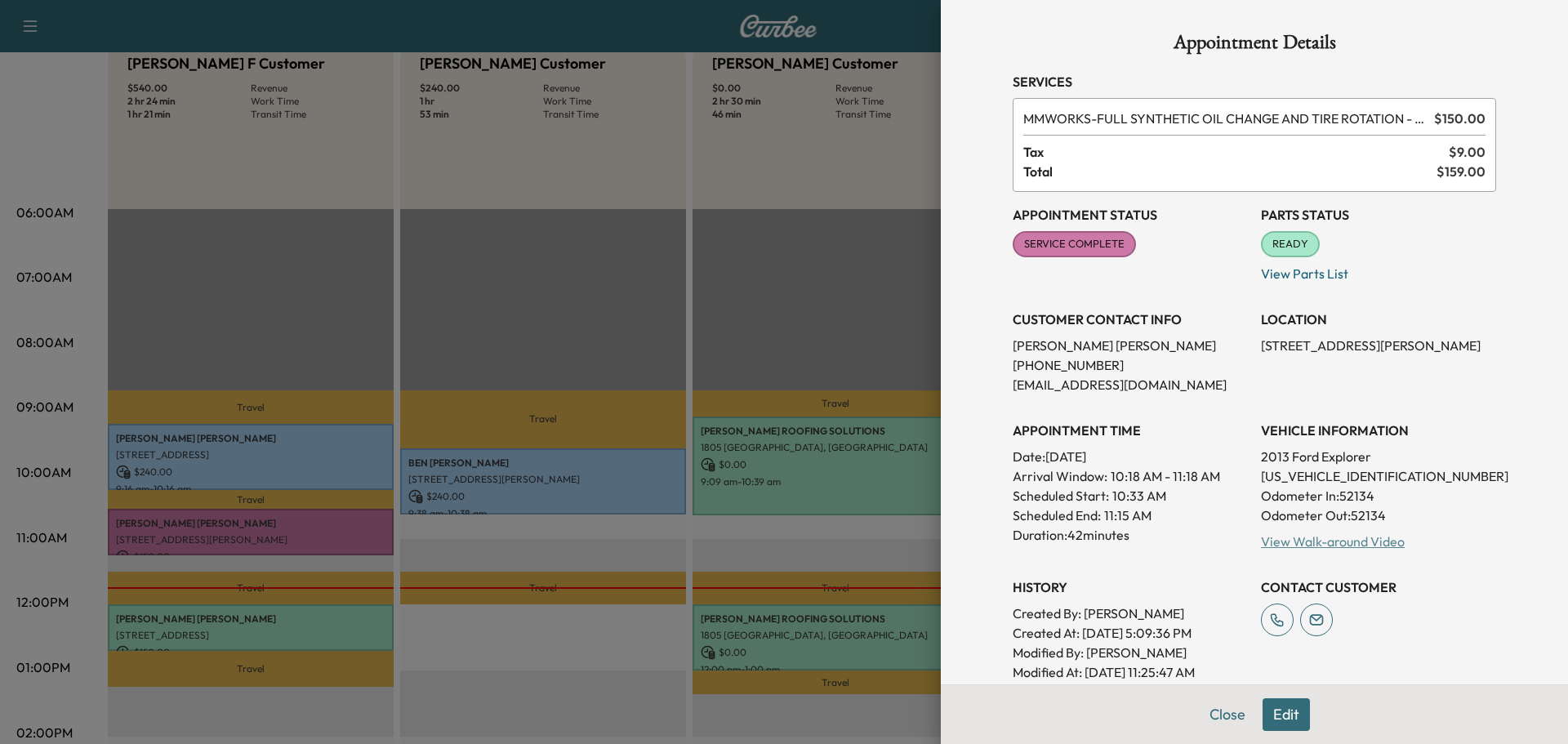
click at [1296, 535] on link "View Walk-around Video" at bounding box center [1333, 541] width 143 height 16
click at [1223, 717] on button "Close" at bounding box center [1228, 714] width 57 height 33
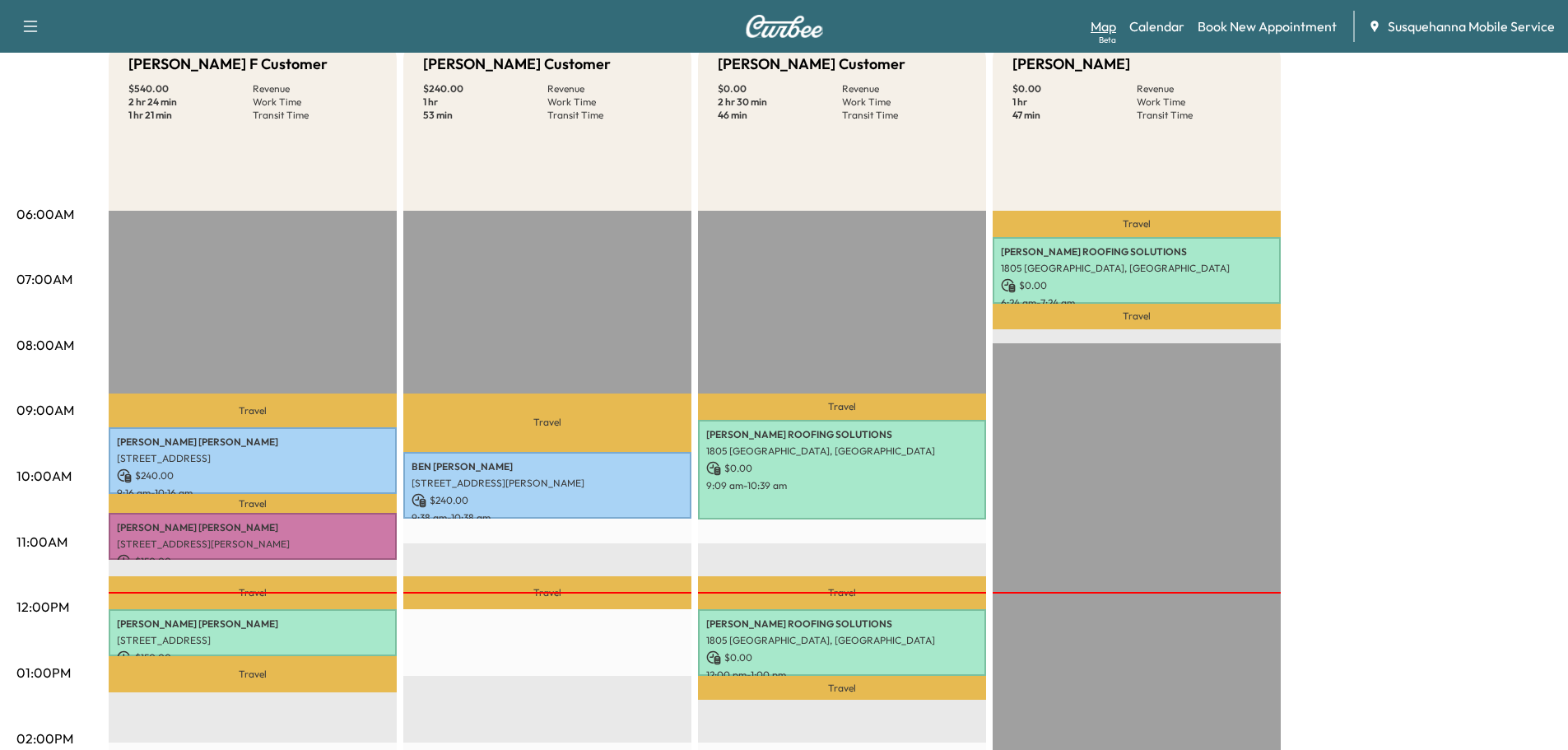
click at [1107, 22] on link "Map Beta" at bounding box center [1103, 27] width 26 height 20
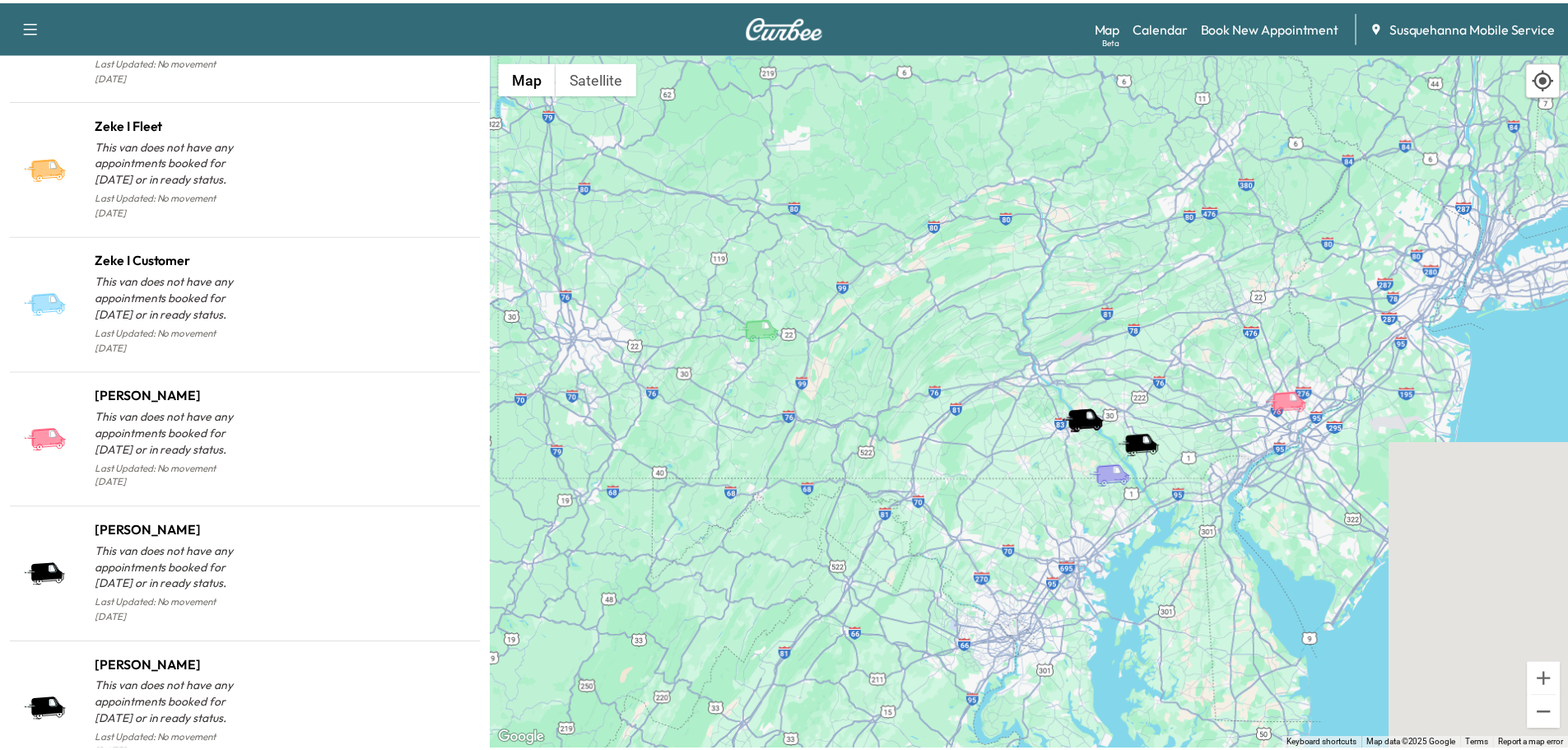
scroll to position [1665, 0]
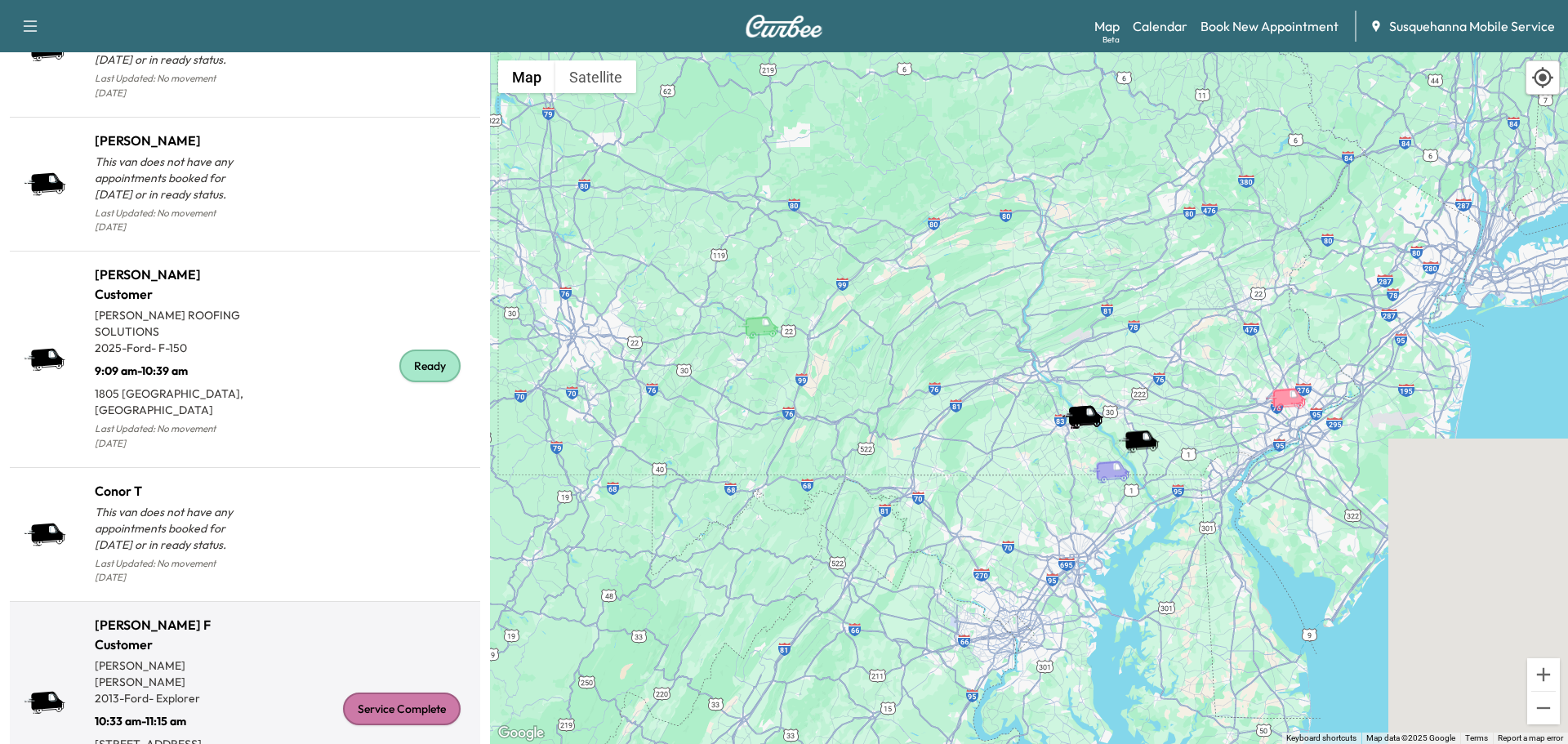
click at [403, 692] on div "Service Complete" at bounding box center [401, 709] width 118 height 33
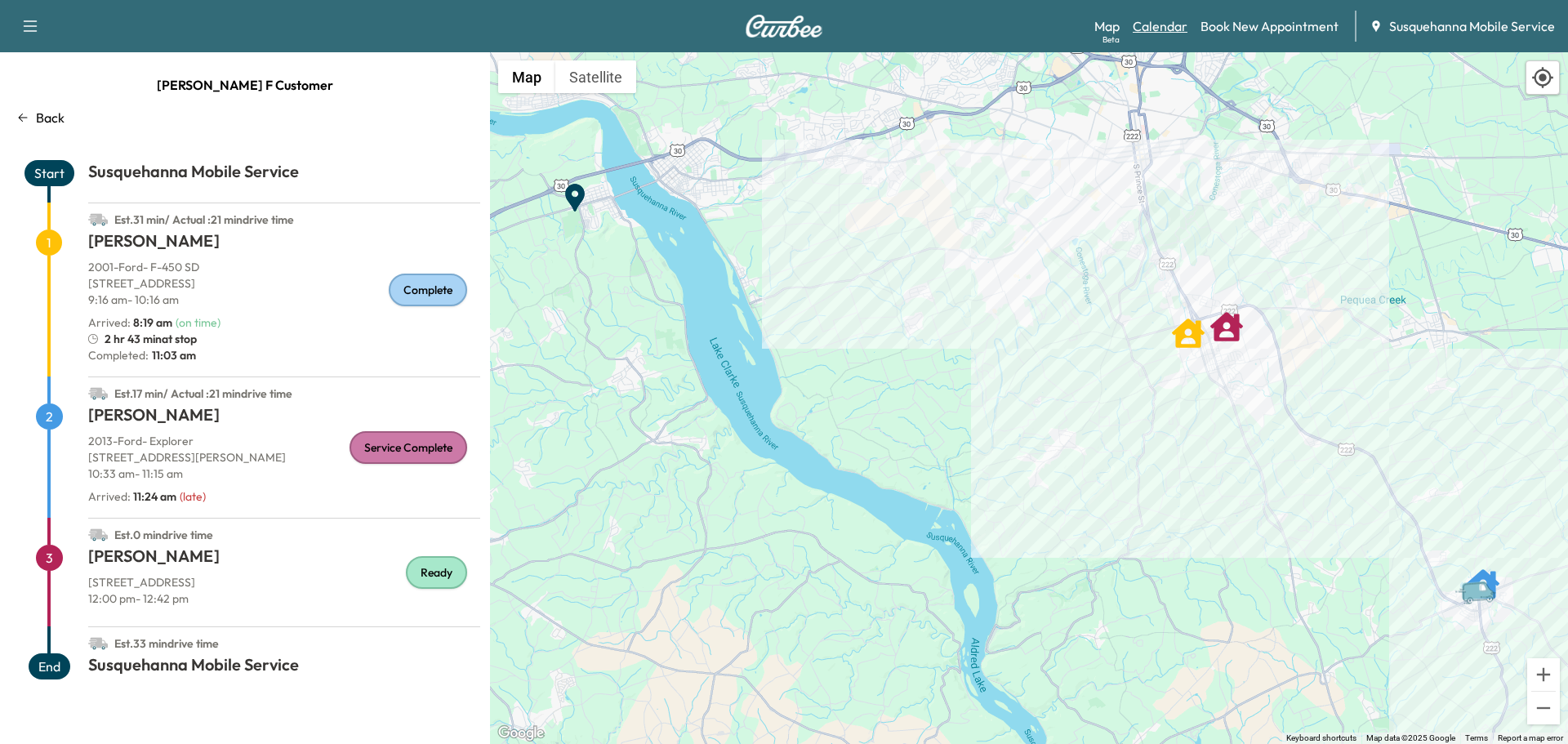
click at [1148, 18] on link "Calendar" at bounding box center [1160, 26] width 54 height 20
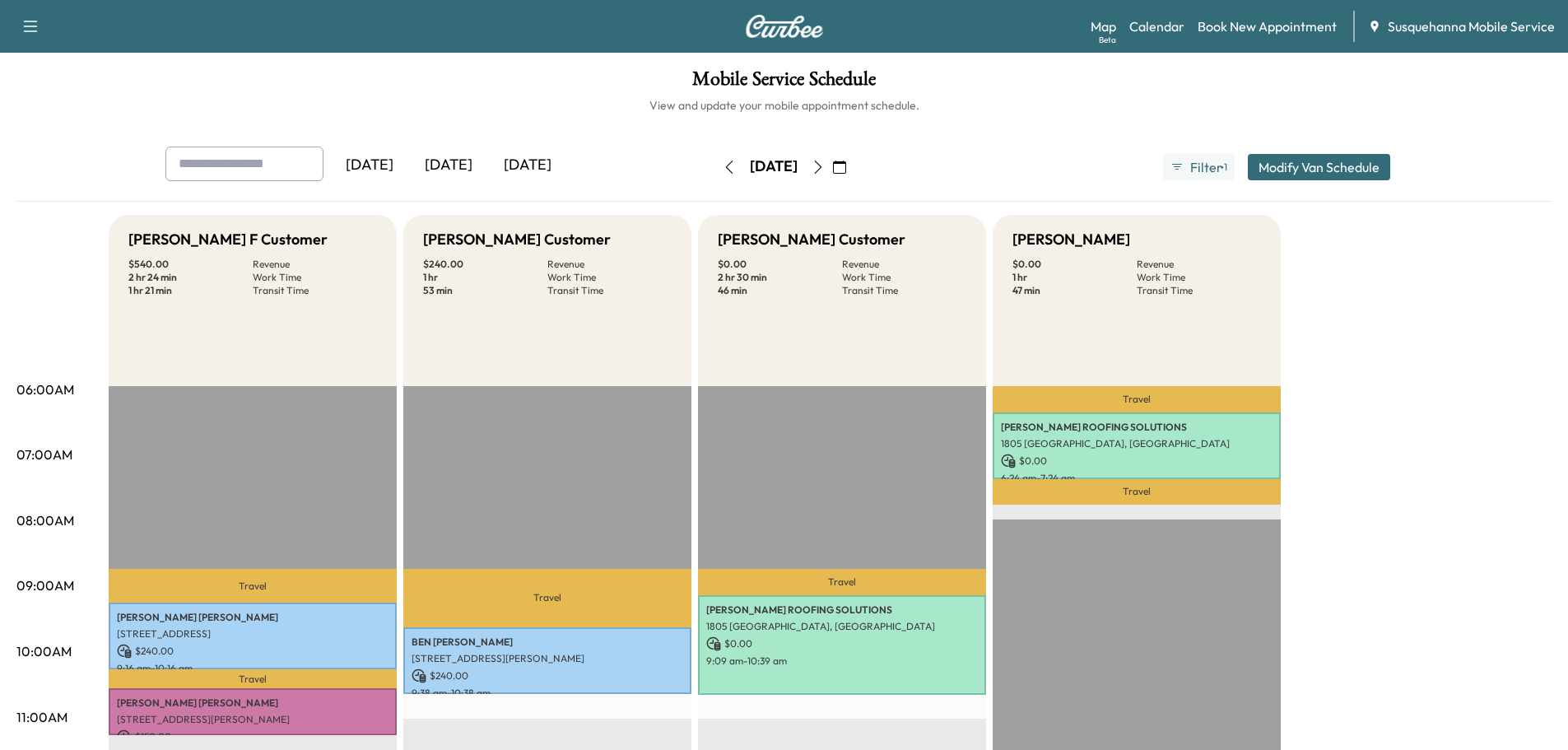
click at [832, 159] on button "button" at bounding box center [818, 167] width 28 height 27
